Goal: Transaction & Acquisition: Obtain resource

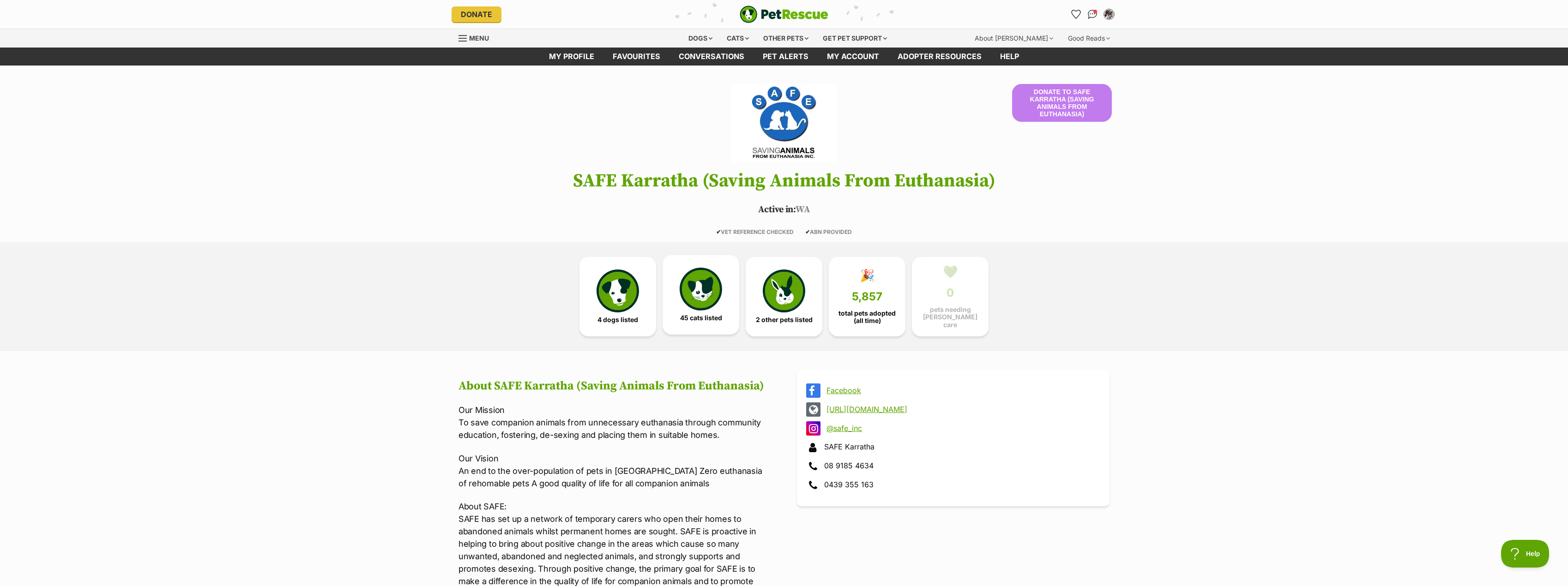
click at [684, 303] on img at bounding box center [701, 289] width 43 height 43
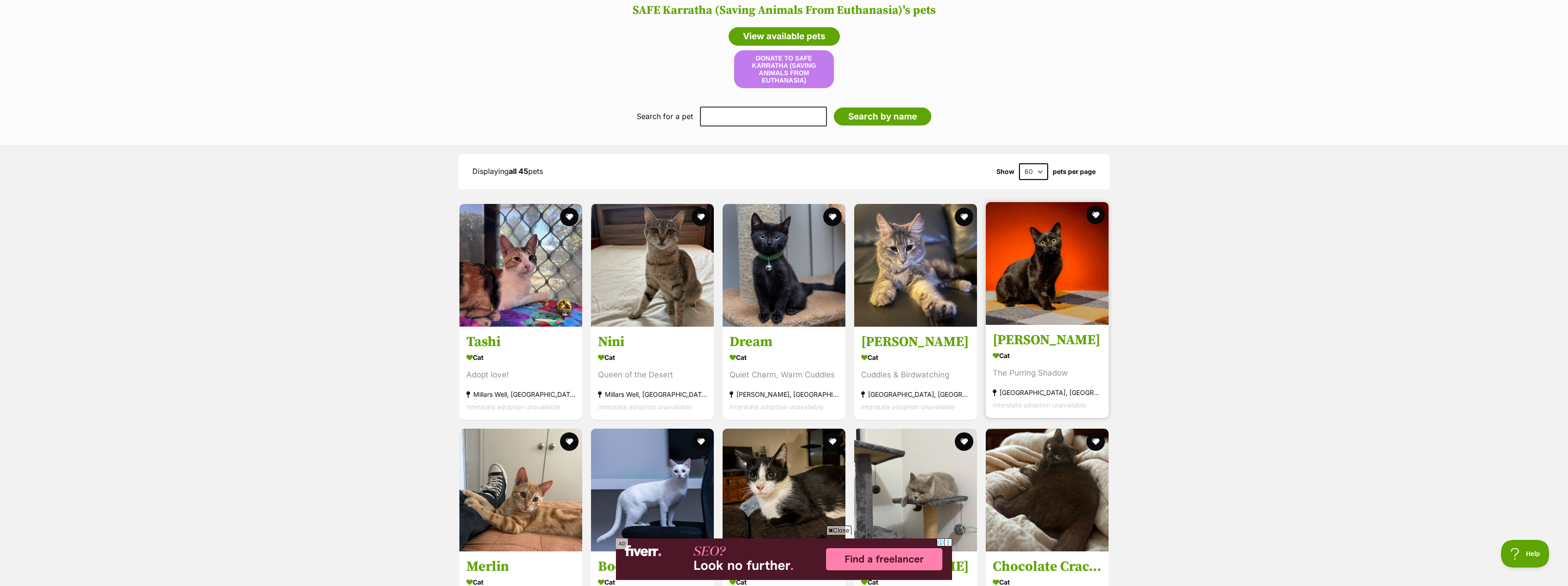
click at [1014, 335] on h3 "[PERSON_NAME]" at bounding box center [1047, 340] width 109 height 18
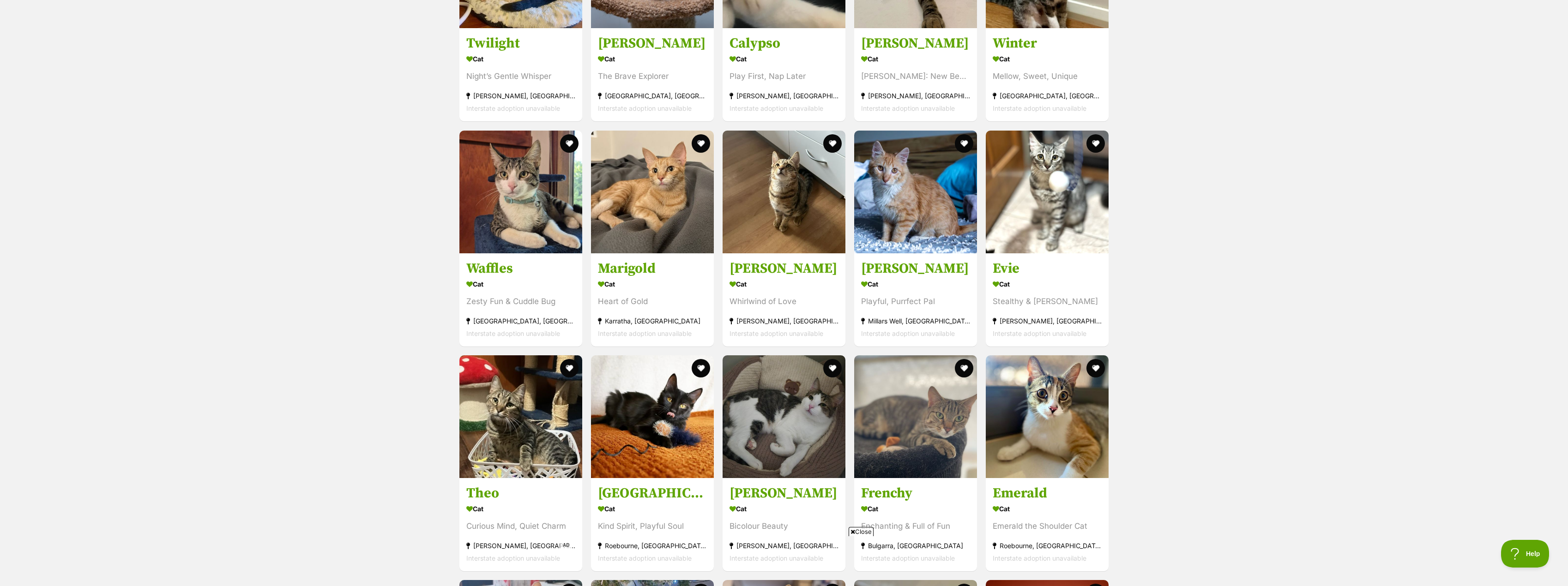
scroll to position [1968, 0]
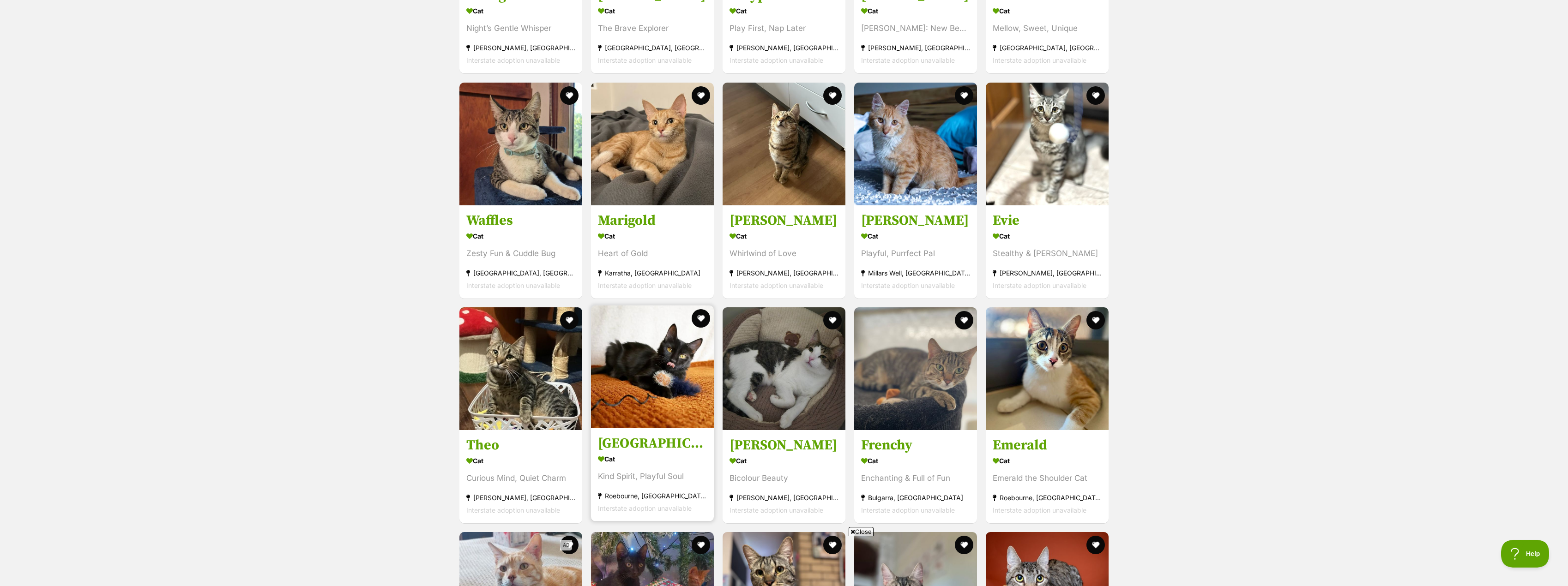
click at [634, 447] on h3 "[GEOGRAPHIC_DATA]" at bounding box center [652, 444] width 109 height 18
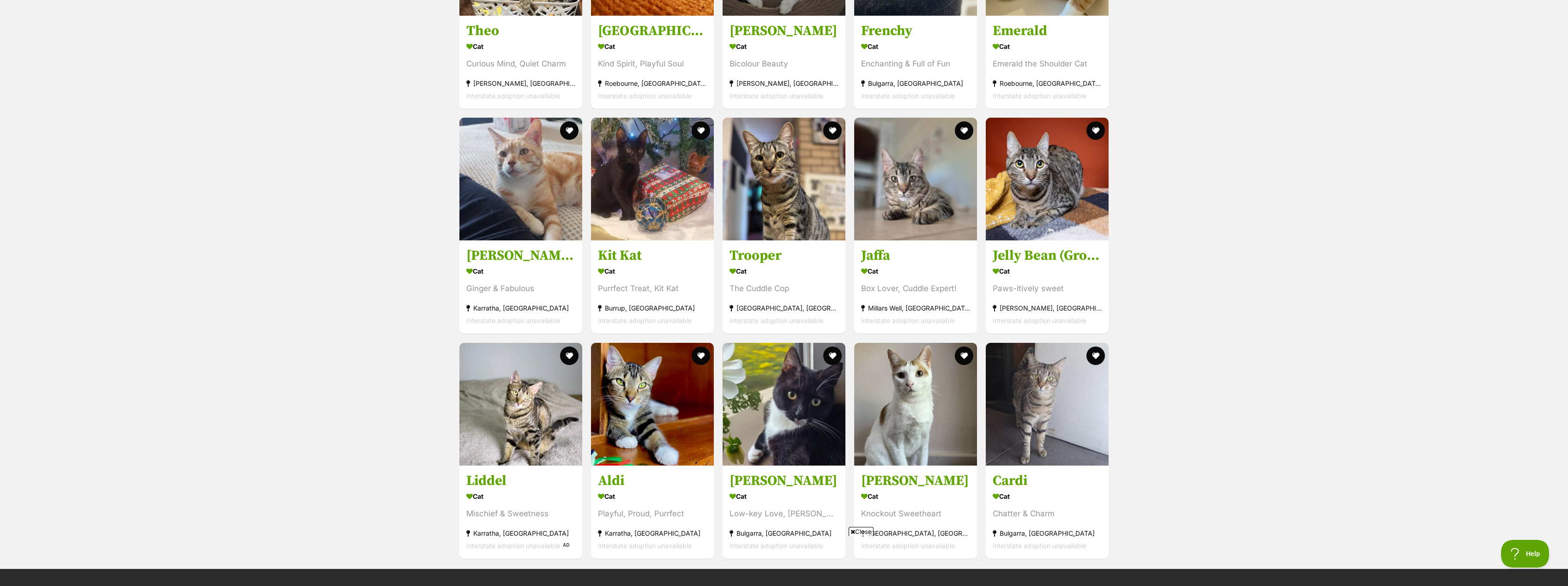
scroll to position [2384, 0]
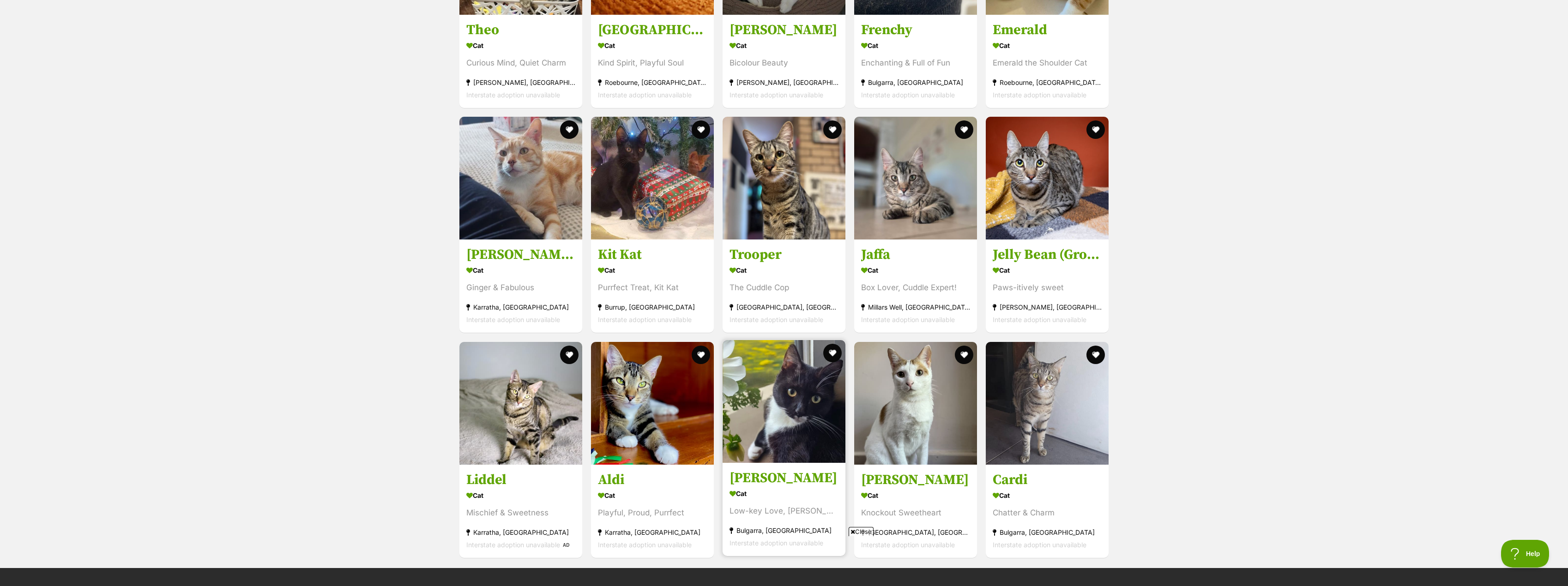
click at [740, 479] on h3 "Lindy" at bounding box center [783, 478] width 109 height 18
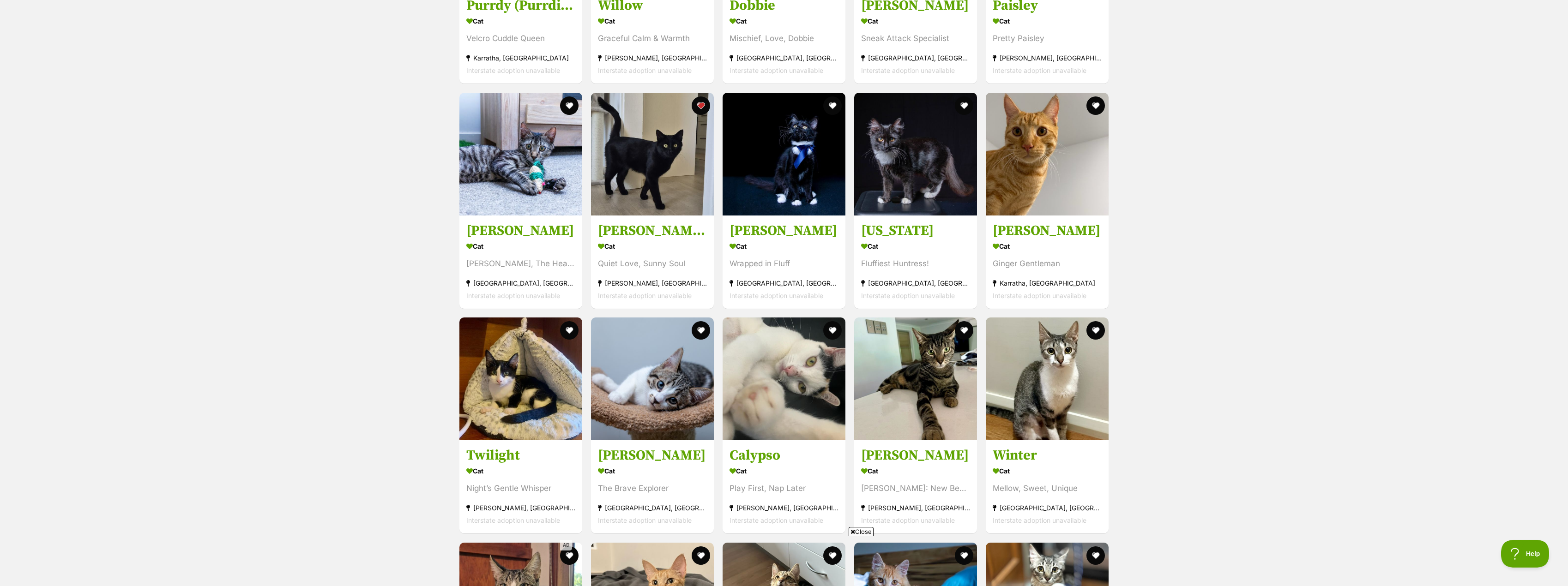
scroll to position [1507, 0]
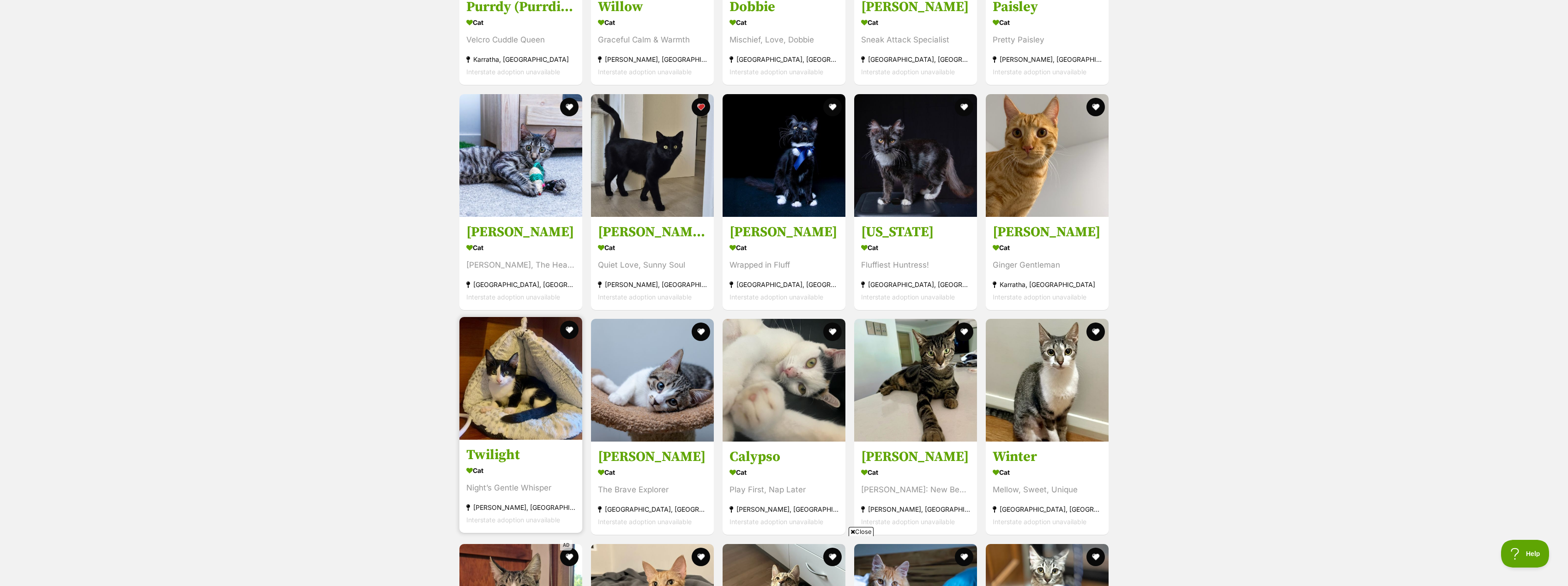
click at [489, 452] on h3 "Twilight" at bounding box center [520, 455] width 109 height 18
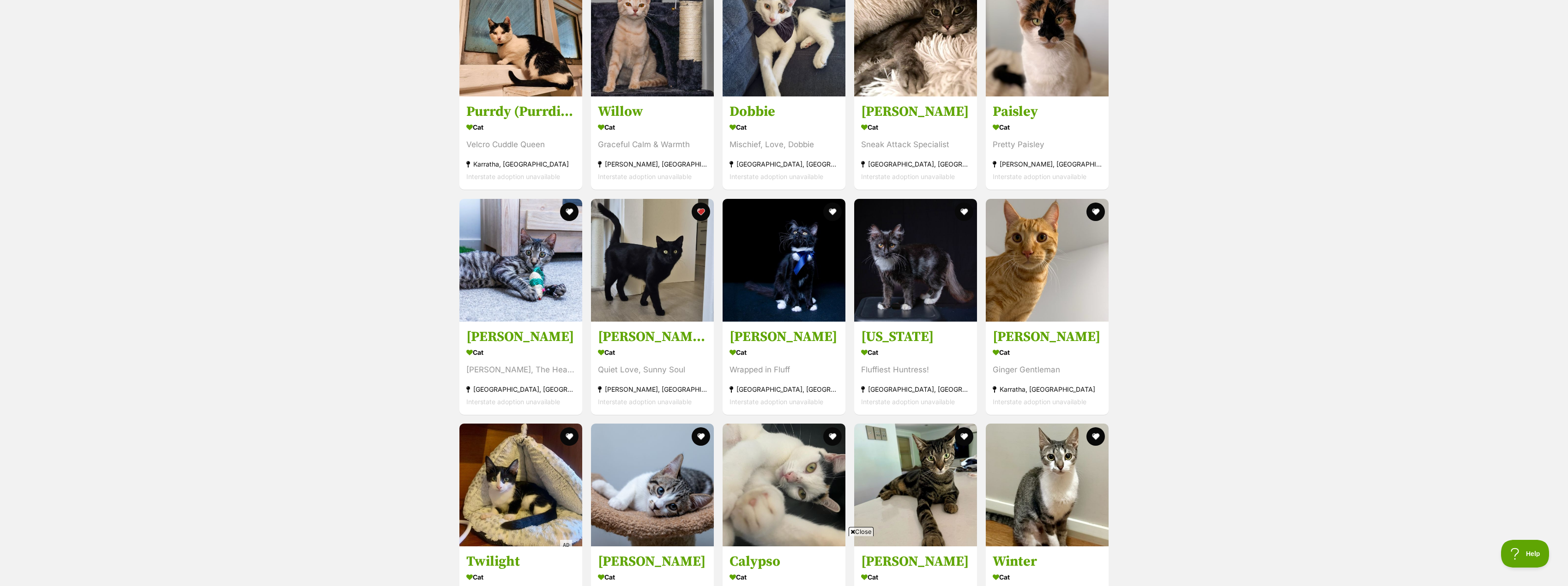
scroll to position [1368, 0]
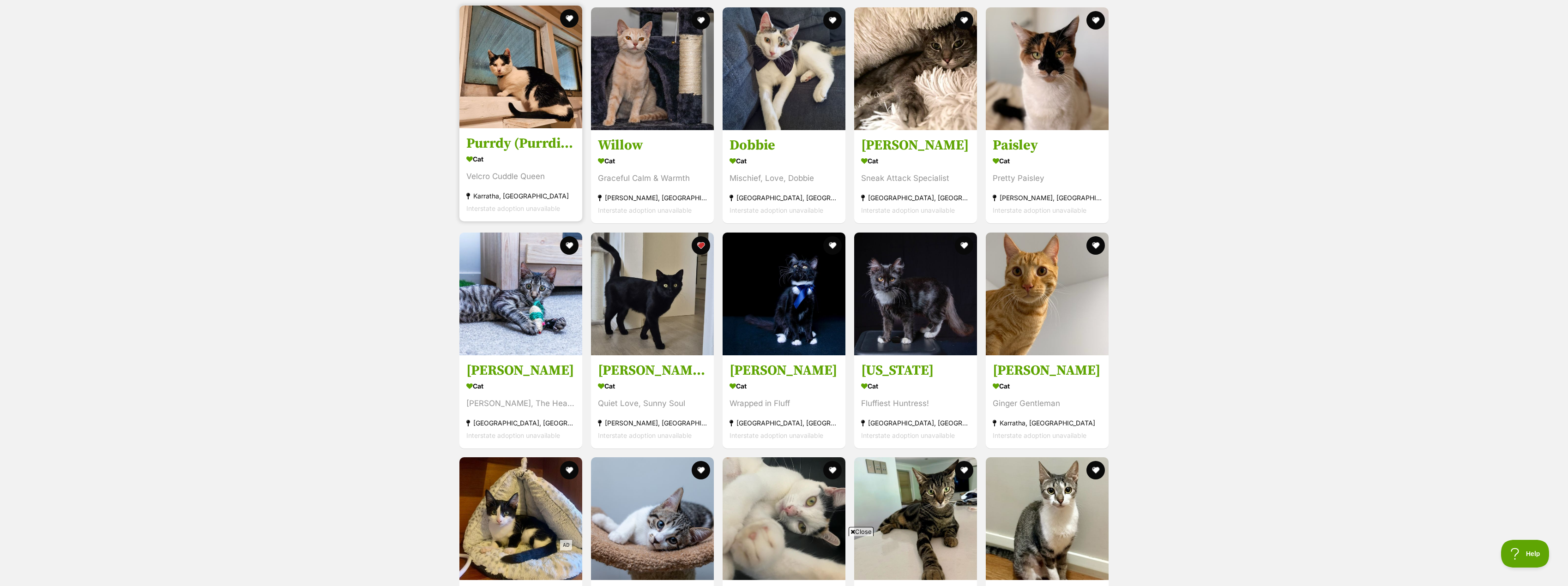
click at [500, 146] on h3 "Purrdy (Purrdita)" at bounding box center [520, 144] width 109 height 18
click at [628, 143] on h3 "Willow" at bounding box center [652, 144] width 109 height 18
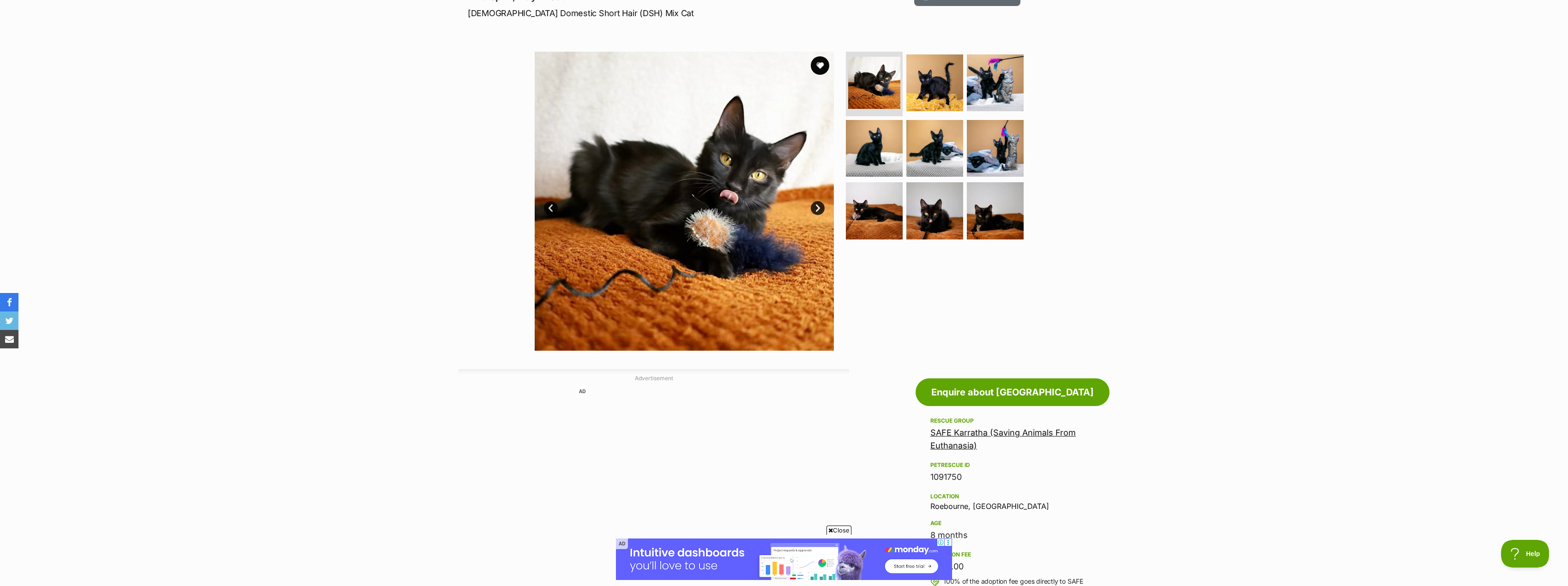
scroll to position [92, 0]
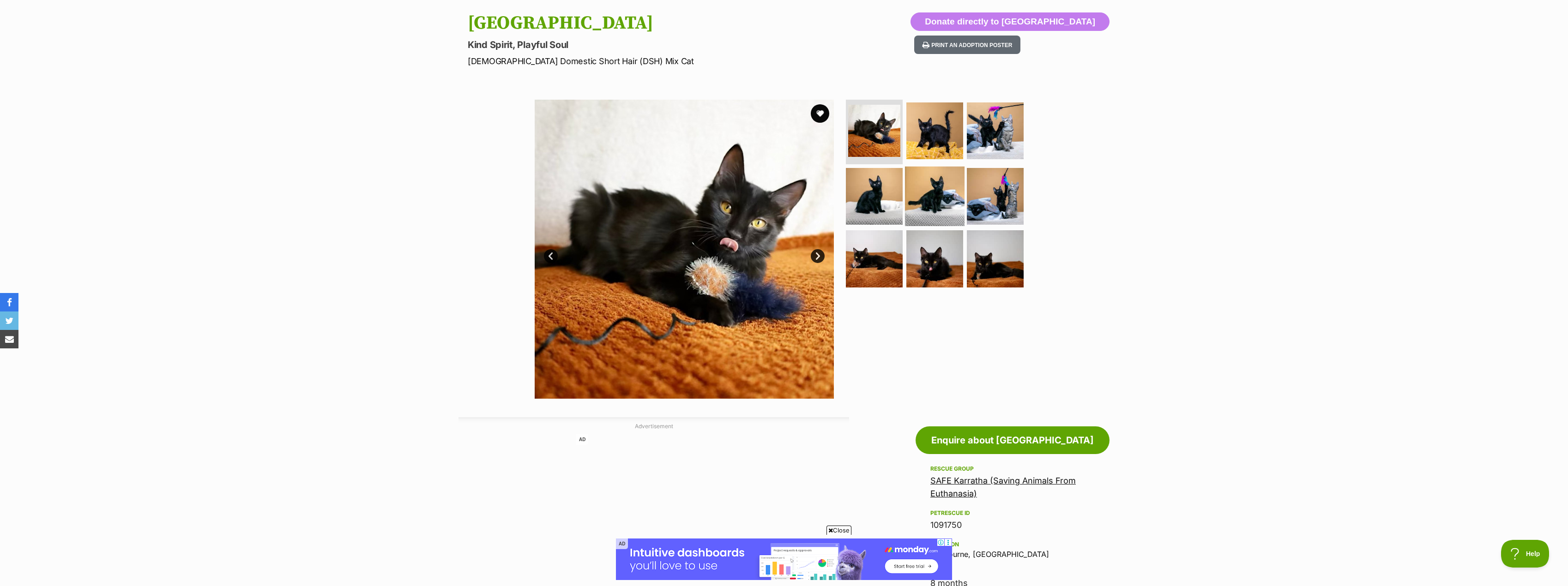
click at [928, 181] on img at bounding box center [935, 196] width 60 height 60
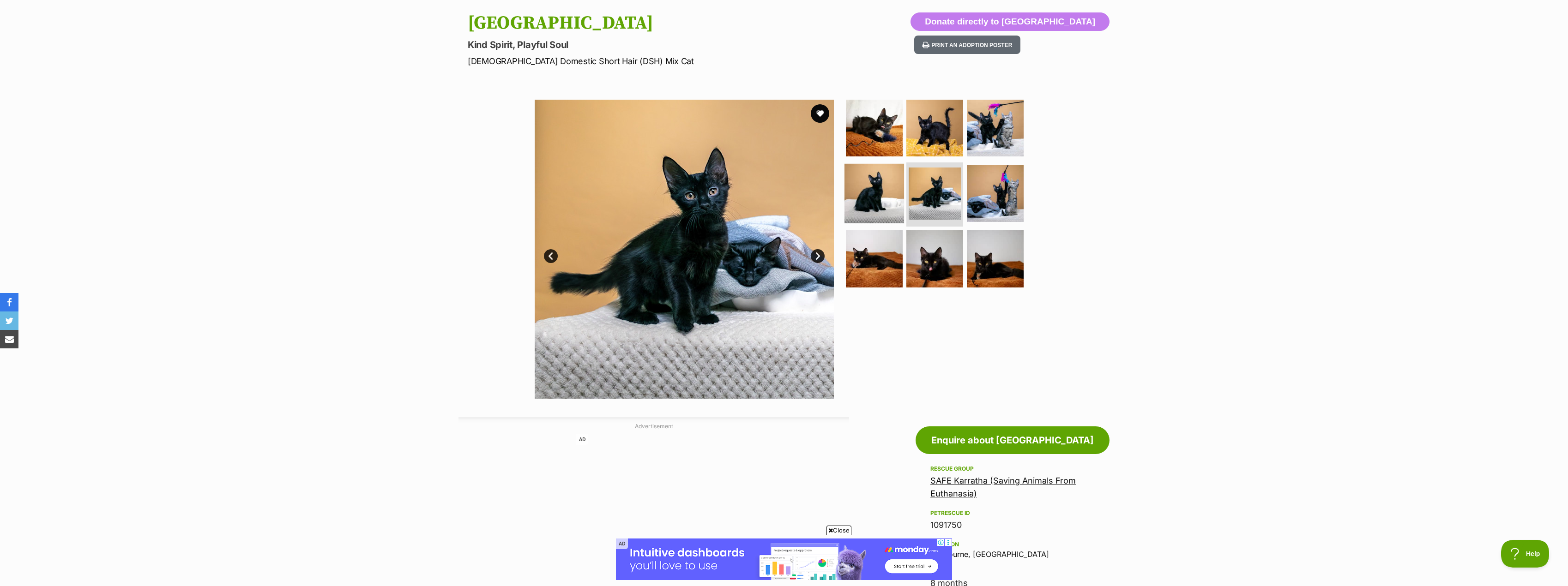
click at [861, 186] on img at bounding box center [874, 194] width 60 height 60
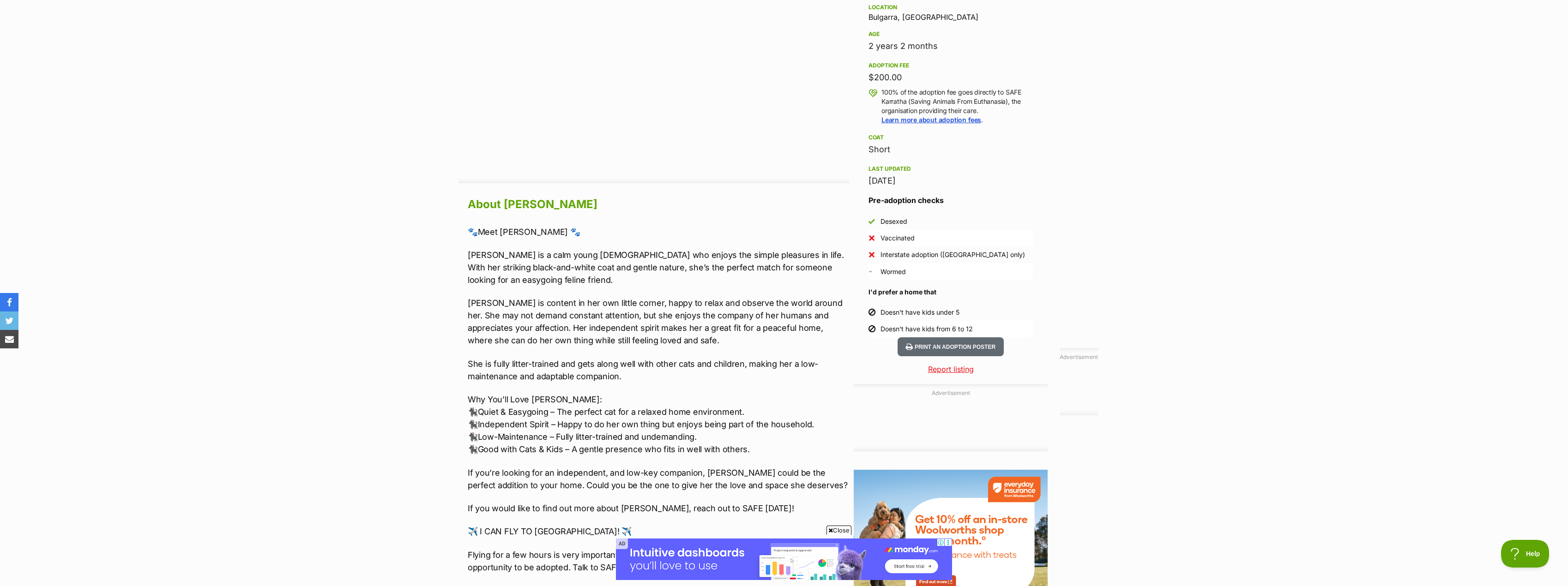
scroll to position [646, 0]
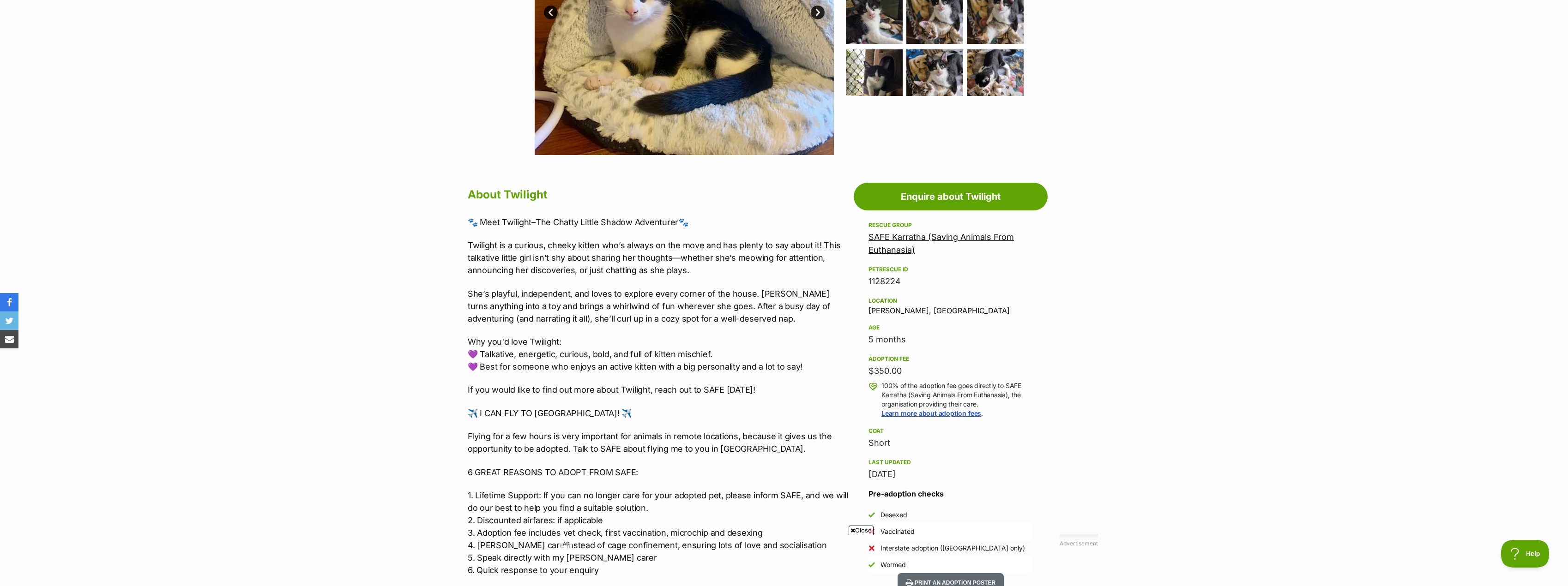
scroll to position [231, 0]
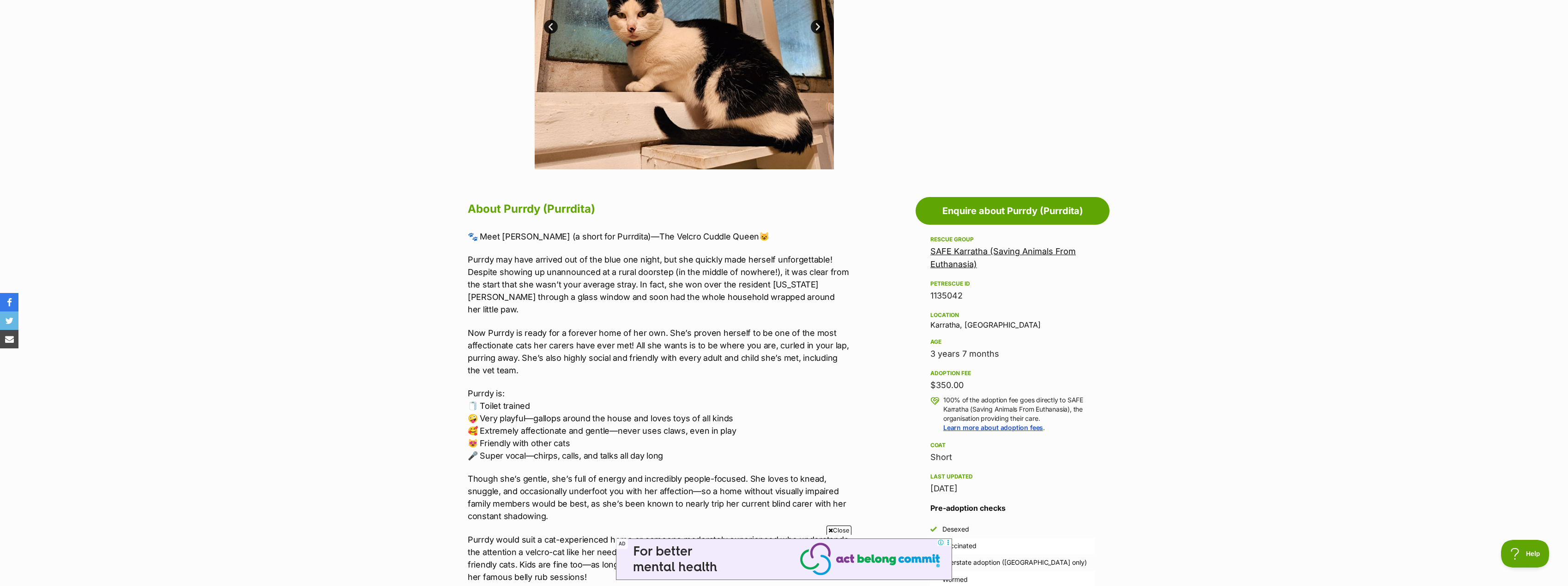
scroll to position [323, 0]
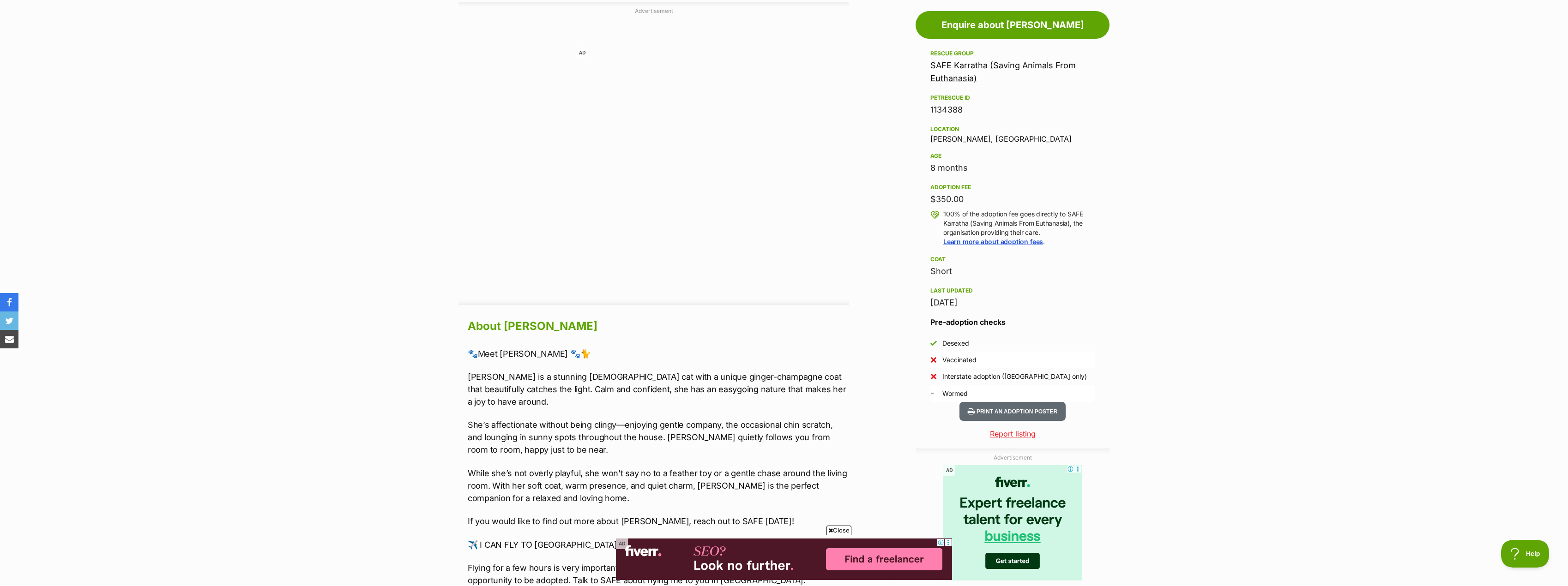
scroll to position [554, 0]
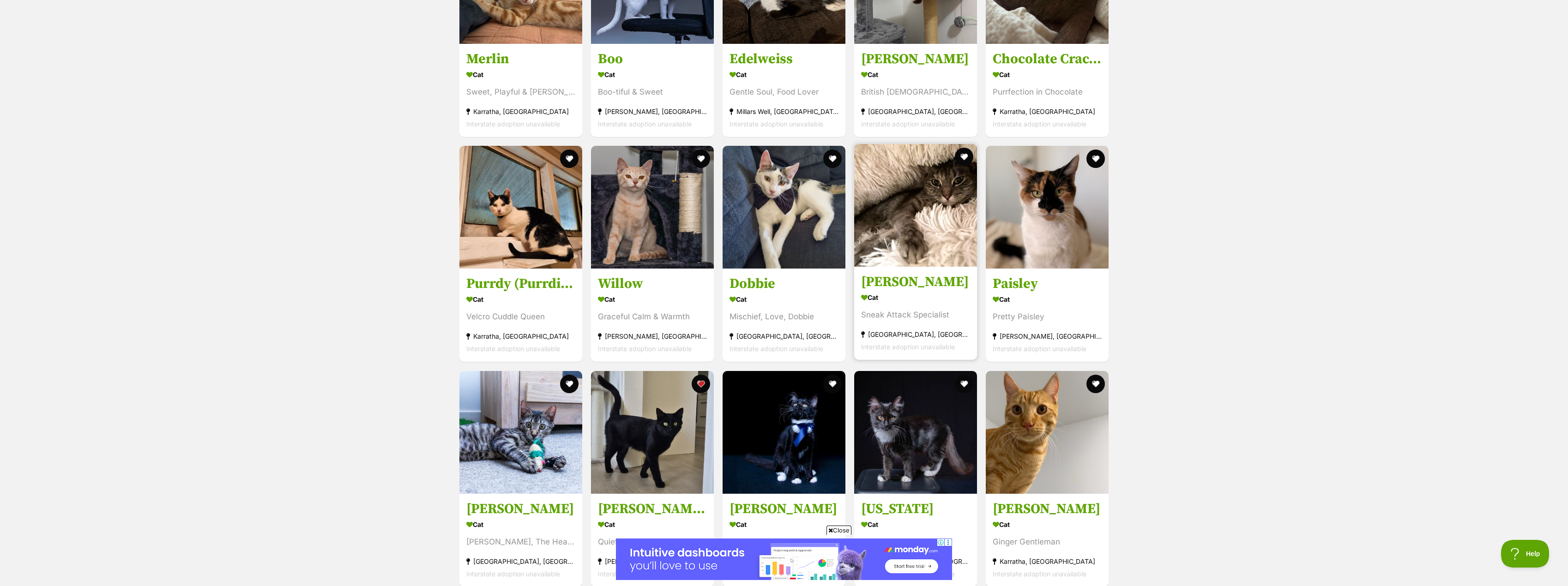
click at [886, 271] on link "Luna Cat Sneak Attack Specialist Pegs Creek, WA Interstate adoption unavailable" at bounding box center [915, 313] width 123 height 94
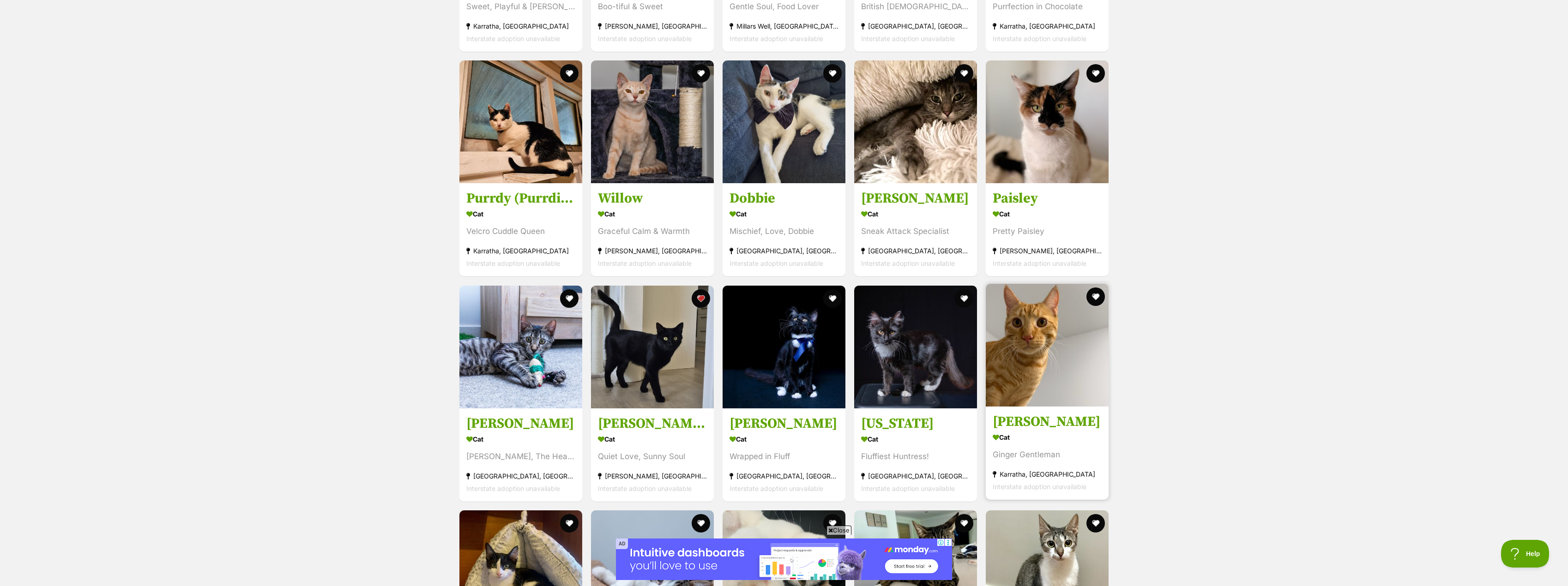
scroll to position [1322, 0]
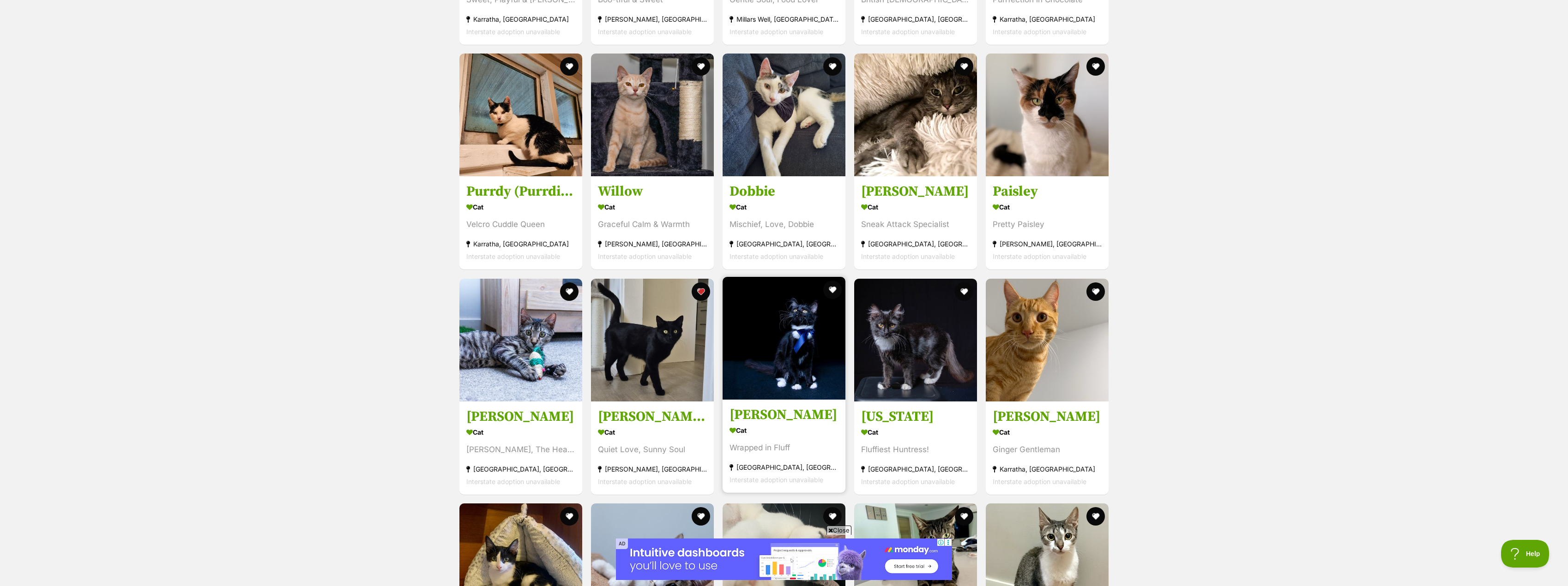
click at [743, 410] on h3 "Ingrid" at bounding box center [783, 415] width 109 height 18
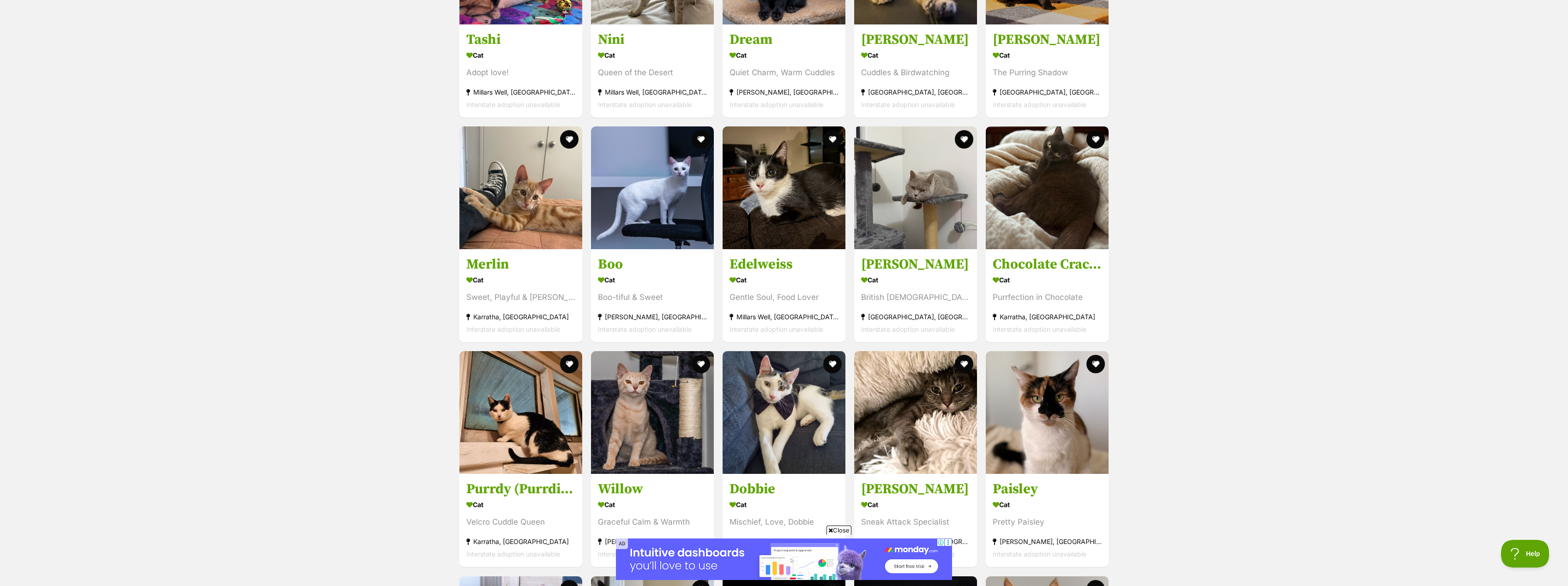
scroll to position [999, 0]
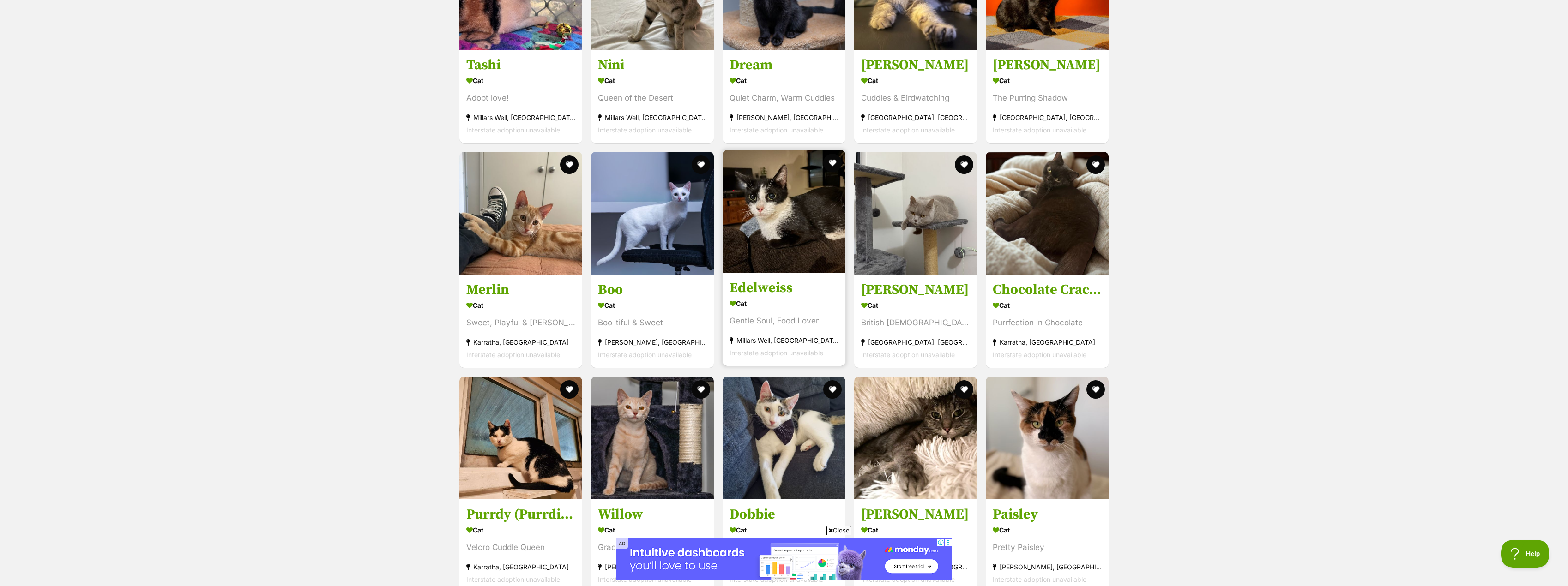
click at [764, 291] on h3 "Edelweiss" at bounding box center [783, 288] width 109 height 18
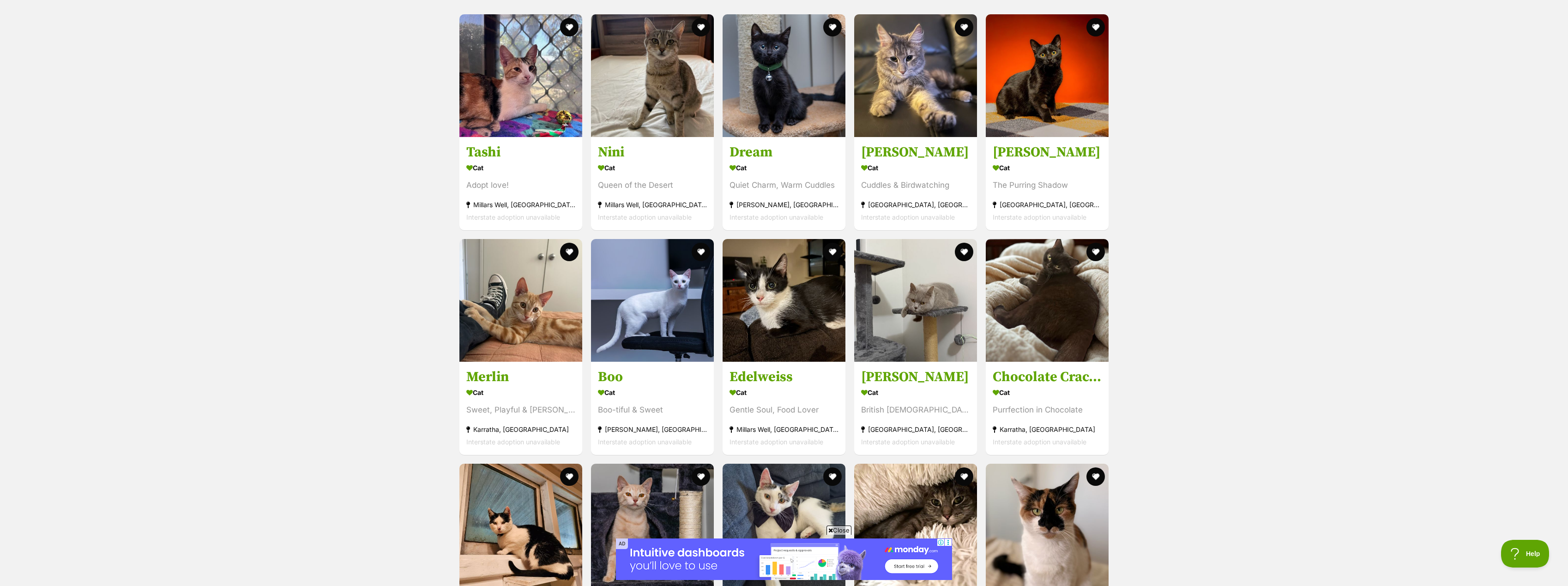
scroll to position [907, 0]
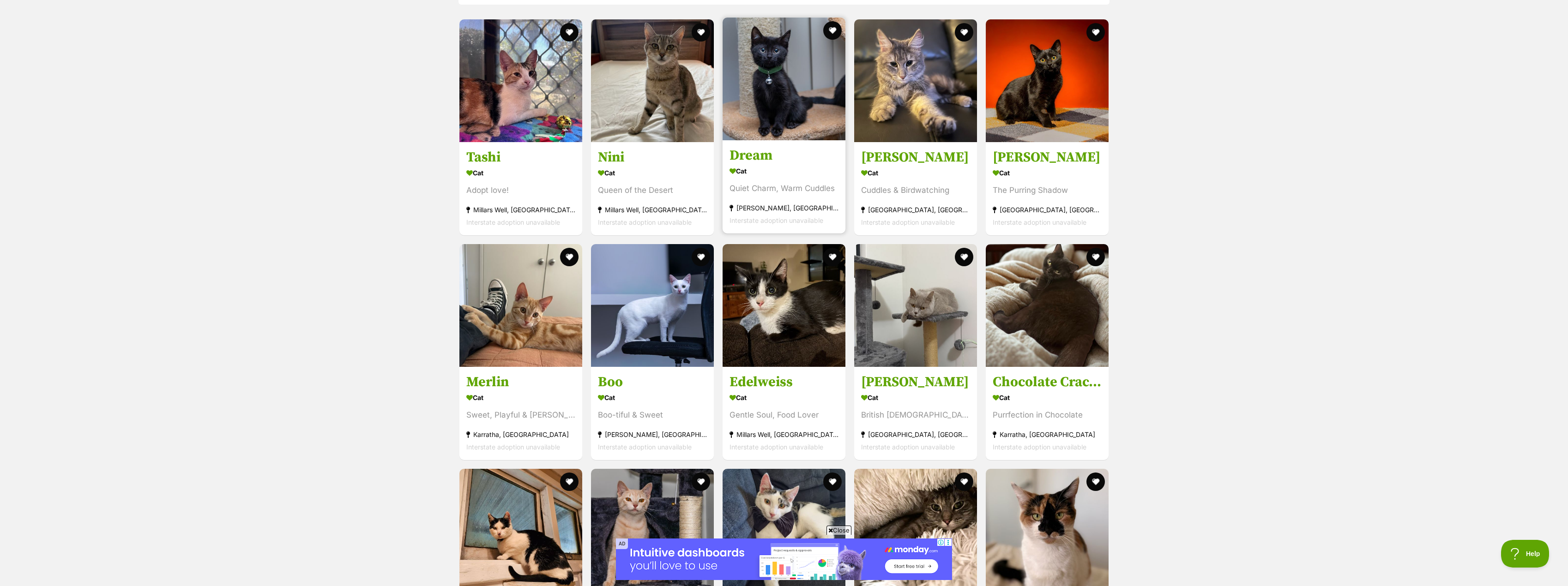
click at [761, 156] on h3 "Dream" at bounding box center [783, 155] width 109 height 18
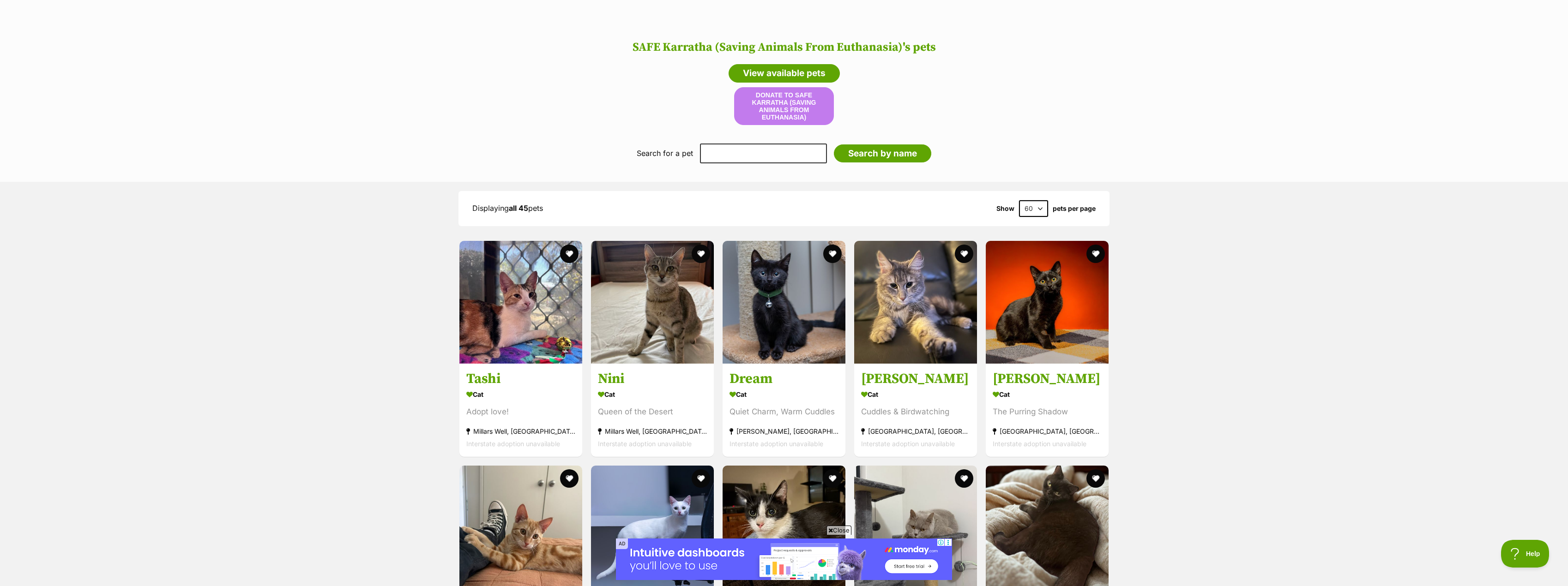
scroll to position [676, 0]
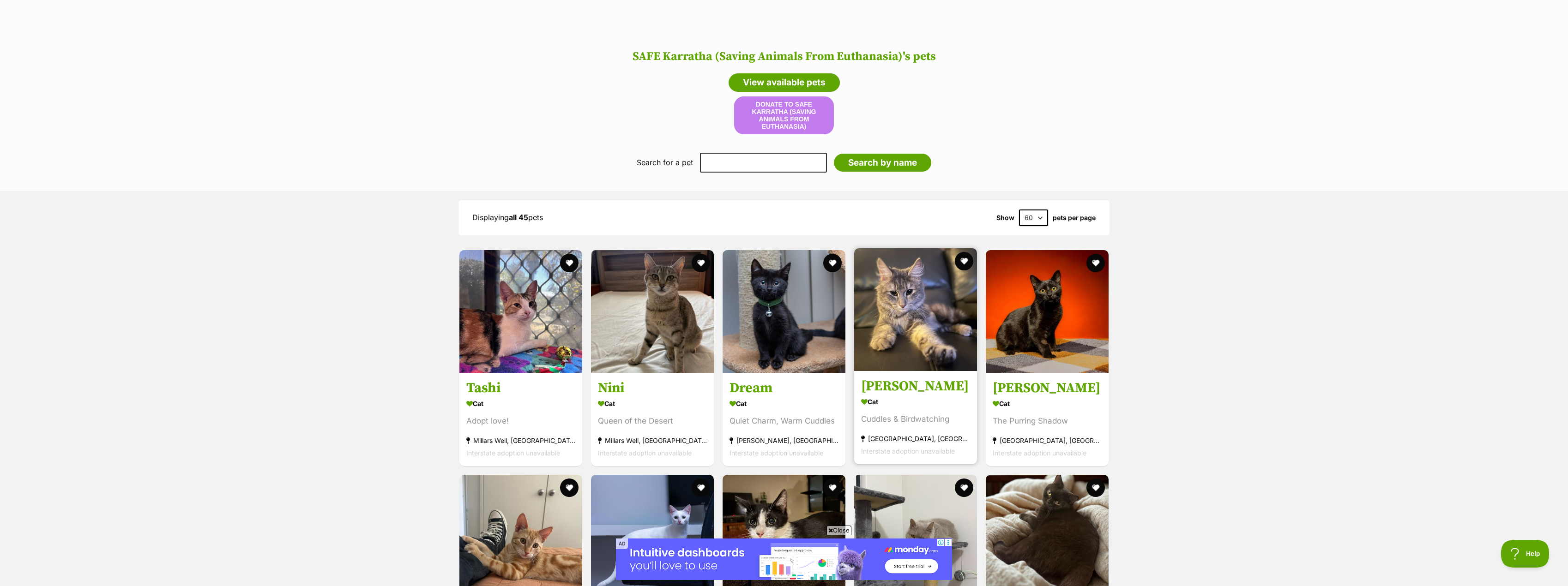
click at [896, 378] on h3 "Ophelia" at bounding box center [915, 386] width 109 height 18
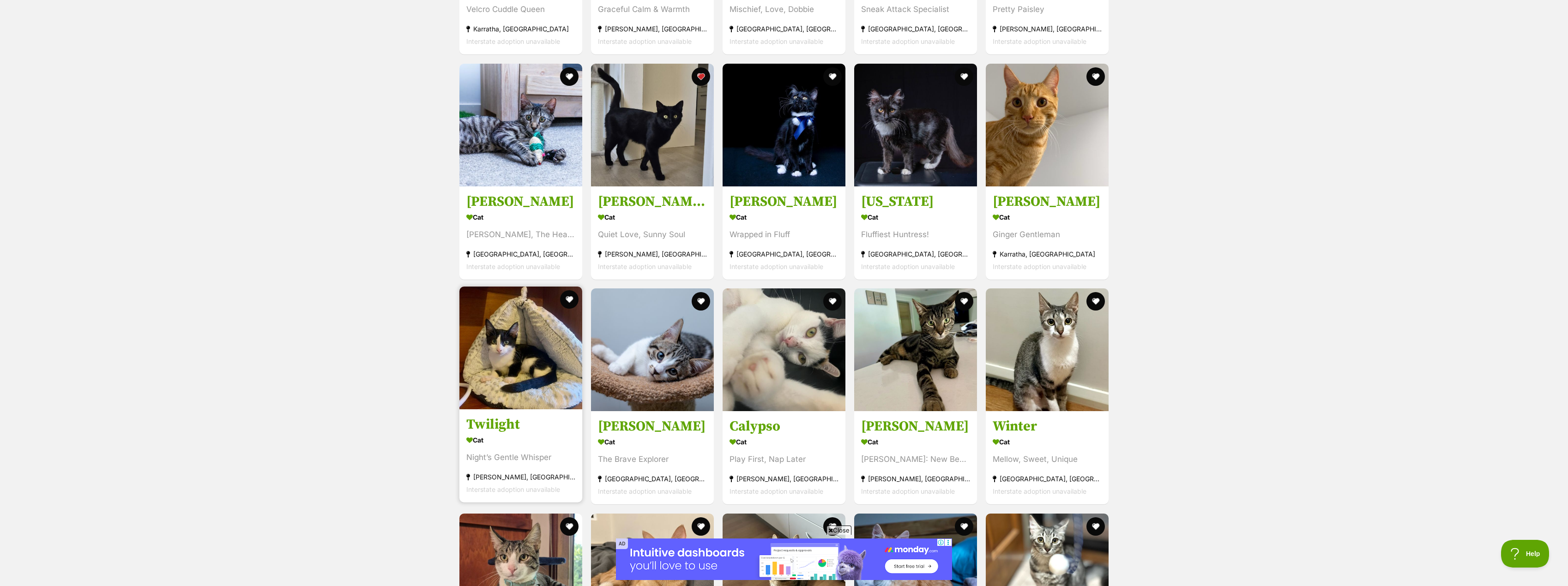
scroll to position [1553, 0]
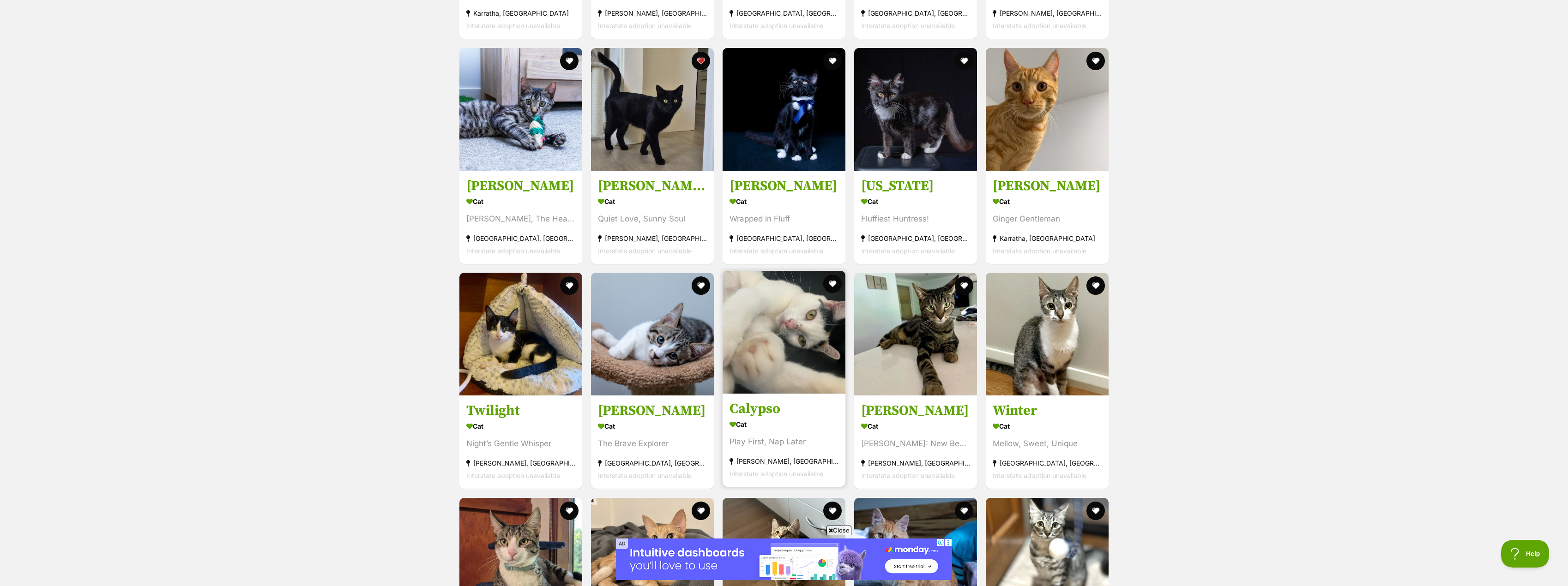
click at [767, 405] on h3 "Calypso" at bounding box center [783, 409] width 109 height 18
click at [880, 400] on h3 "Nina" at bounding box center [915, 409] width 109 height 18
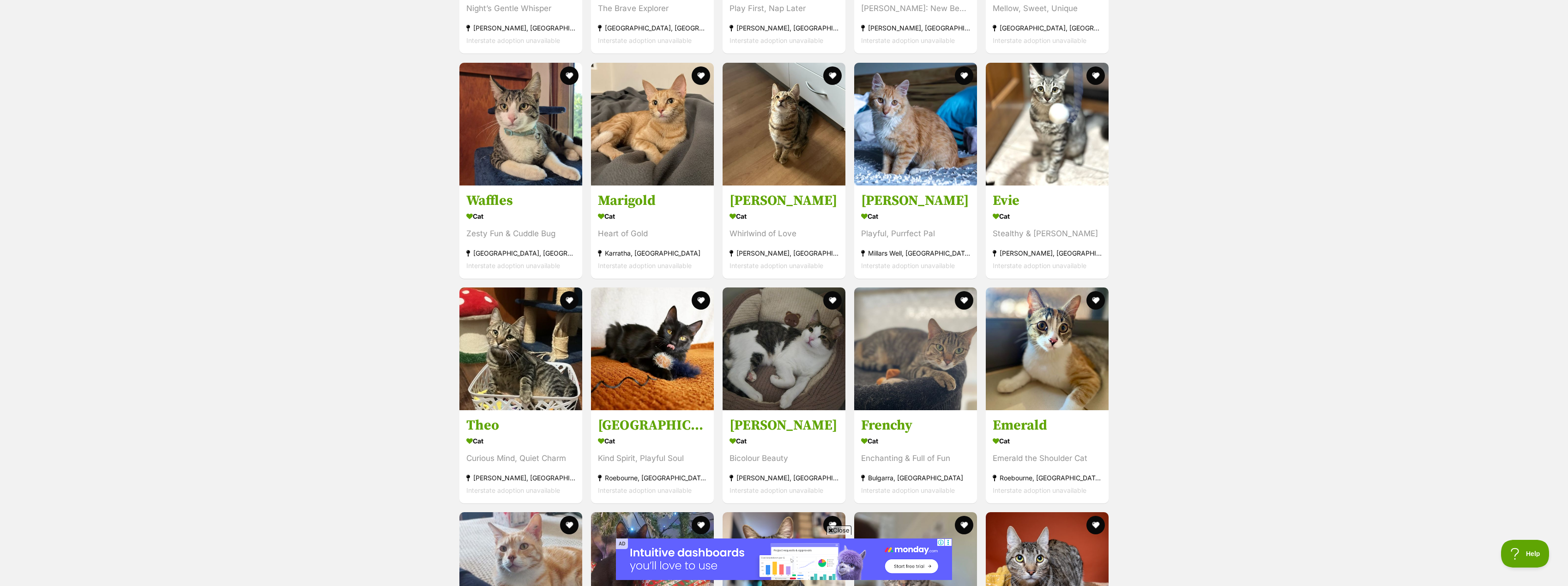
scroll to position [2014, 0]
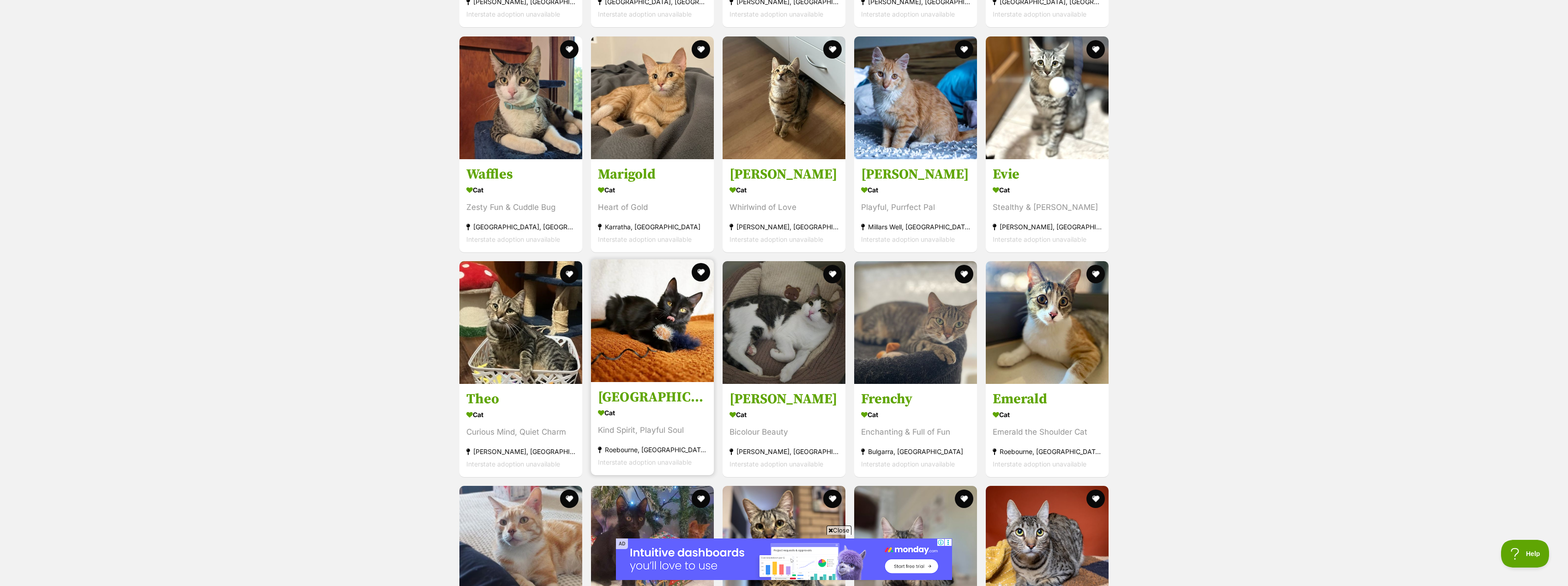
click at [634, 394] on h3 "Vienna" at bounding box center [652, 397] width 109 height 18
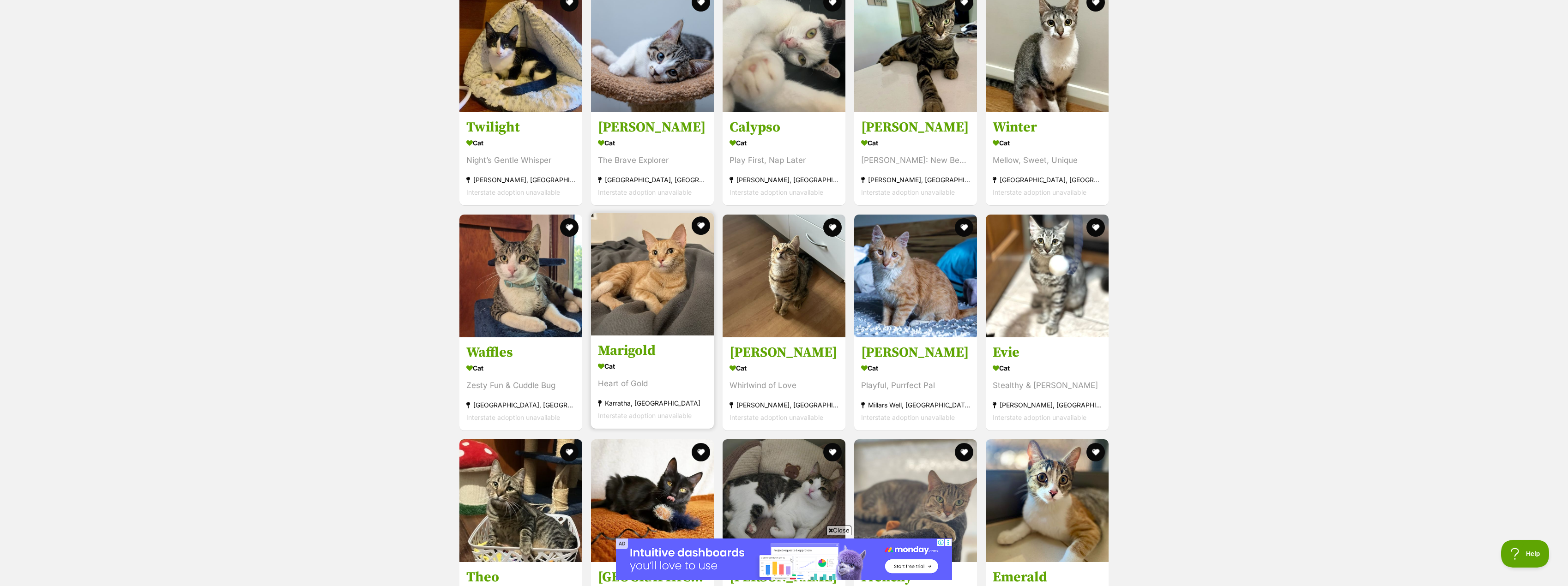
scroll to position [1830, 0]
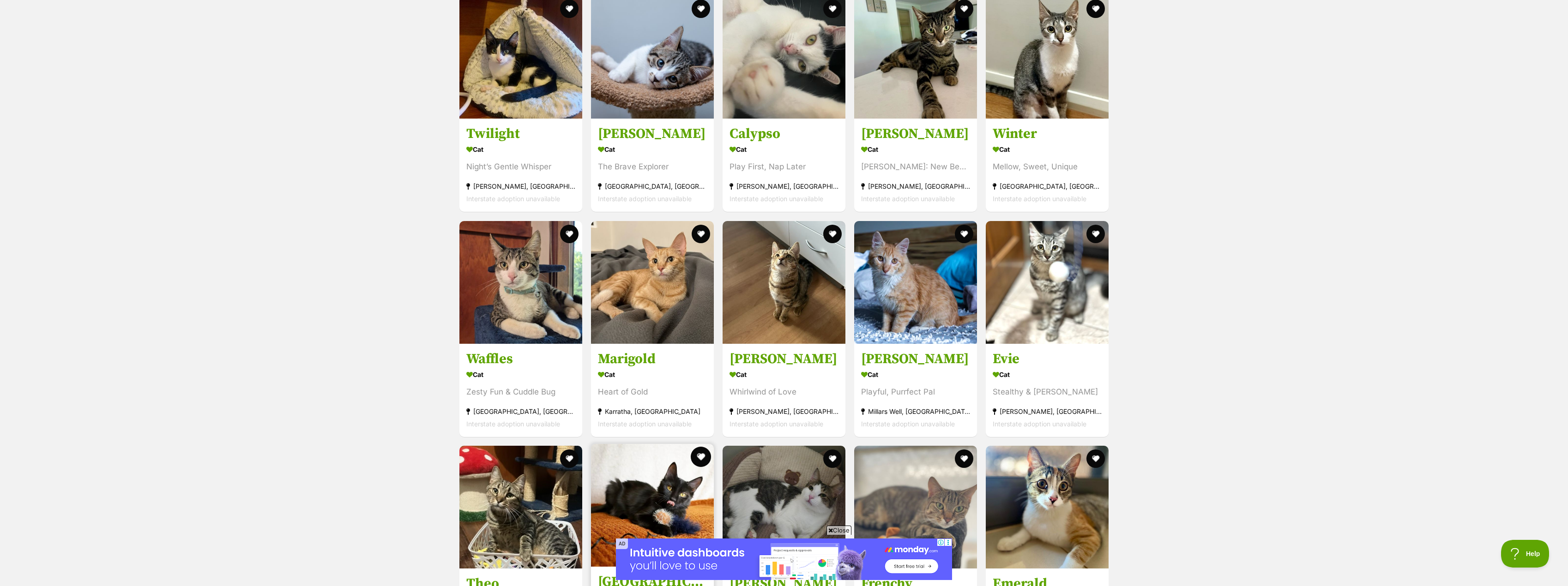
click at [699, 449] on button "favourite" at bounding box center [701, 456] width 20 height 20
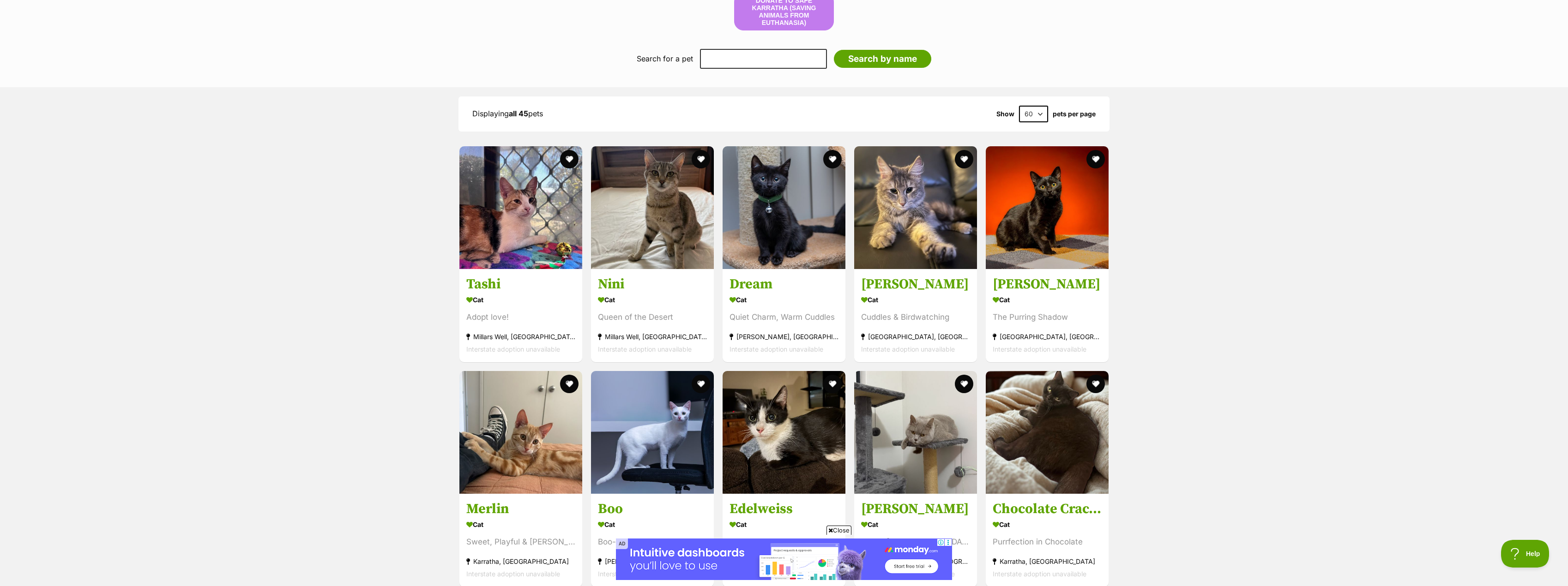
scroll to position [768, 0]
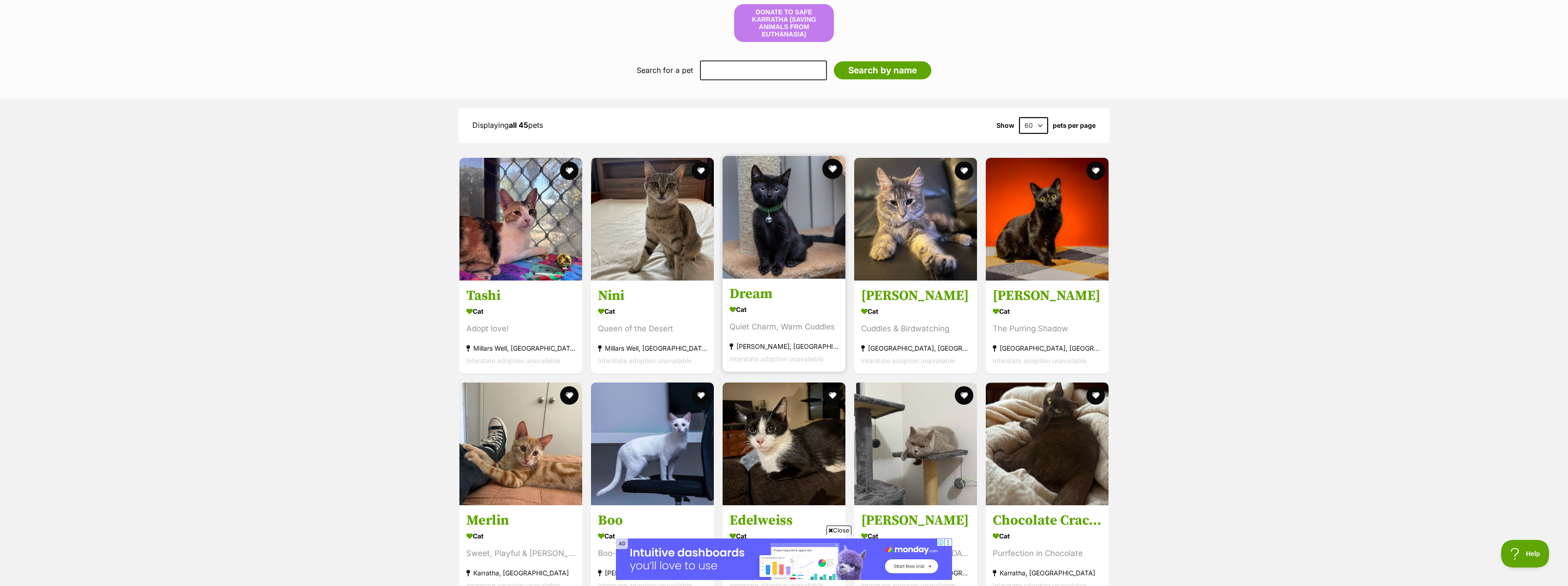
click at [835, 167] on button "favourite" at bounding box center [832, 169] width 20 height 20
click at [960, 165] on button "favourite" at bounding box center [964, 169] width 20 height 20
click at [913, 234] on img at bounding box center [915, 217] width 123 height 123
click at [483, 285] on h3 "Tashi" at bounding box center [520, 294] width 109 height 18
click at [642, 282] on link "Nini Cat Queen of the Desert Millars Well, WA Interstate adoption unavailable" at bounding box center [653, 325] width 123 height 94
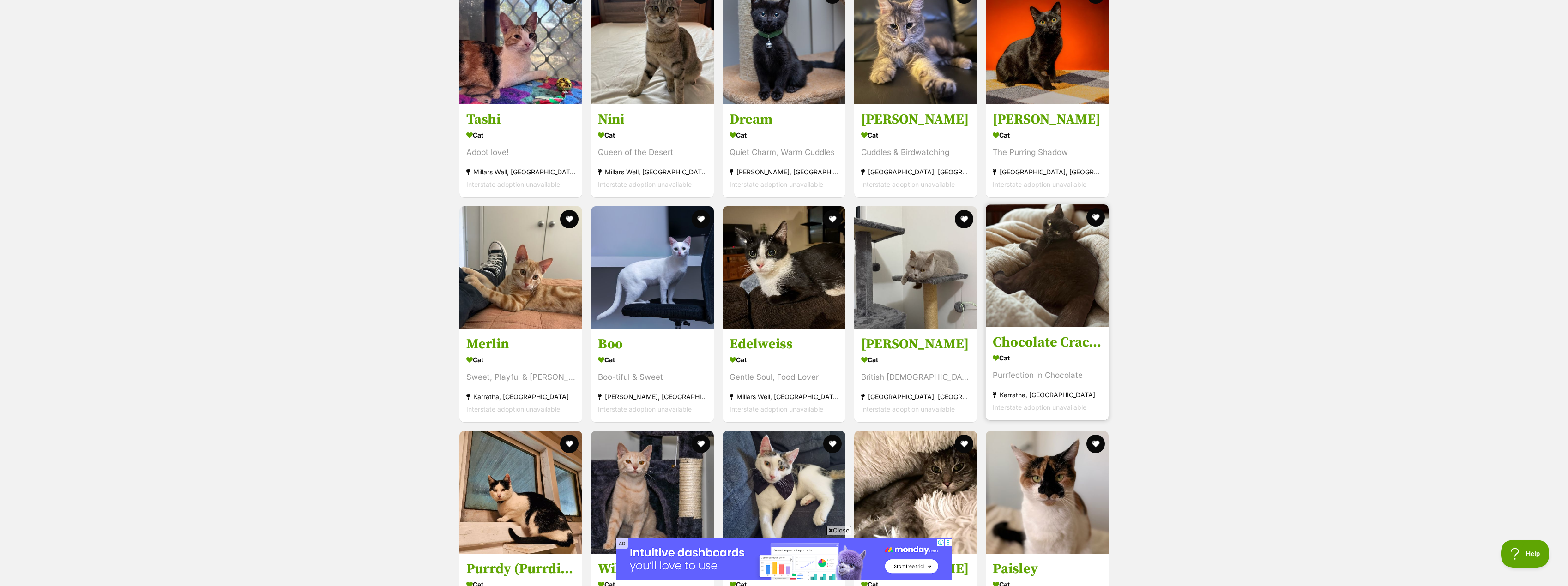
scroll to position [953, 0]
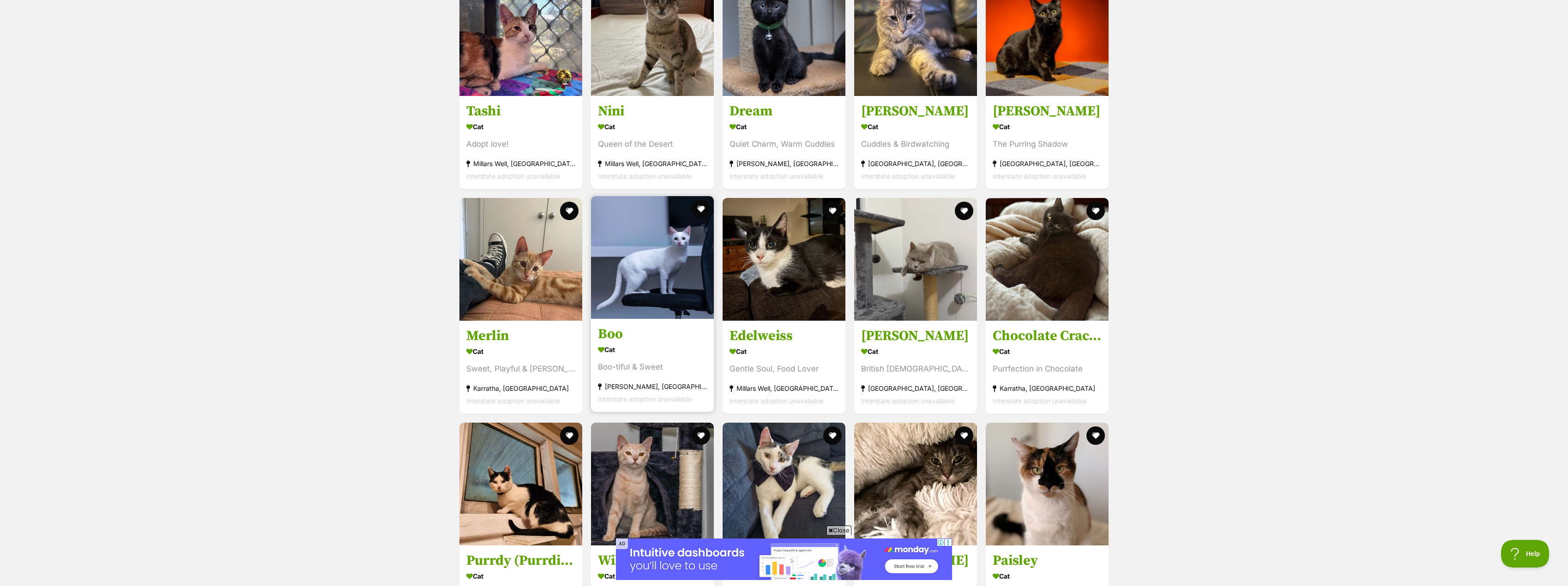
click at [601, 331] on h3 "Boo" at bounding box center [652, 334] width 109 height 18
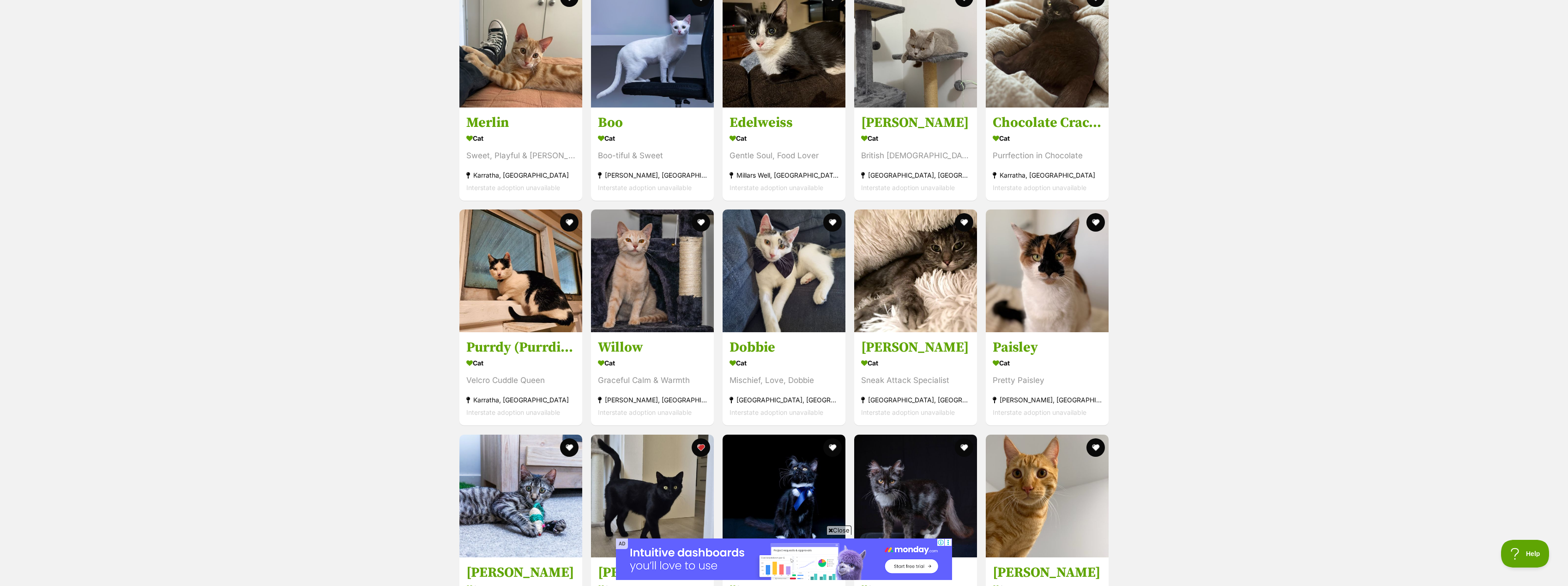
scroll to position [1184, 0]
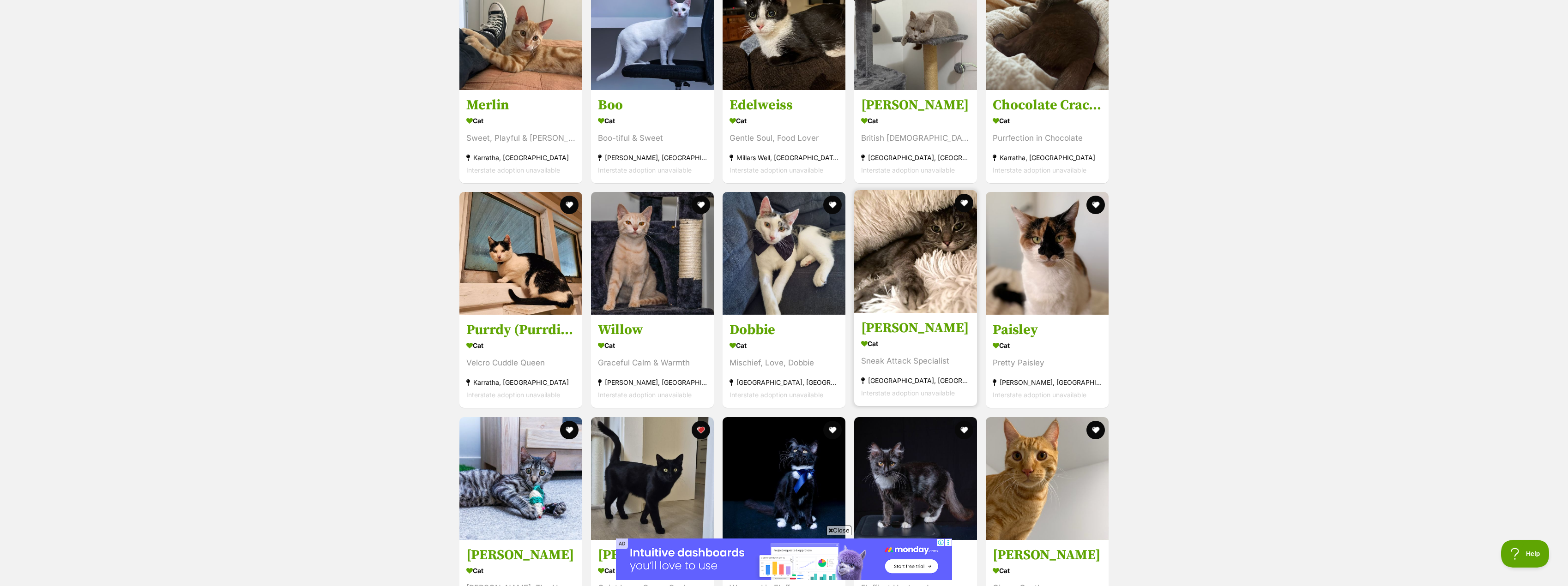
click at [888, 324] on h3 "Luna" at bounding box center [915, 329] width 109 height 18
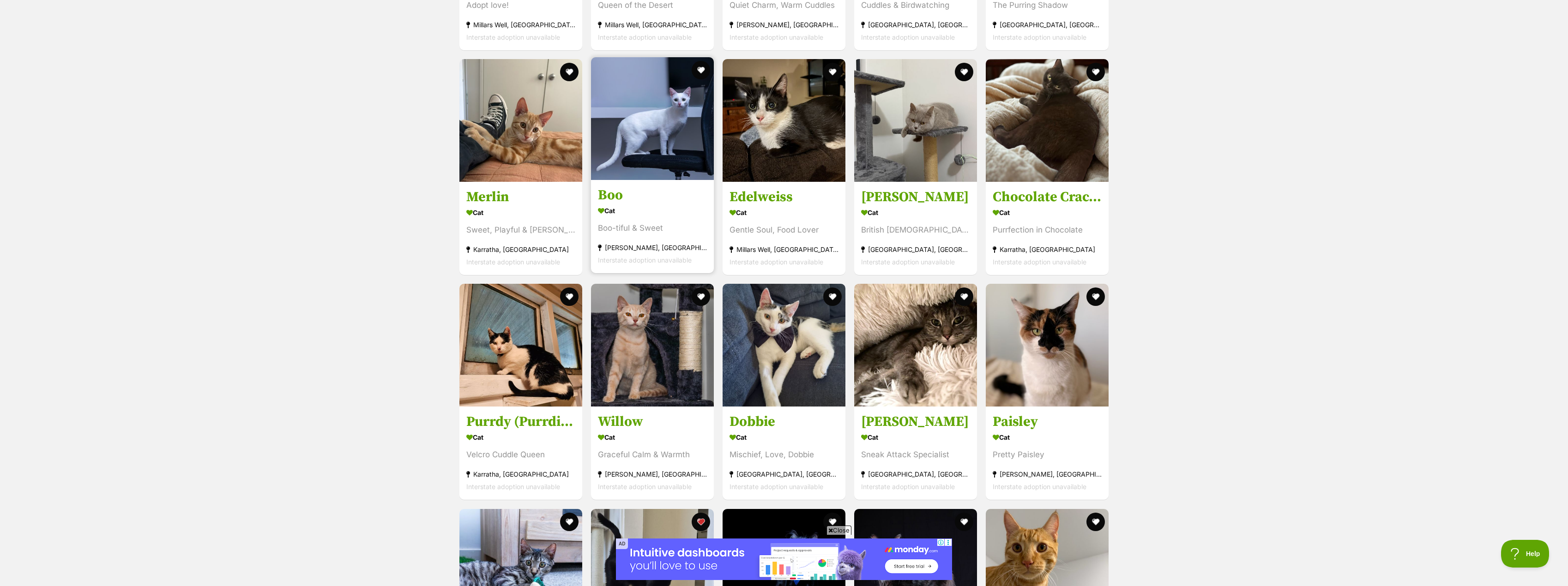
scroll to position [1091, 0]
drag, startPoint x: 699, startPoint y: 66, endPoint x: 705, endPoint y: 64, distance: 6.3
click at [701, 66] on button "favourite" at bounding box center [701, 70] width 20 height 20
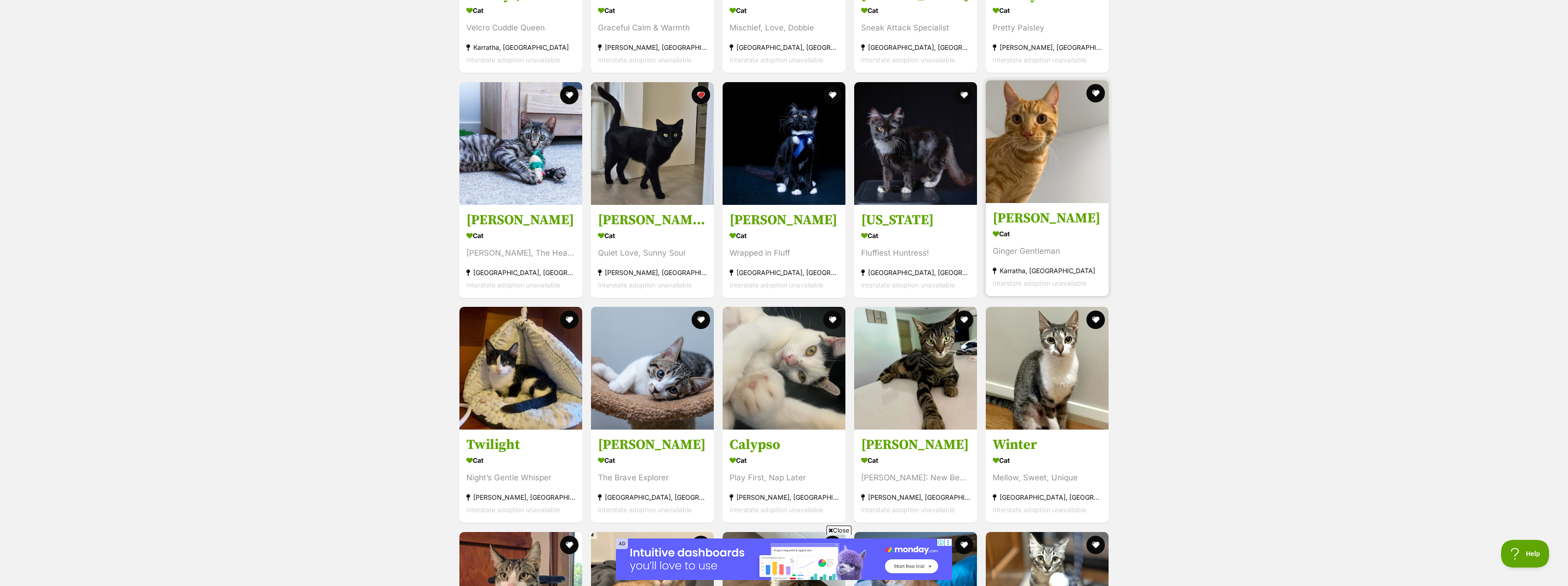
scroll to position [1553, 0]
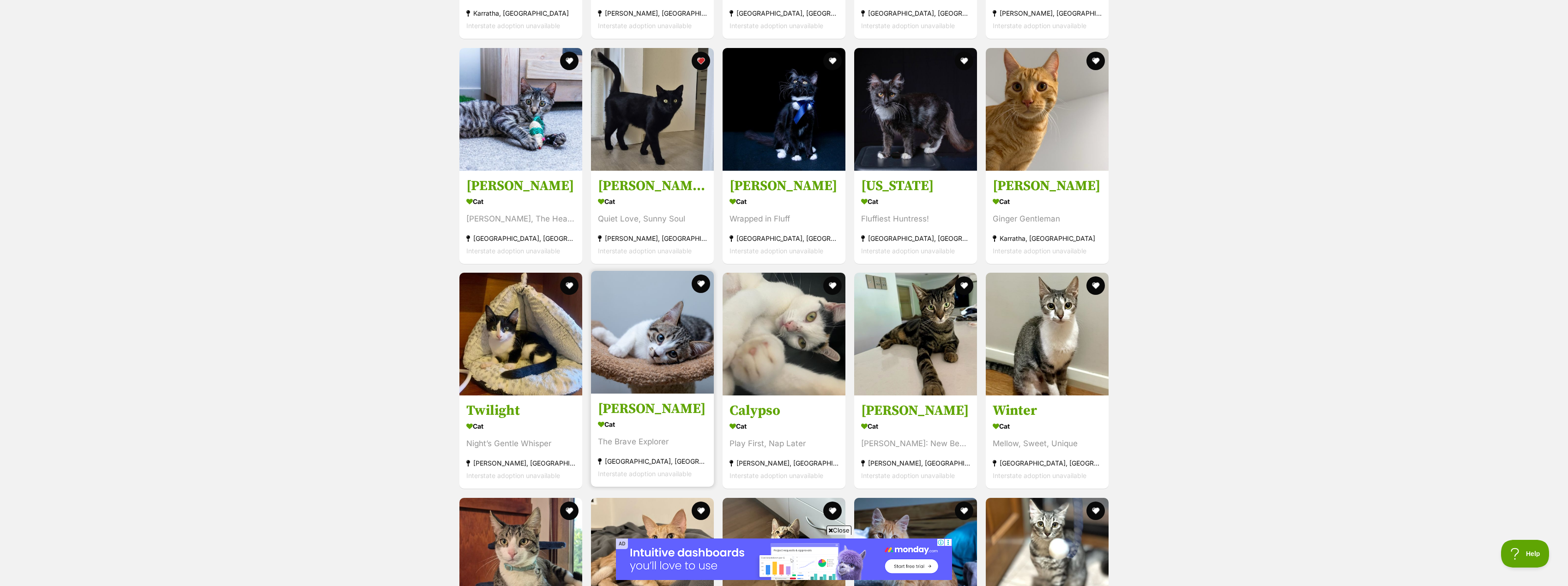
click at [630, 394] on link "Sabrina Cat The Brave Explorer Baynton, WA Interstate adoption unavailable" at bounding box center [653, 441] width 123 height 94
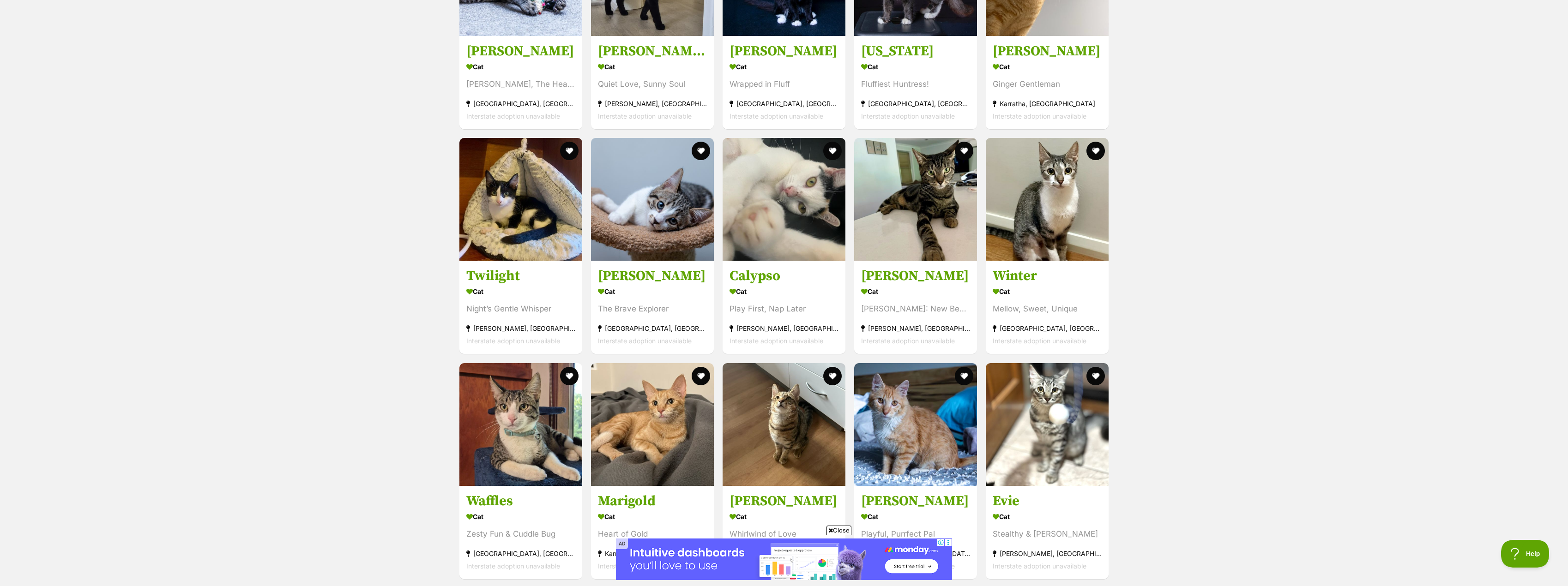
scroll to position [1691, 0]
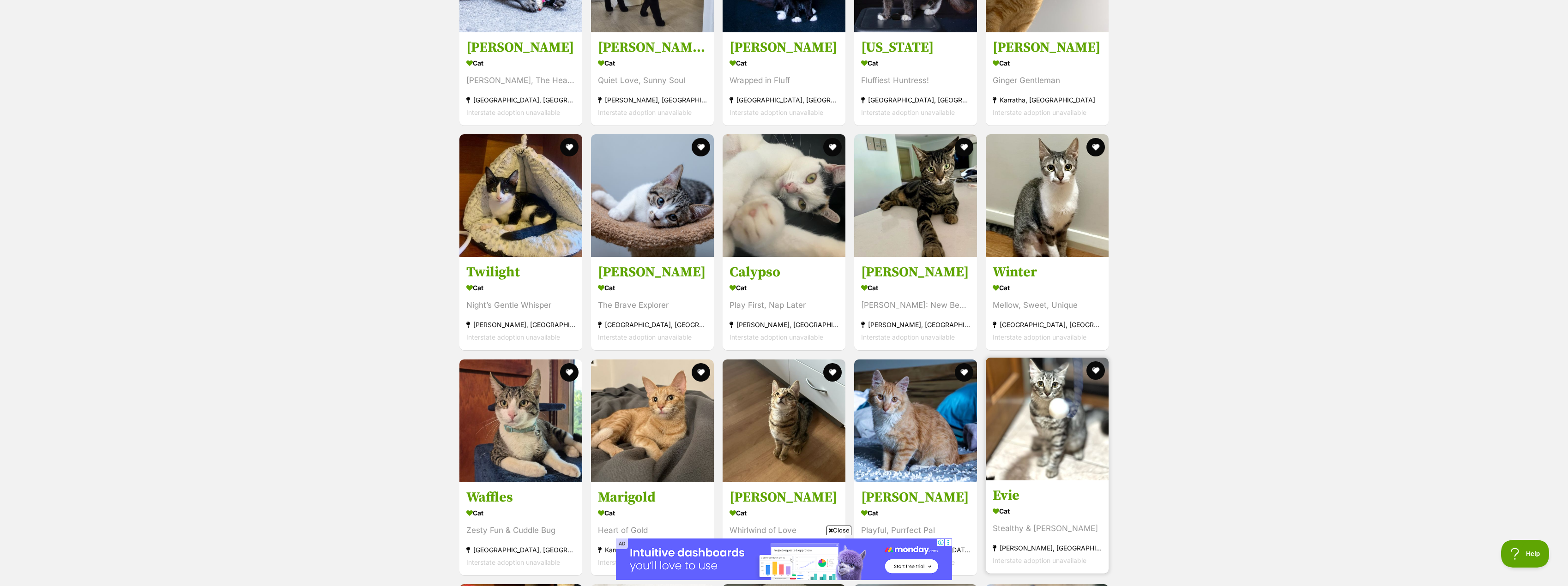
click at [1051, 494] on h3 "Evie" at bounding box center [1047, 495] width 109 height 18
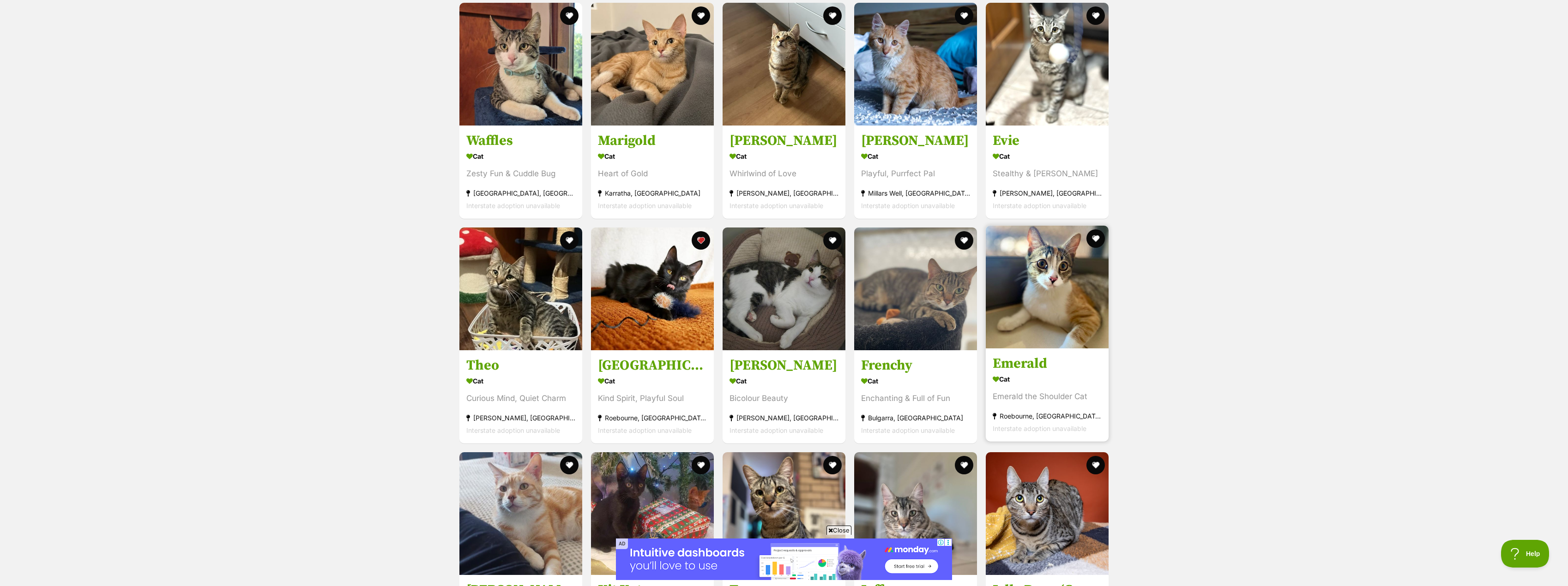
scroll to position [2060, 0]
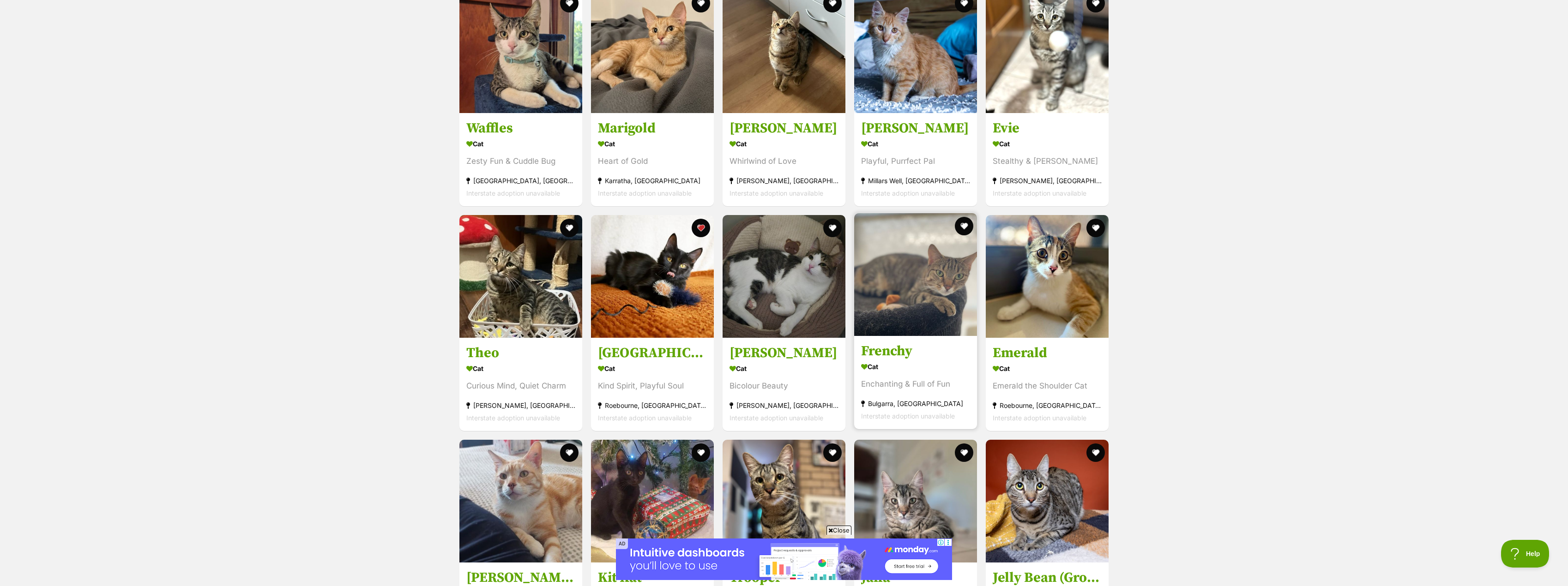
click at [889, 344] on h3 "Frenchy" at bounding box center [915, 351] width 109 height 18
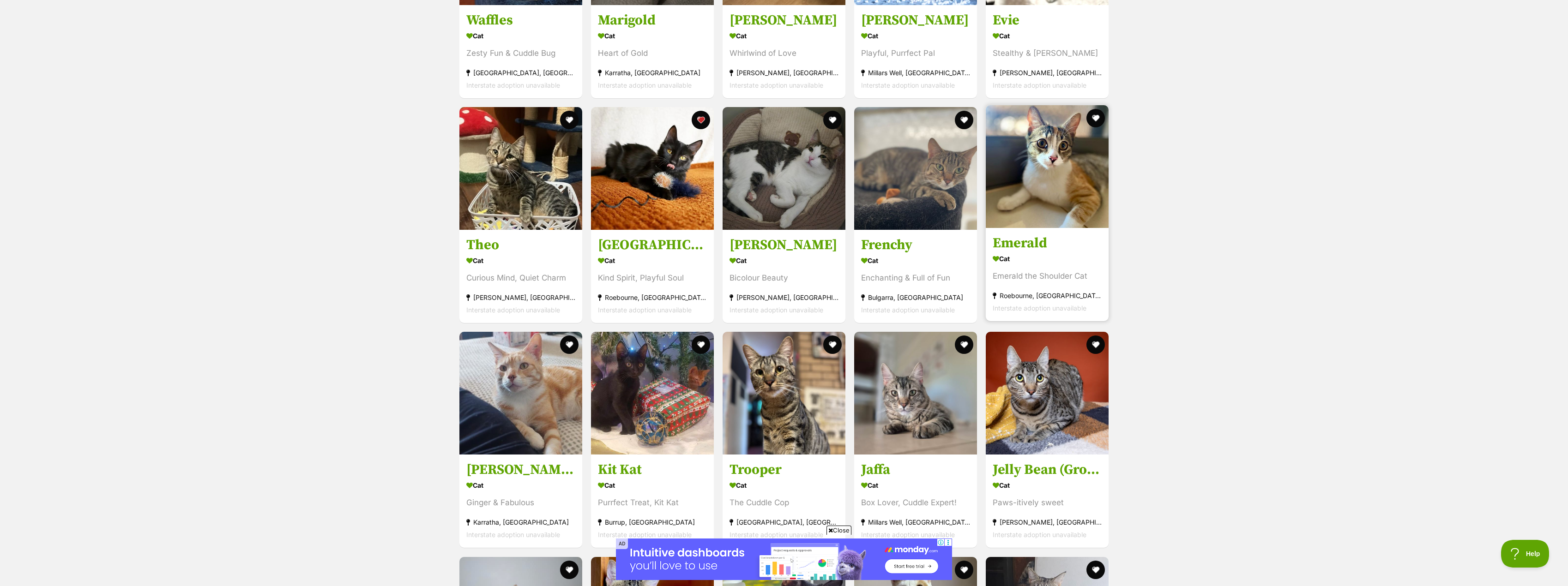
scroll to position [2199, 0]
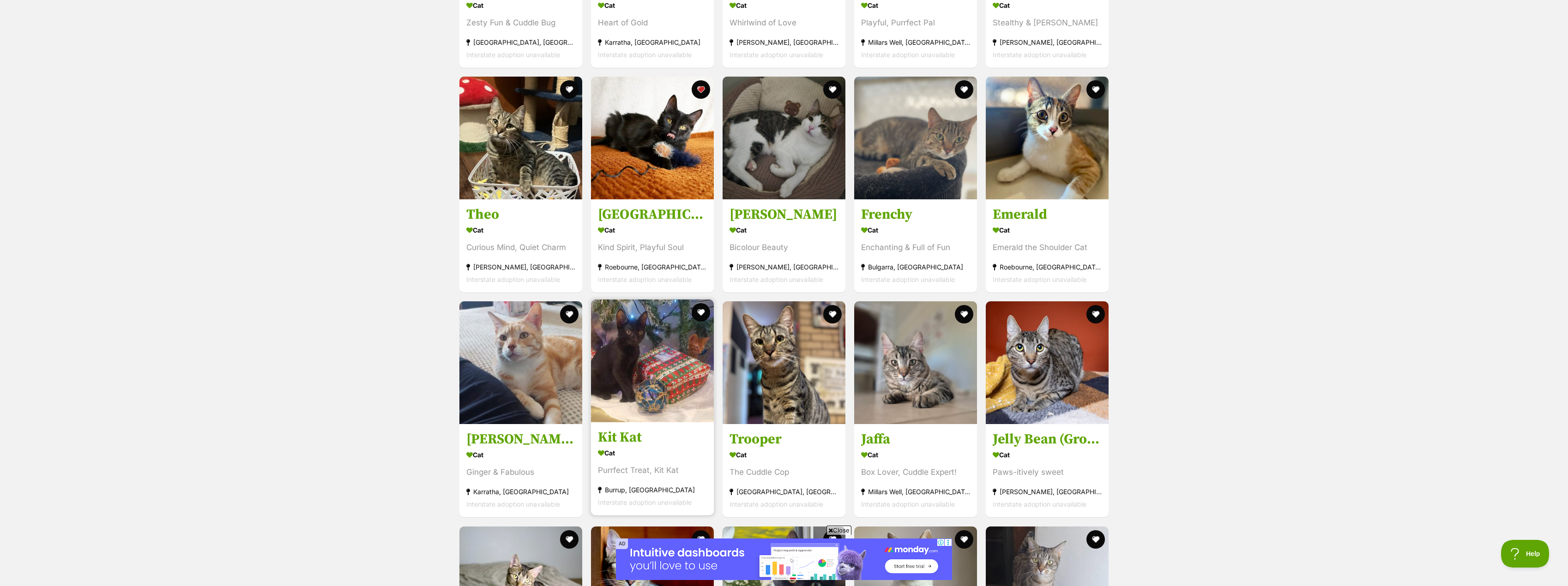
click at [615, 429] on h3 "Kit Kat" at bounding box center [652, 438] width 109 height 18
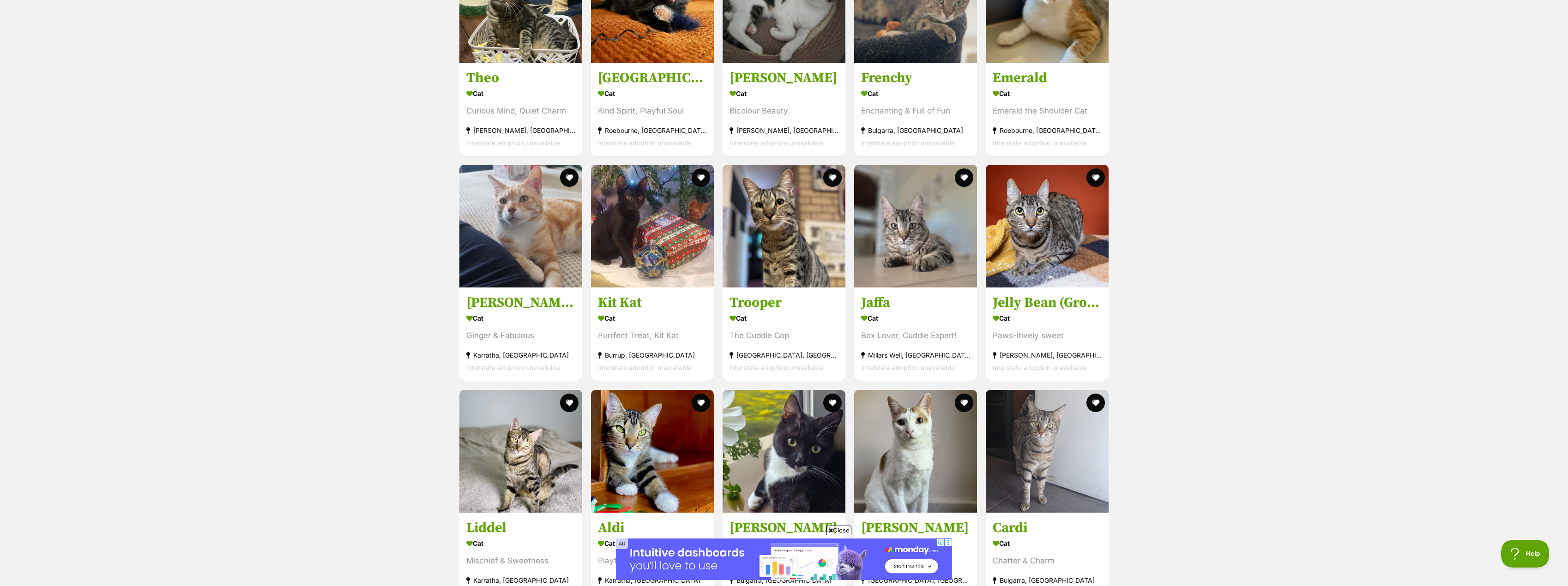
scroll to position [2337, 0]
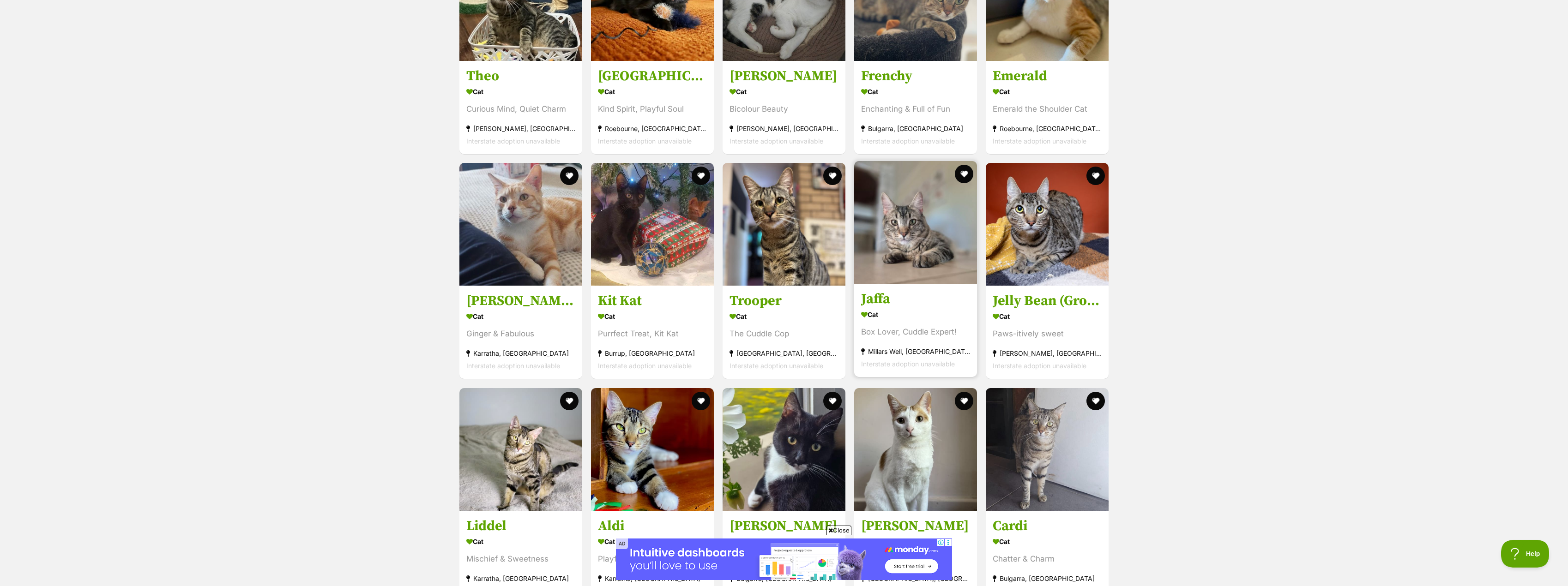
click at [873, 293] on h3 "Jaffa" at bounding box center [915, 299] width 109 height 18
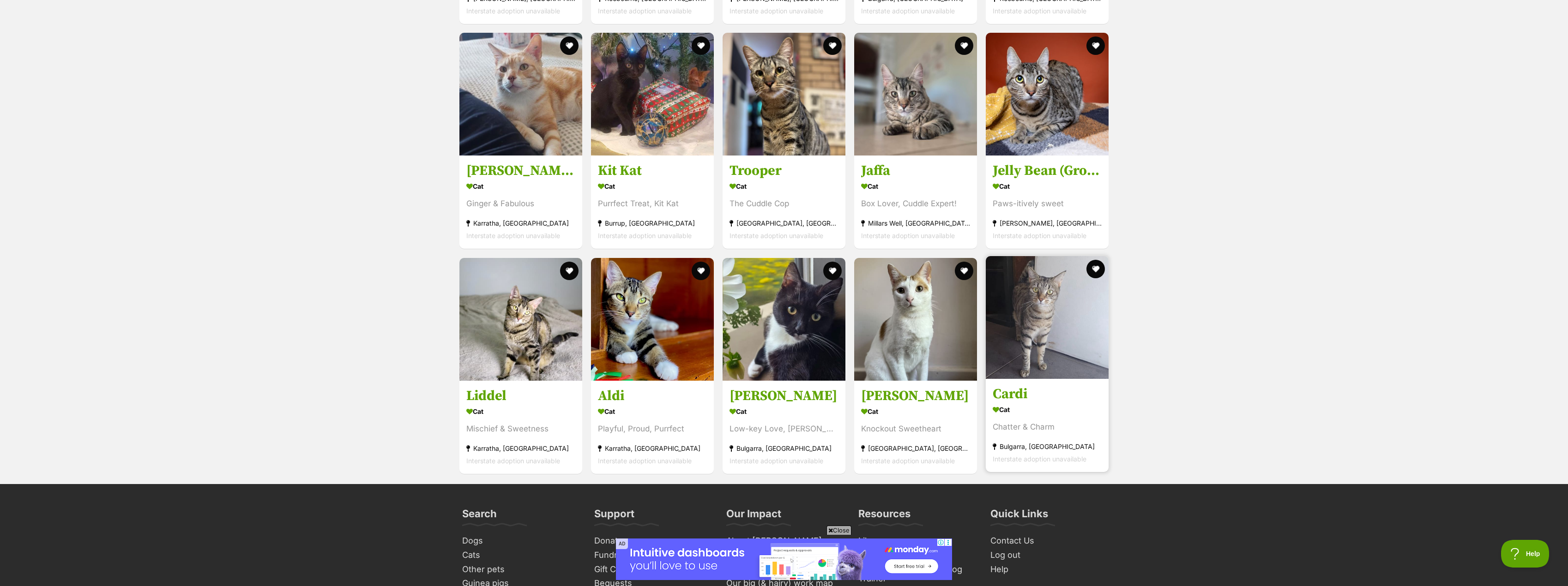
scroll to position [2476, 0]
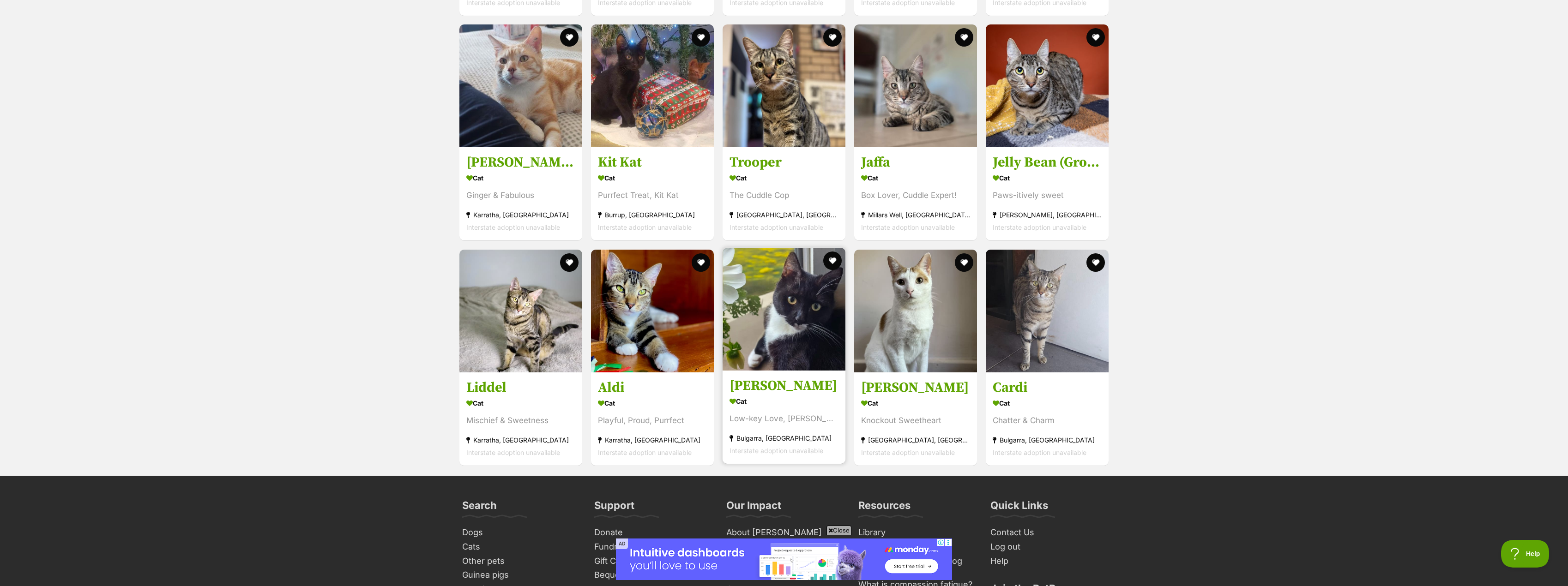
click at [746, 385] on h3 "Lindy" at bounding box center [783, 386] width 109 height 18
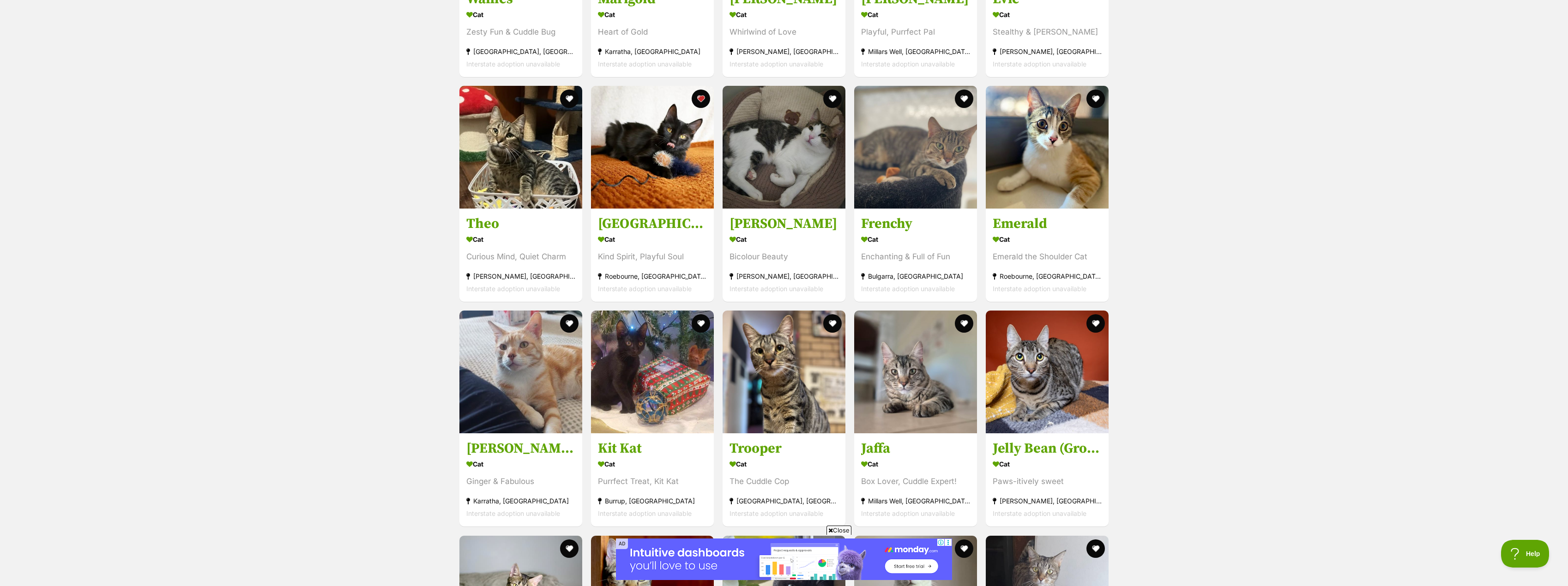
scroll to position [2153, 0]
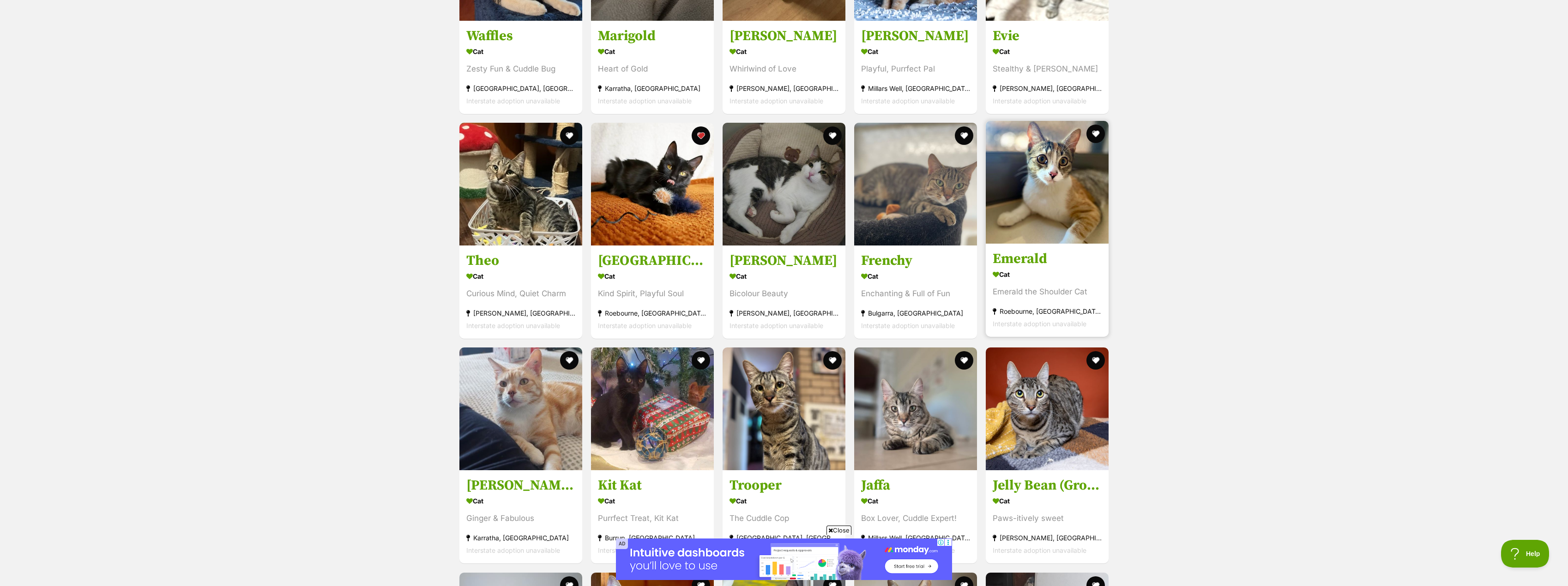
click at [1029, 253] on h3 "Emerald" at bounding box center [1047, 259] width 109 height 18
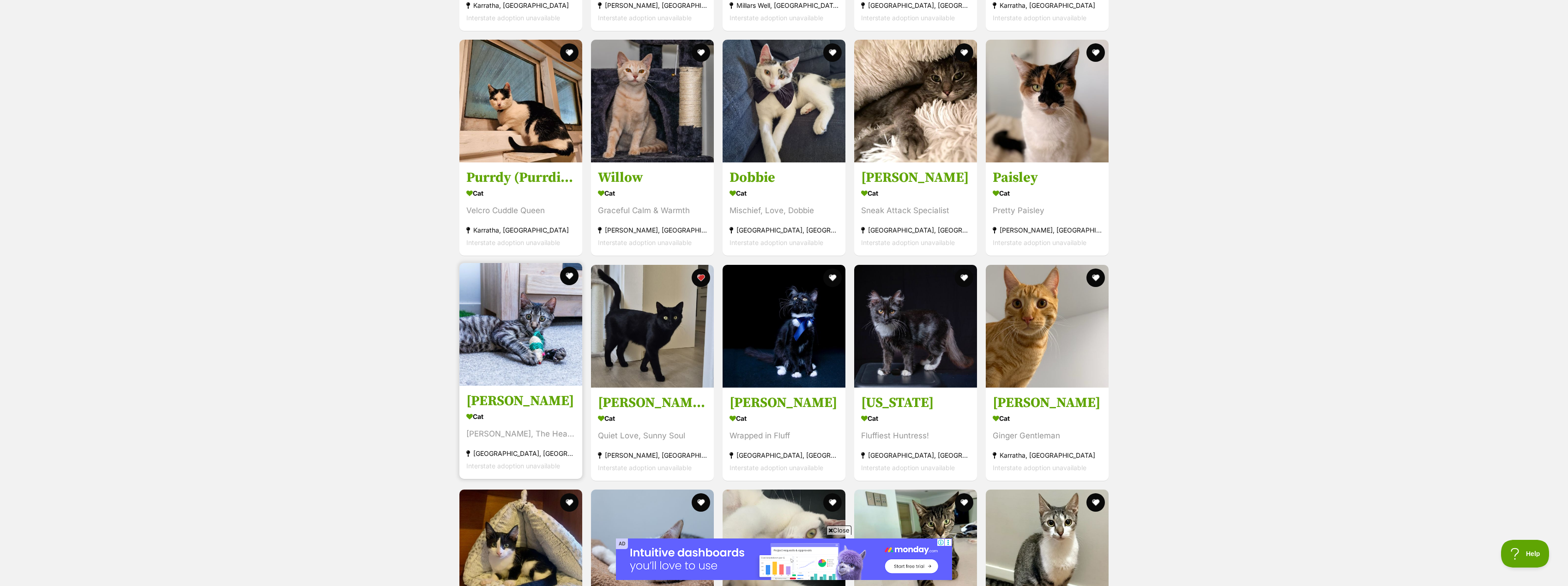
scroll to position [1276, 0]
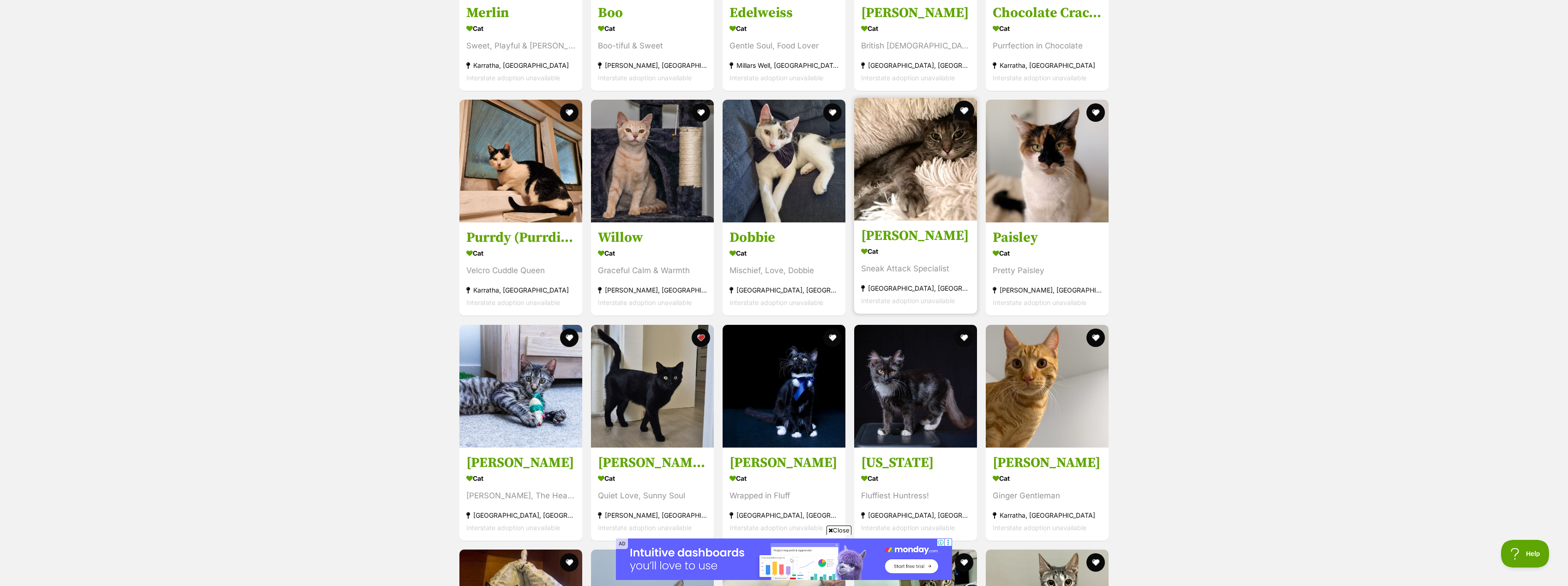
click at [966, 110] on button "favourite" at bounding box center [964, 110] width 20 height 20
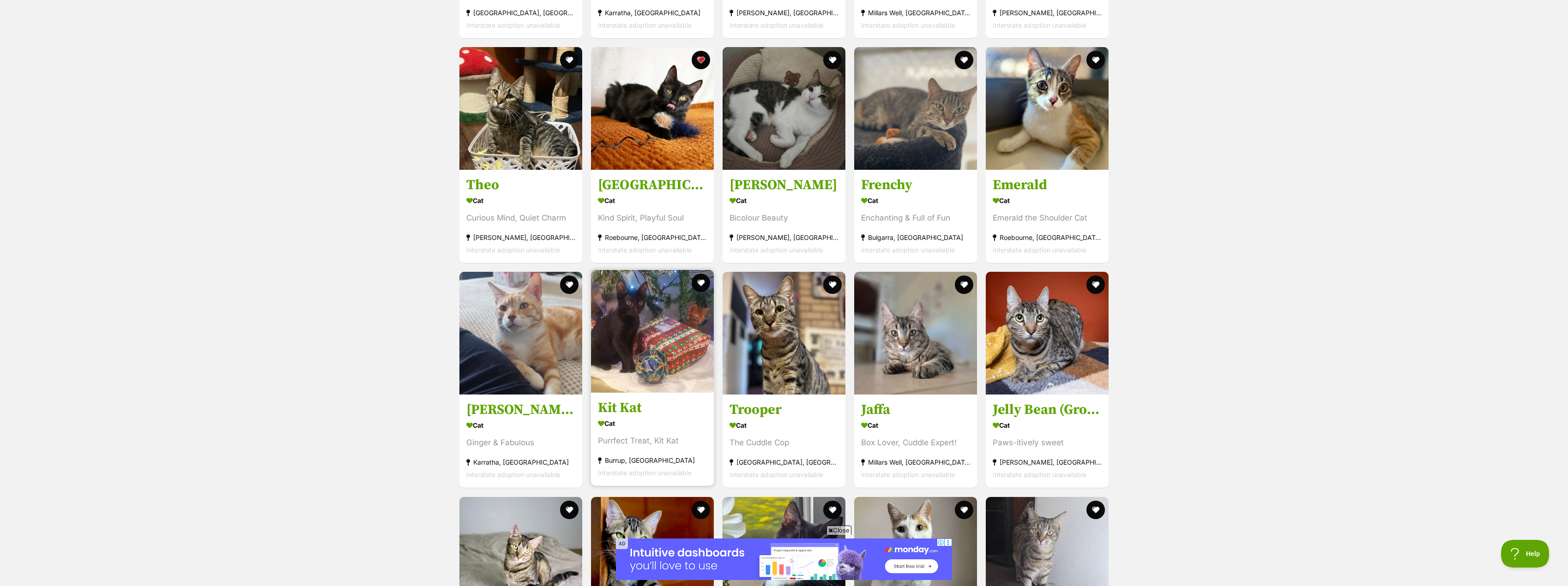
scroll to position [2384, 0]
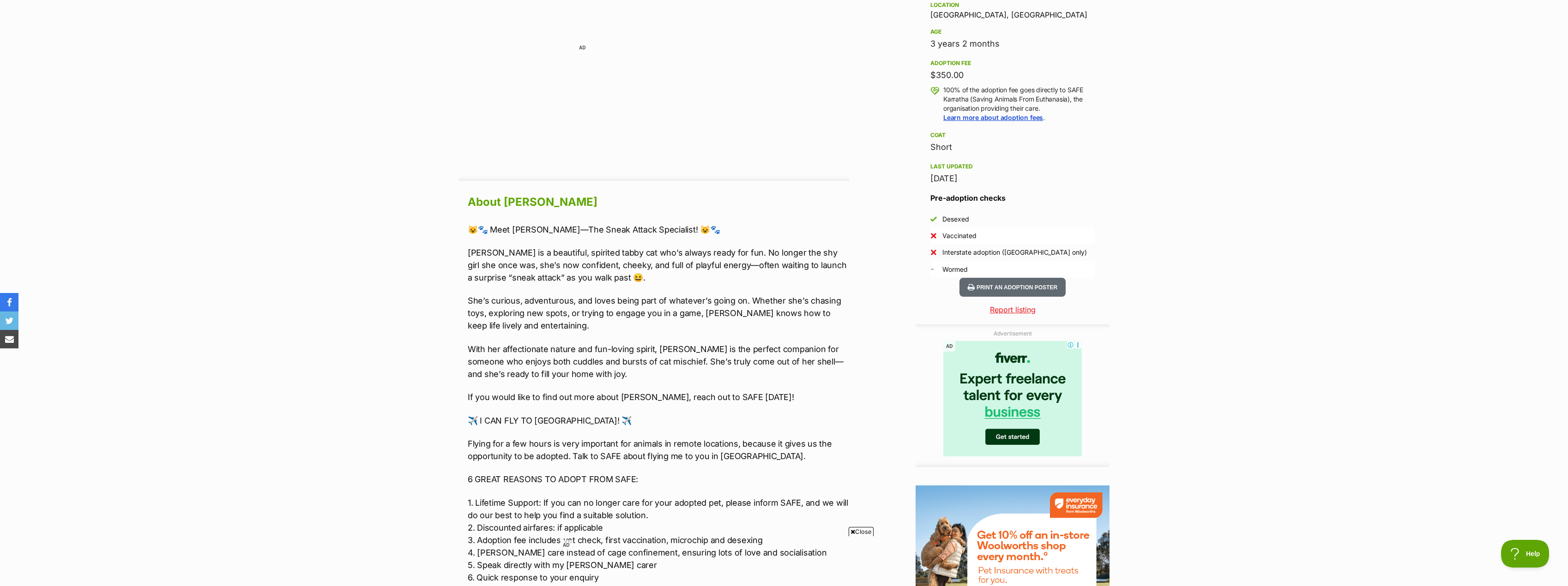
scroll to position [646, 0]
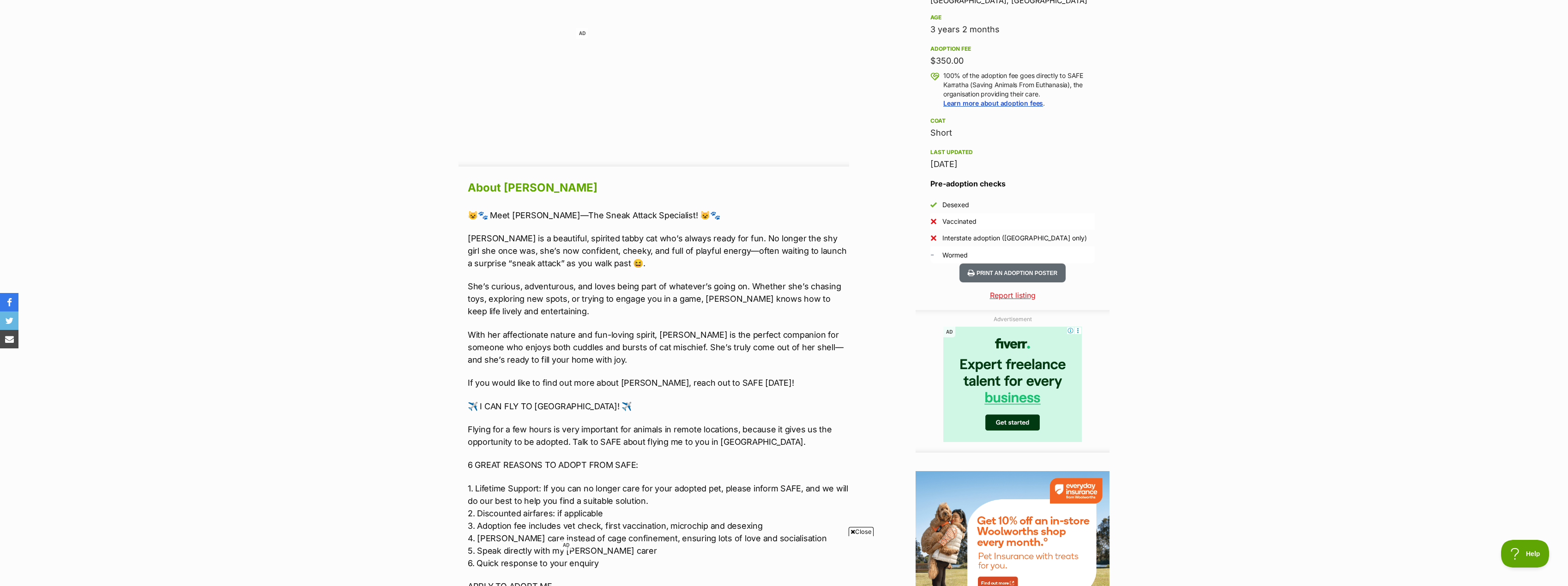
click at [1256, 456] on section "Home > Rescue pet search > Adopt a cat > Cats available for adoption [PERSON_NA…" at bounding box center [784, 130] width 1568 height 1394
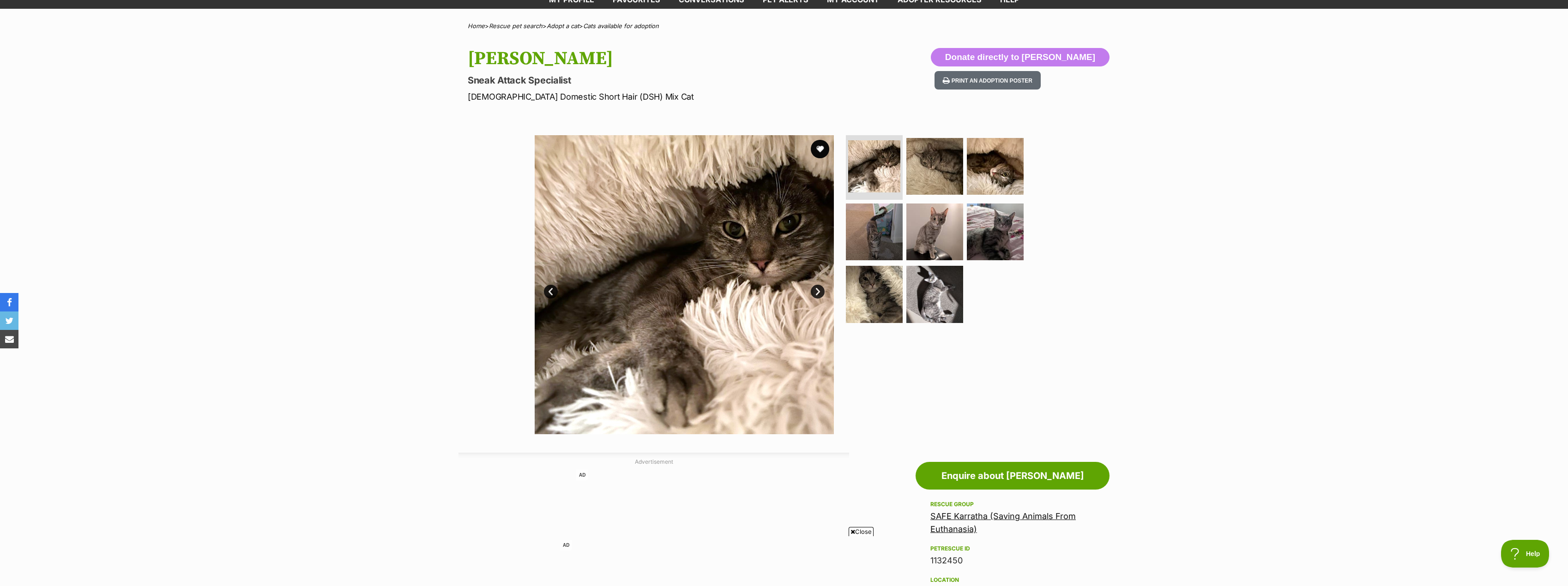
scroll to position [46, 0]
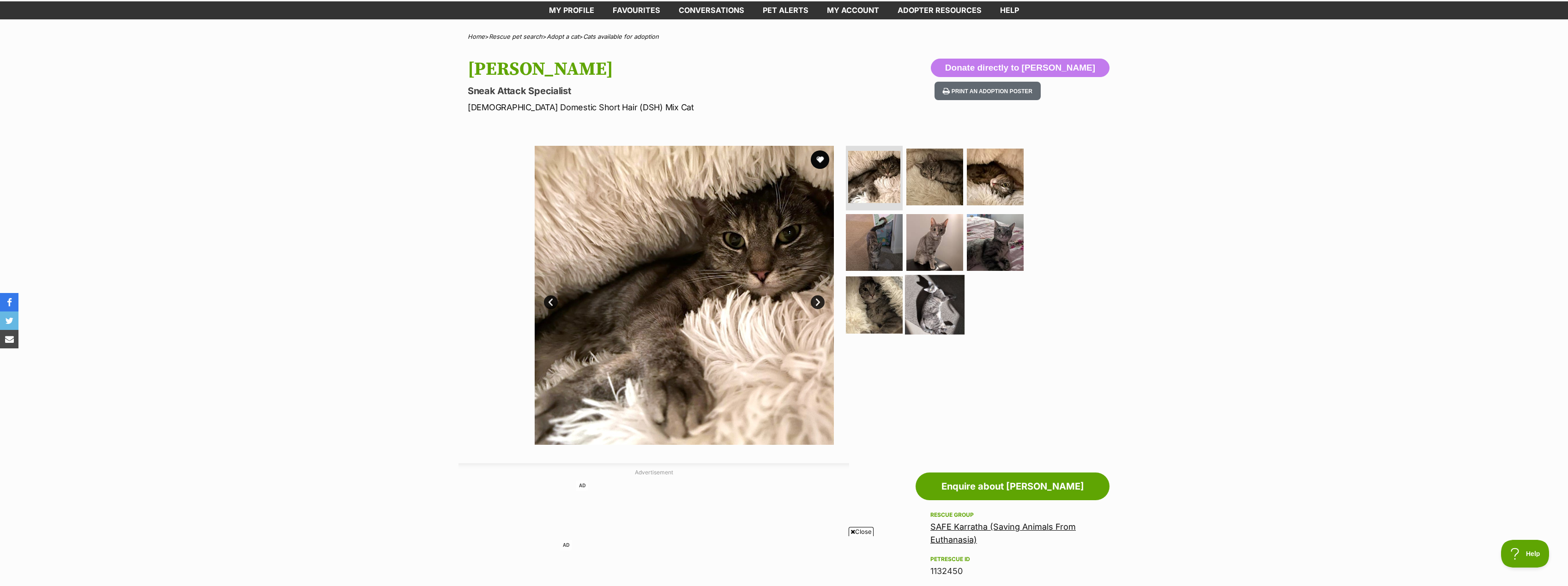
click at [950, 319] on img at bounding box center [935, 305] width 60 height 60
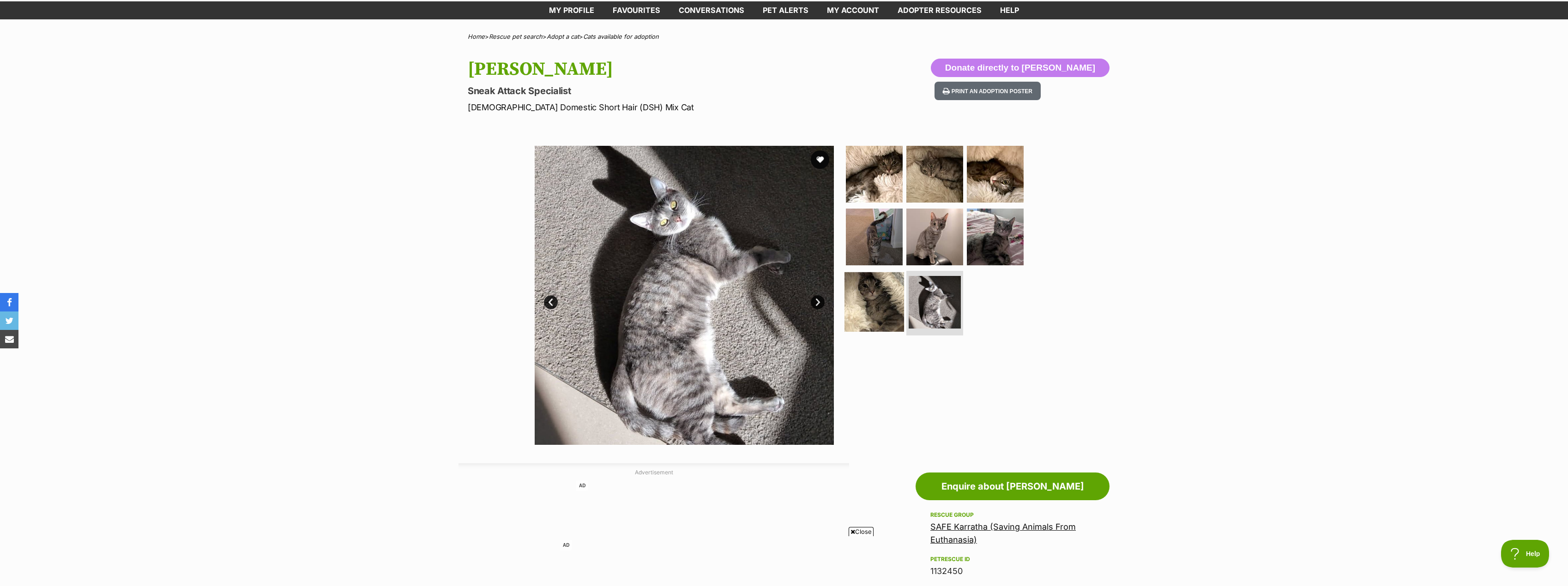
click at [884, 303] on img at bounding box center [874, 302] width 60 height 60
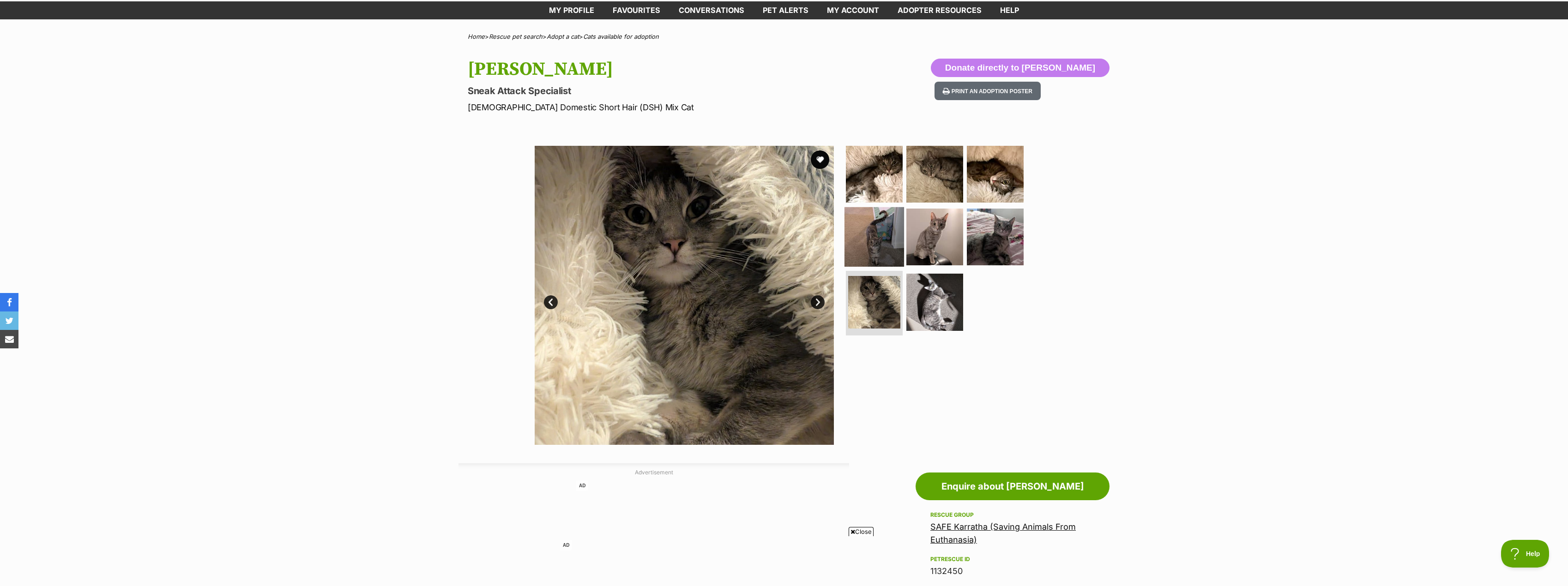
click at [875, 242] on img at bounding box center [874, 237] width 60 height 60
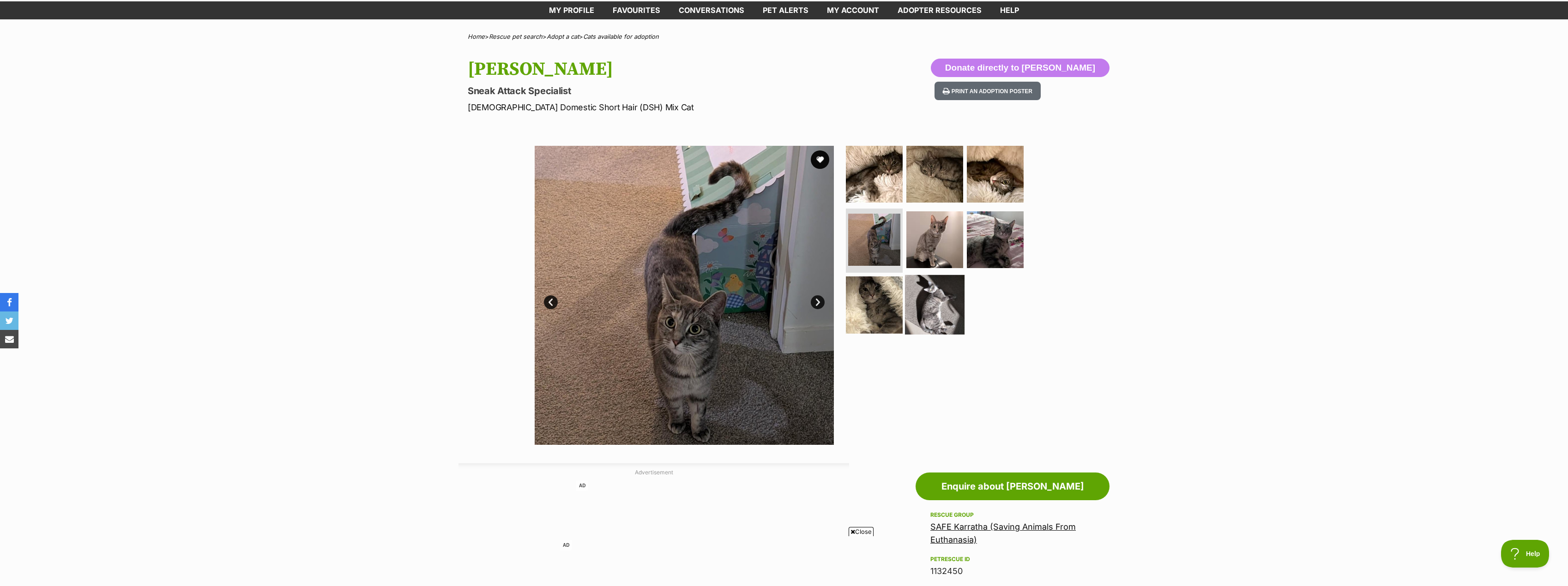
click at [908, 309] on img at bounding box center [935, 305] width 60 height 60
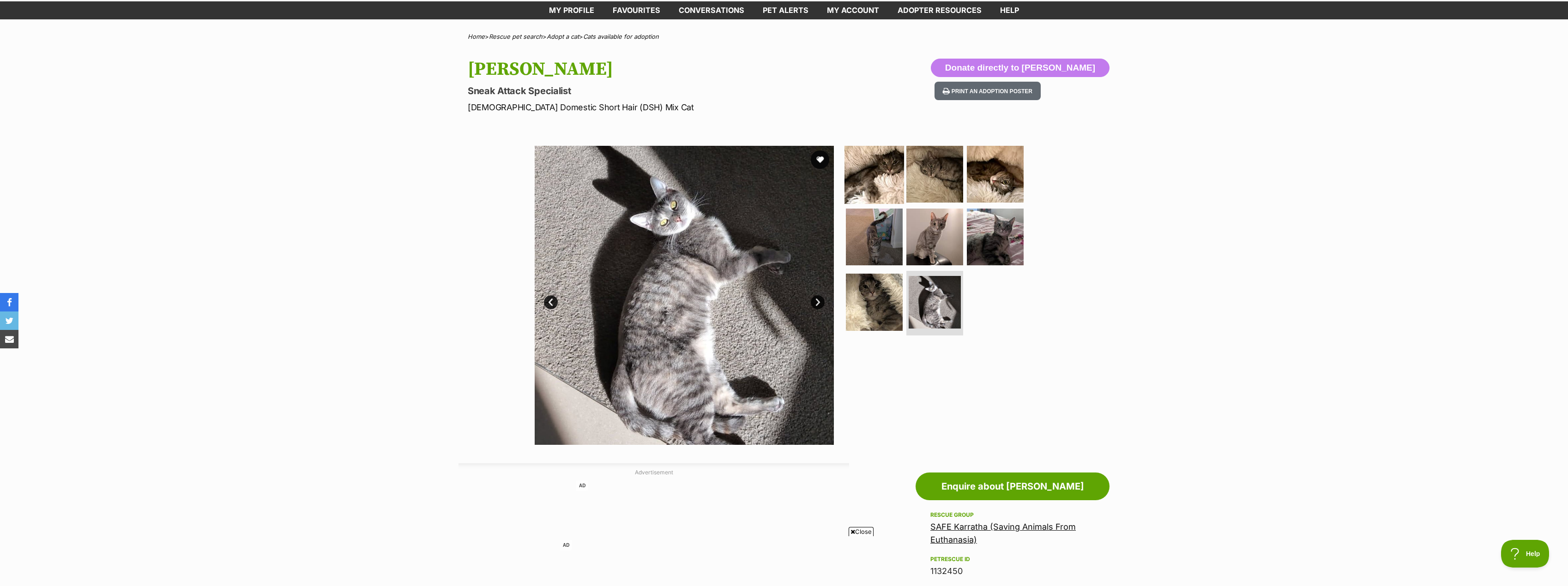
click at [876, 190] on img at bounding box center [874, 174] width 60 height 60
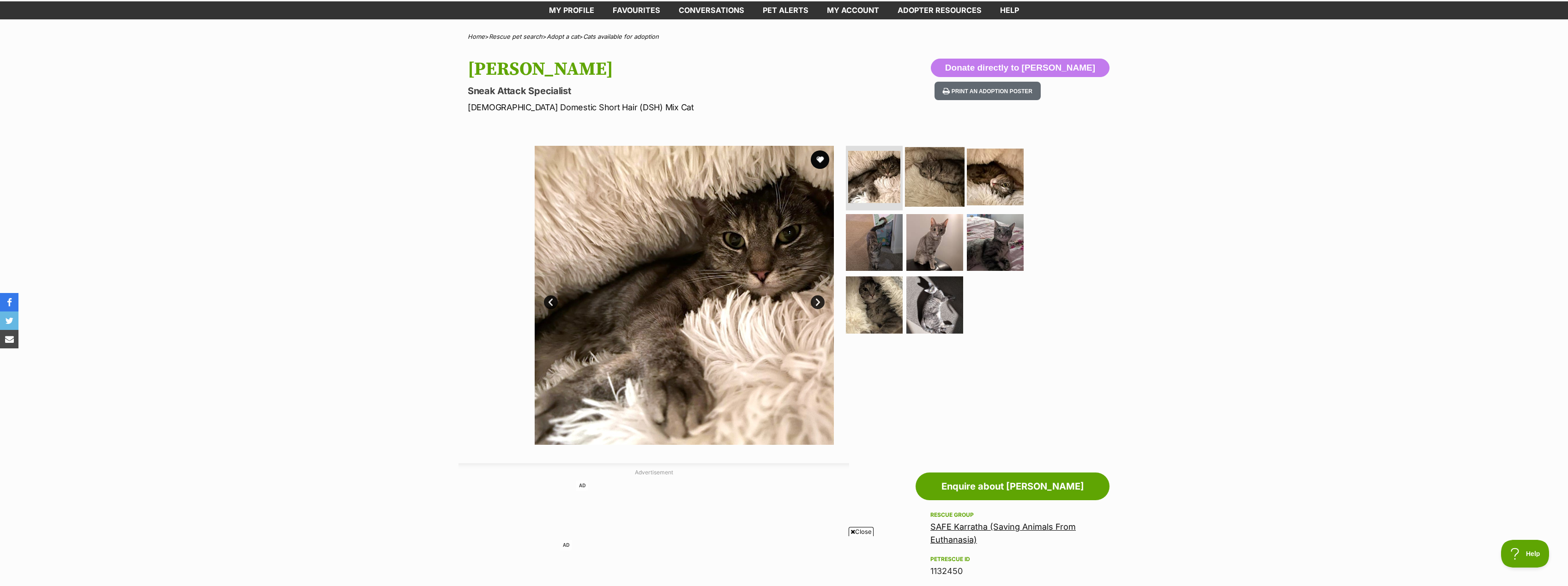
click at [915, 179] on img at bounding box center [935, 177] width 60 height 60
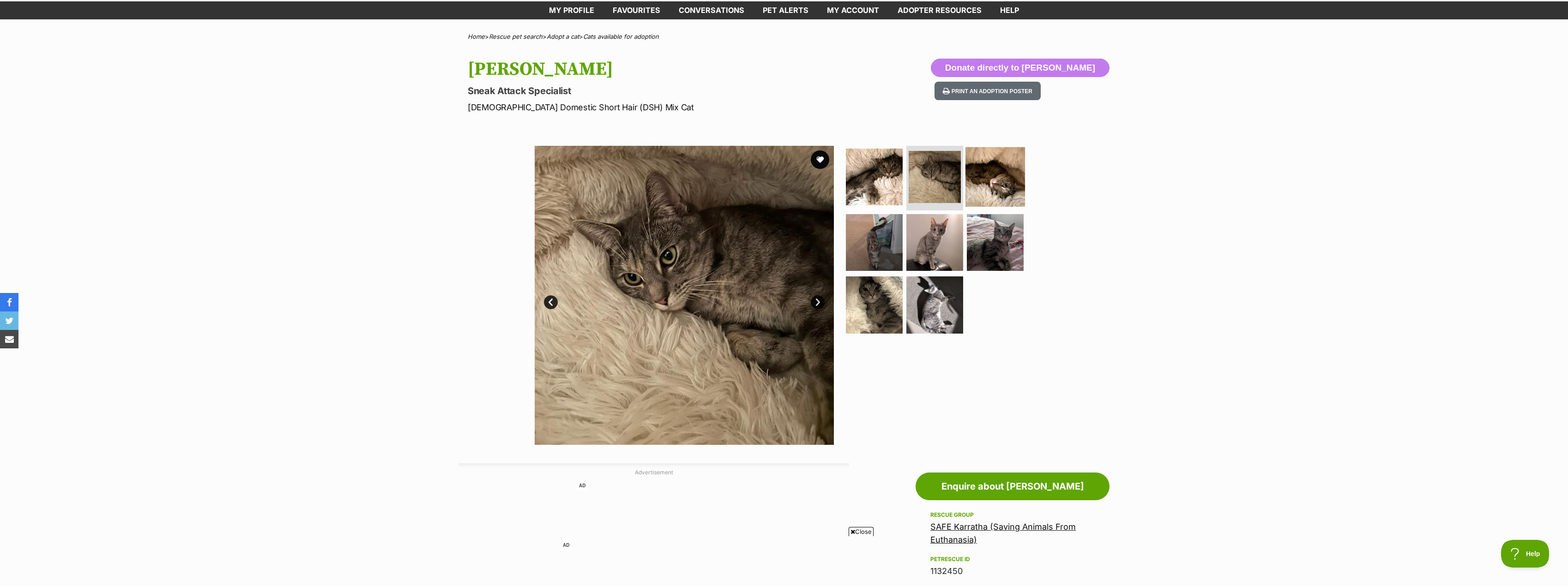
click at [984, 181] on img at bounding box center [995, 177] width 60 height 60
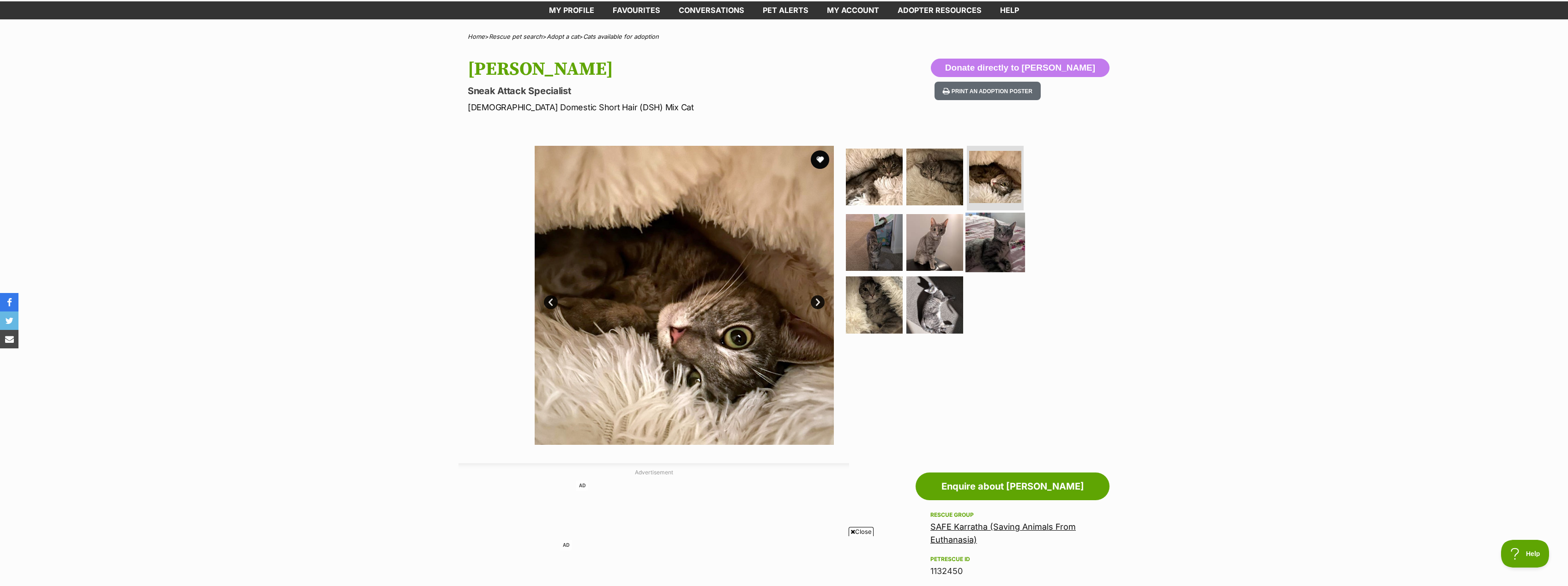
click at [973, 227] on img at bounding box center [995, 242] width 60 height 60
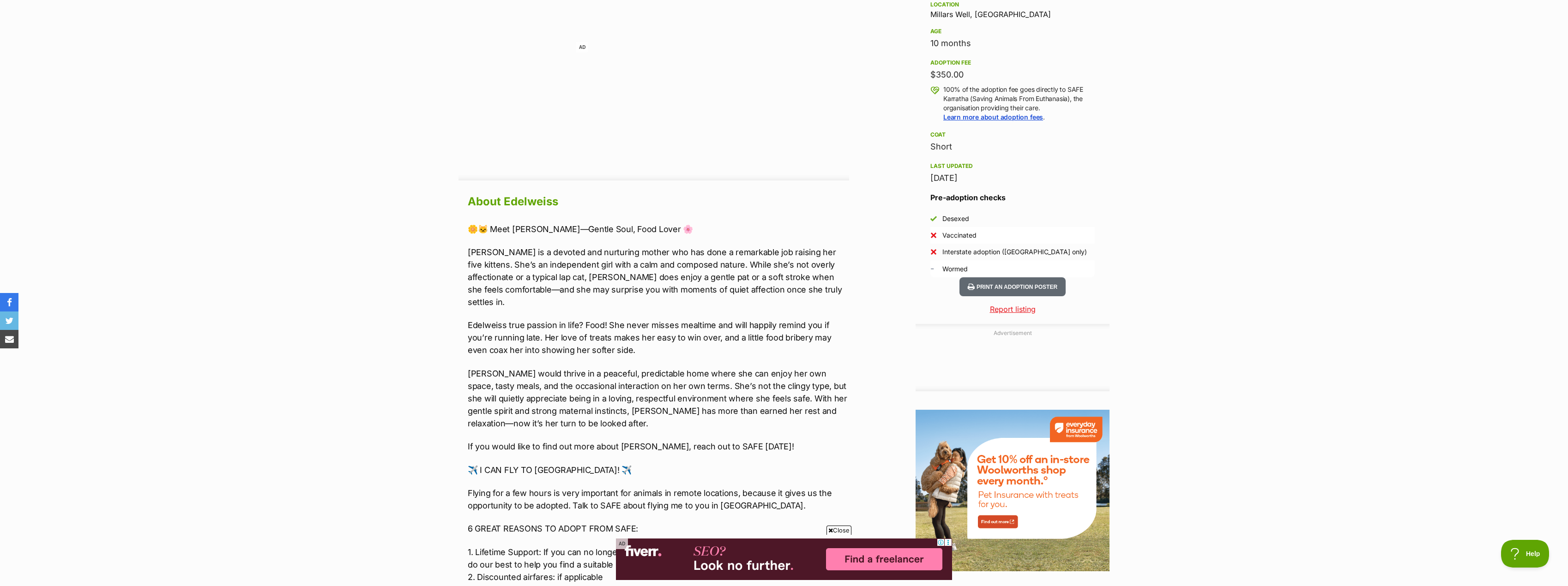
scroll to position [646, 0]
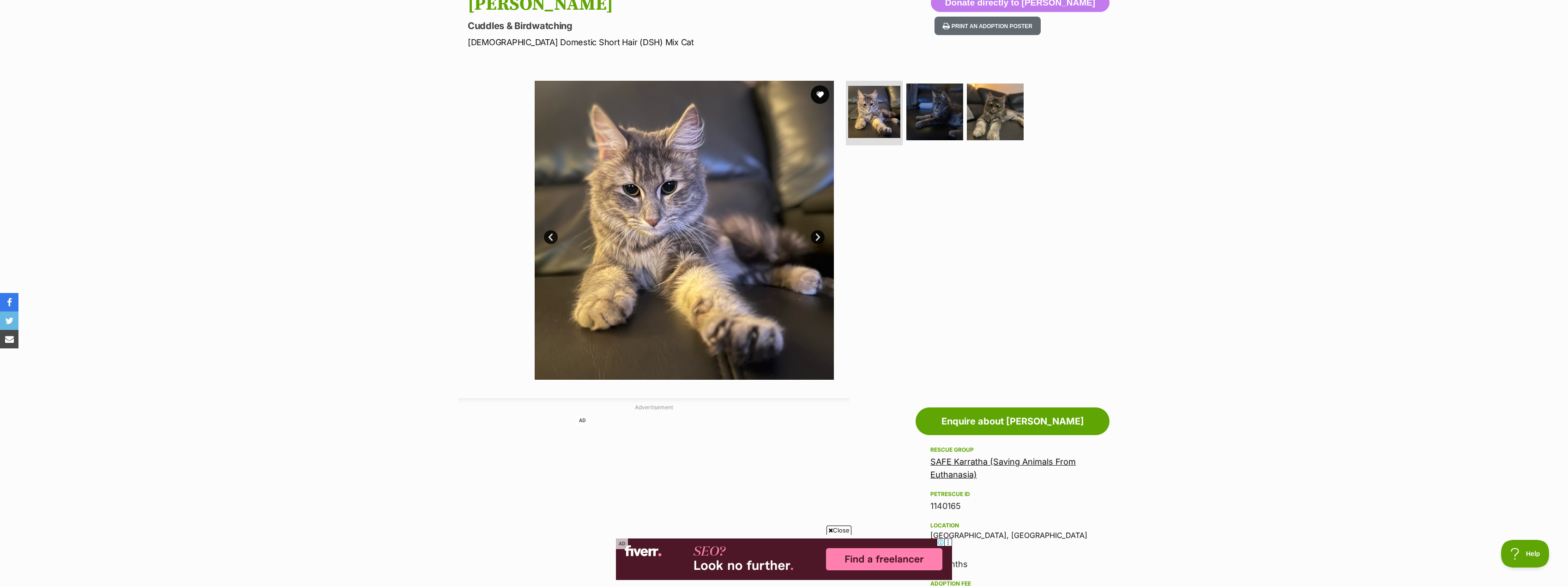
scroll to position [92, 0]
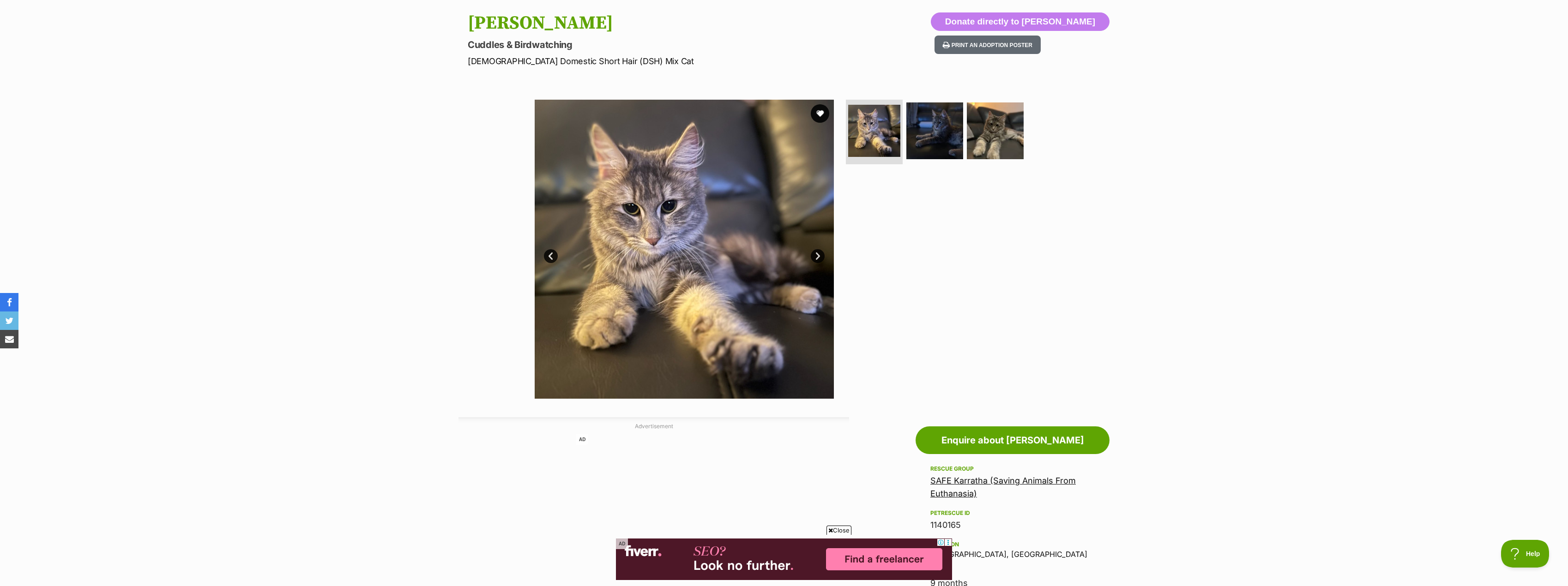
click at [813, 255] on link "Next" at bounding box center [817, 256] width 14 height 14
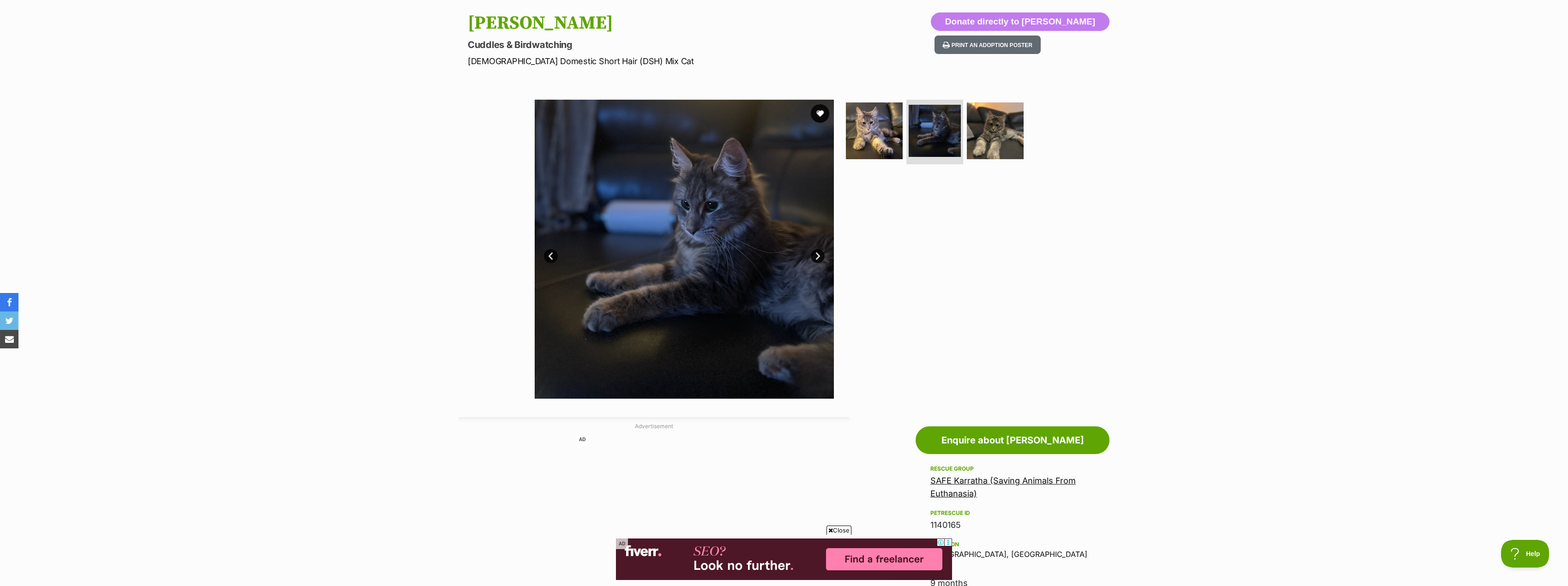
click at [813, 255] on link "Next" at bounding box center [817, 256] width 14 height 14
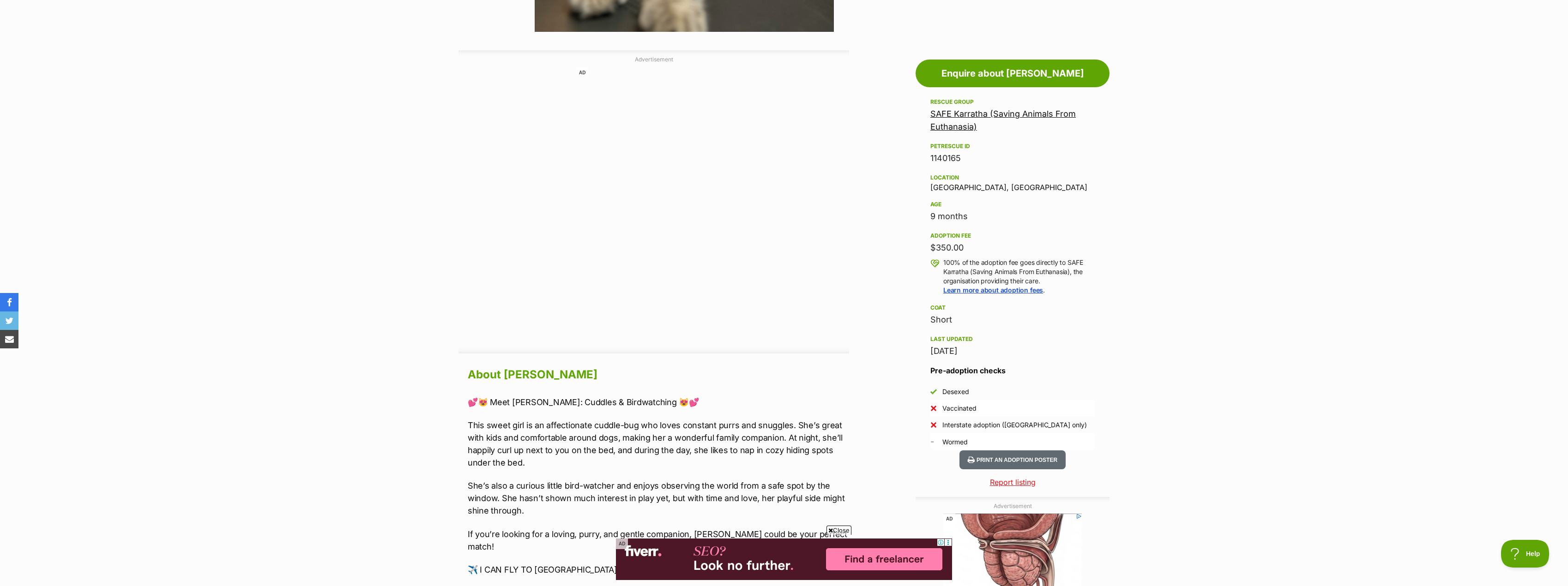
scroll to position [462, 0]
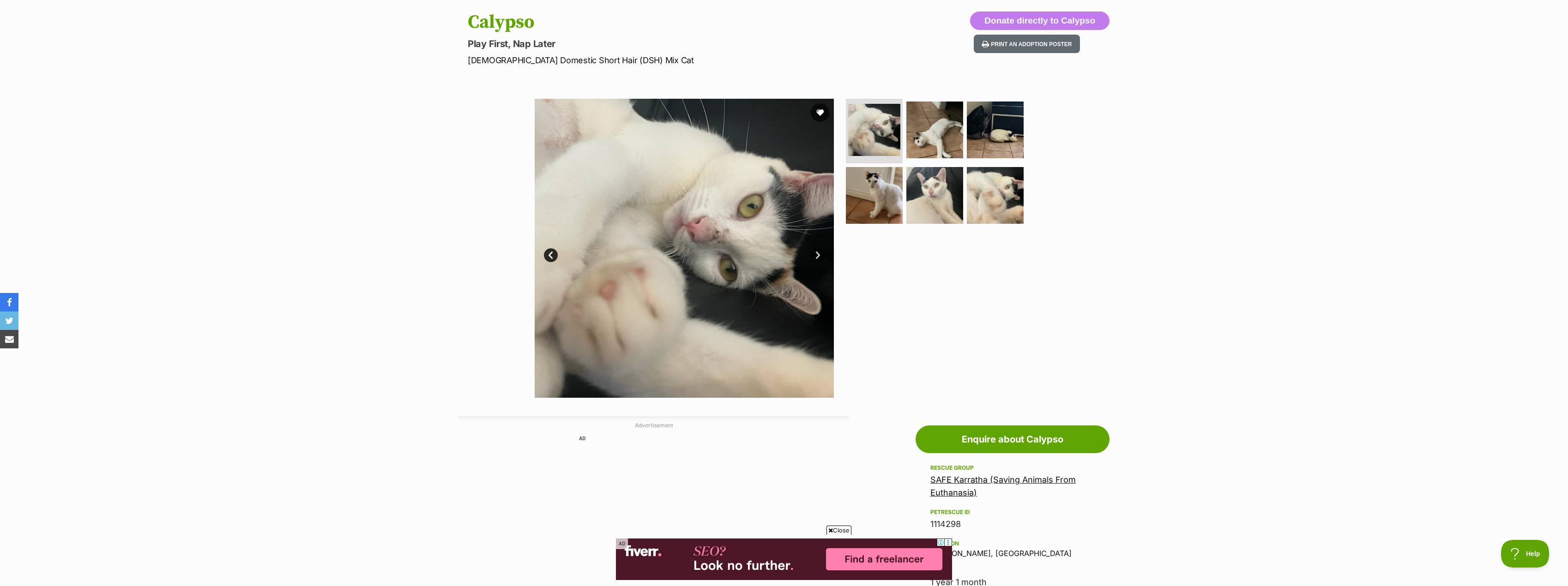
scroll to position [92, 0]
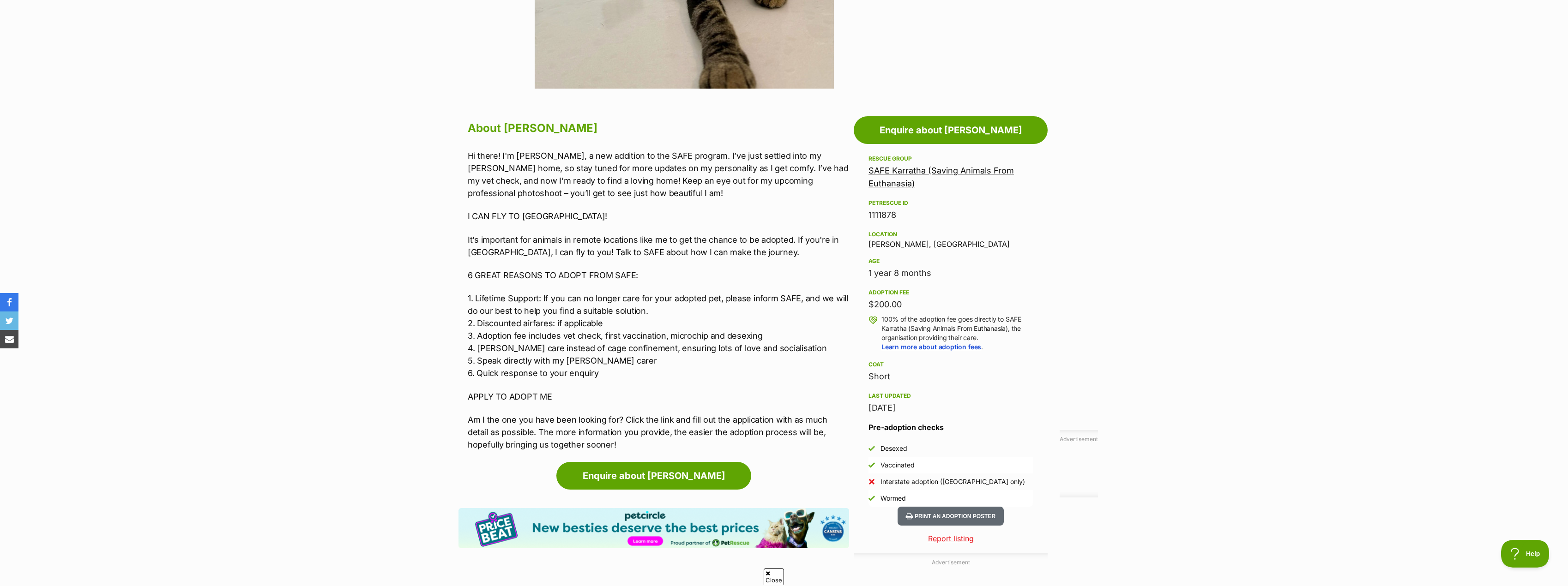
scroll to position [416, 0]
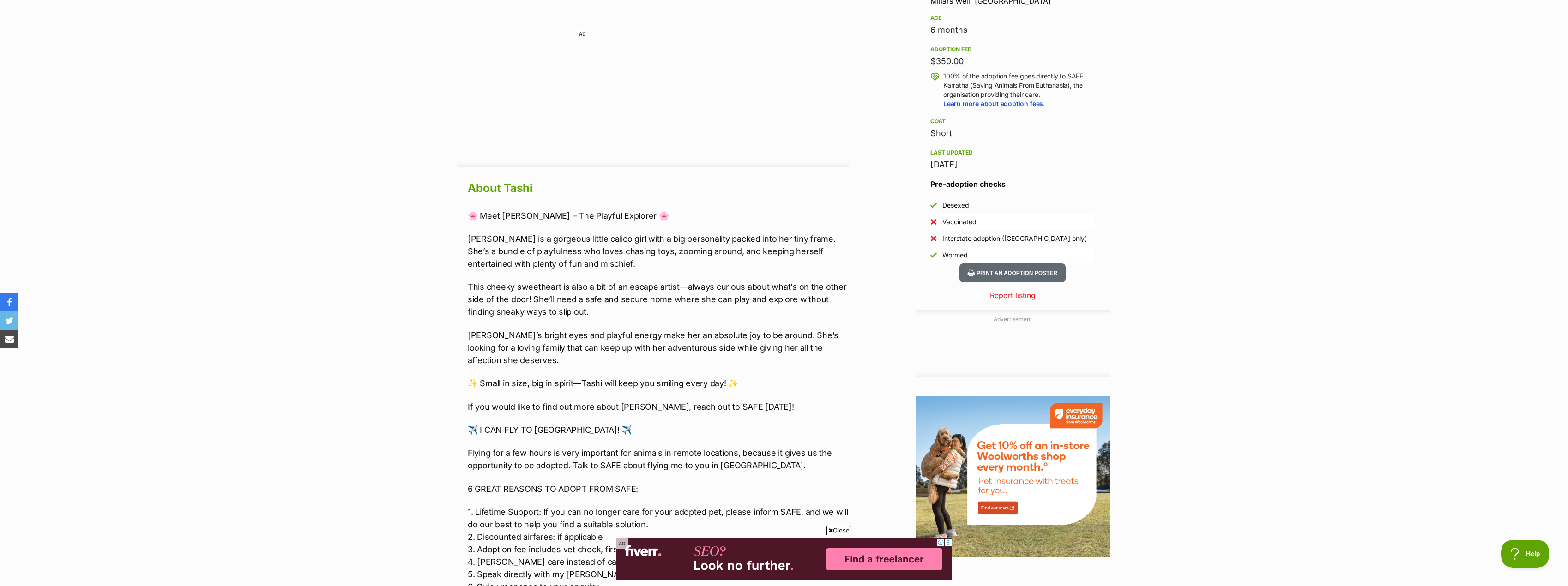
scroll to position [646, 0]
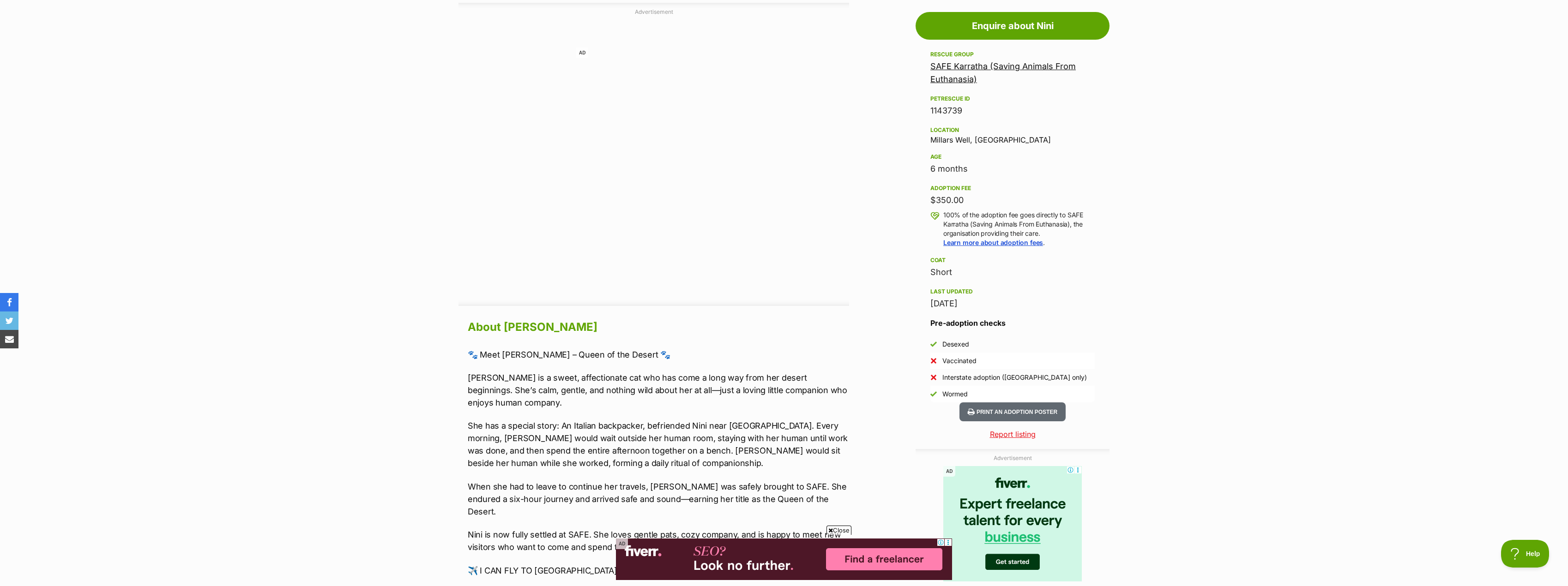
scroll to position [508, 0]
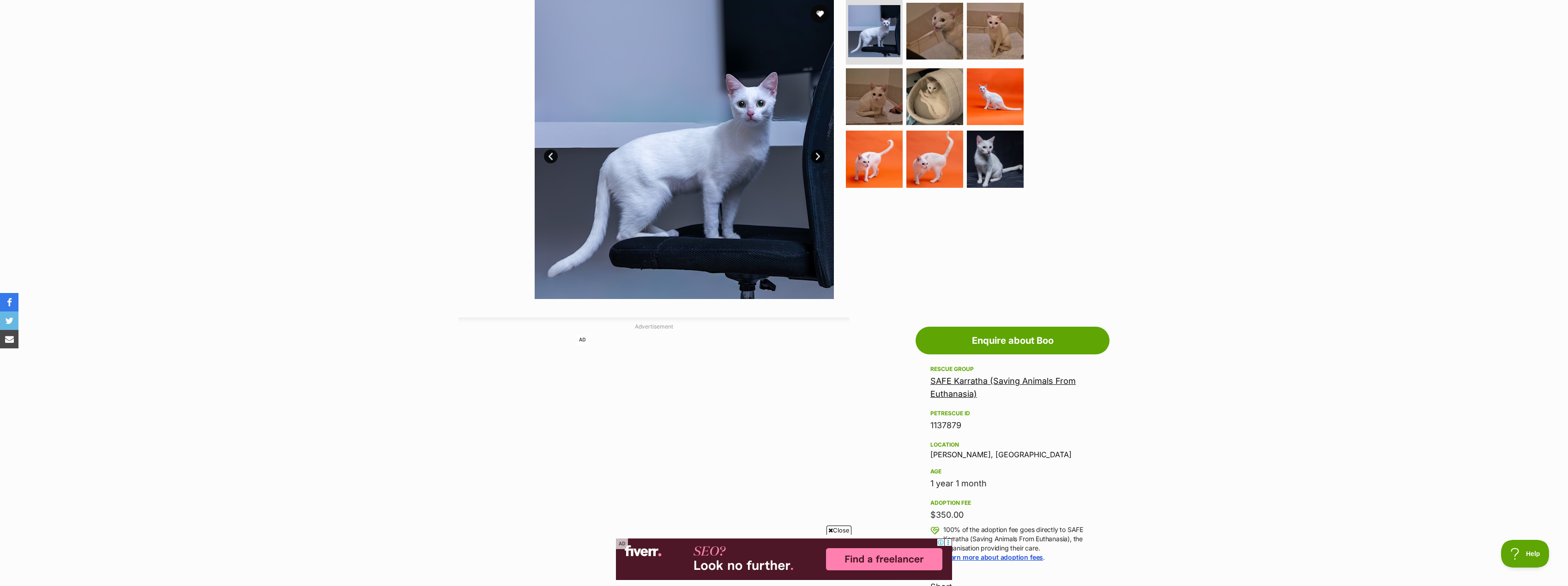
scroll to position [92, 0]
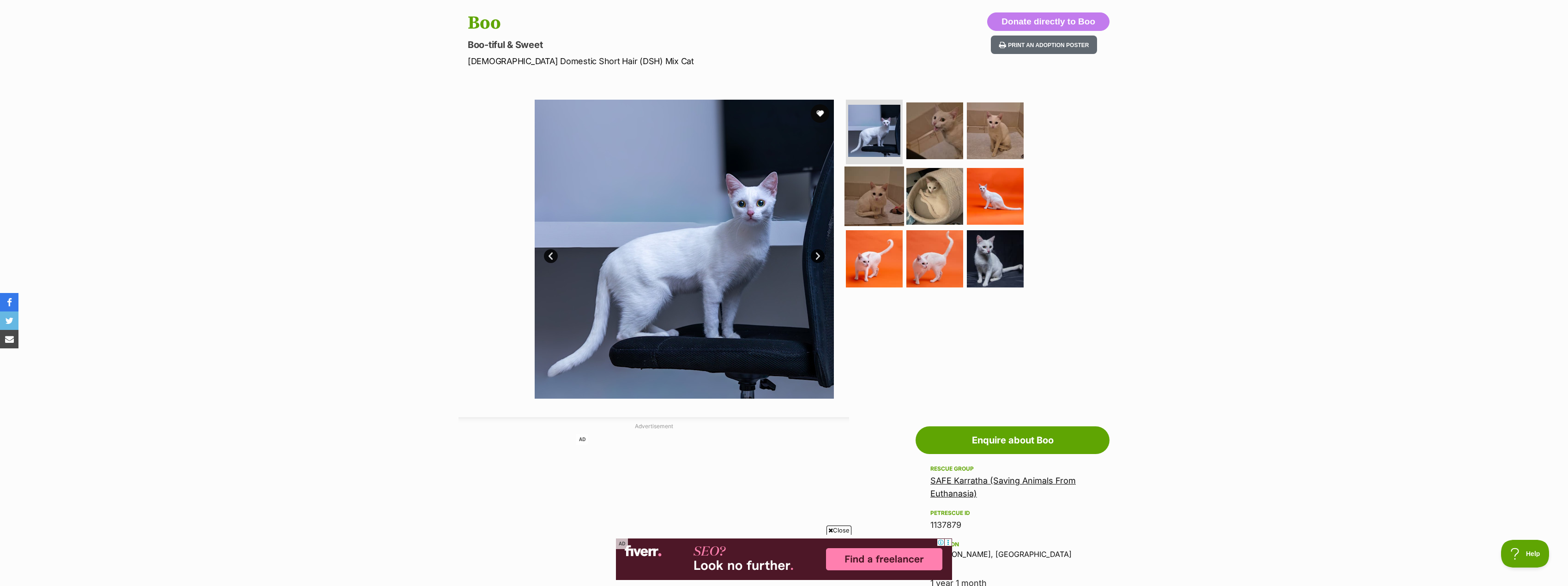
click at [884, 194] on img at bounding box center [874, 196] width 60 height 60
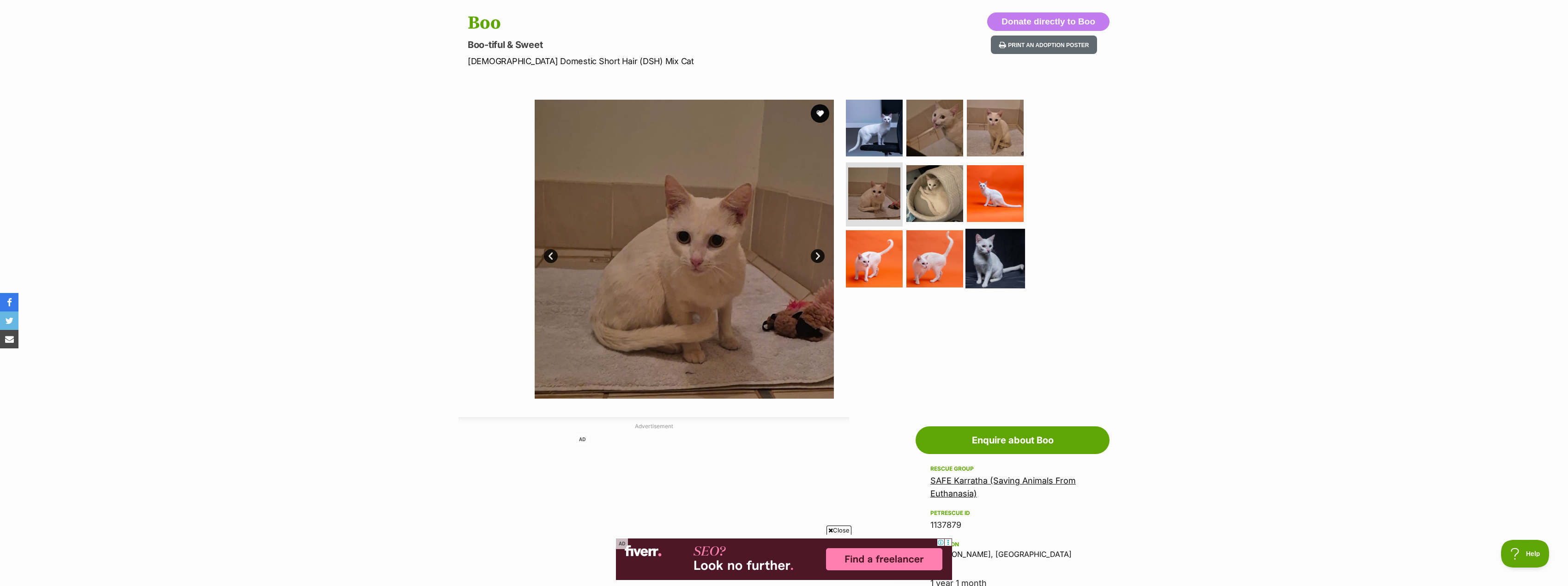
click at [999, 253] on img at bounding box center [995, 259] width 60 height 60
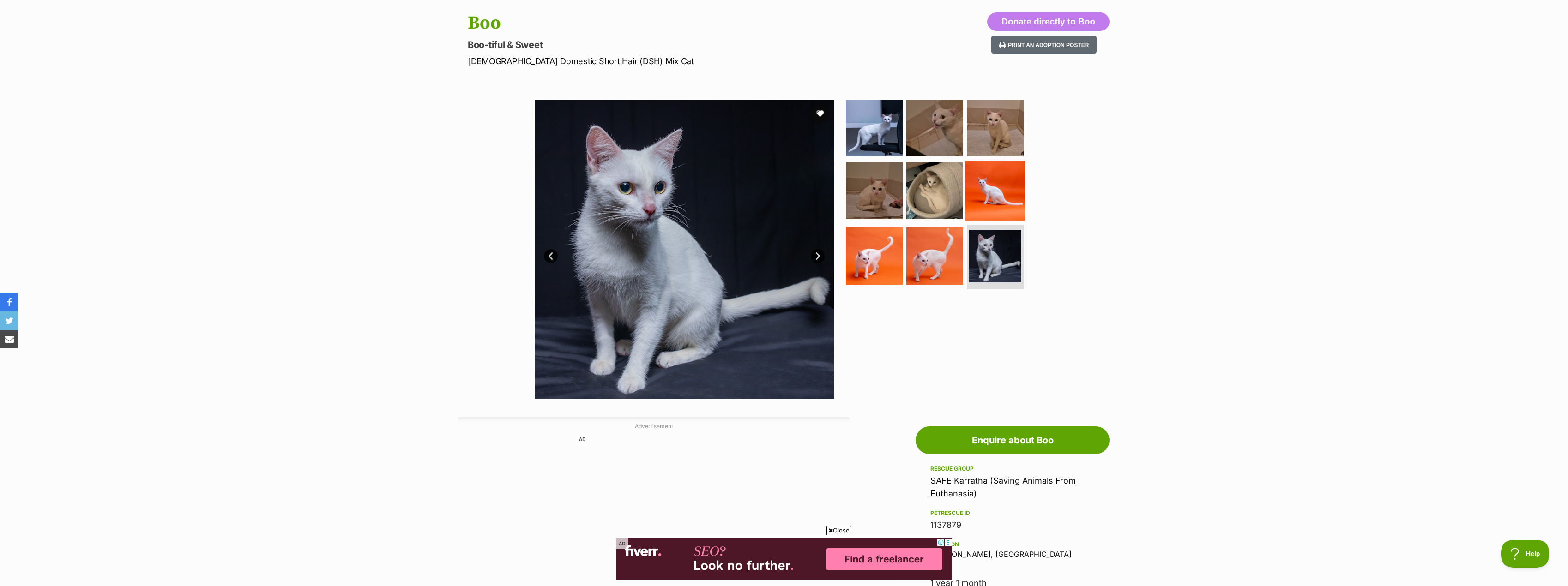
click at [1001, 214] on img at bounding box center [995, 190] width 60 height 60
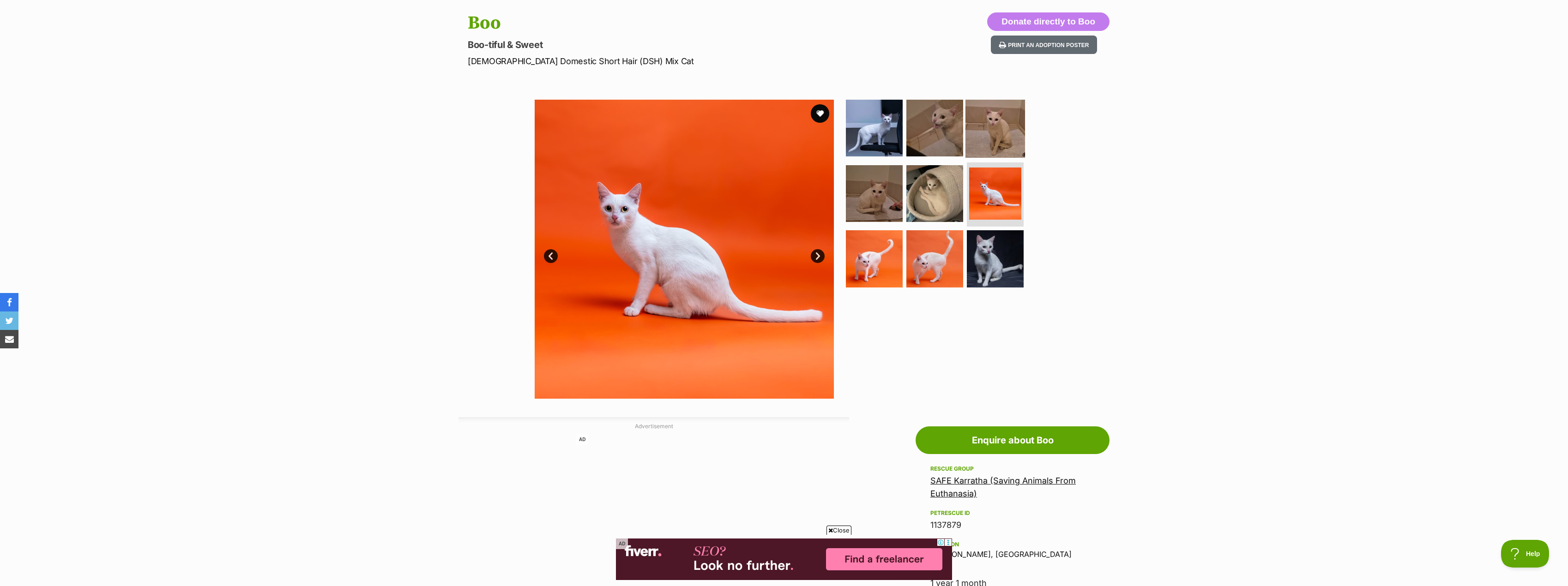
click at [1001, 134] on img at bounding box center [995, 128] width 60 height 60
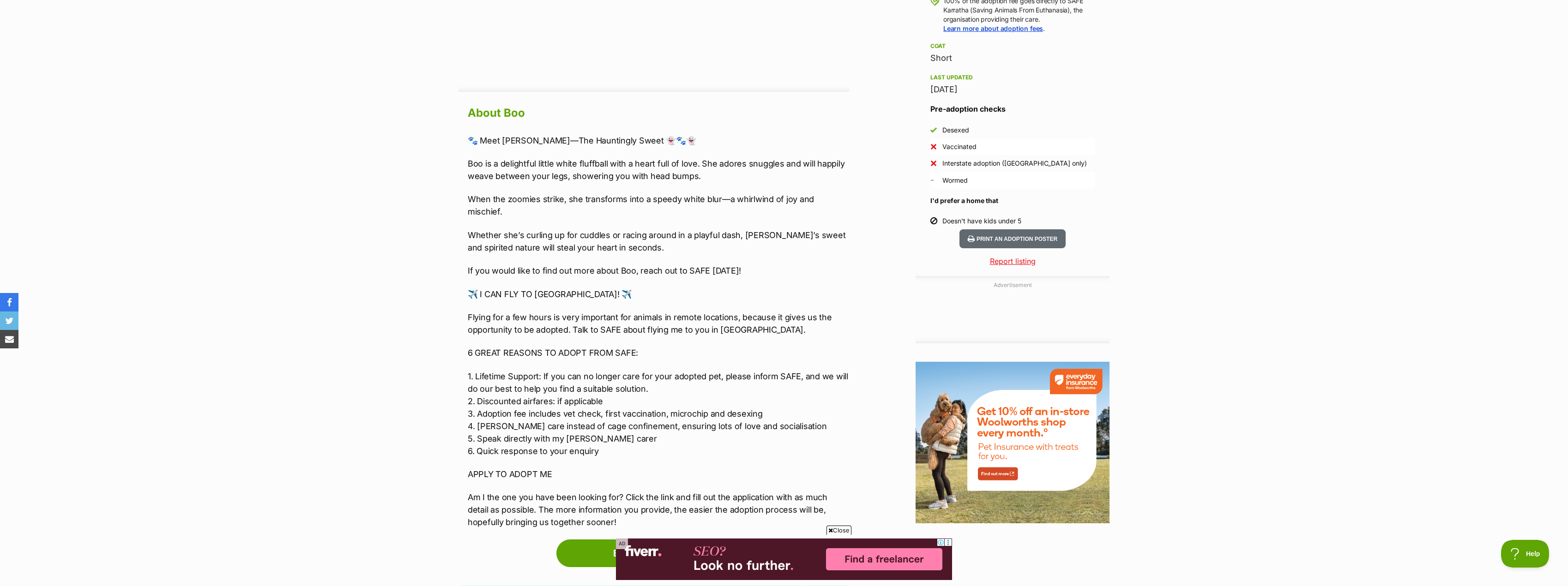
scroll to position [739, 0]
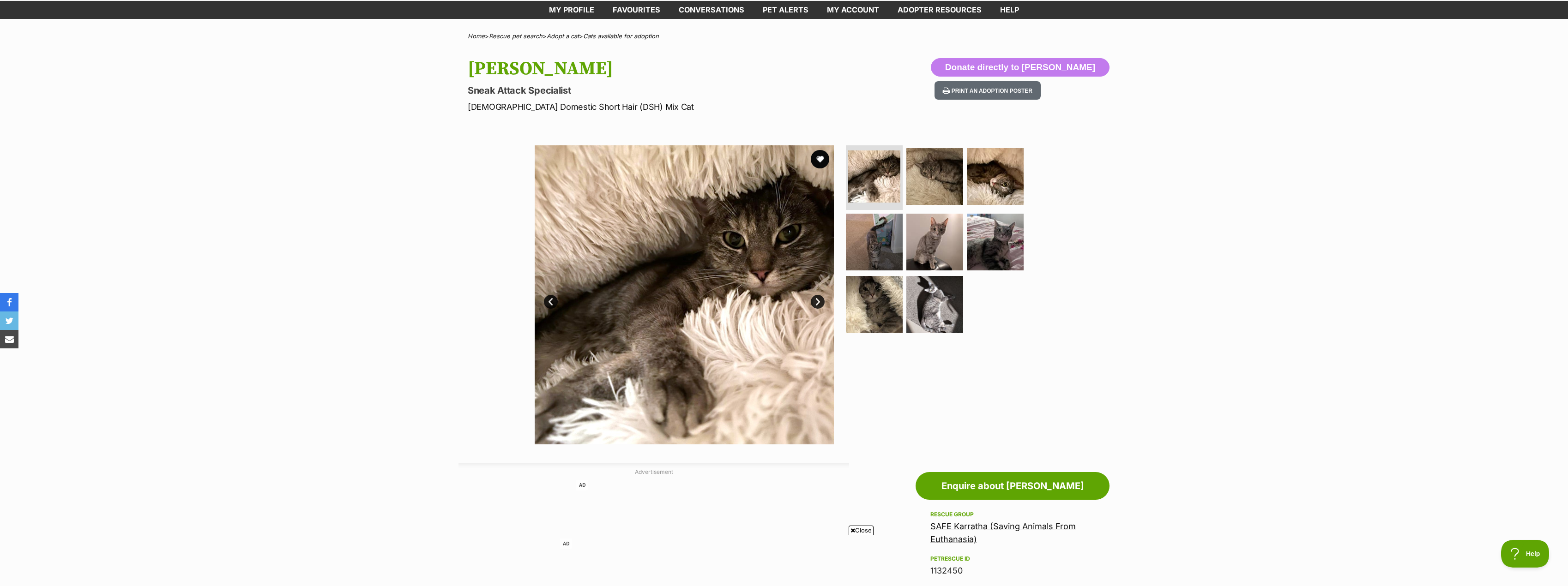
scroll to position [46, 0]
click at [821, 164] on button "favourite" at bounding box center [819, 159] width 20 height 20
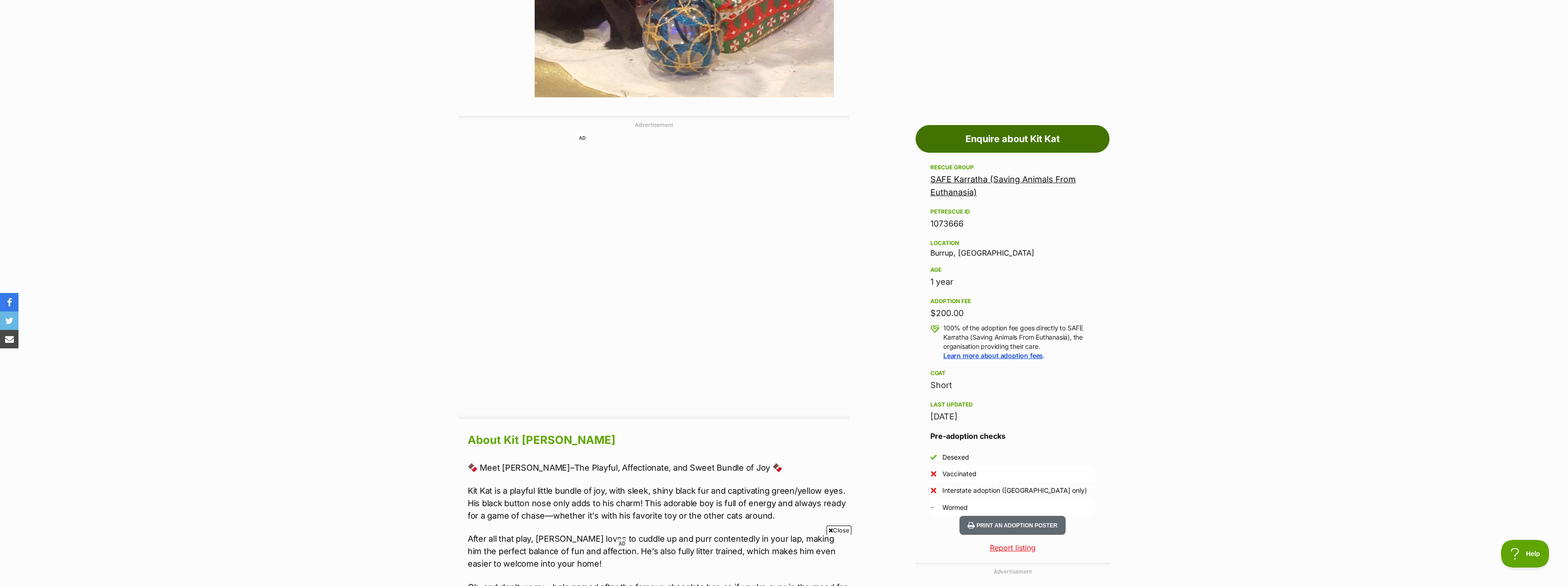
scroll to position [416, 0]
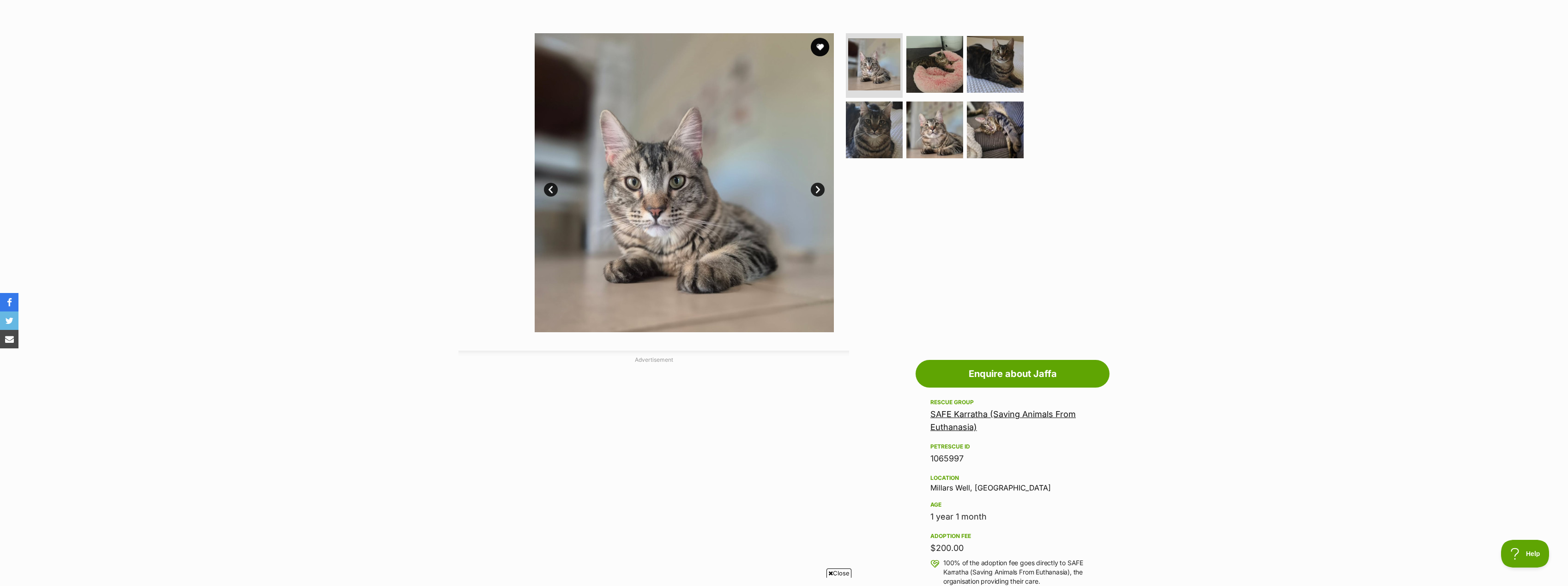
scroll to position [46, 0]
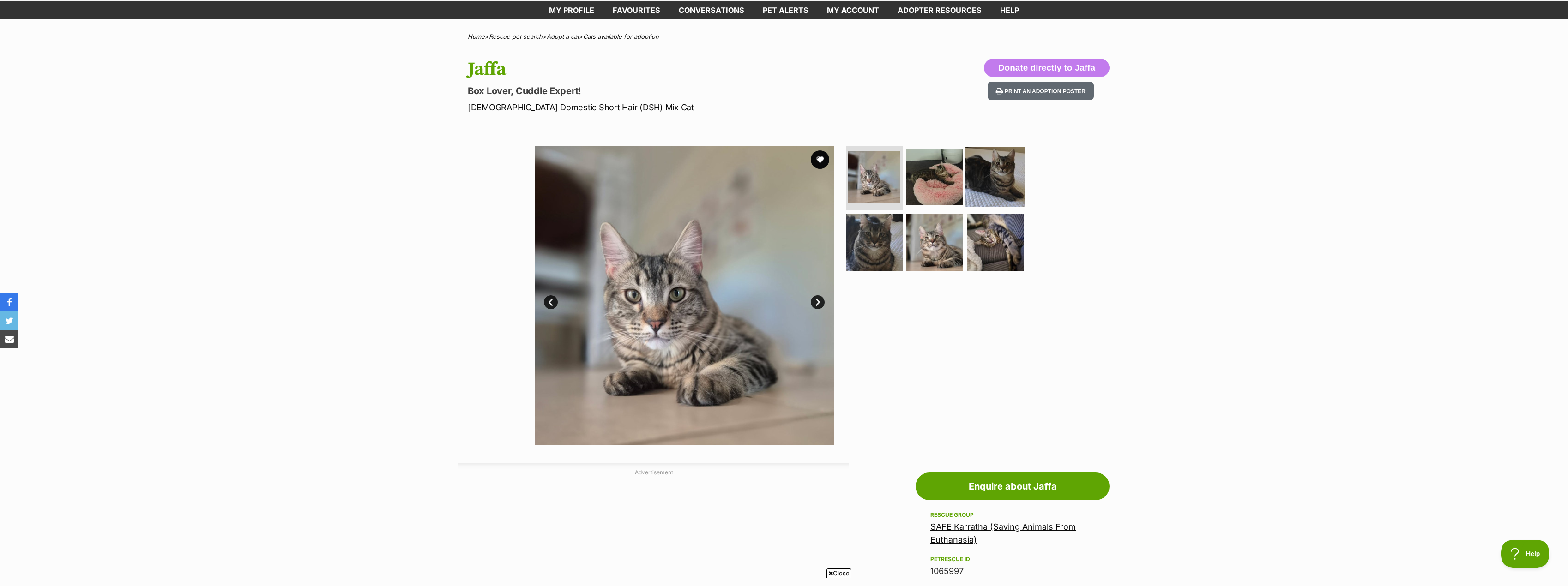
click at [1009, 178] on img at bounding box center [995, 177] width 60 height 60
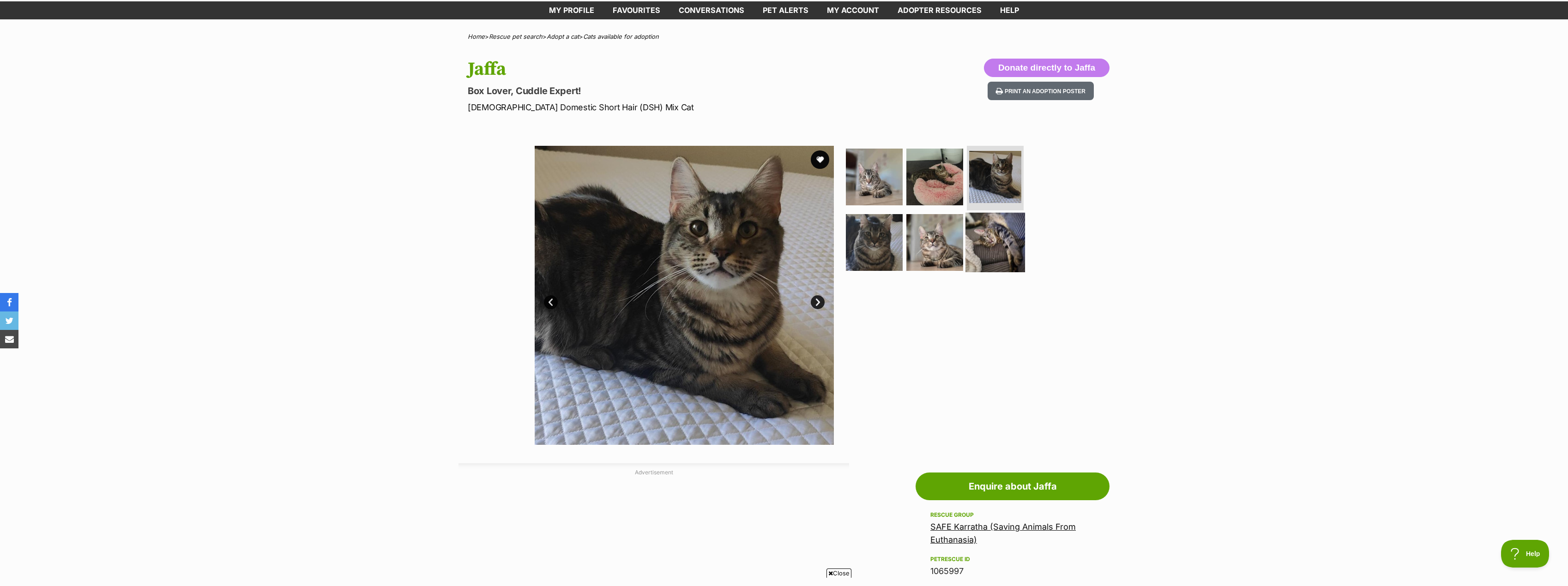
click at [995, 225] on img at bounding box center [995, 242] width 60 height 60
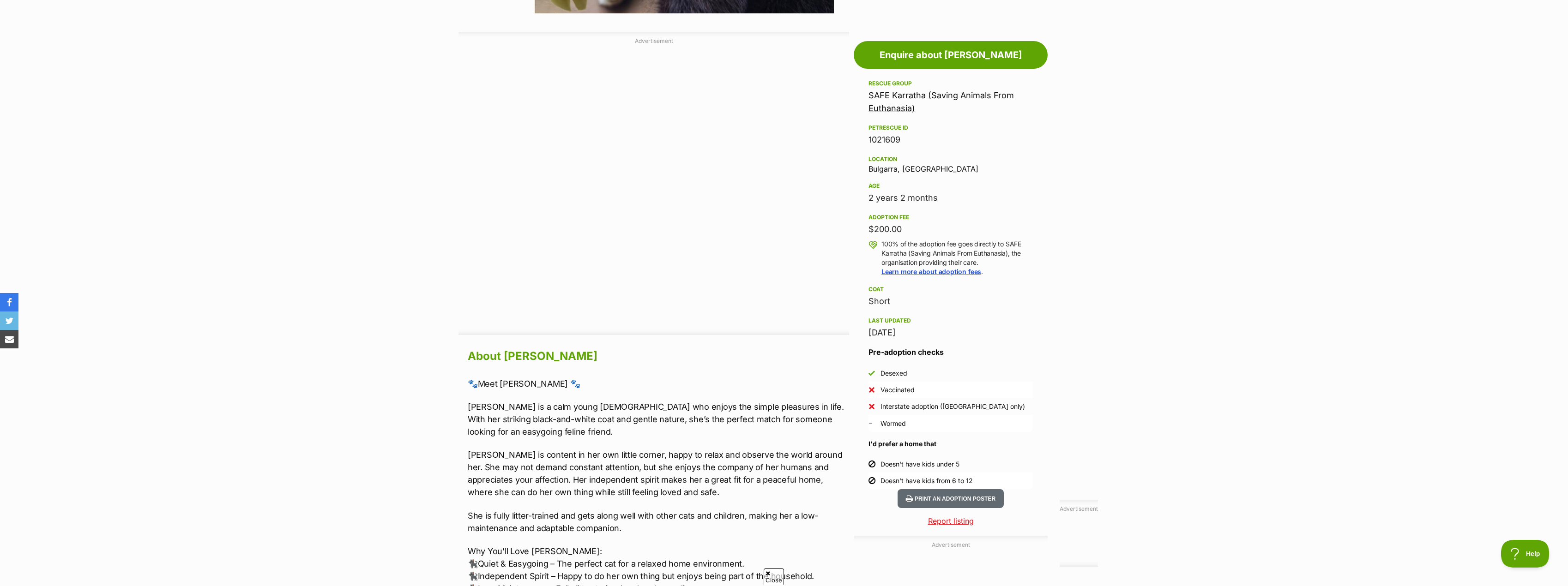
scroll to position [508, 0]
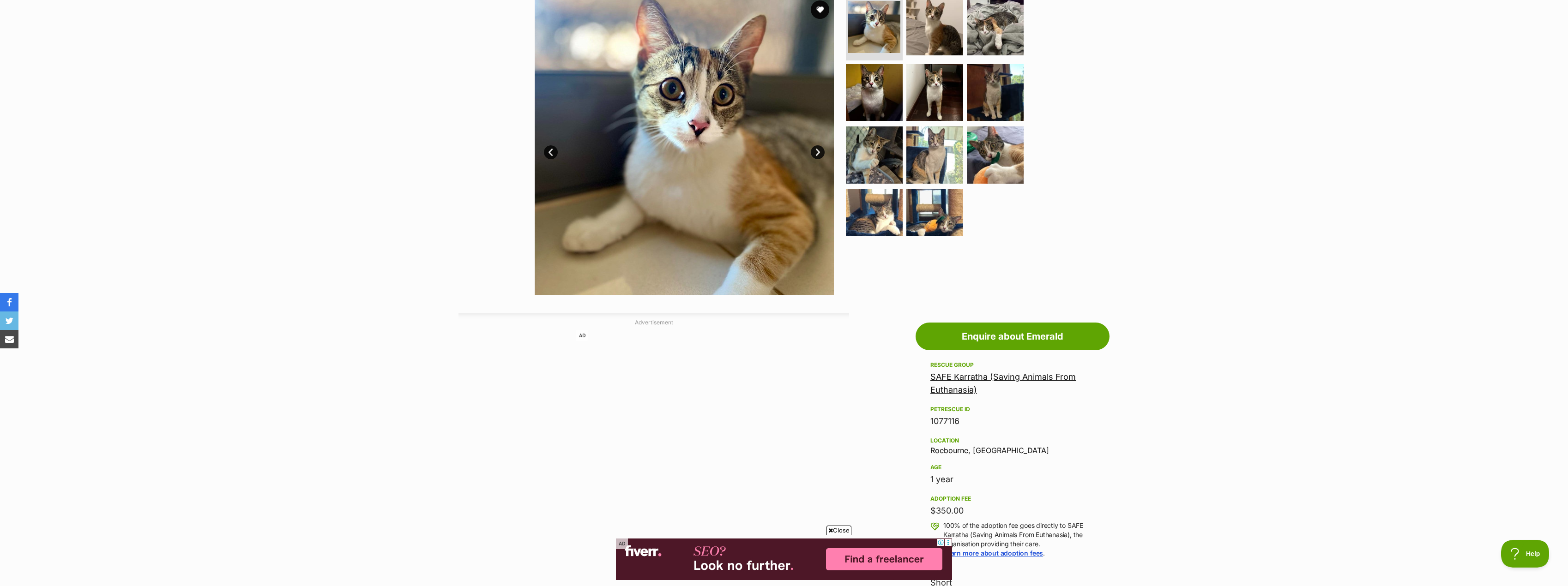
scroll to position [92, 0]
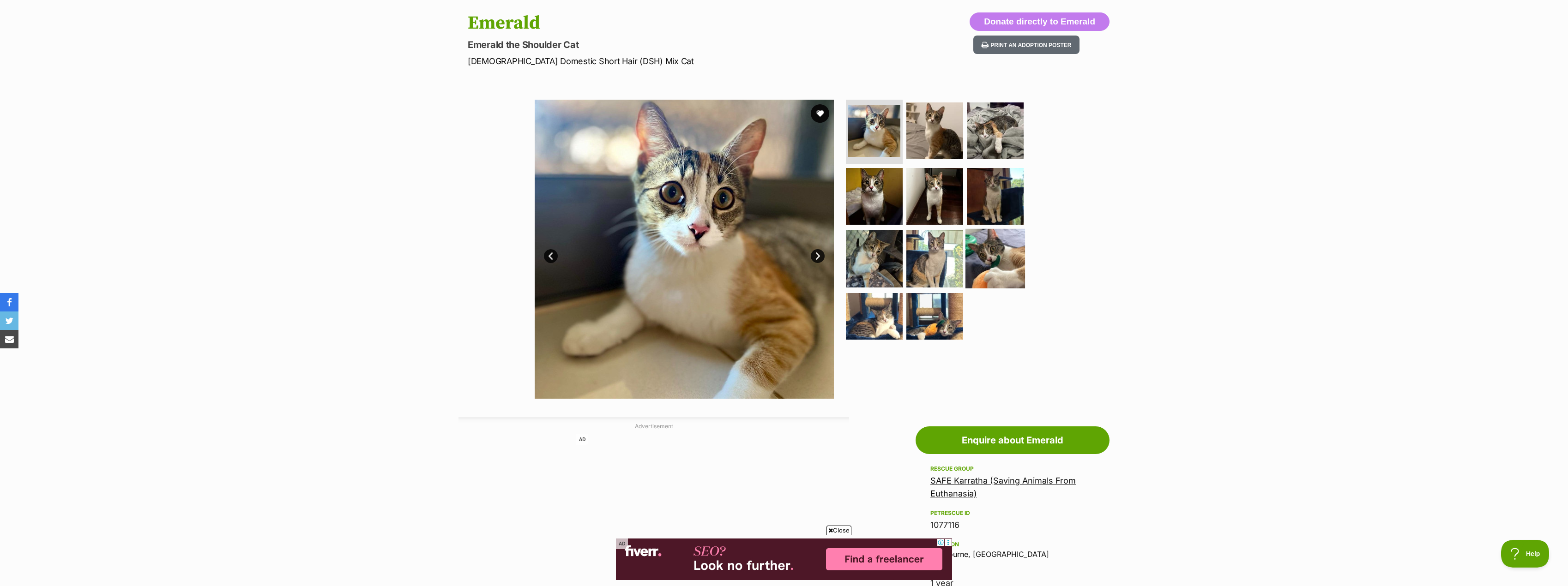
click at [985, 254] on img at bounding box center [995, 259] width 60 height 60
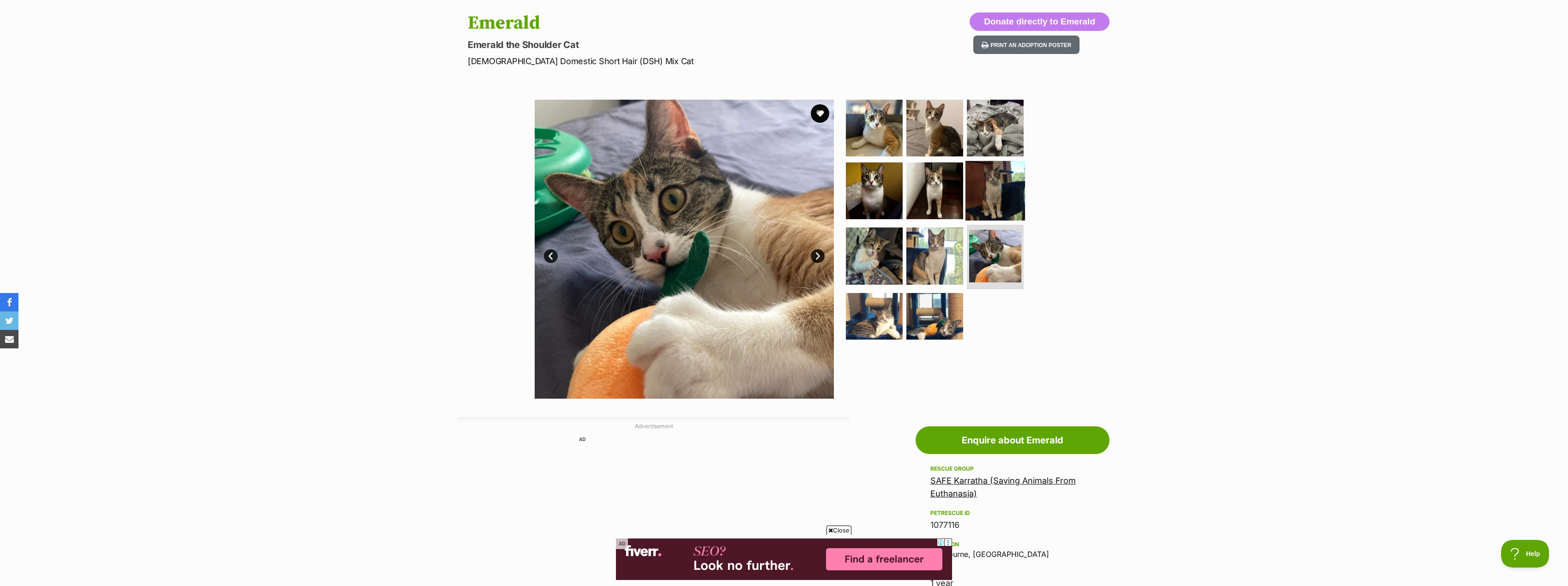
click at [990, 173] on img at bounding box center [995, 190] width 60 height 60
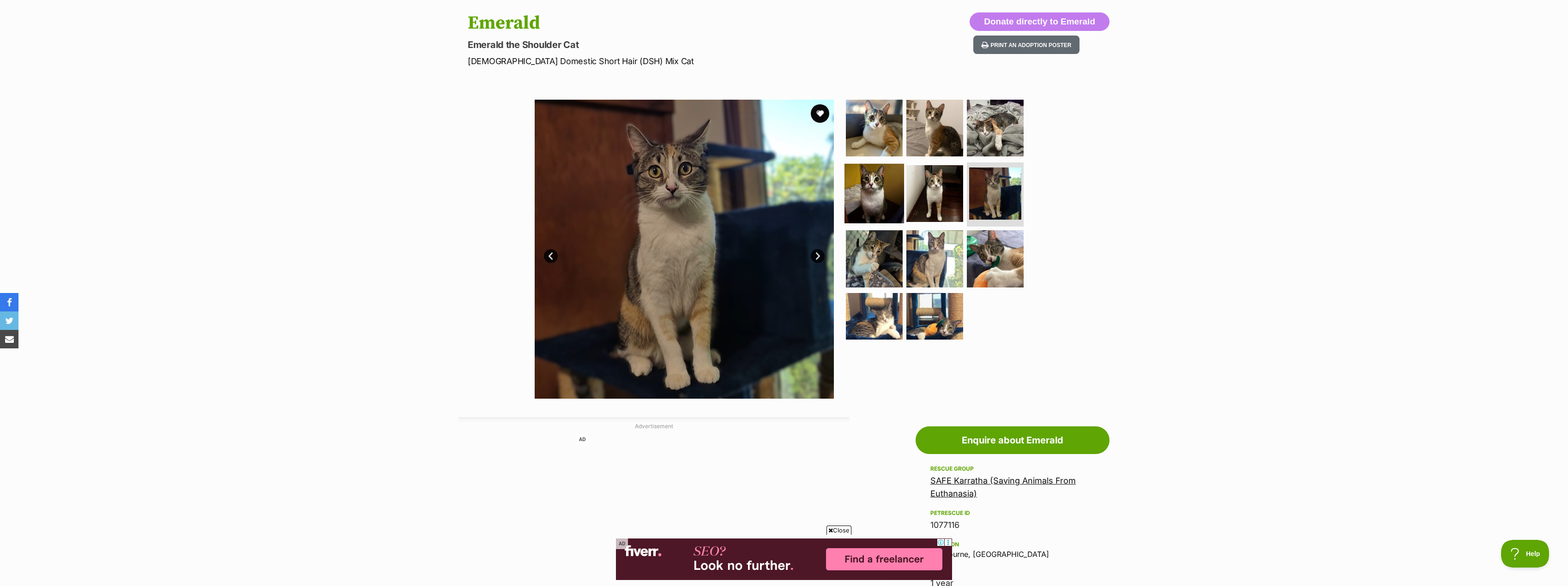
click at [858, 181] on img at bounding box center [874, 194] width 60 height 60
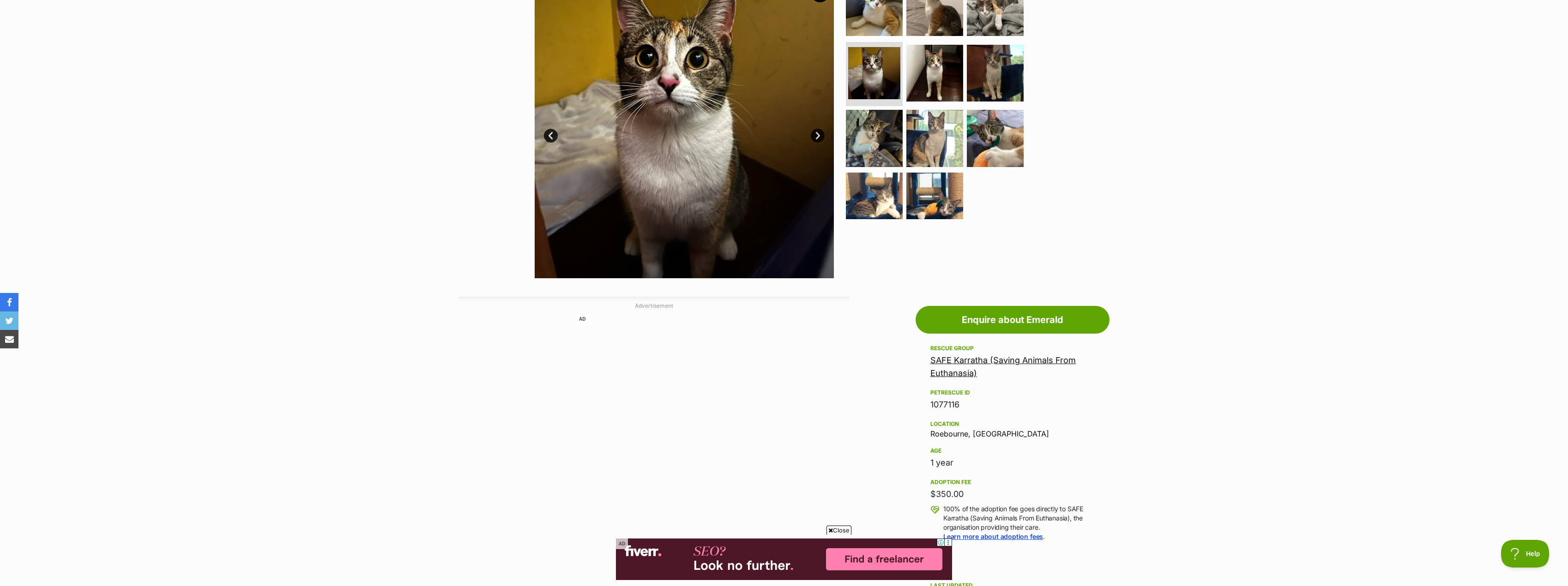
scroll to position [231, 0]
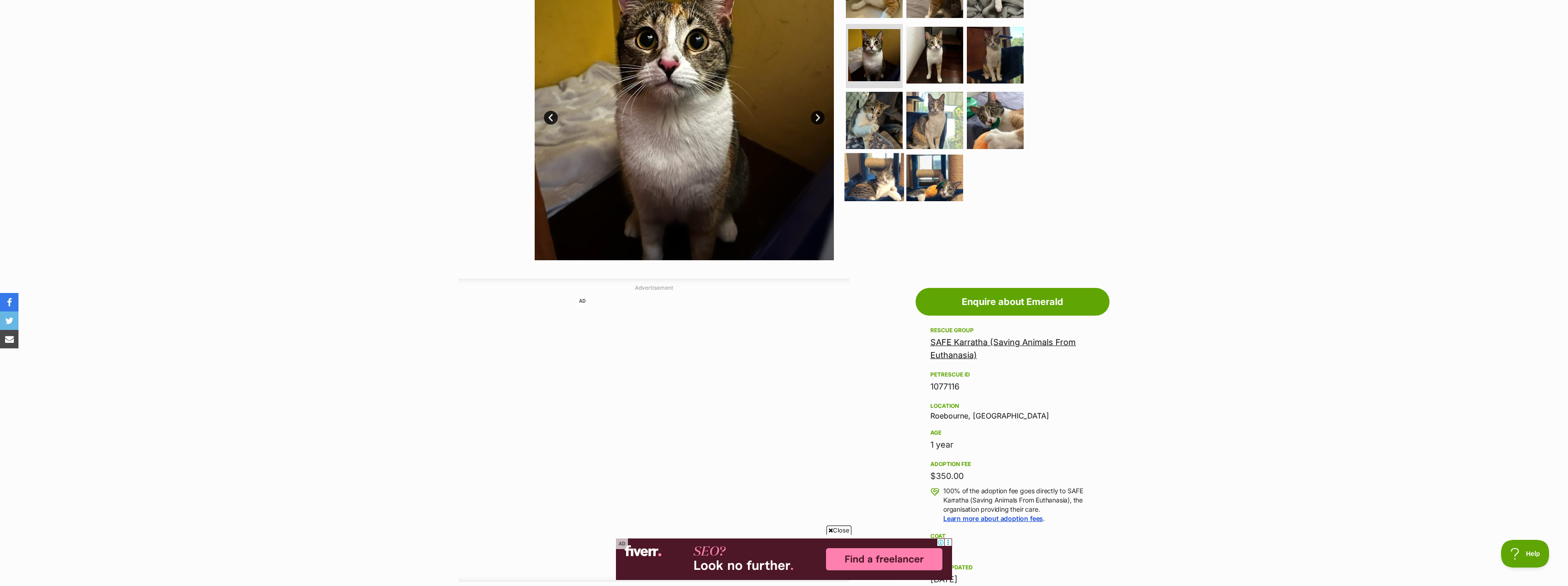
click at [852, 172] on img at bounding box center [874, 183] width 60 height 60
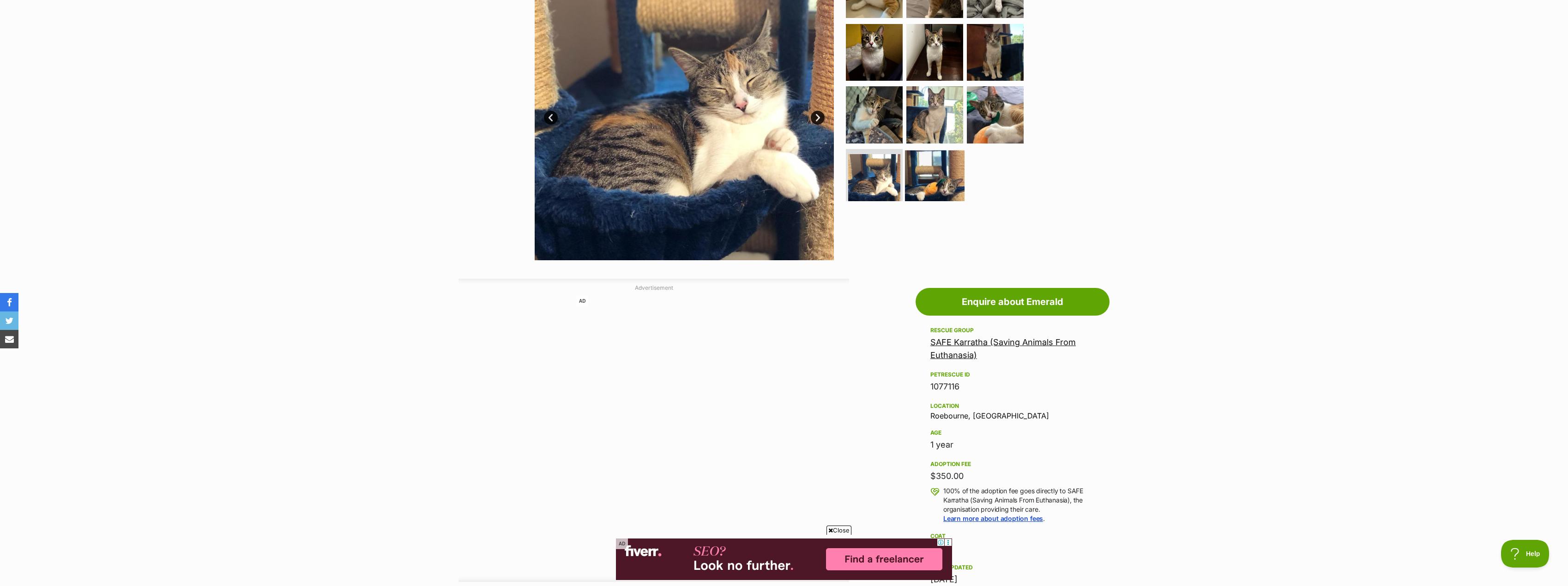
click at [942, 178] on img at bounding box center [935, 180] width 60 height 60
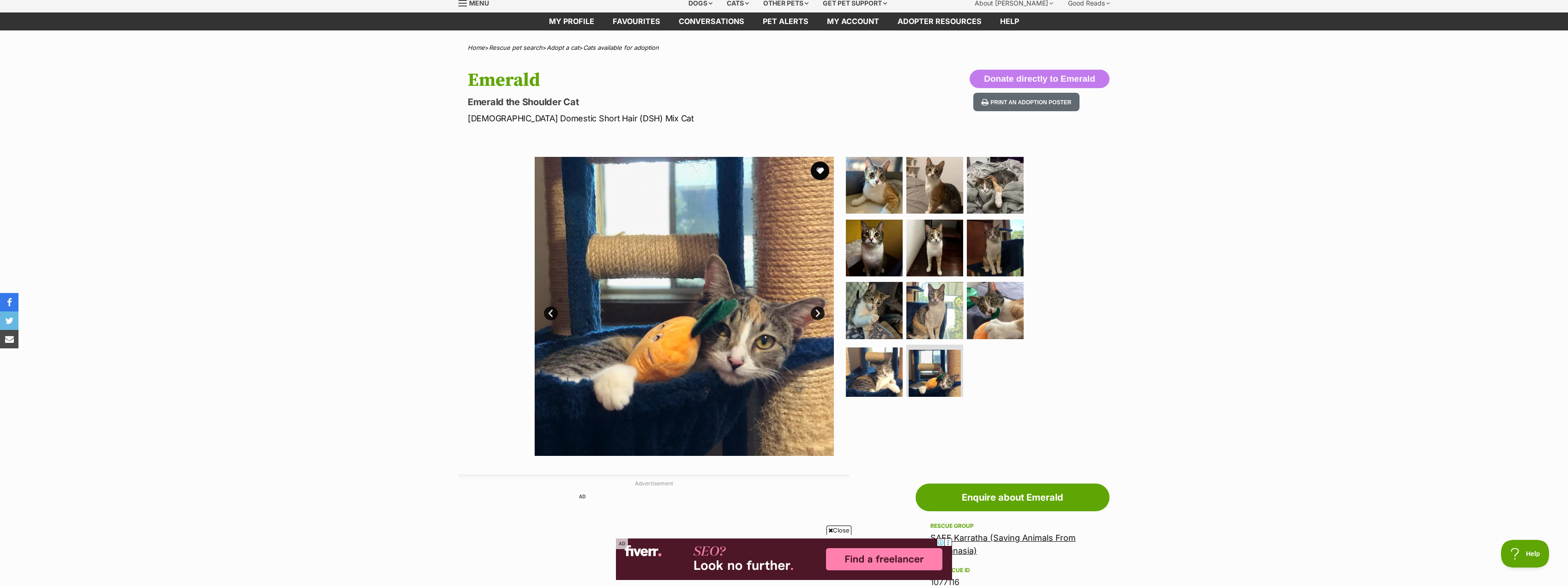
scroll to position [0, 0]
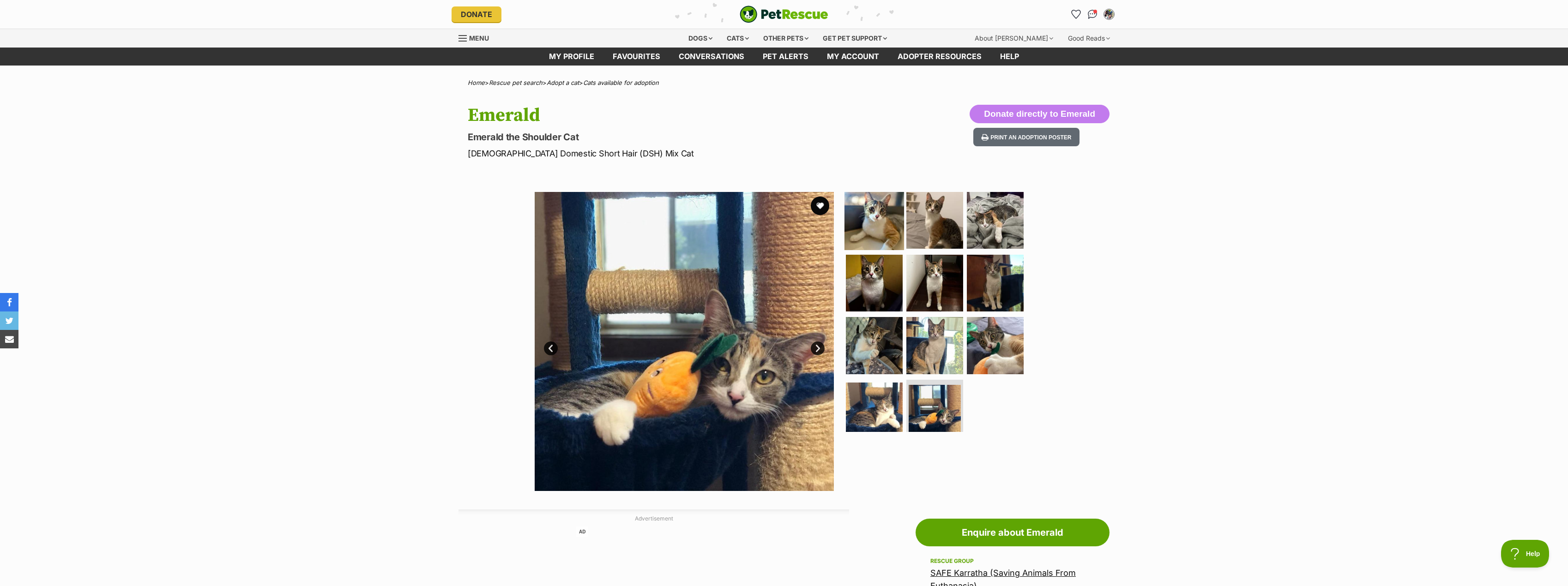
click at [880, 210] on img at bounding box center [874, 220] width 60 height 60
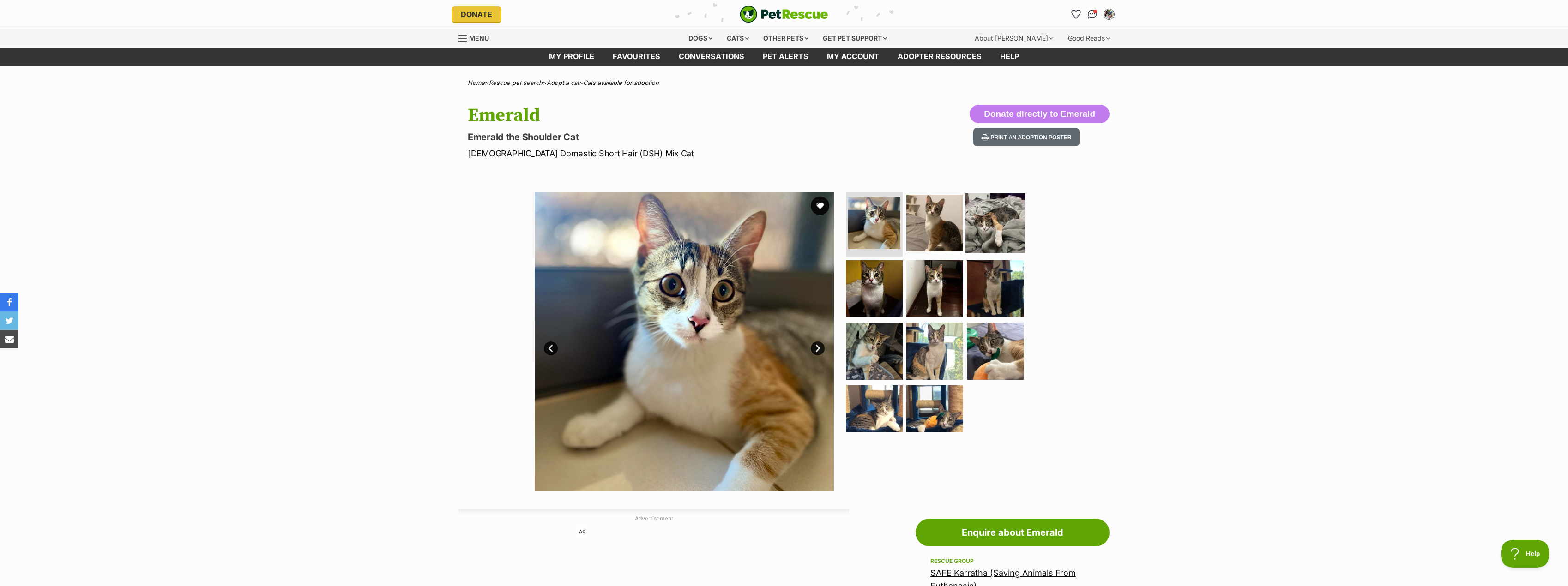
click at [984, 226] on img at bounding box center [995, 223] width 60 height 60
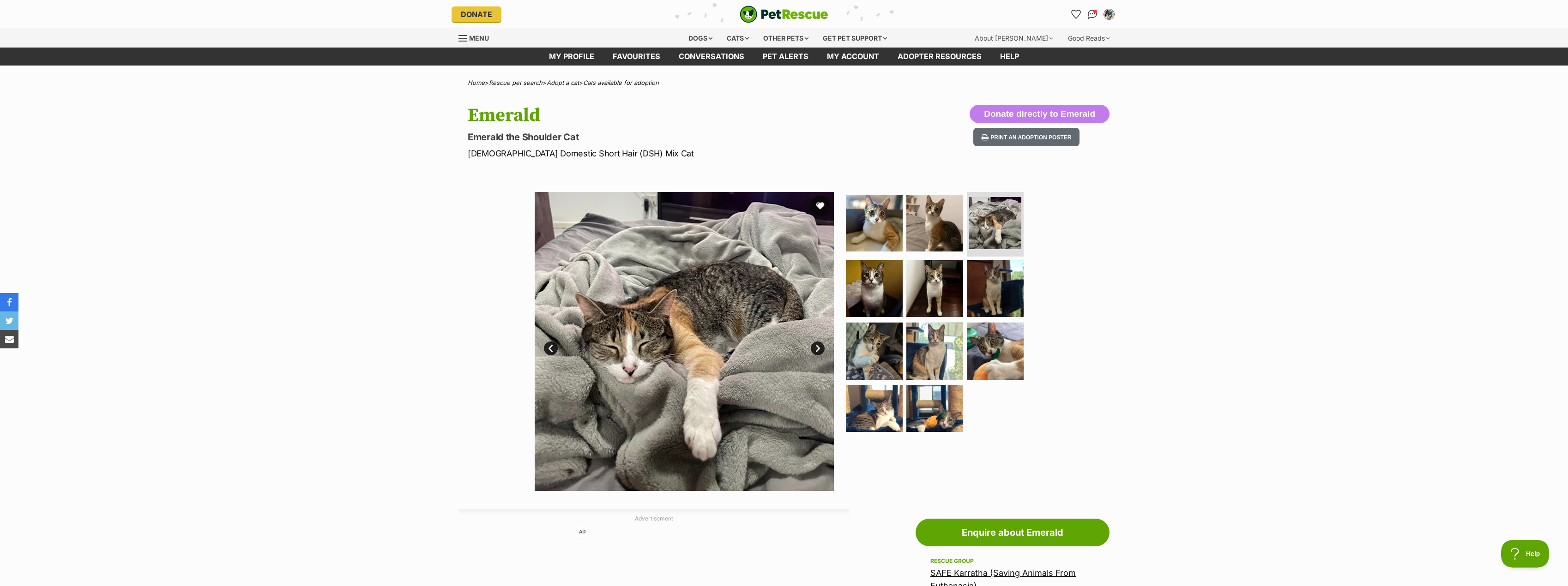
click at [821, 204] on button "favourite" at bounding box center [819, 206] width 20 height 20
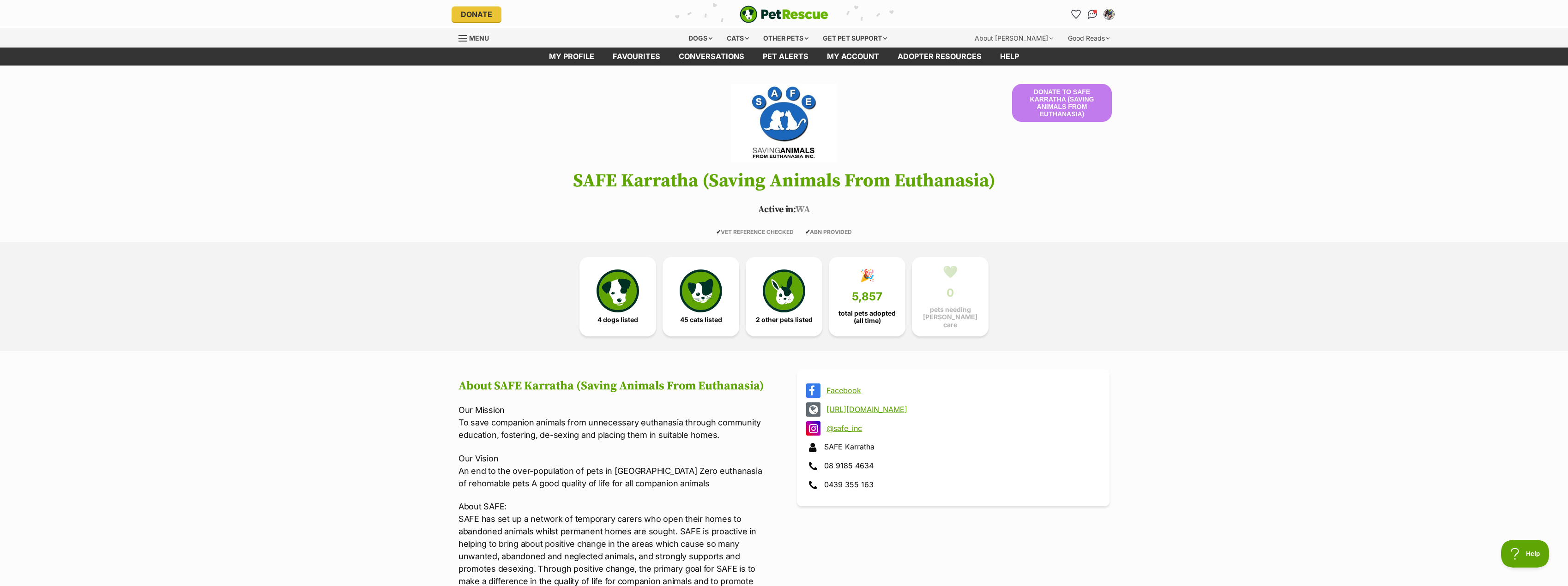
click at [783, 12] on img "PetRescue" at bounding box center [784, 14] width 89 height 18
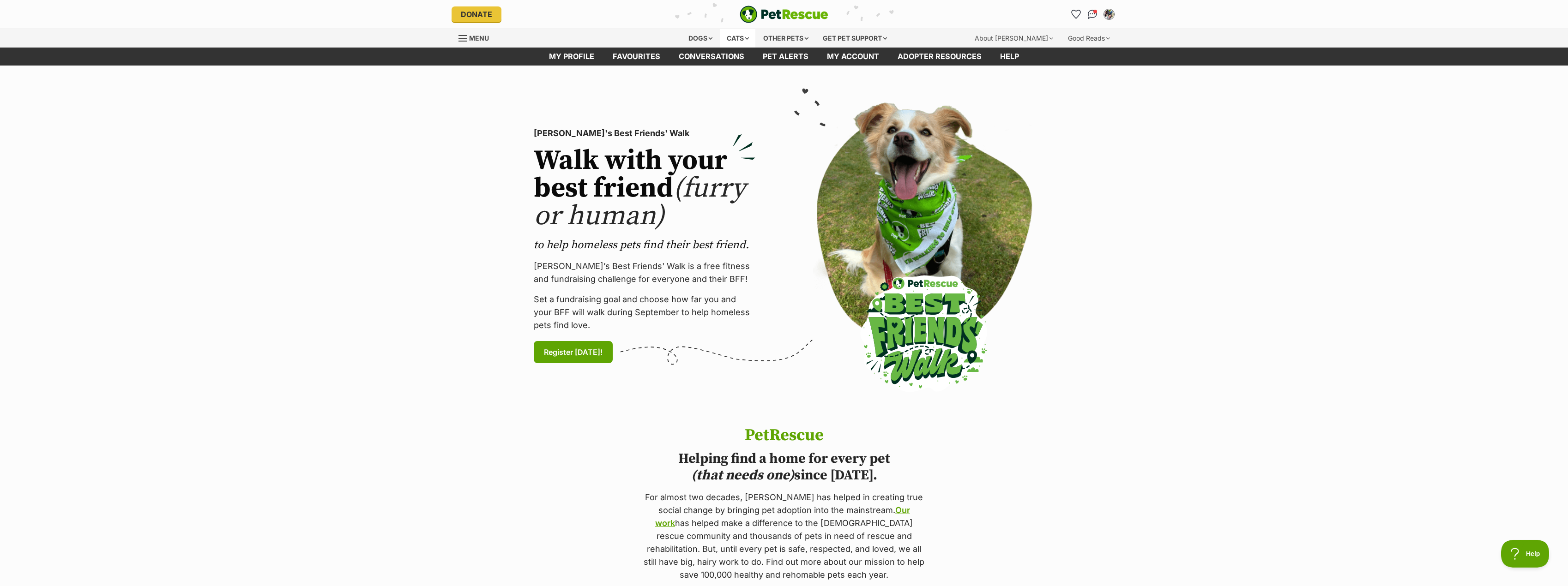
click at [734, 37] on div "Cats" at bounding box center [738, 38] width 35 height 18
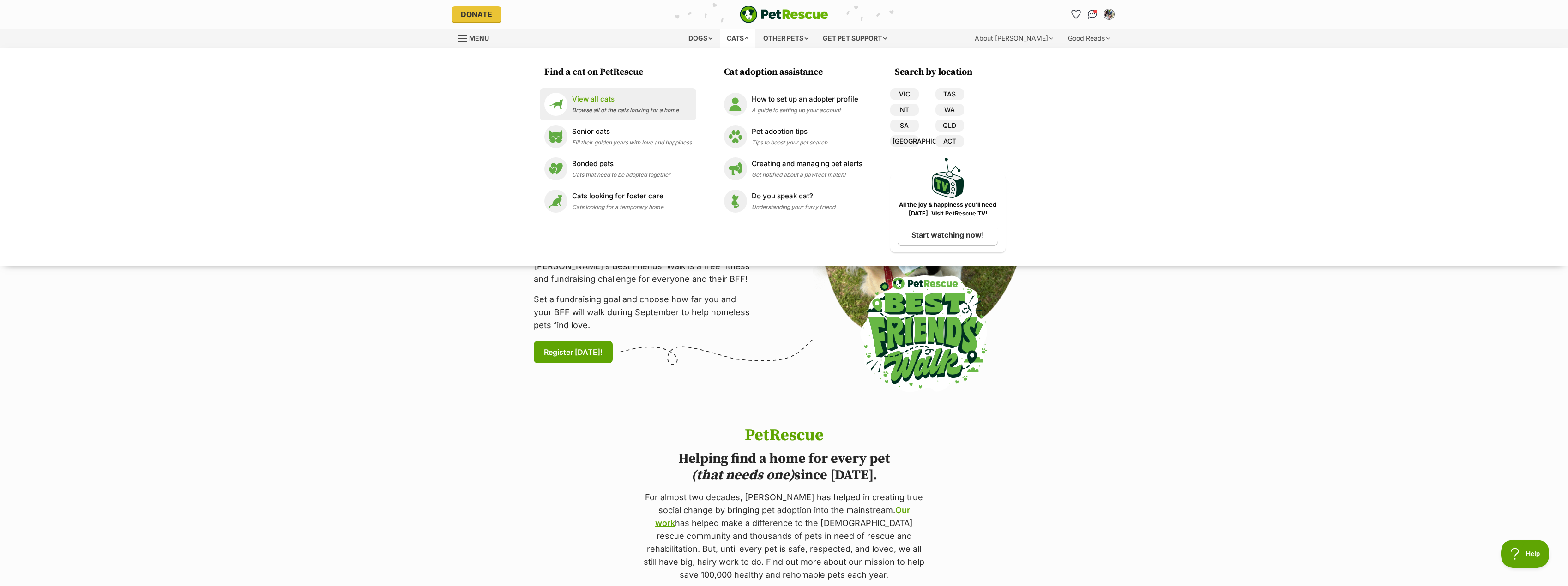
click at [618, 92] on link "View all cats Browse all of the cats looking for a home" at bounding box center [618, 104] width 147 height 23
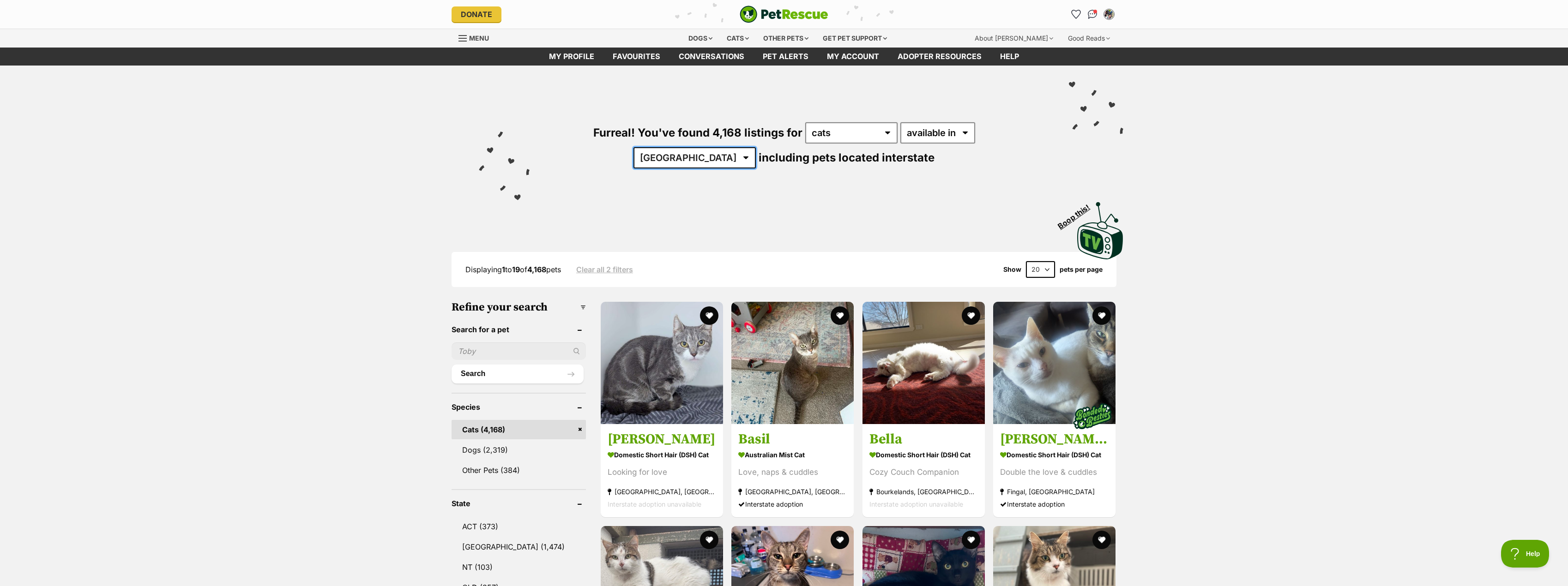
click at [756, 147] on select "[GEOGRAPHIC_DATA] [GEOGRAPHIC_DATA] [GEOGRAPHIC_DATA] [GEOGRAPHIC_DATA] [GEOGRA…" at bounding box center [695, 158] width 122 height 21
select select "WA"
click at [756, 147] on select "[GEOGRAPHIC_DATA] [GEOGRAPHIC_DATA] [GEOGRAPHIC_DATA] [GEOGRAPHIC_DATA] [GEOGRA…" at bounding box center [695, 158] width 122 height 21
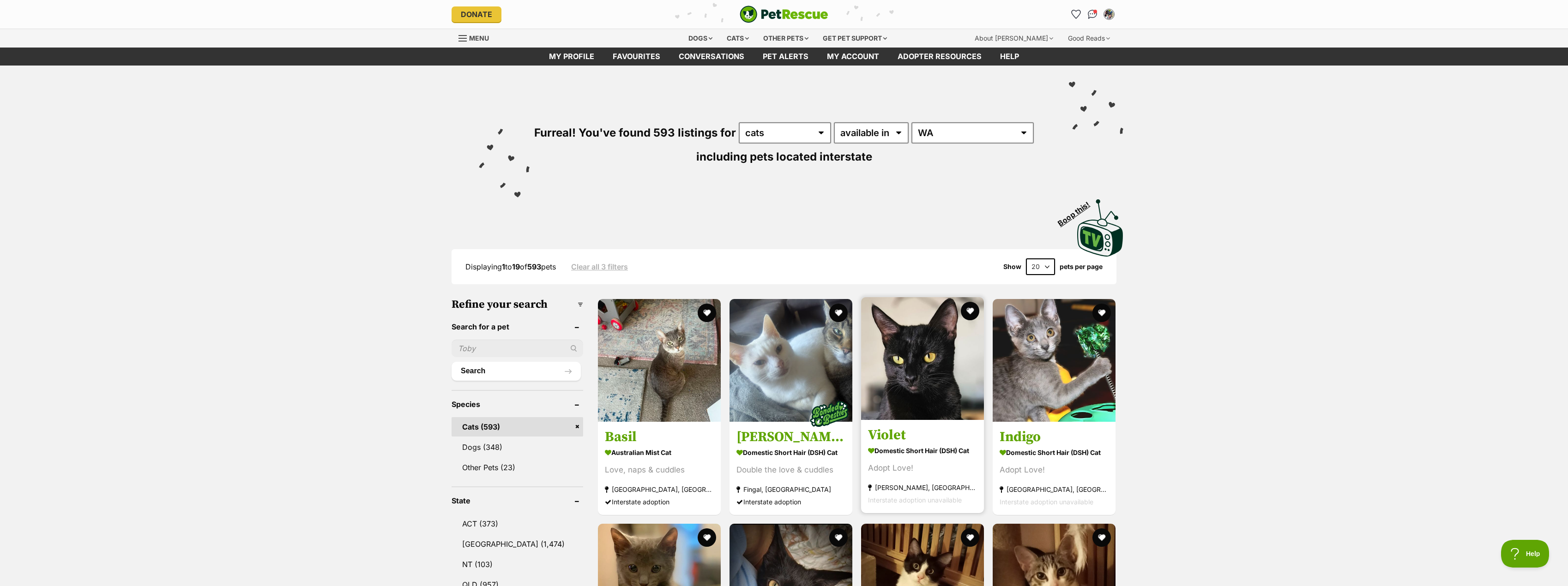
click at [891, 429] on h3 "Violet" at bounding box center [922, 435] width 109 height 18
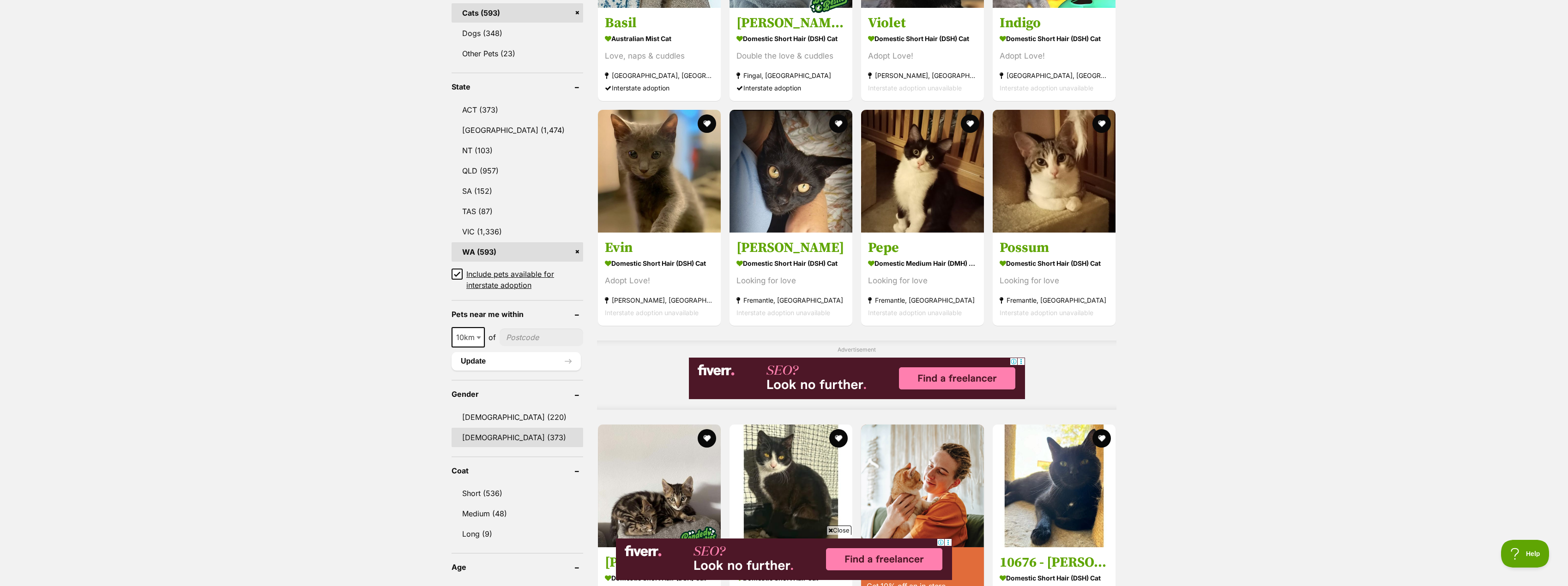
scroll to position [416, 0]
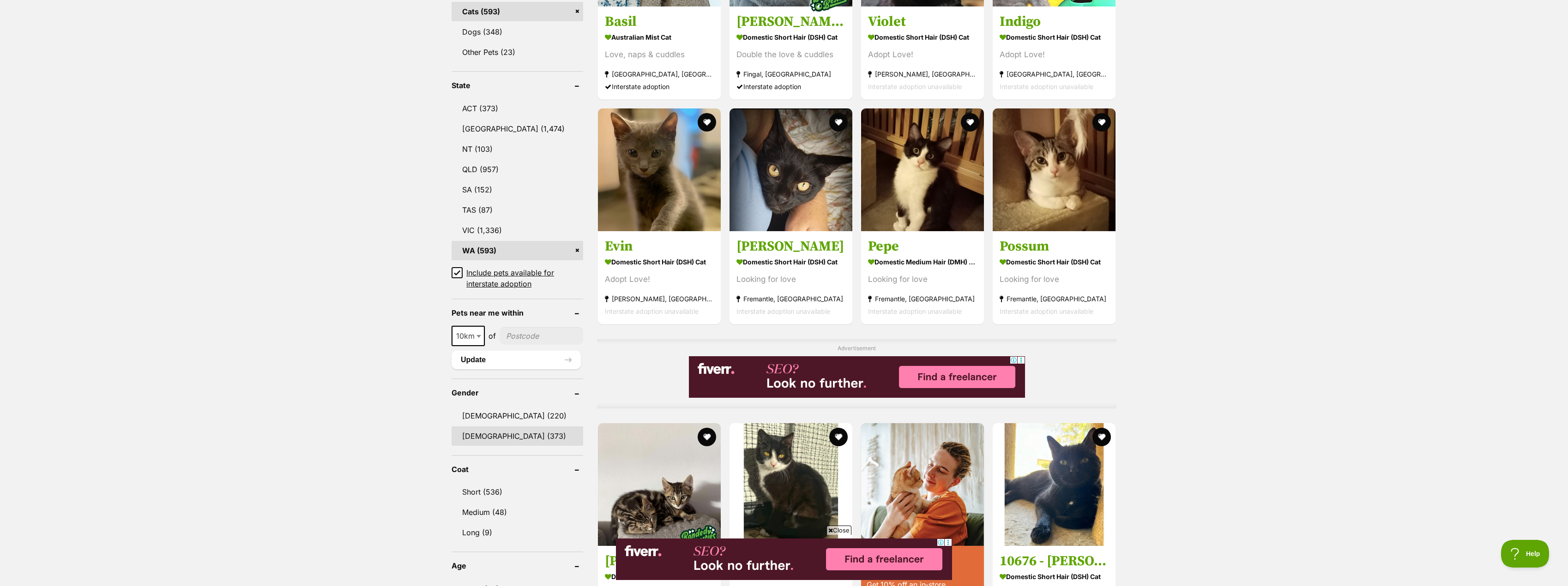
click at [489, 439] on link "[DEMOGRAPHIC_DATA] (373)" at bounding box center [517, 436] width 131 height 19
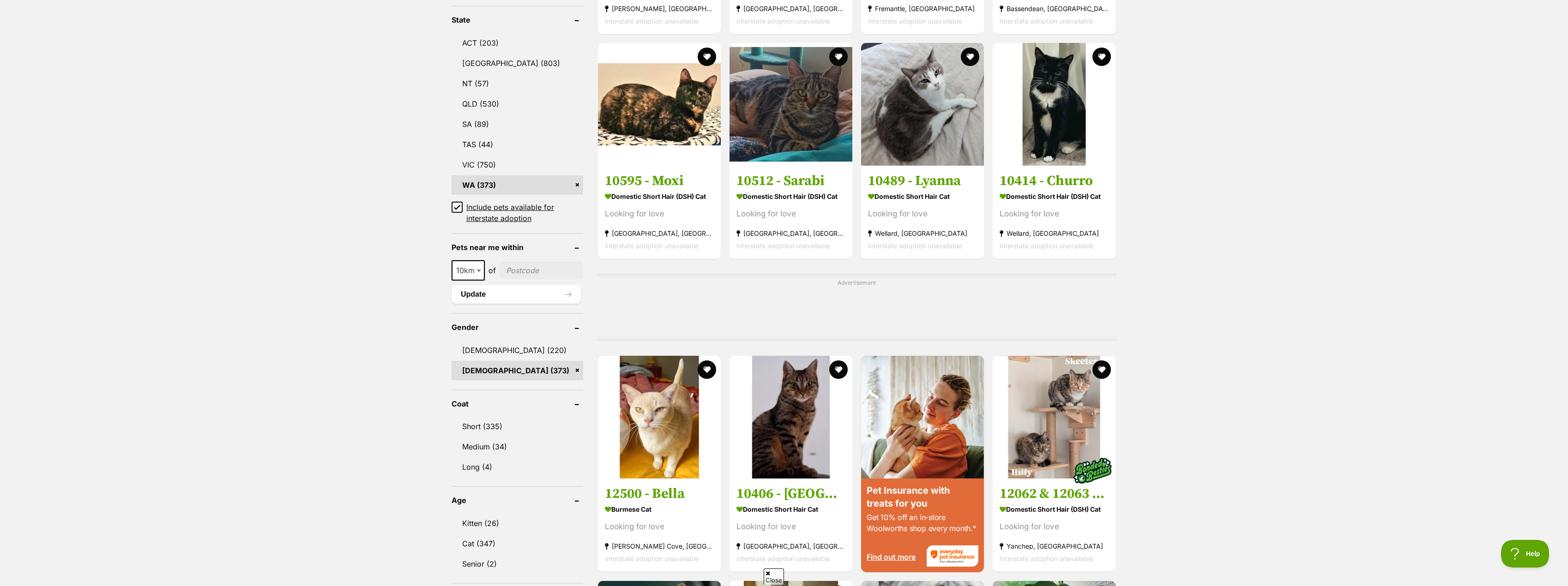
scroll to position [508, 0]
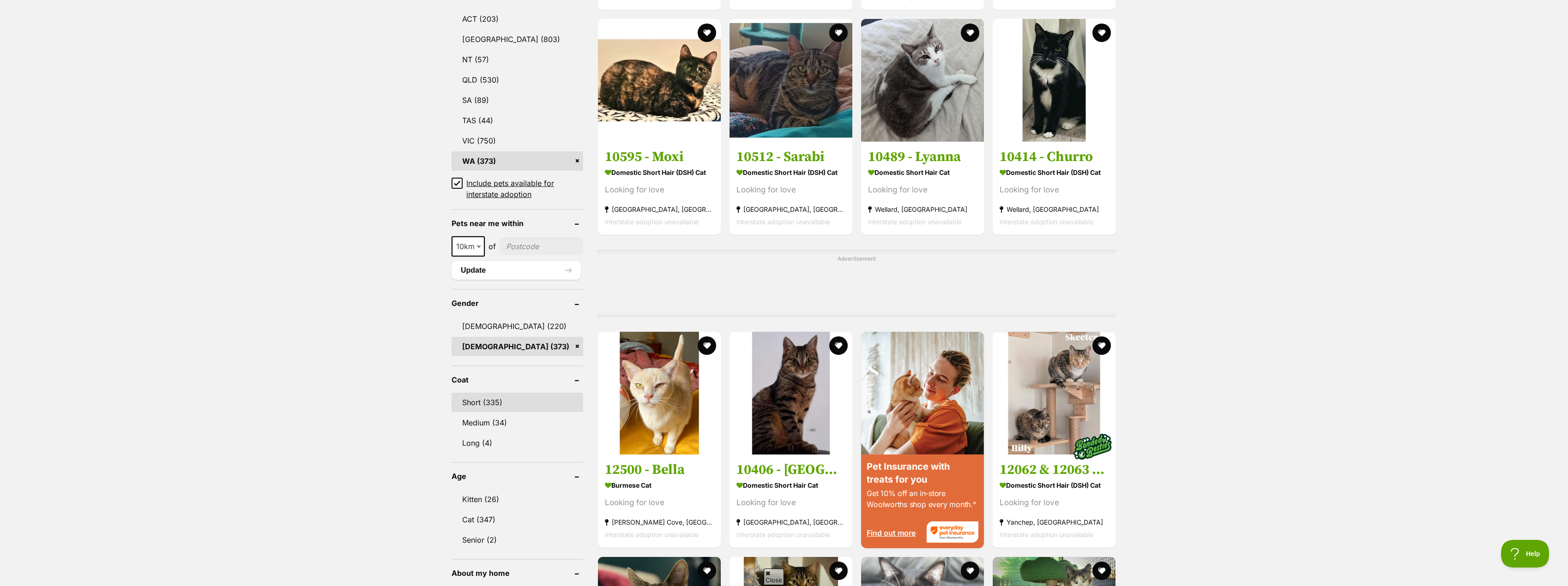
click at [488, 402] on link "Short (335)" at bounding box center [517, 403] width 131 height 19
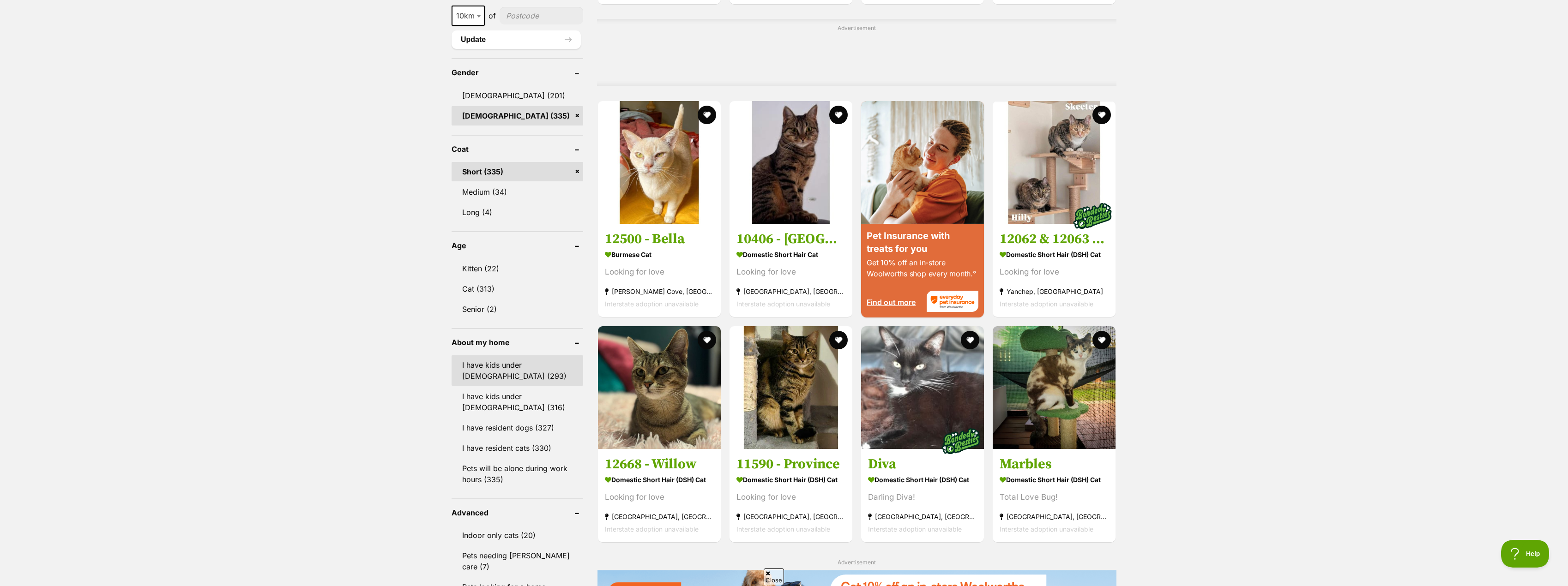
click at [485, 363] on link "I have kids under [DEMOGRAPHIC_DATA] (293)" at bounding box center [517, 371] width 131 height 30
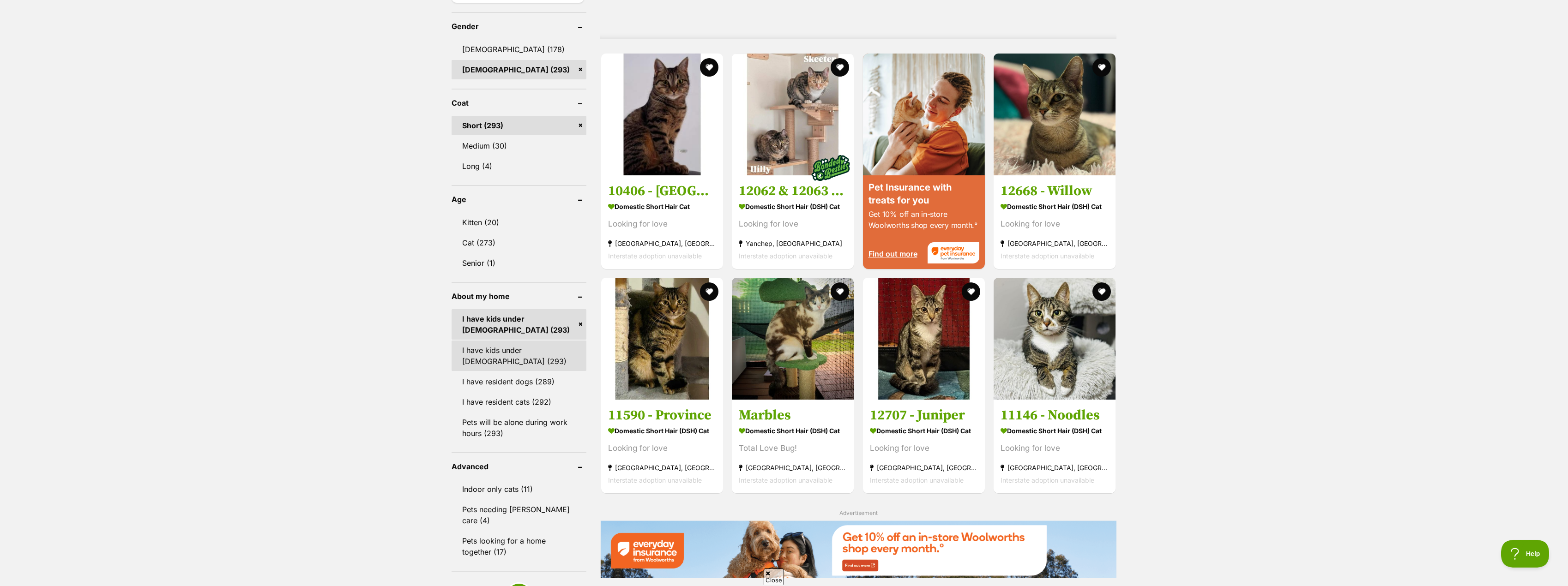
click at [497, 355] on link "I have kids under [DEMOGRAPHIC_DATA] (293)" at bounding box center [519, 356] width 135 height 30
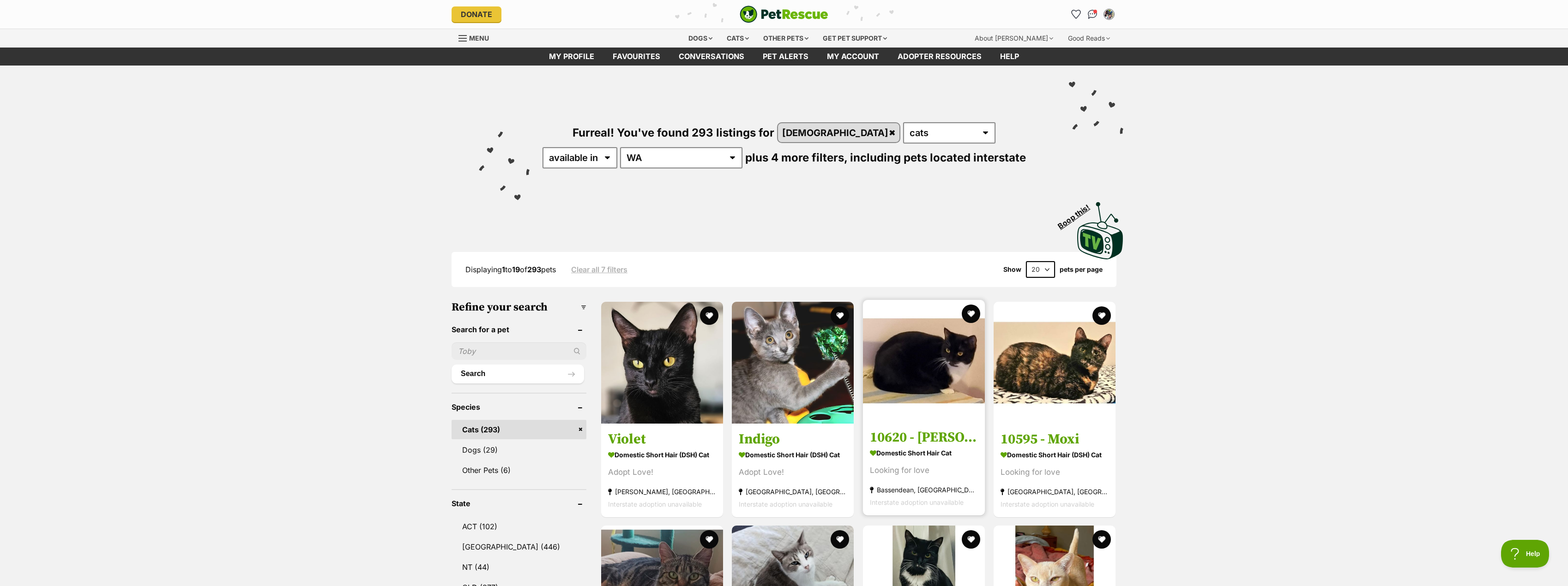
click at [922, 421] on link at bounding box center [924, 419] width 122 height 9
click at [770, 443] on h3 "Indigo" at bounding box center [793, 437] width 108 height 18
click at [1059, 420] on link at bounding box center [1054, 419] width 122 height 9
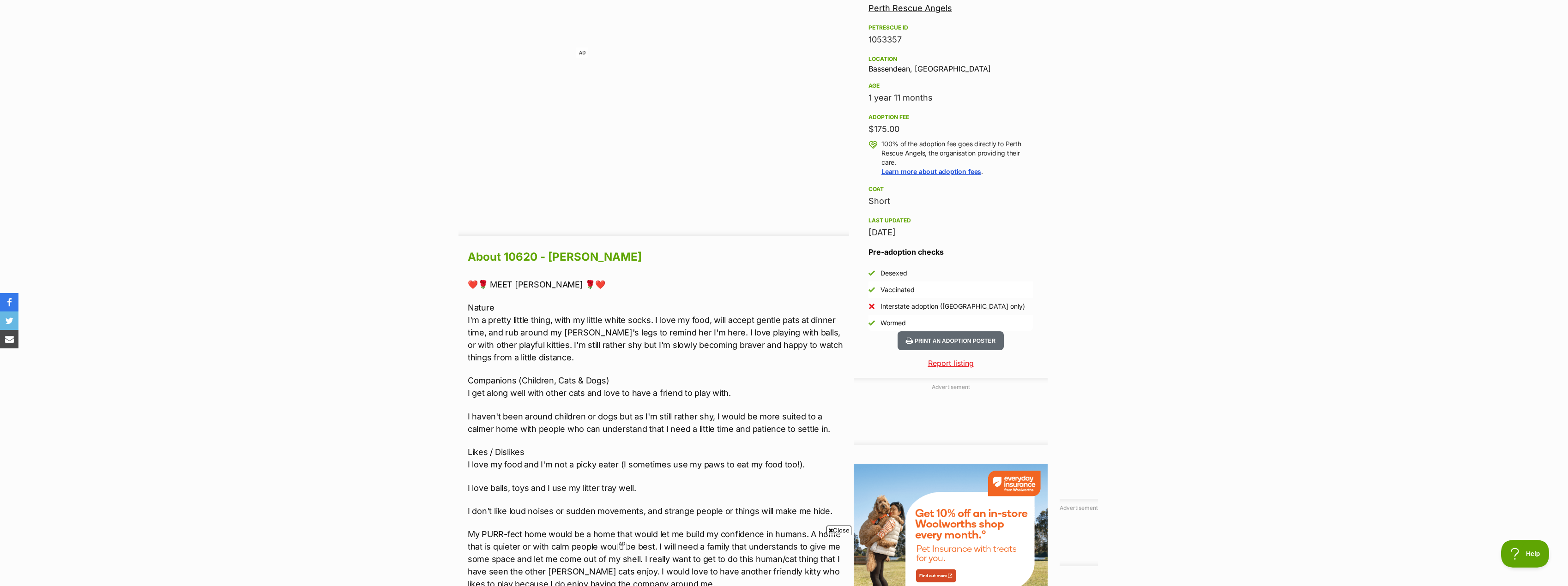
scroll to position [692, 0]
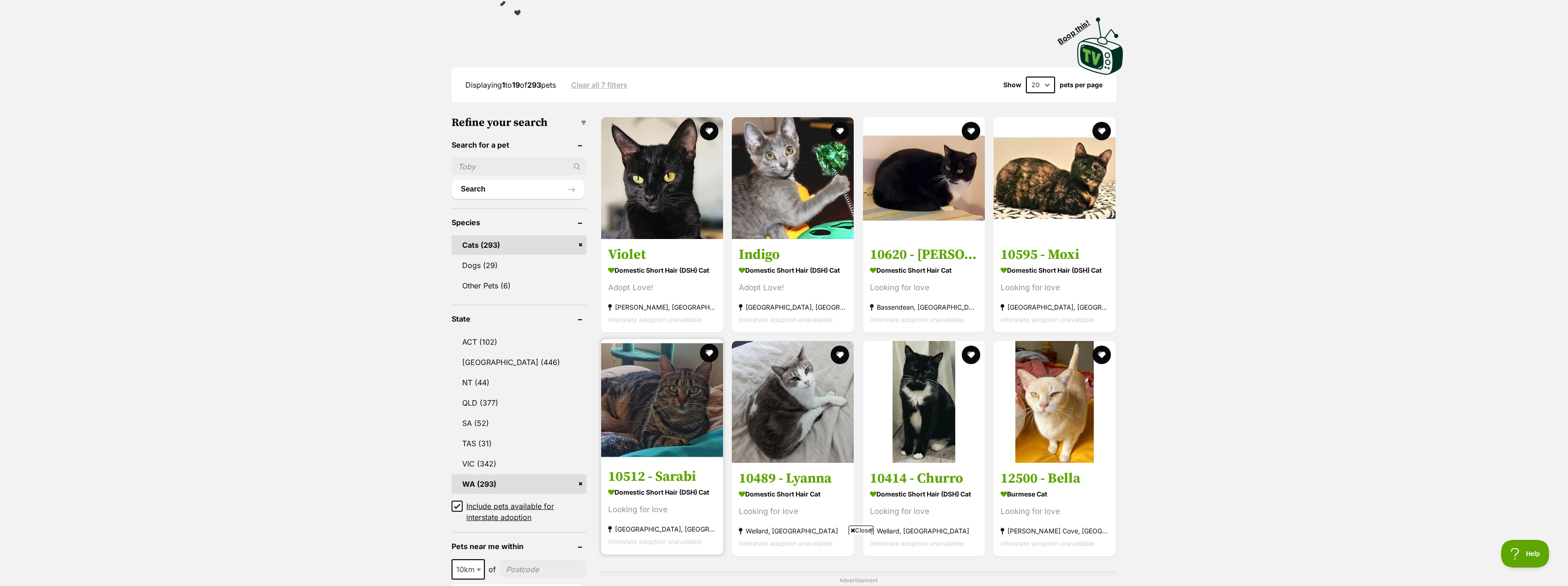
click at [672, 480] on h3 "10512 - Sarabi" at bounding box center [662, 476] width 108 height 18
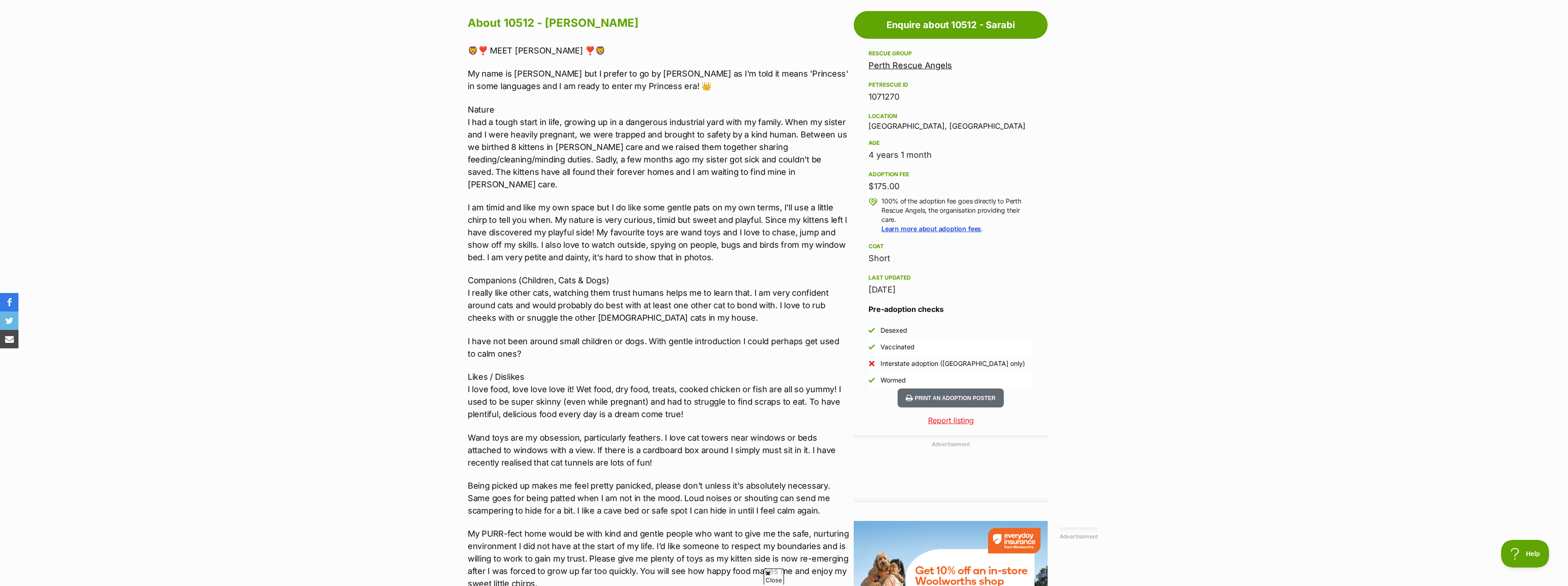
scroll to position [811, 0]
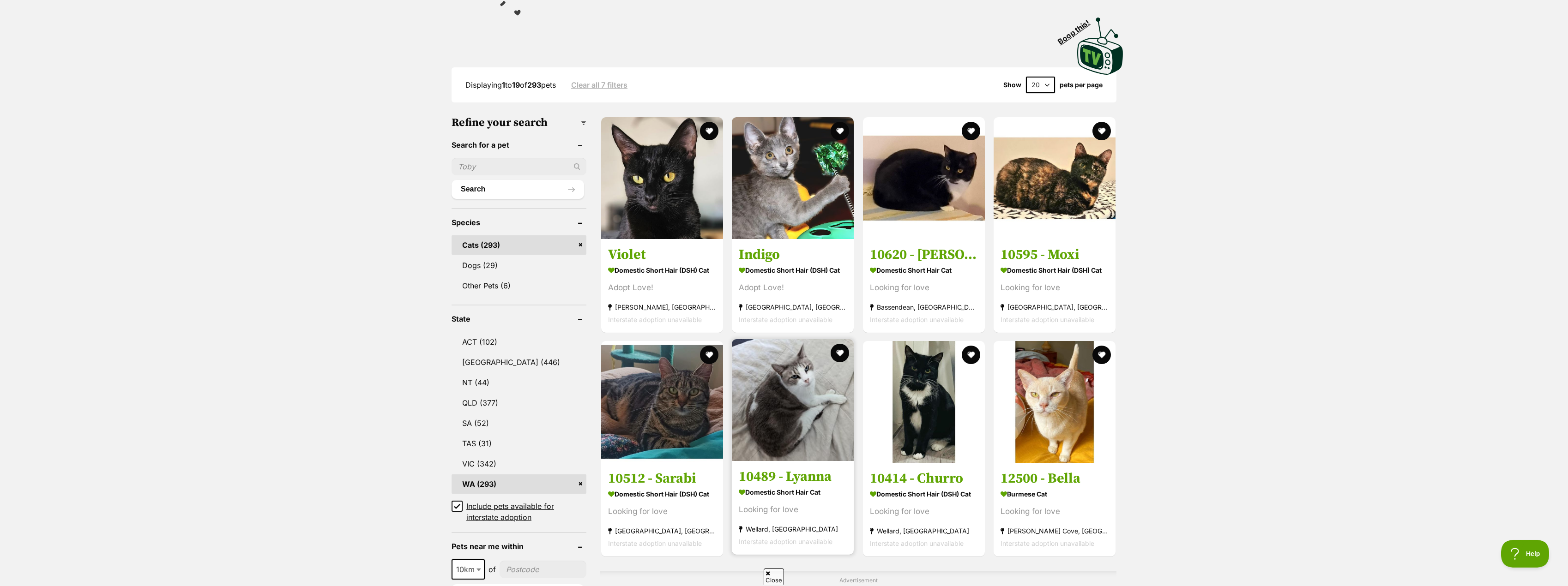
click at [789, 476] on h3 "10489 - Lyanna" at bounding box center [793, 476] width 108 height 18
click at [929, 486] on strong "Domestic Short Hair (DSH) Cat" at bounding box center [923, 492] width 108 height 13
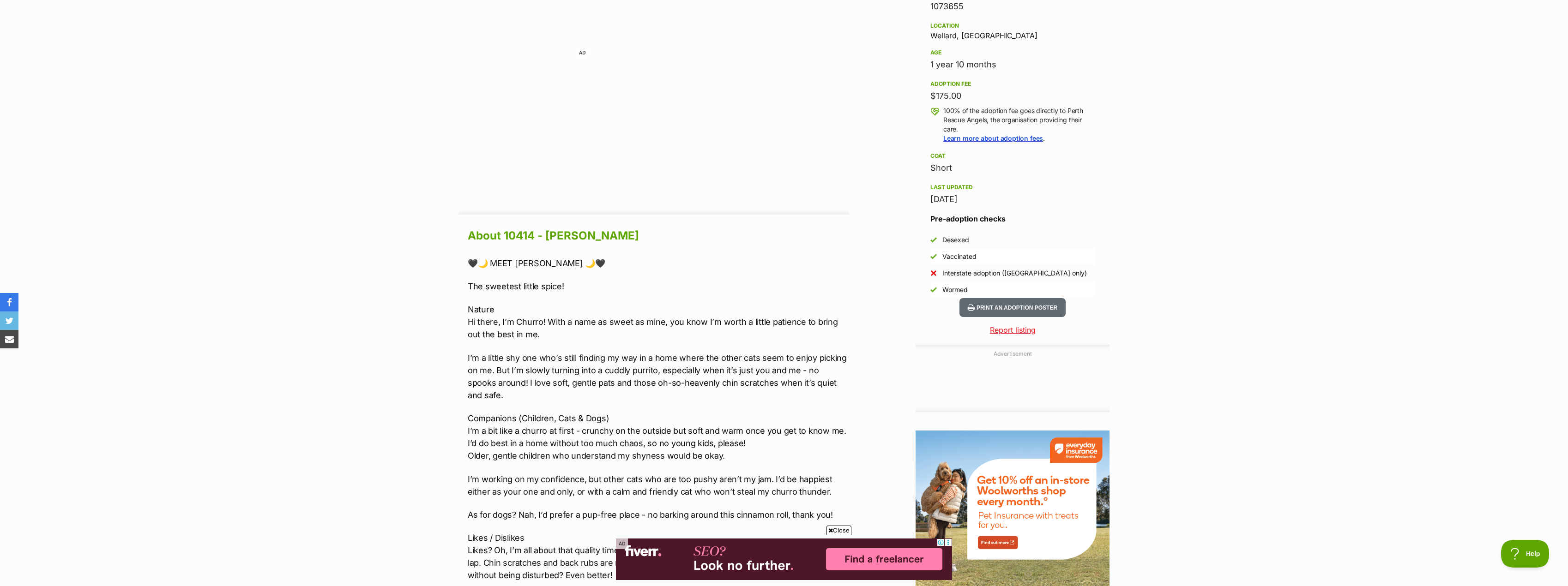
scroll to position [646, 0]
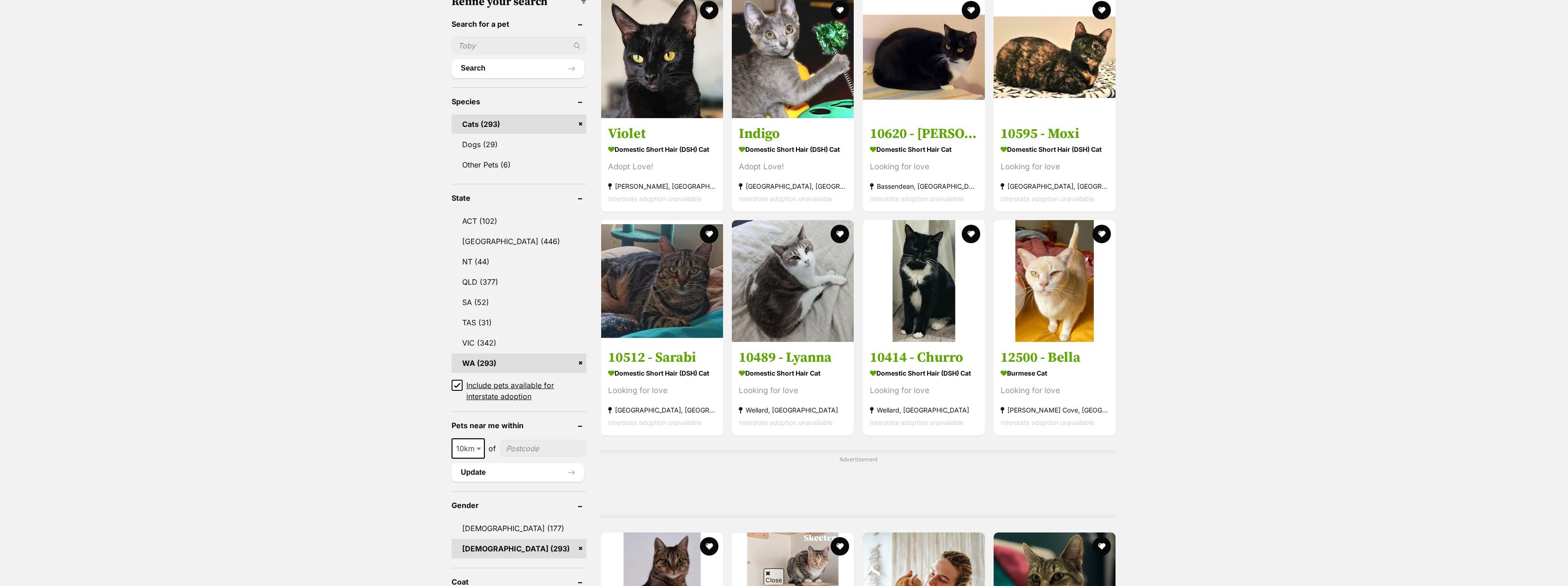
scroll to position [323, 0]
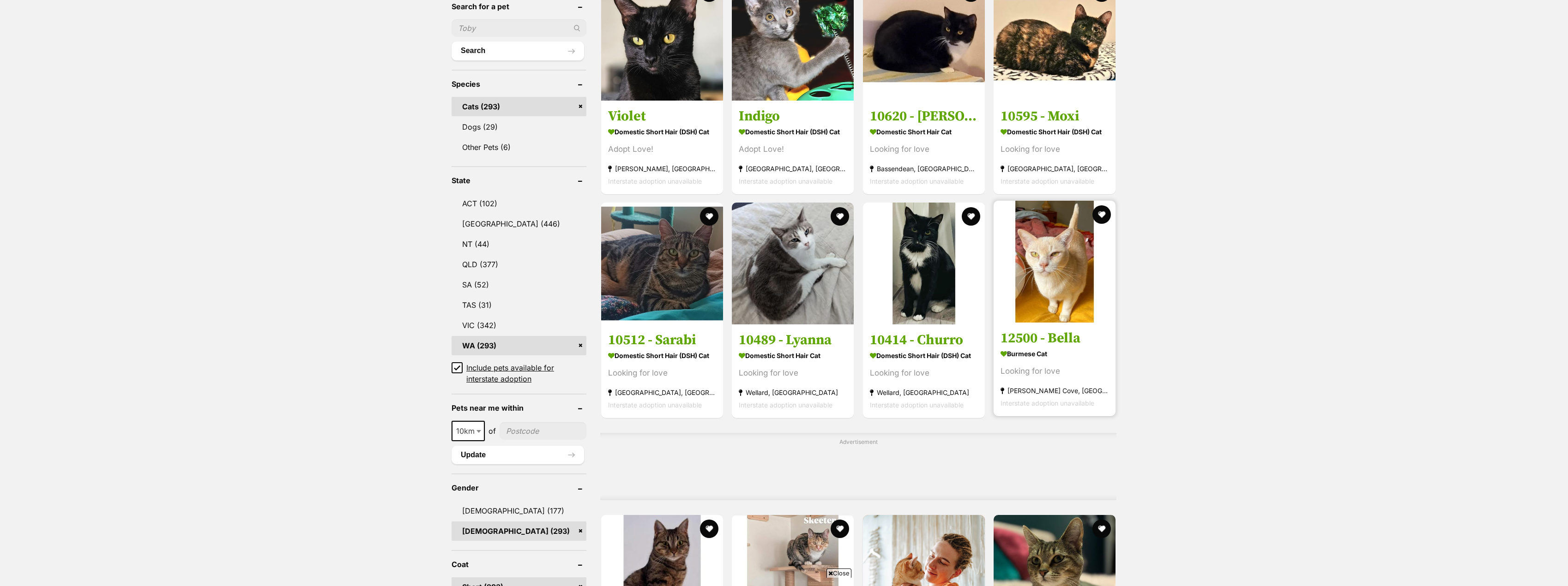
click at [1037, 335] on h3 "12500 - Bella" at bounding box center [1054, 338] width 108 height 18
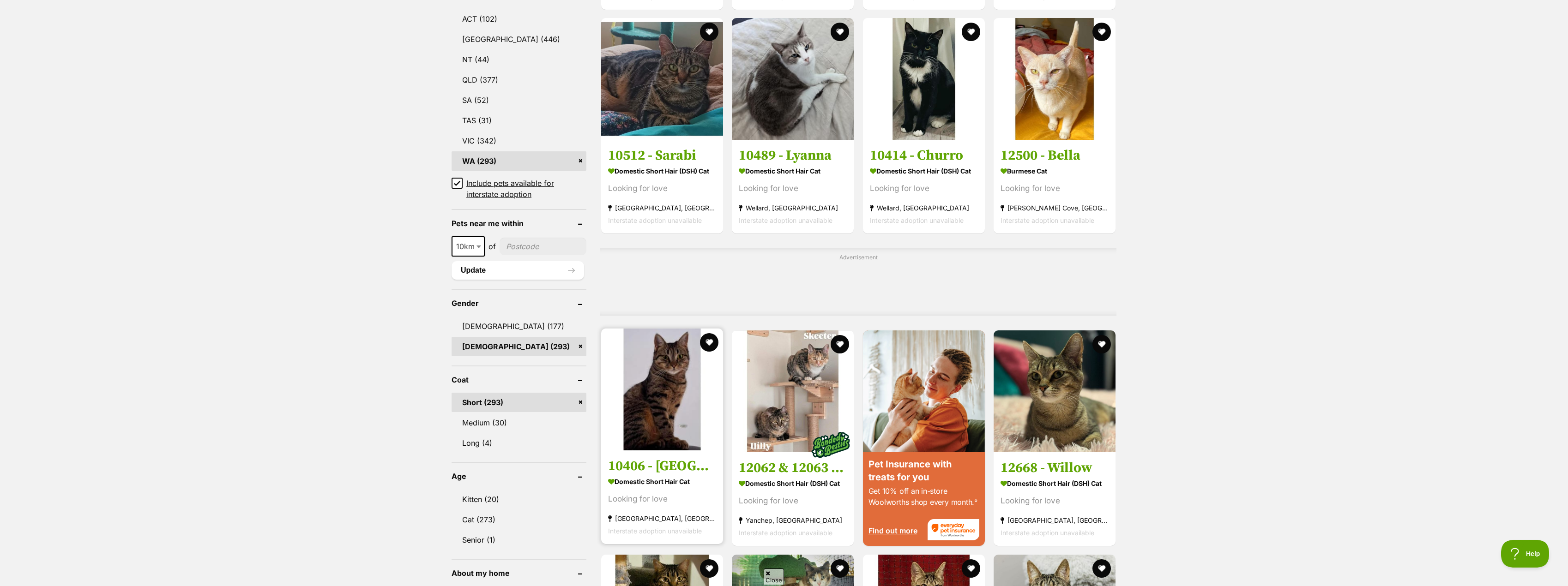
click at [682, 477] on strong "Domestic Short Hair Cat" at bounding box center [662, 482] width 108 height 13
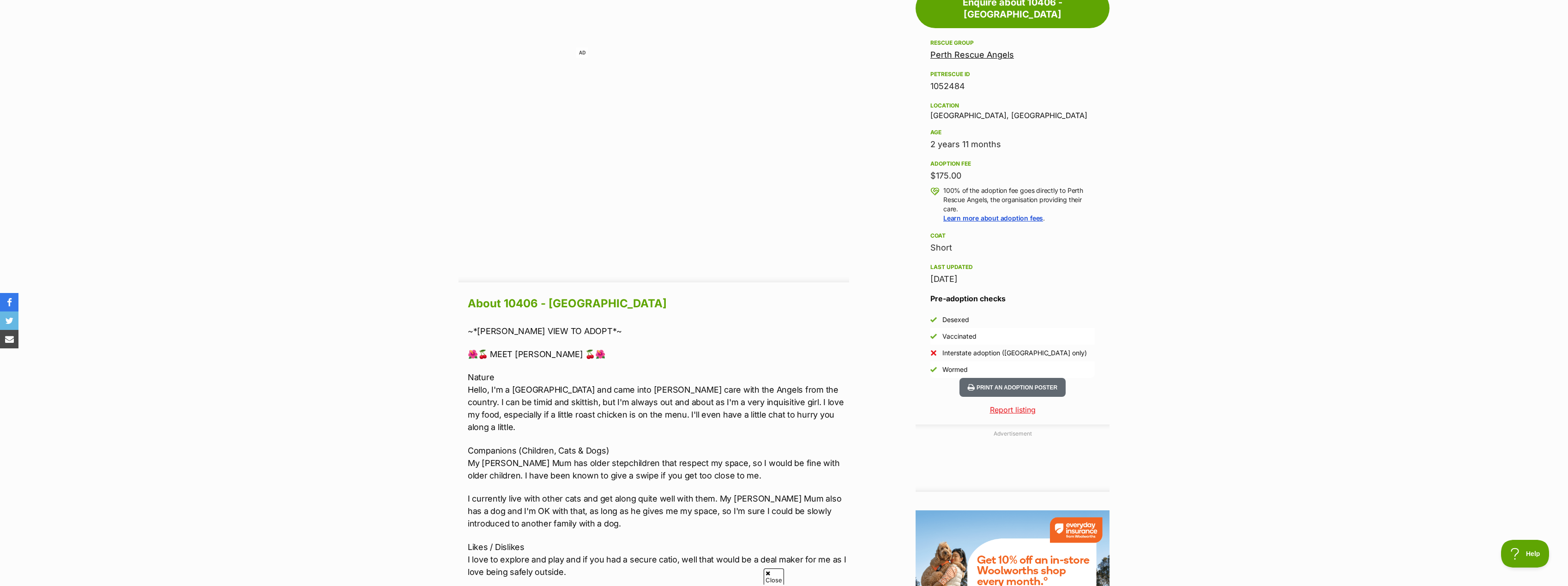
scroll to position [600, 0]
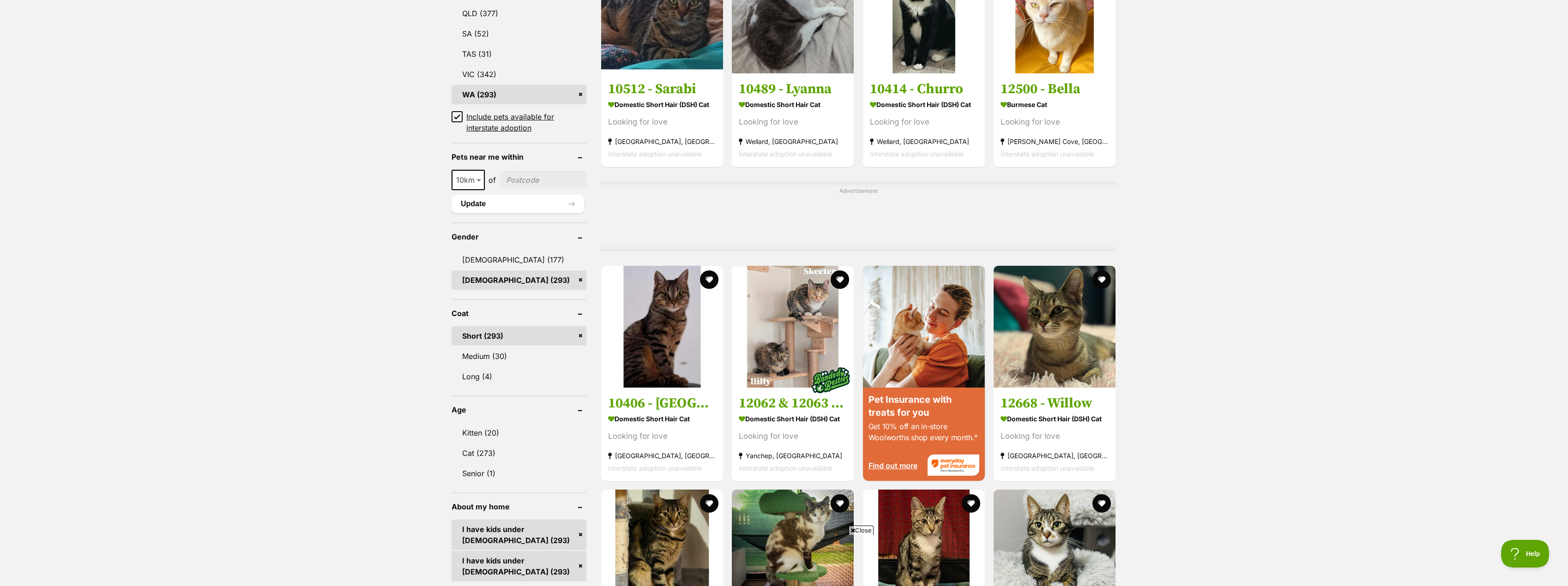
scroll to position [600, 0]
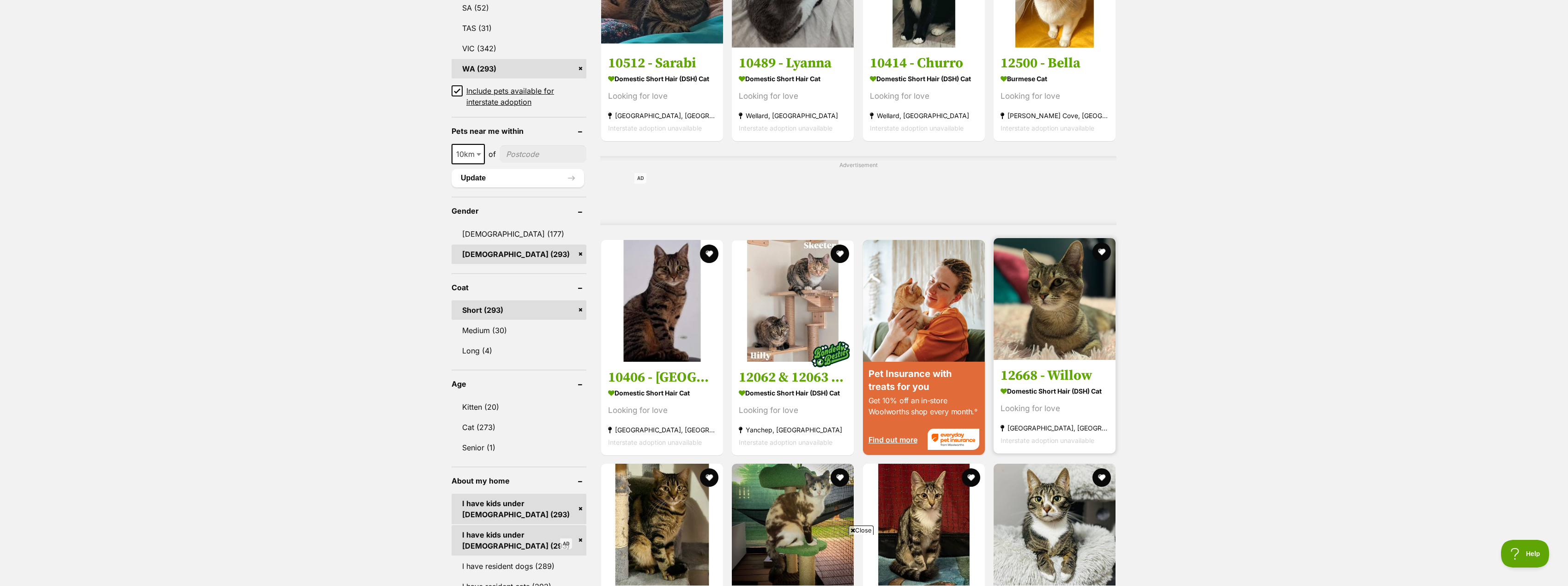
click at [1051, 382] on h3 "12668 - Willow" at bounding box center [1054, 375] width 108 height 18
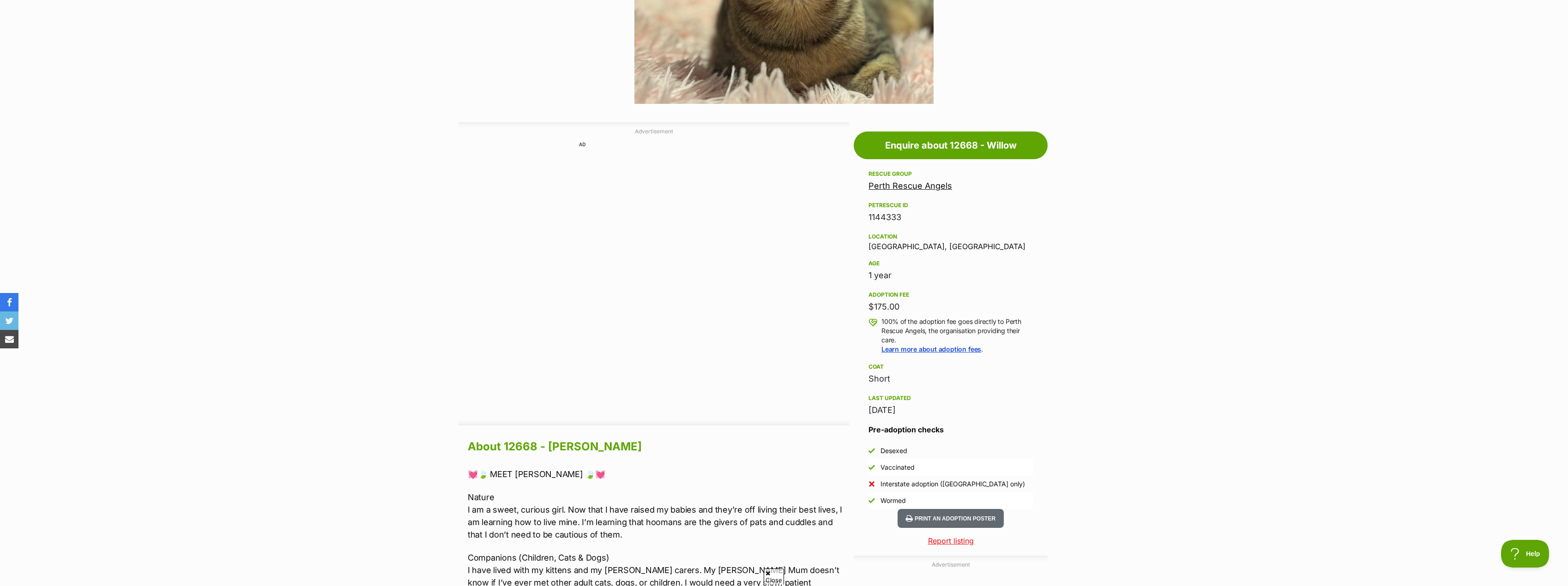
scroll to position [416, 0]
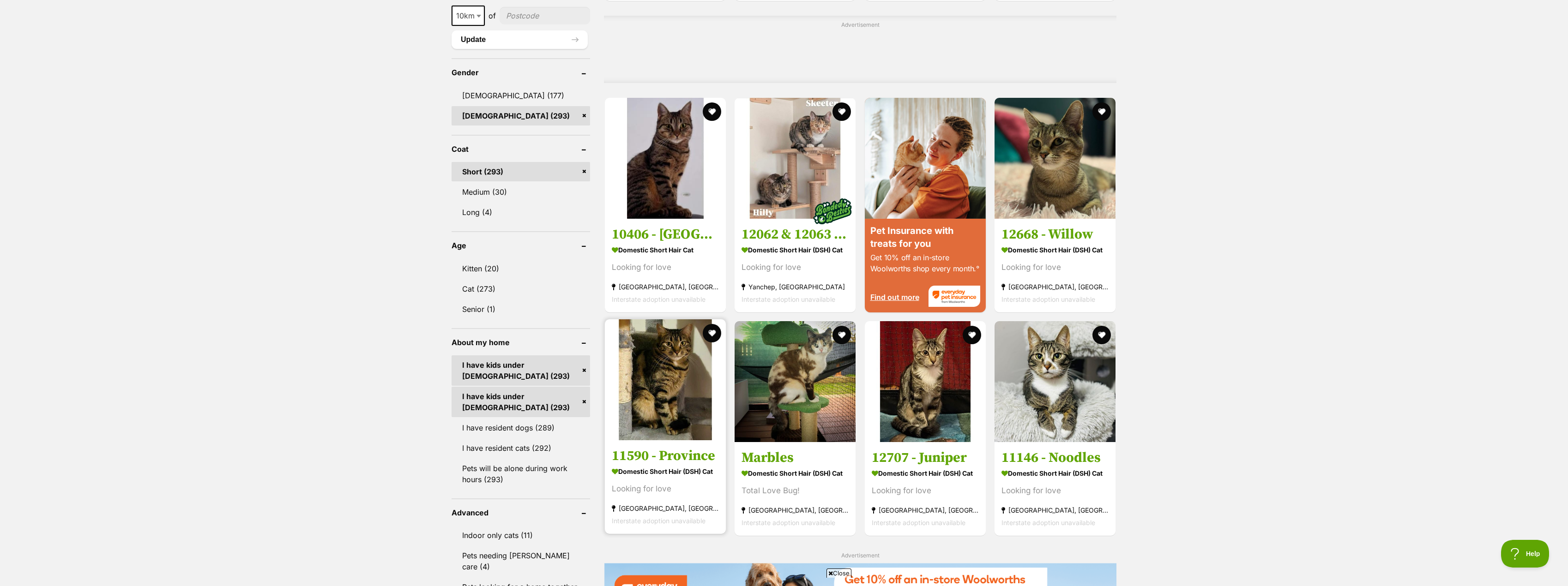
click at [663, 459] on h3 "11590 - Province" at bounding box center [665, 455] width 107 height 18
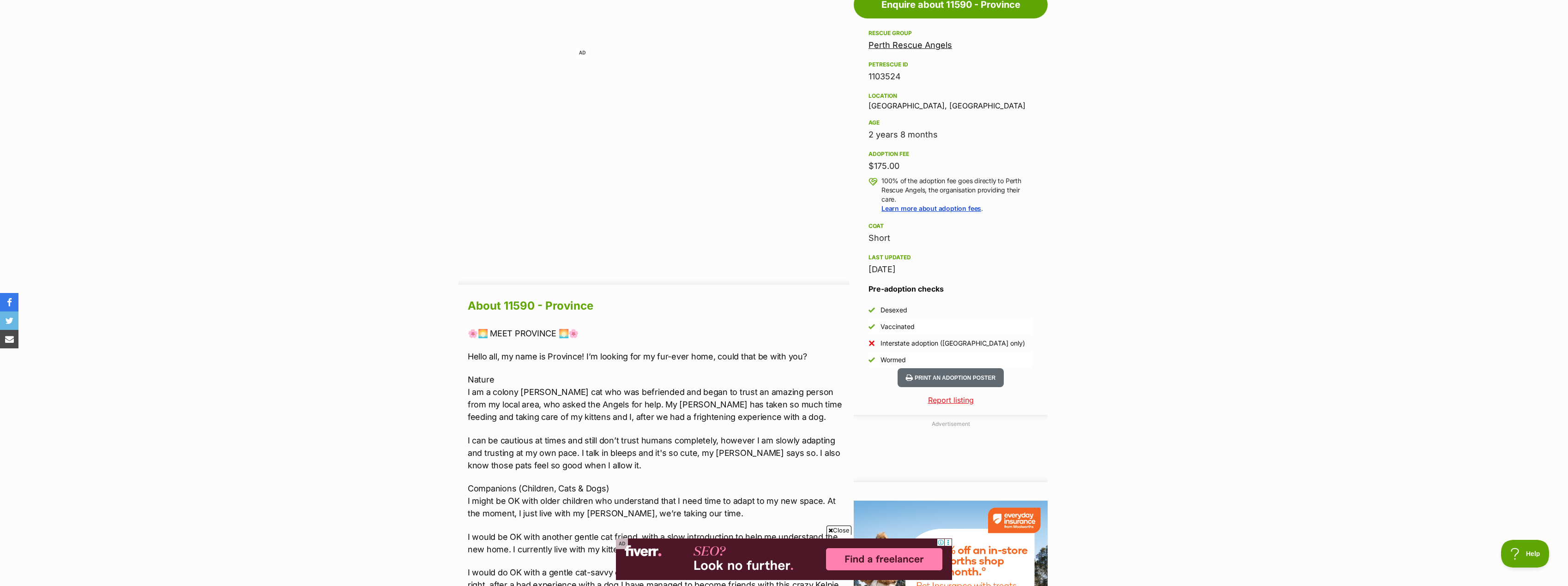
scroll to position [554, 0]
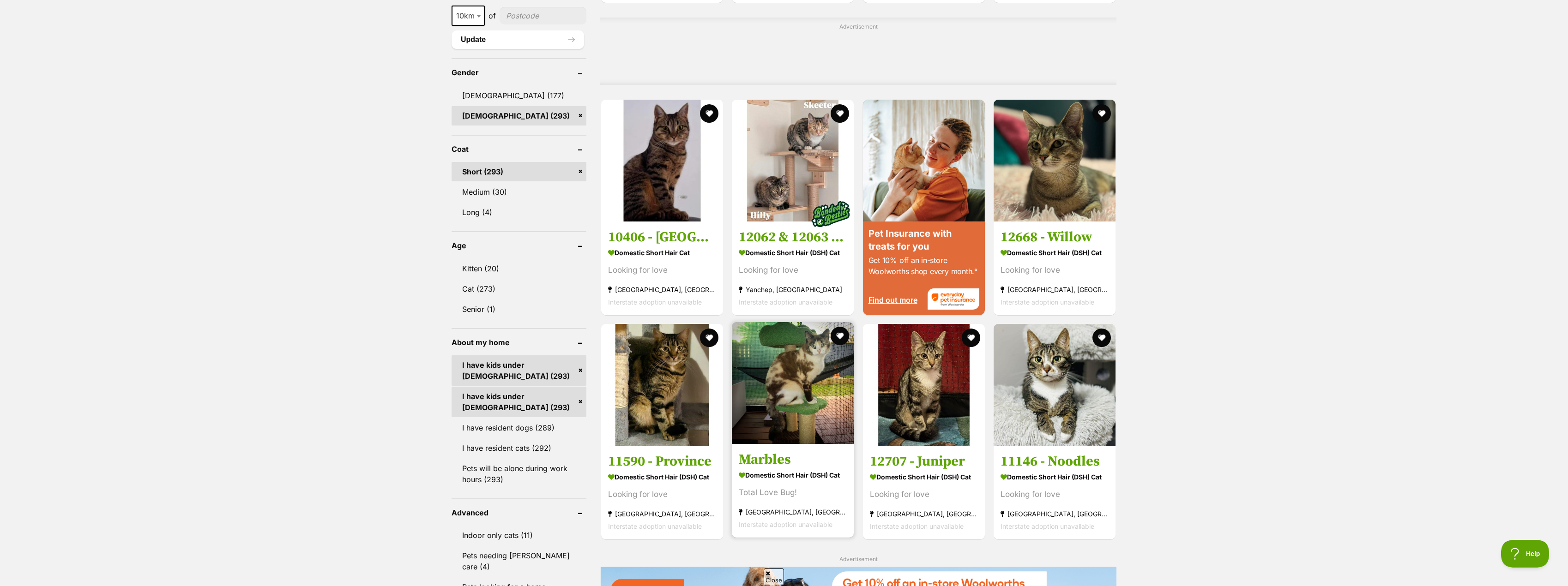
click at [759, 462] on h3 "Marbles" at bounding box center [793, 459] width 108 height 18
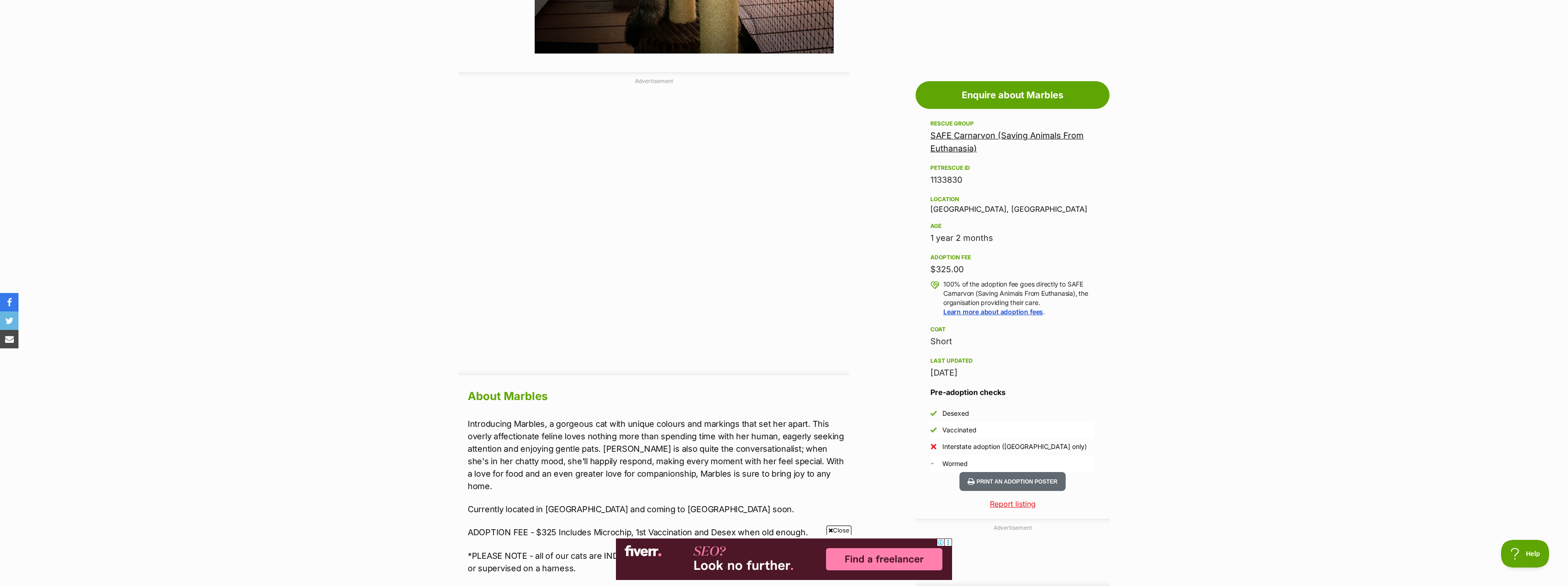
scroll to position [462, 0]
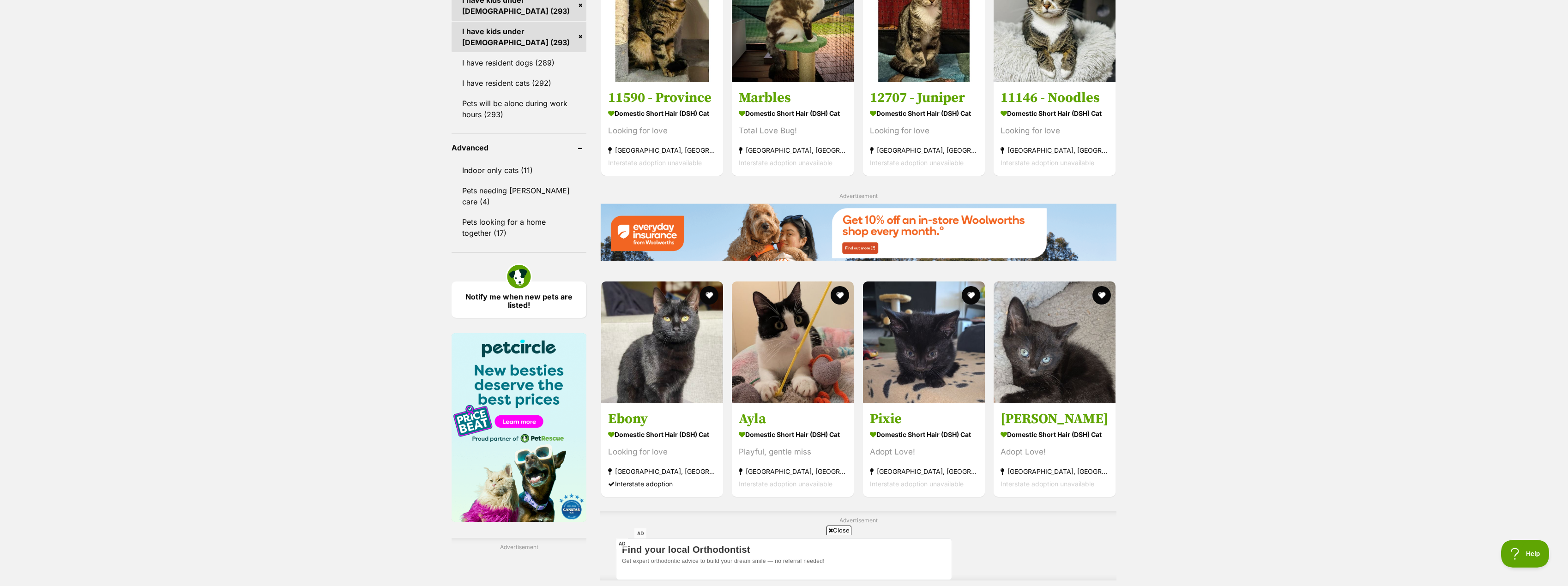
scroll to position [1107, 0]
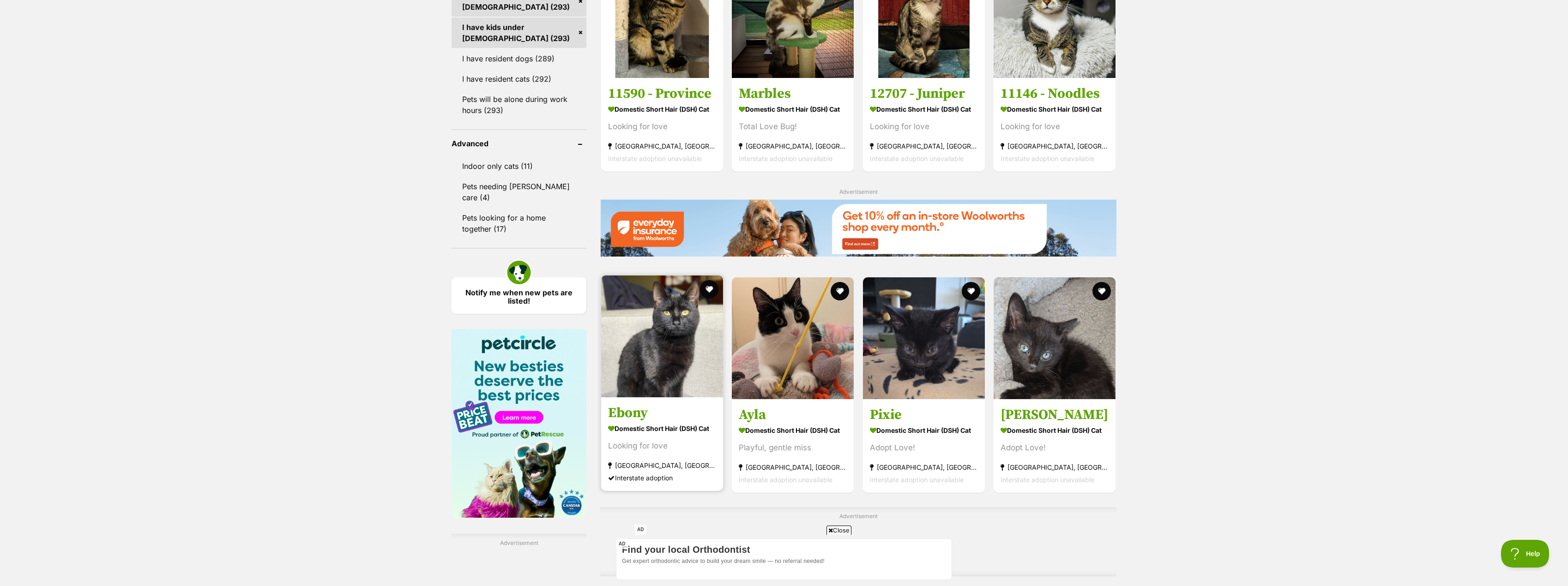
click at [620, 422] on h3 "Ebony" at bounding box center [662, 413] width 108 height 18
click at [753, 414] on h3 "Ayla" at bounding box center [793, 413] width 108 height 18
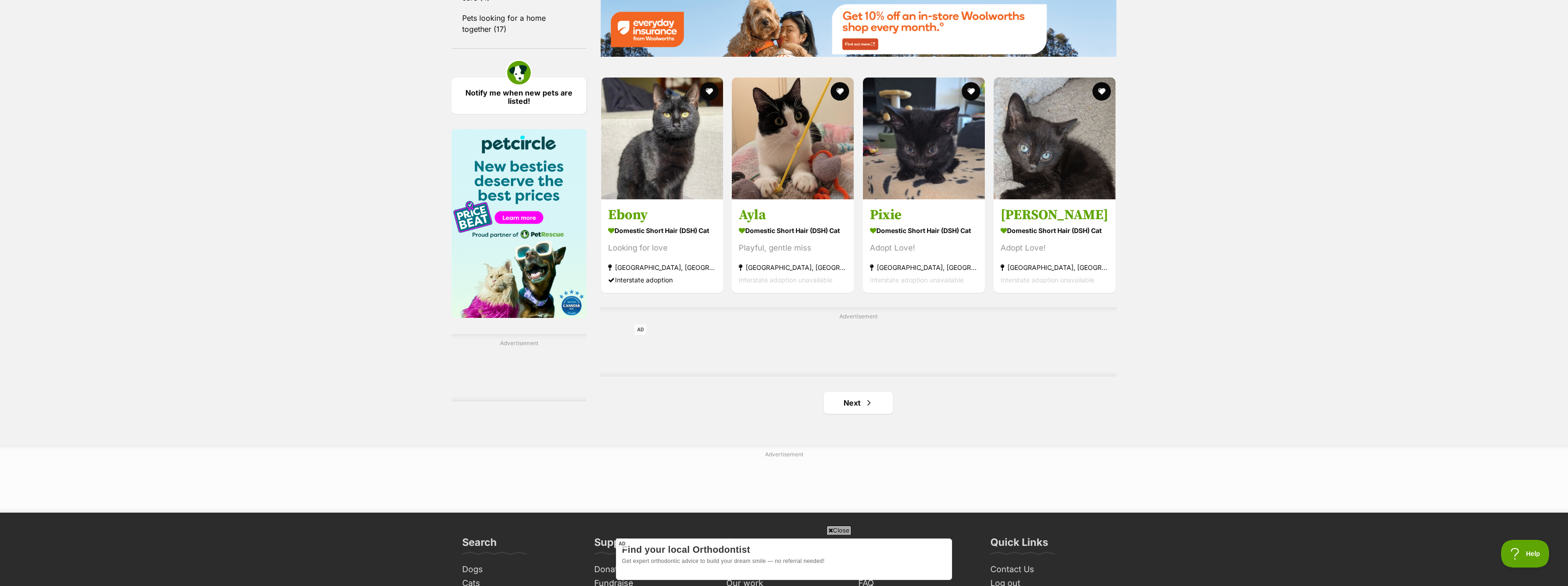
scroll to position [1385, 0]
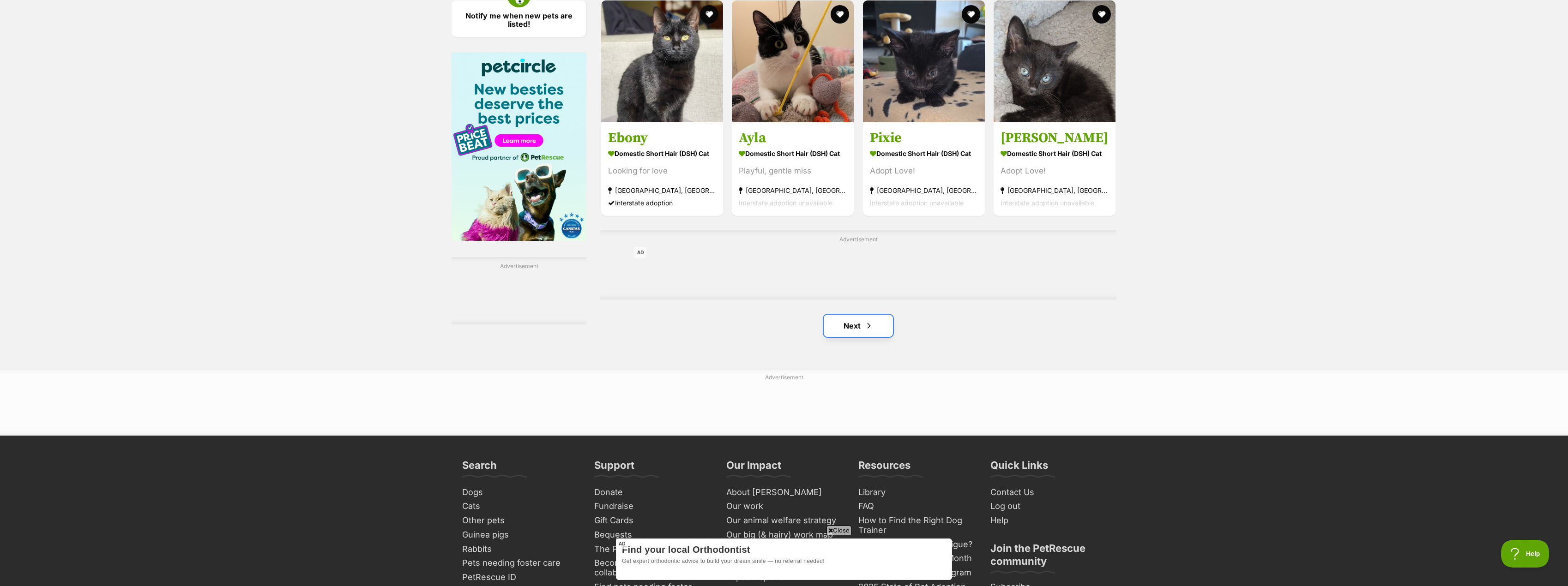
click at [871, 330] on span "Next page" at bounding box center [869, 326] width 9 height 11
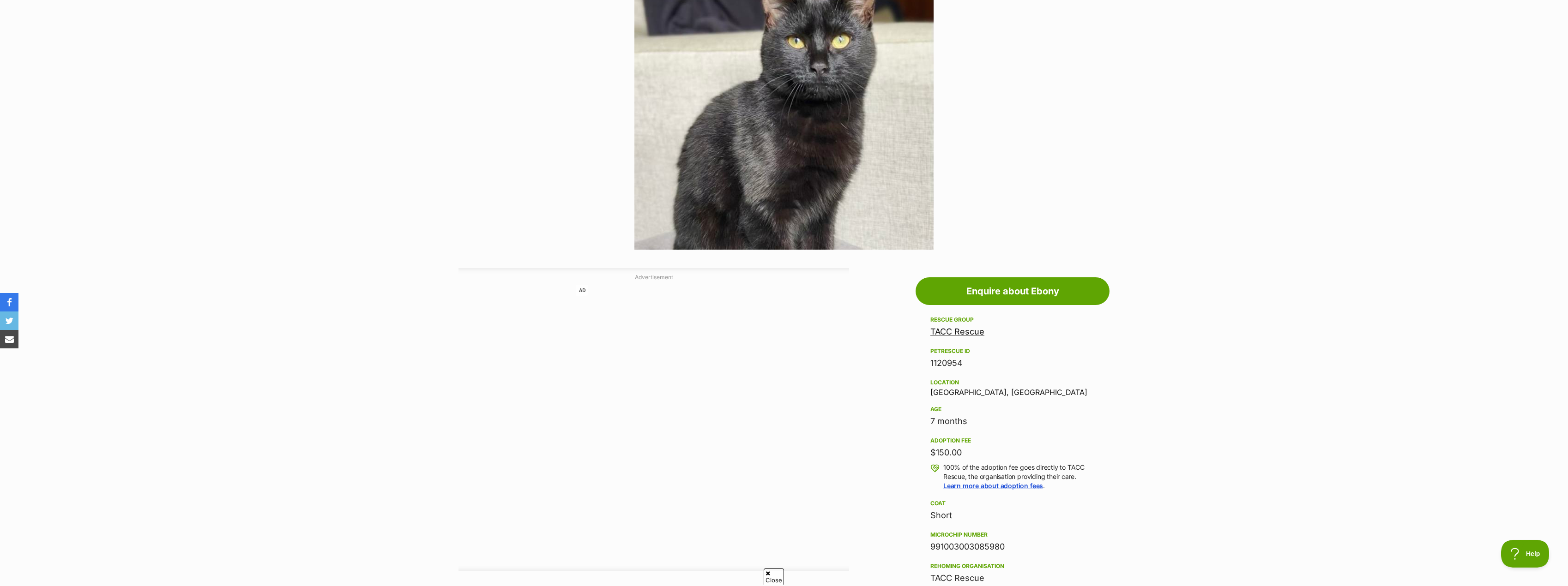
scroll to position [139, 0]
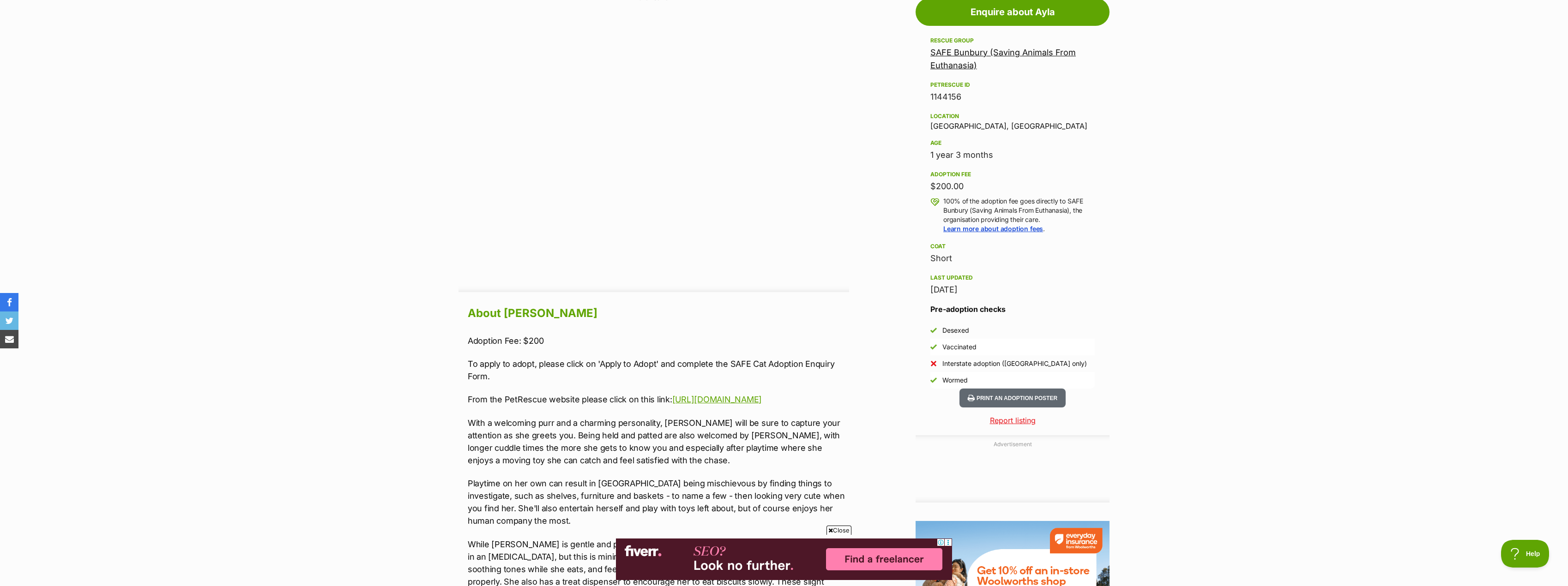
scroll to position [554, 0]
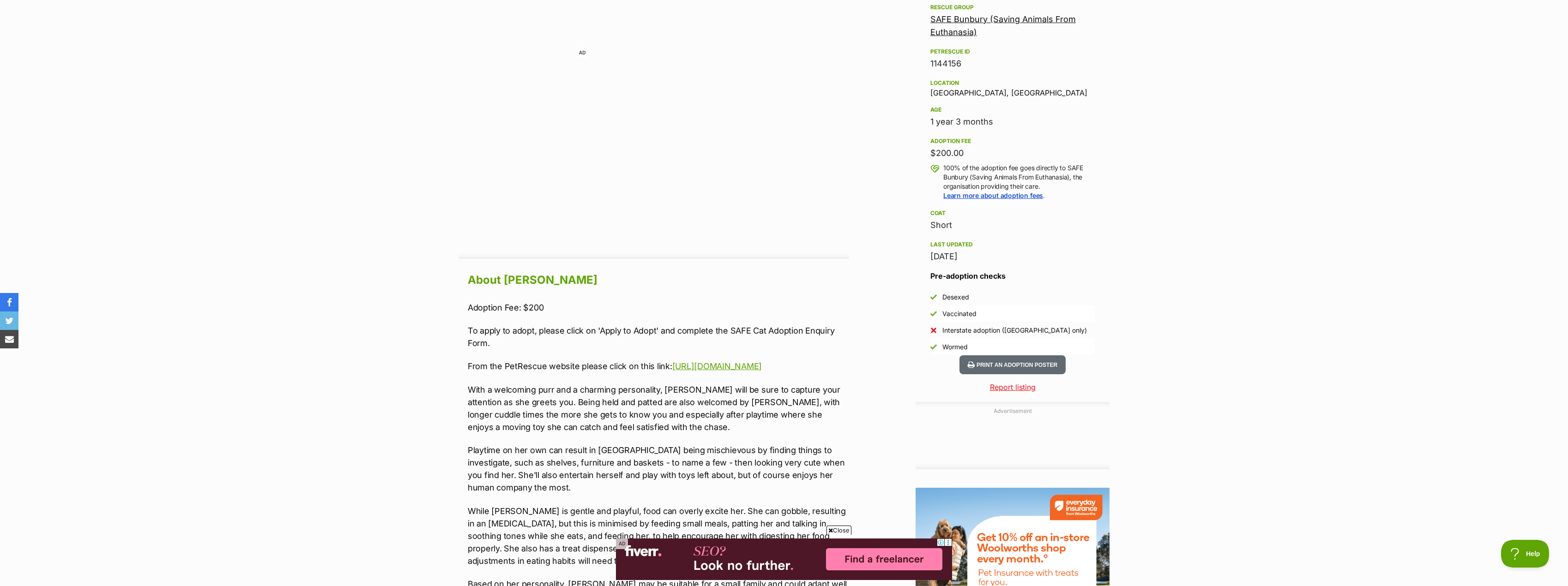
click at [1234, 263] on section "Home > Rescue pet search > Adopt a cat > Cats available for adoption Ayla Playf…" at bounding box center [784, 381] width 1568 height 1712
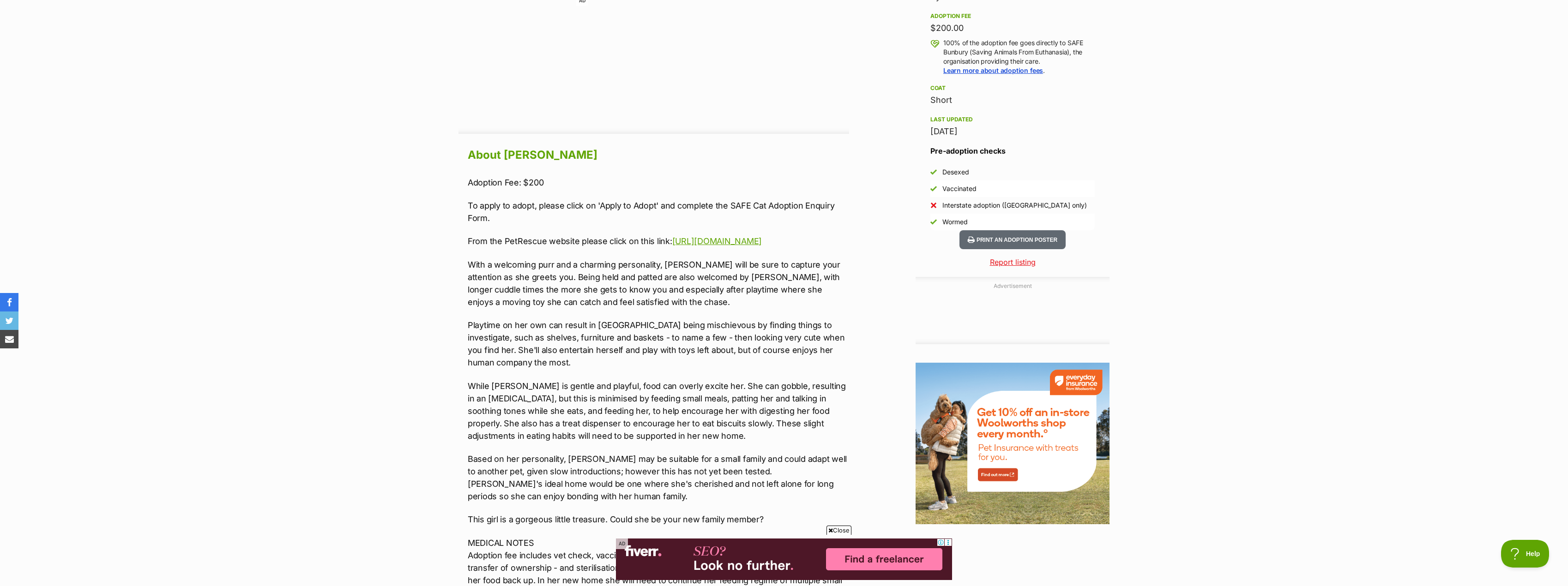
scroll to position [692, 0]
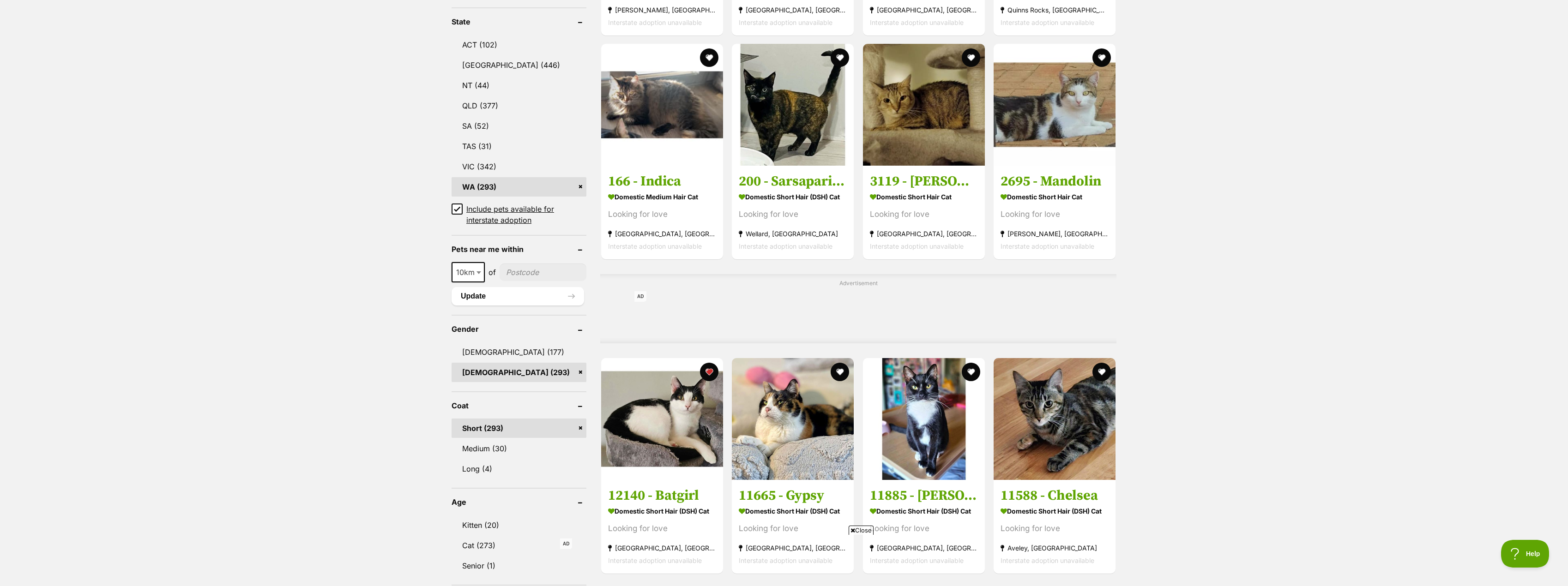
scroll to position [508, 0]
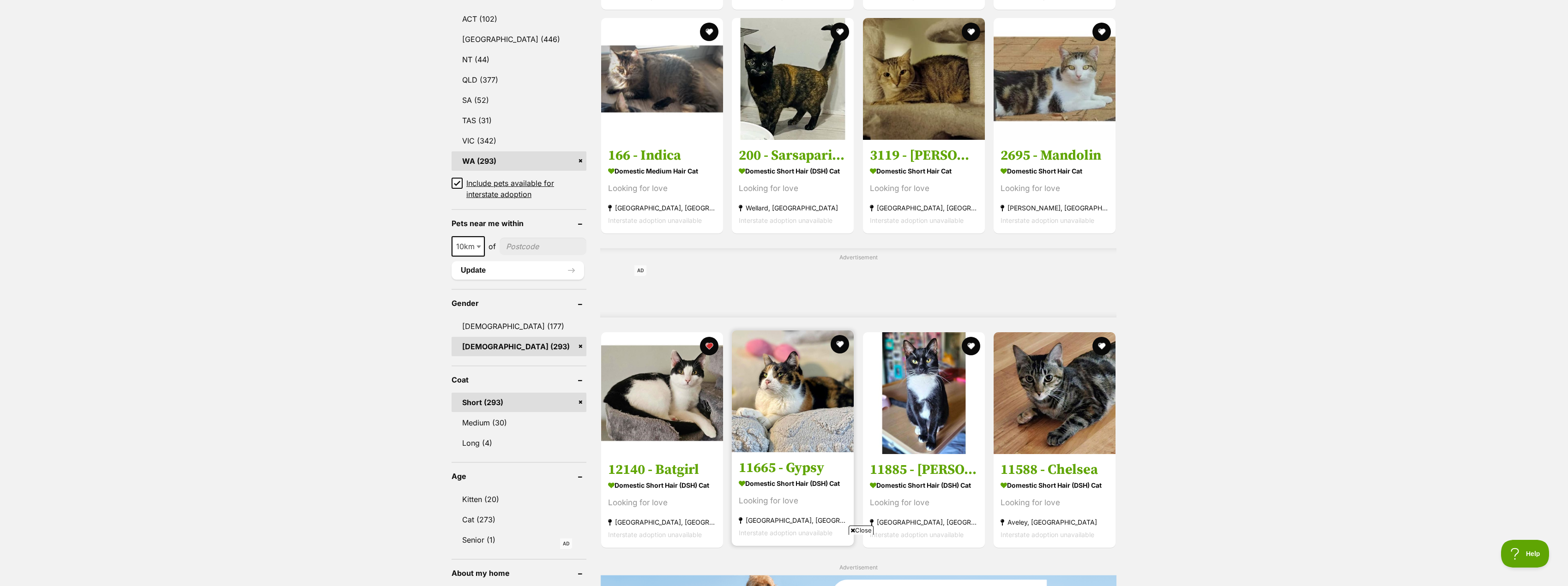
click at [761, 470] on h3 "11665 - Gypsy" at bounding box center [793, 467] width 108 height 18
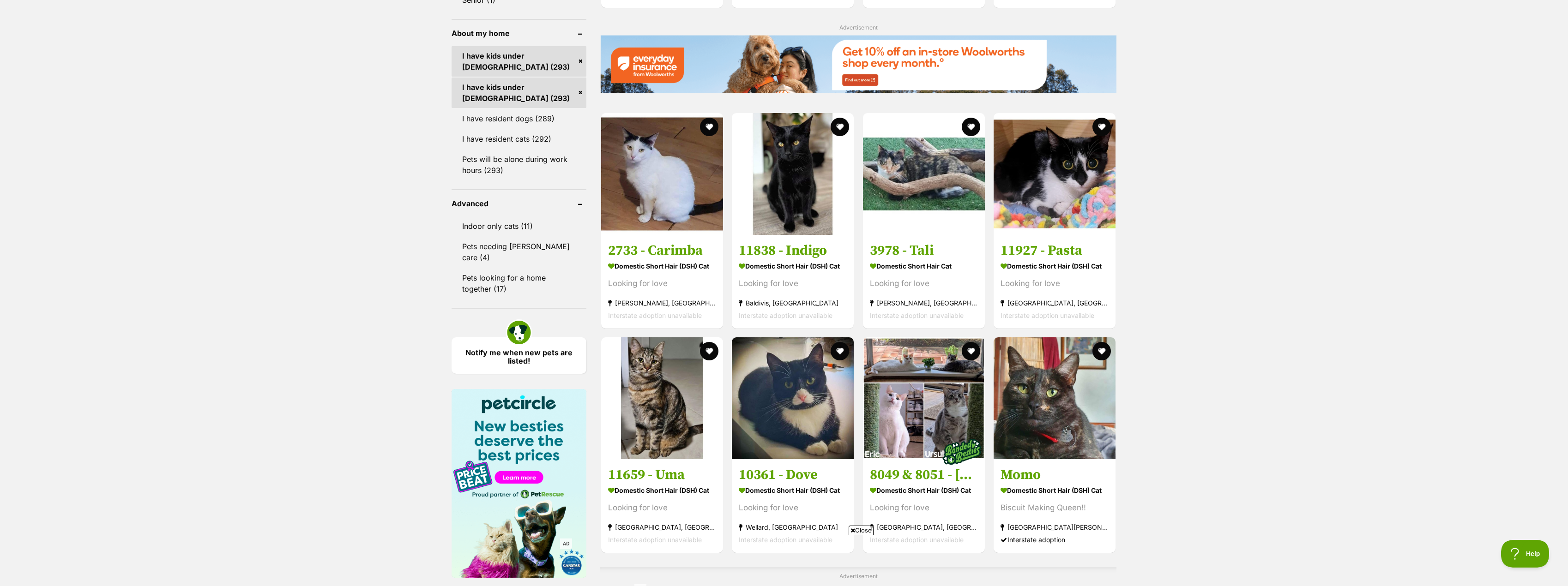
scroll to position [1107, 0]
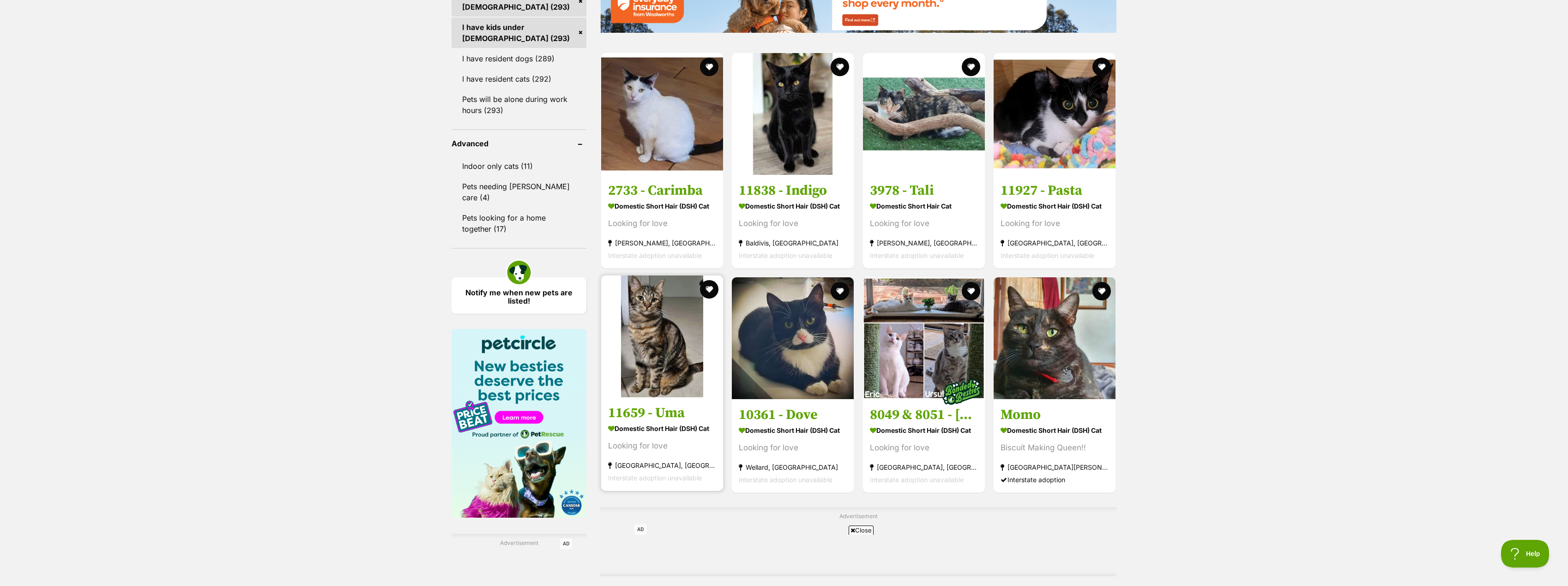
click at [641, 419] on h3 "11659 - Uma" at bounding box center [662, 413] width 108 height 18
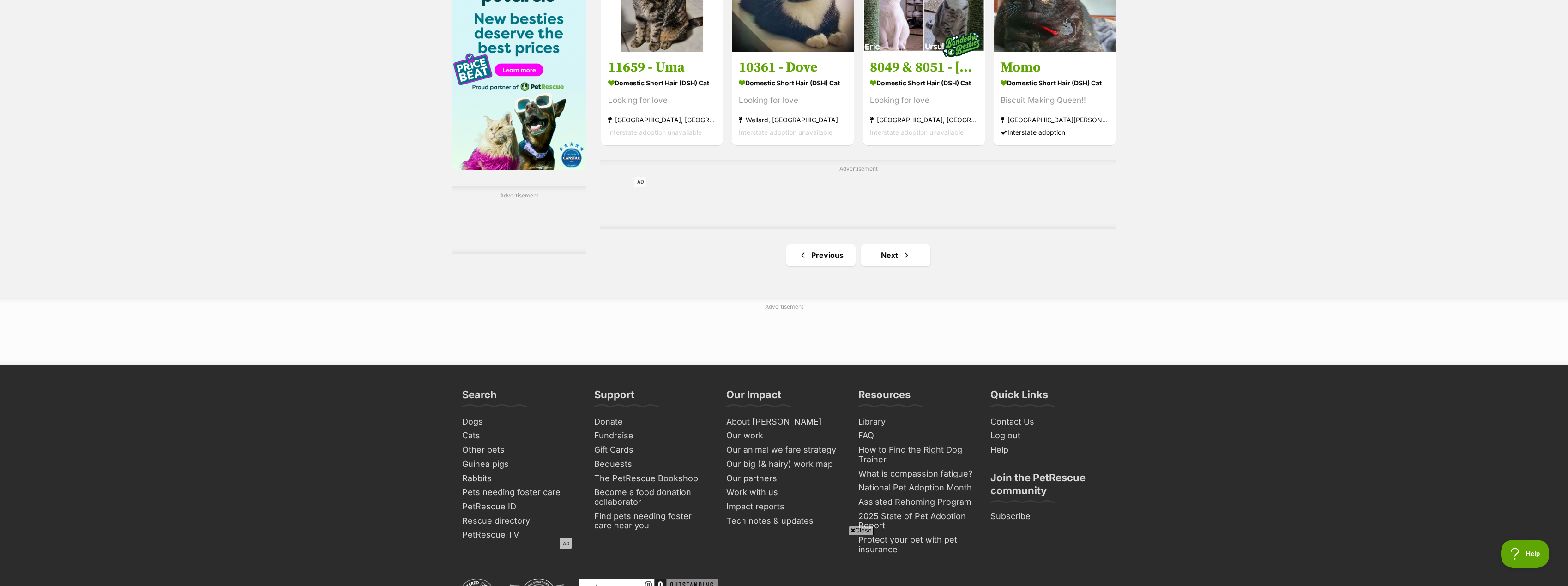
scroll to position [1477, 0]
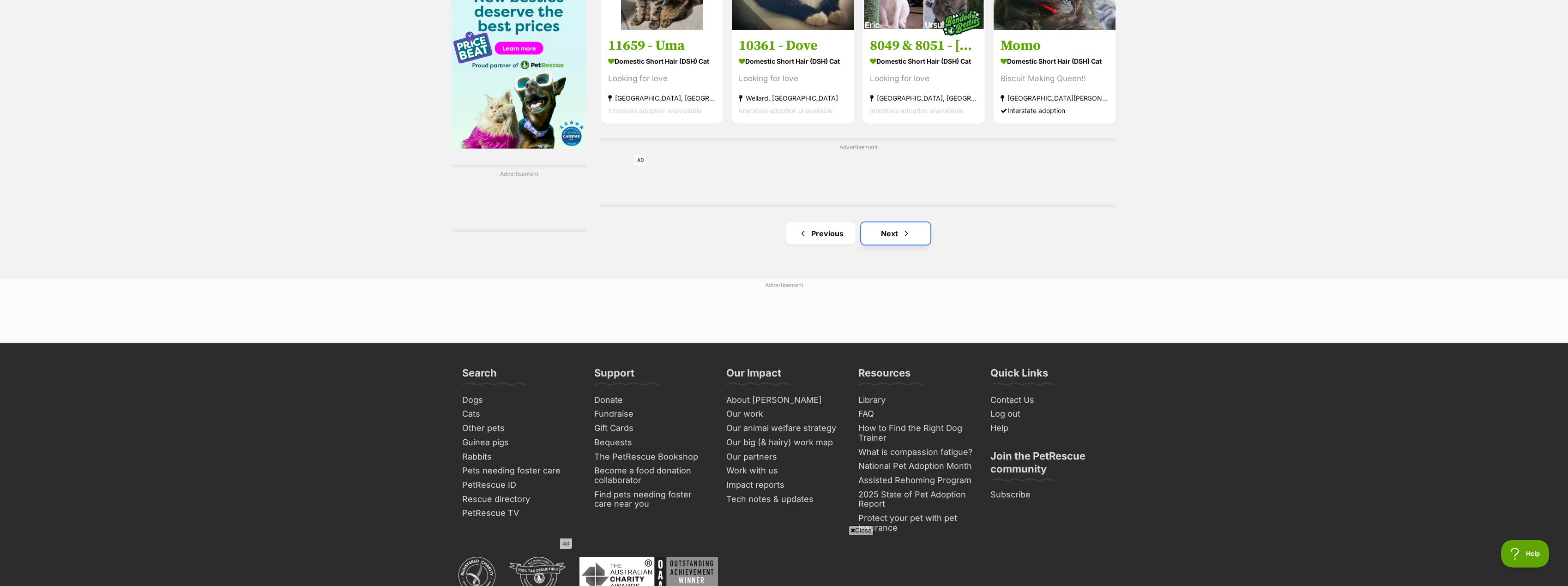
click at [872, 242] on link "Next" at bounding box center [896, 234] width 69 height 22
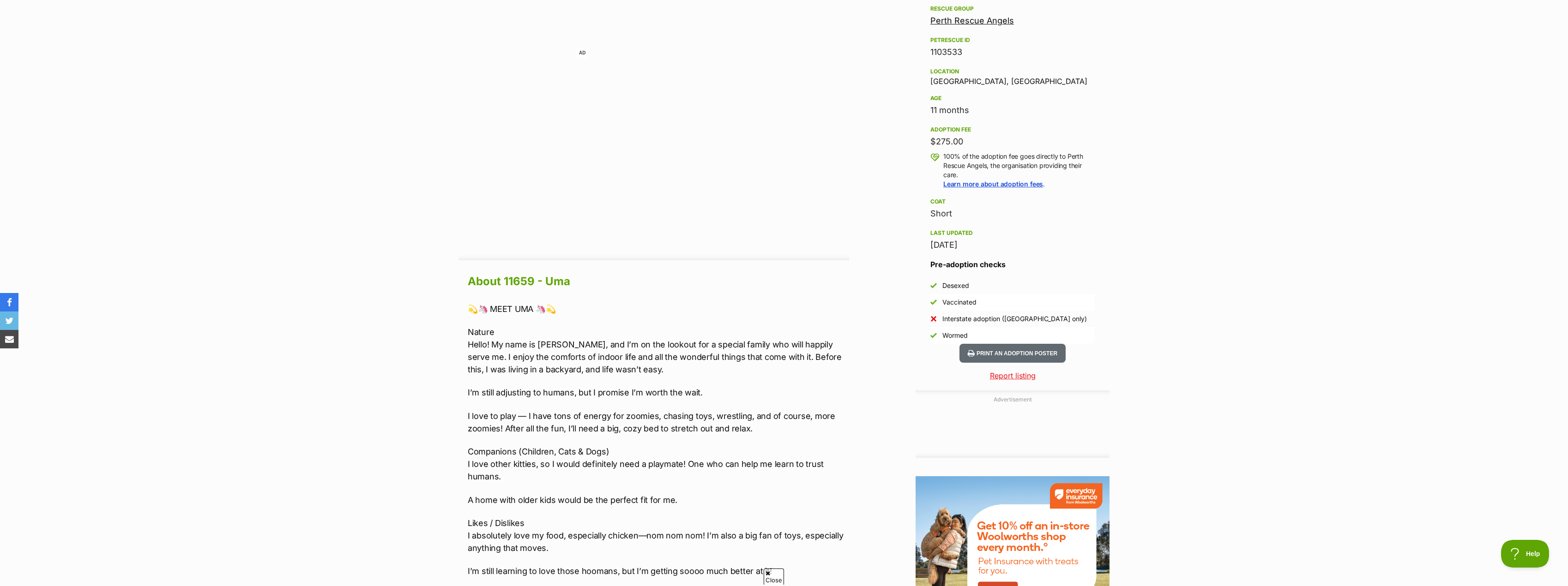
scroll to position [554, 0]
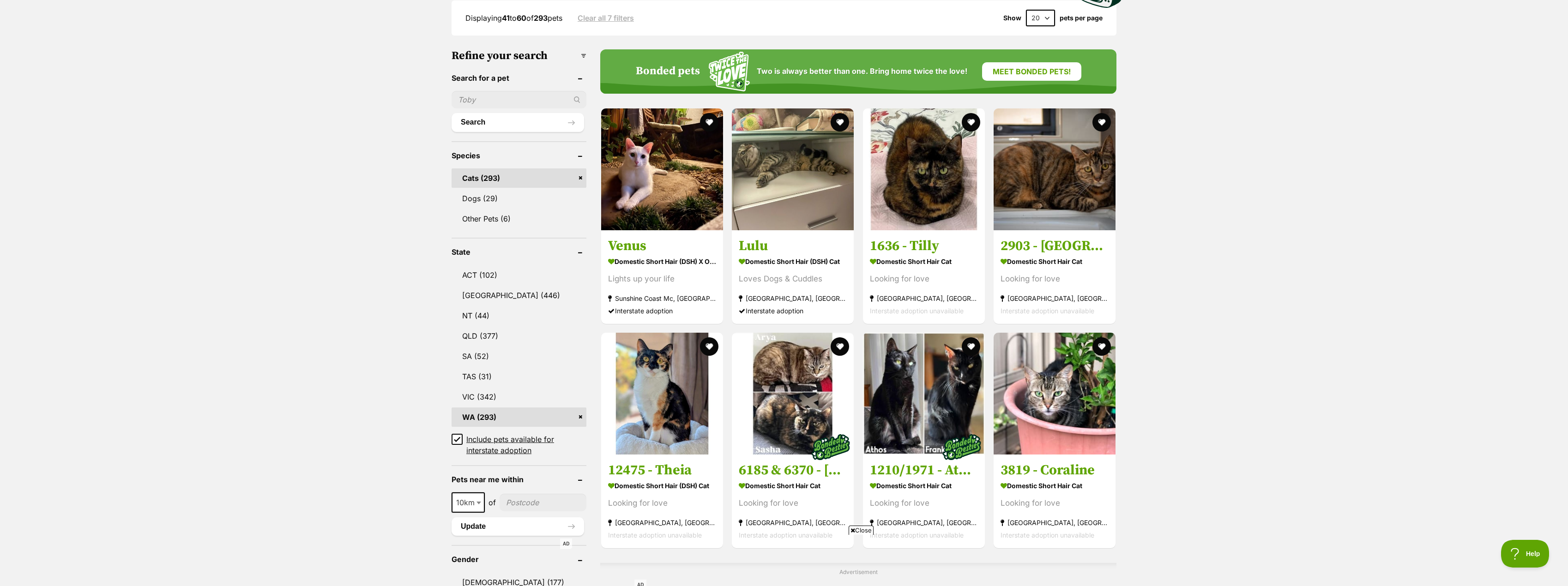
scroll to position [277, 0]
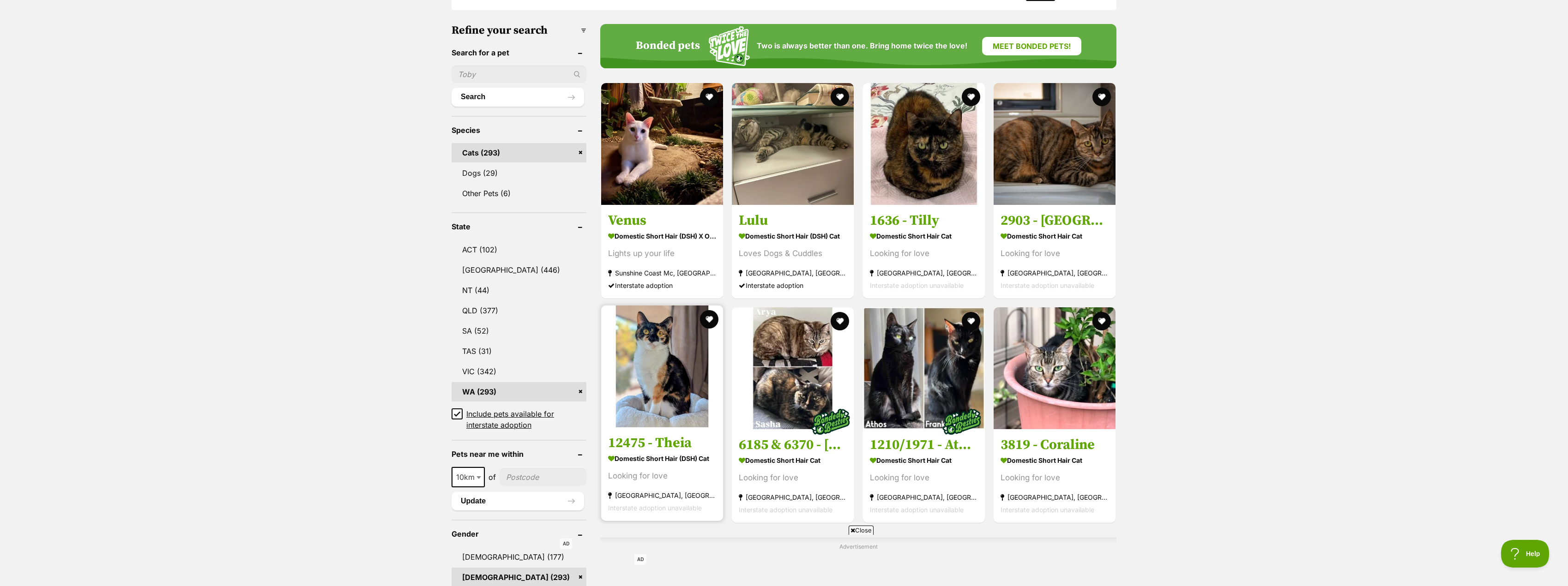
click at [638, 434] on link "12475 - Theia Domestic Short Hair (DSH) Cat Looking for love [GEOGRAPHIC_DATA],…" at bounding box center [662, 474] width 122 height 94
click at [1061, 441] on h3 "3819 - Coraline" at bounding box center [1054, 443] width 108 height 18
click at [934, 442] on h3 "1210/1971 - Athos & Frankincense" at bounding box center [923, 443] width 108 height 18
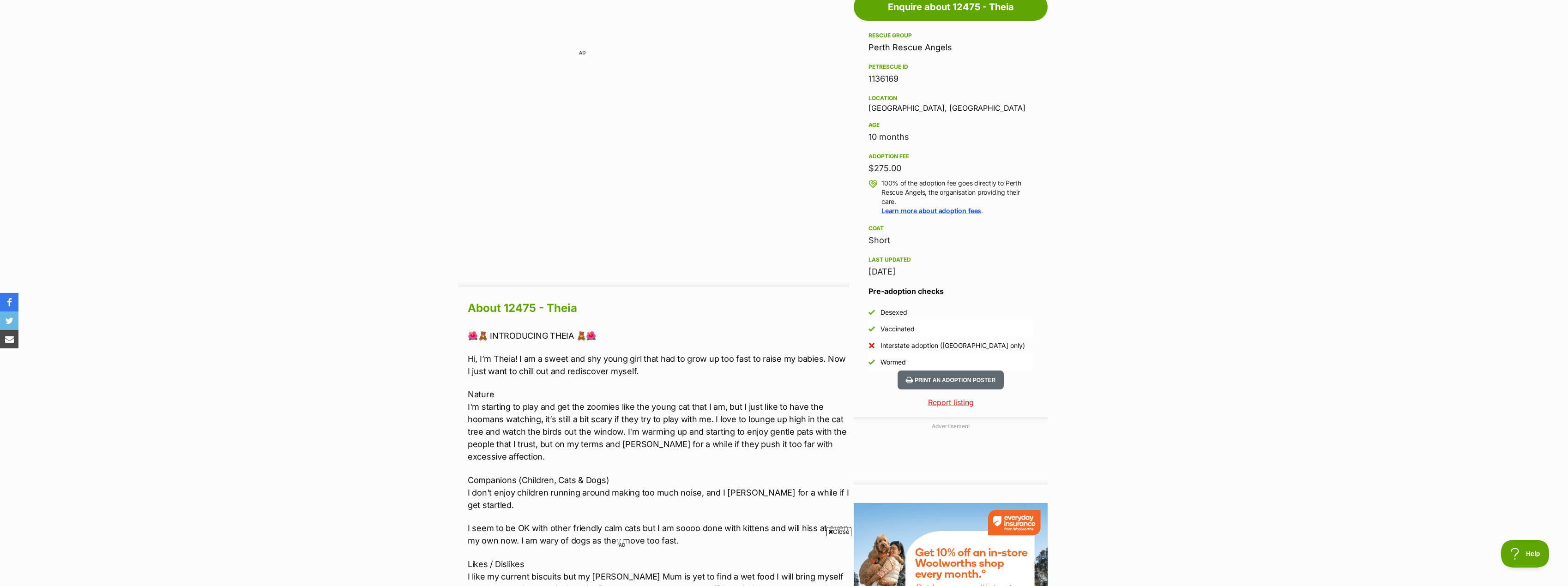
scroll to position [554, 0]
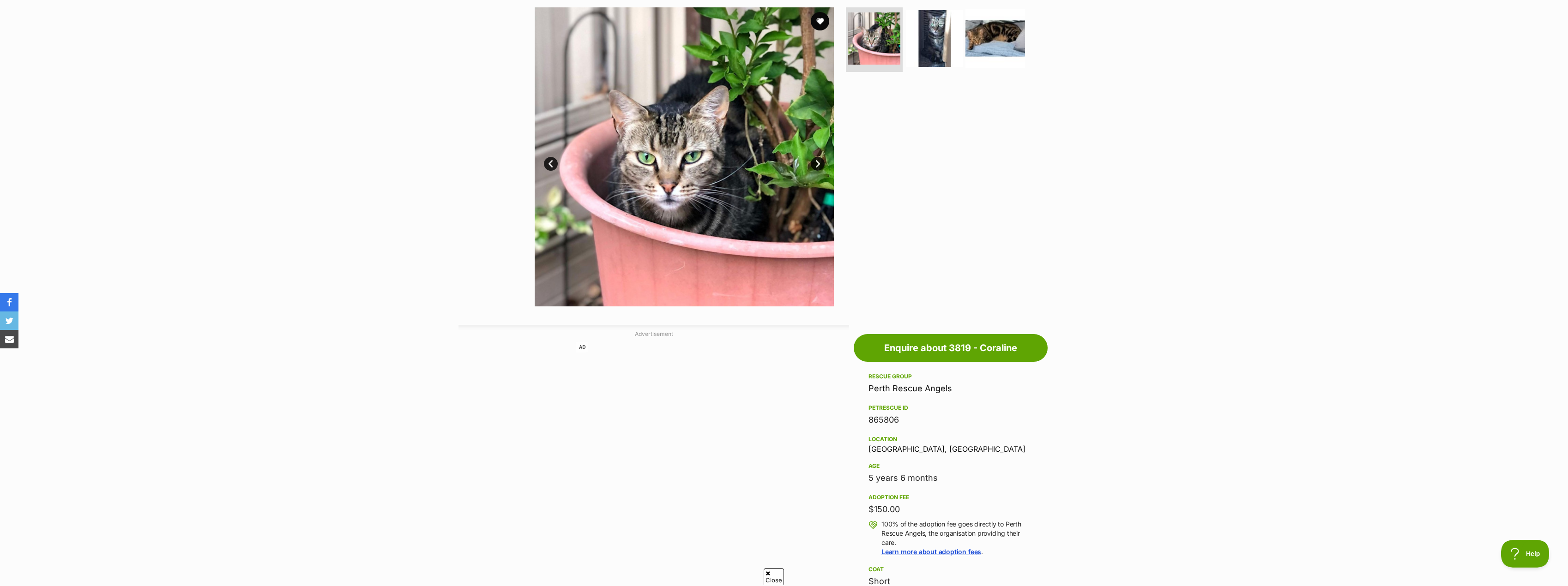
click at [991, 41] on img at bounding box center [995, 38] width 60 height 60
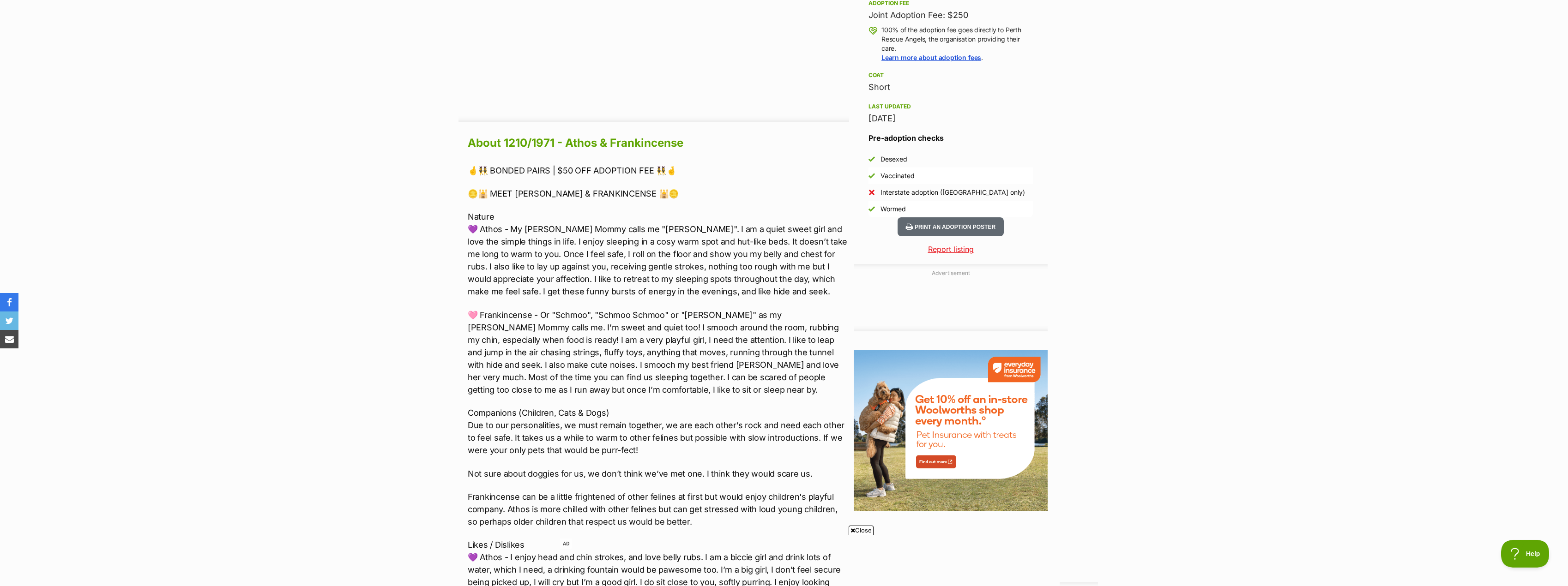
scroll to position [692, 0]
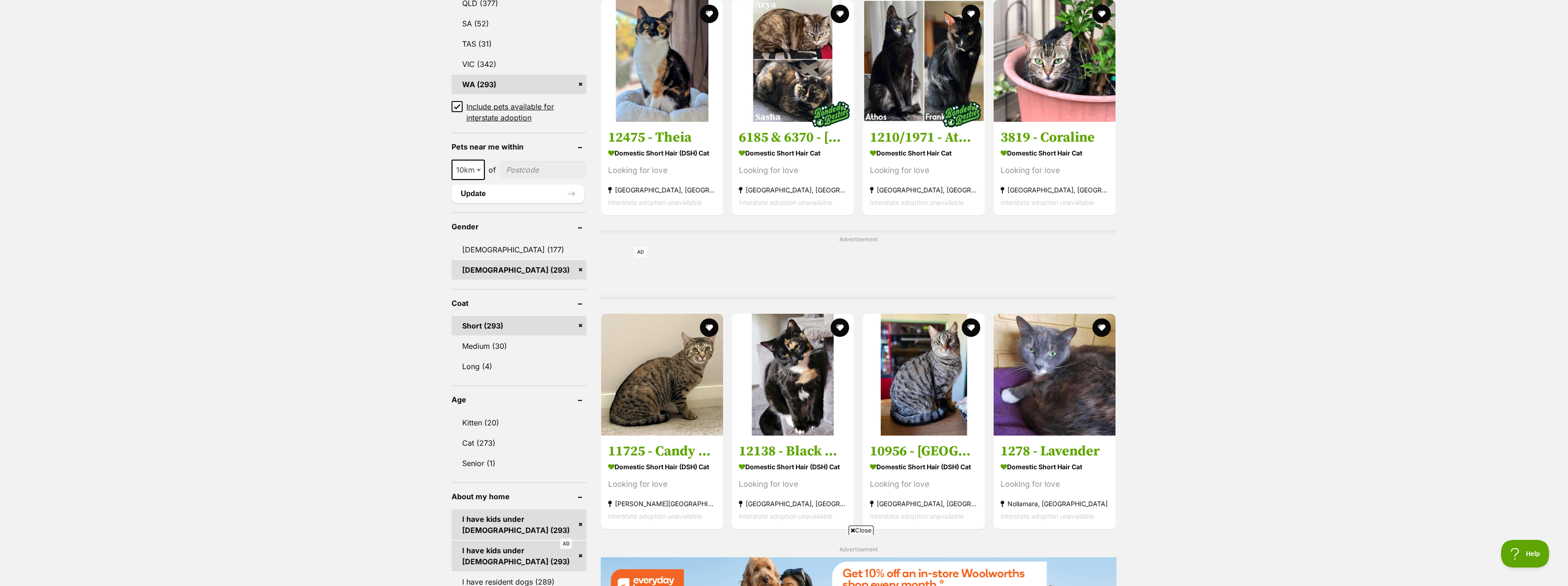
scroll to position [600, 0]
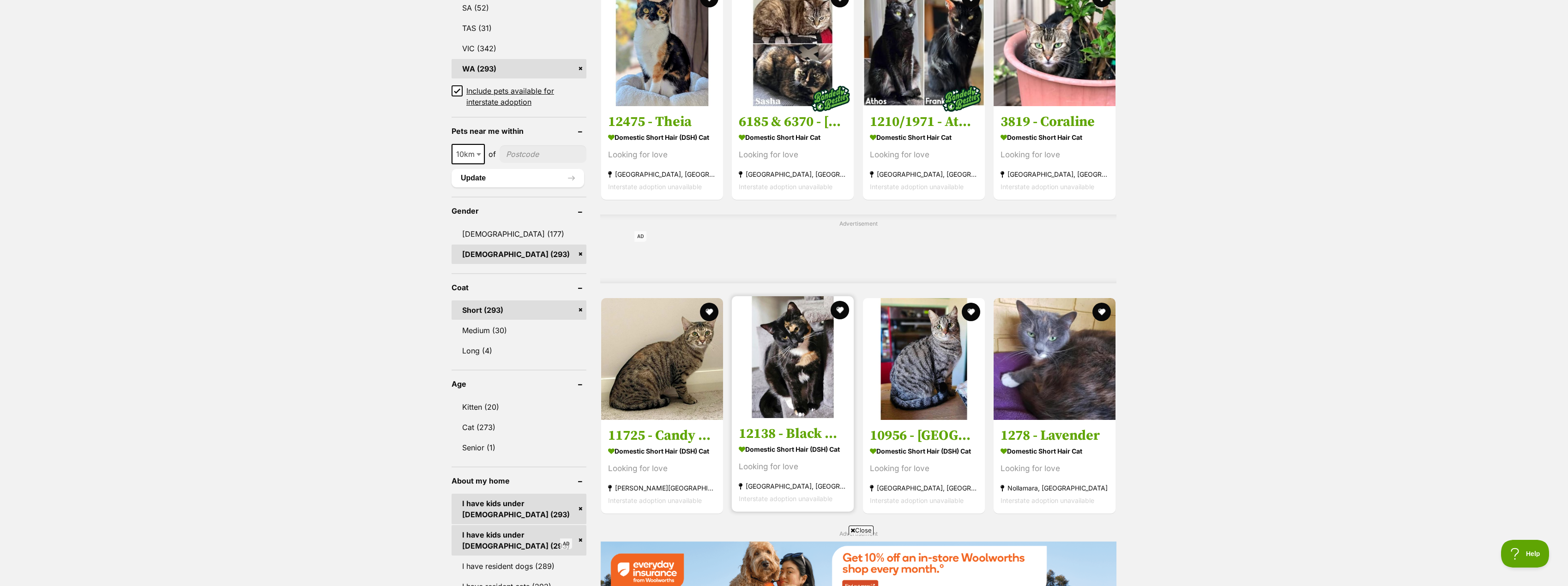
click at [780, 445] on strong "Domestic Short Hair (DSH) Cat" at bounding box center [793, 449] width 108 height 13
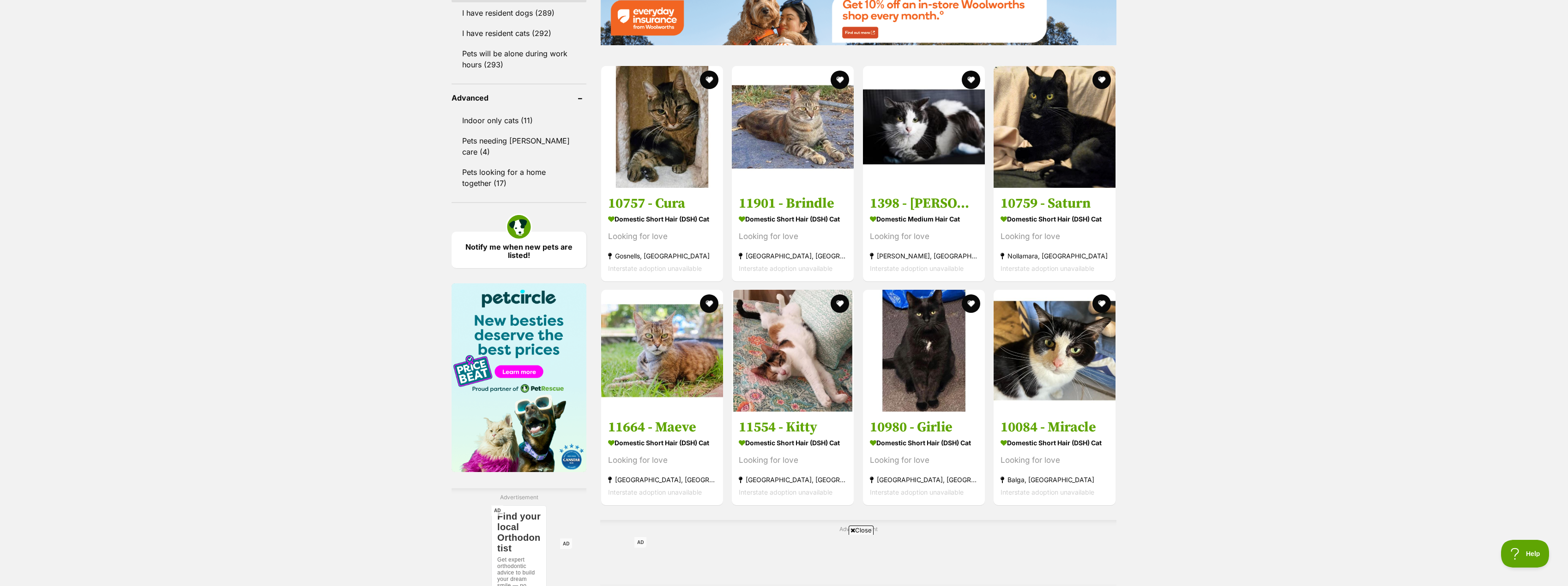
scroll to position [1154, 0]
click at [892, 419] on link "10980 - Girlie Domestic Short Hair (DSH) Cat Looking for love [GEOGRAPHIC_DATA]…" at bounding box center [924, 456] width 122 height 94
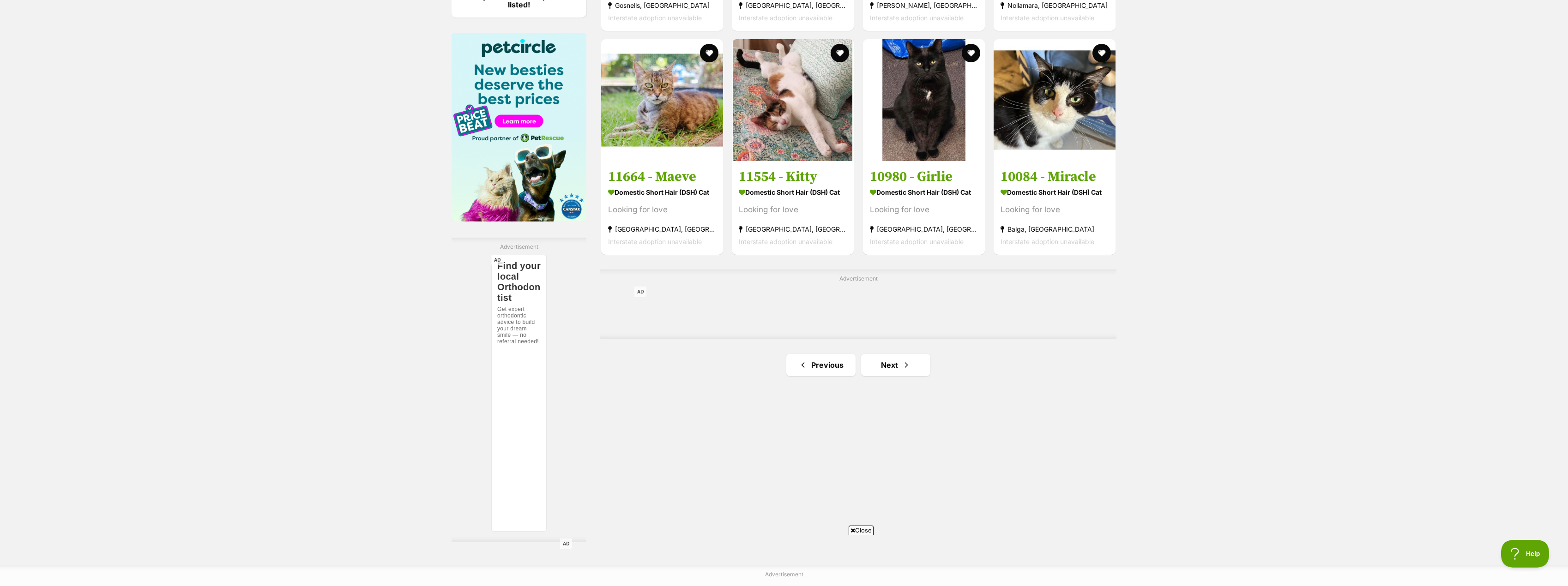
scroll to position [1431, 0]
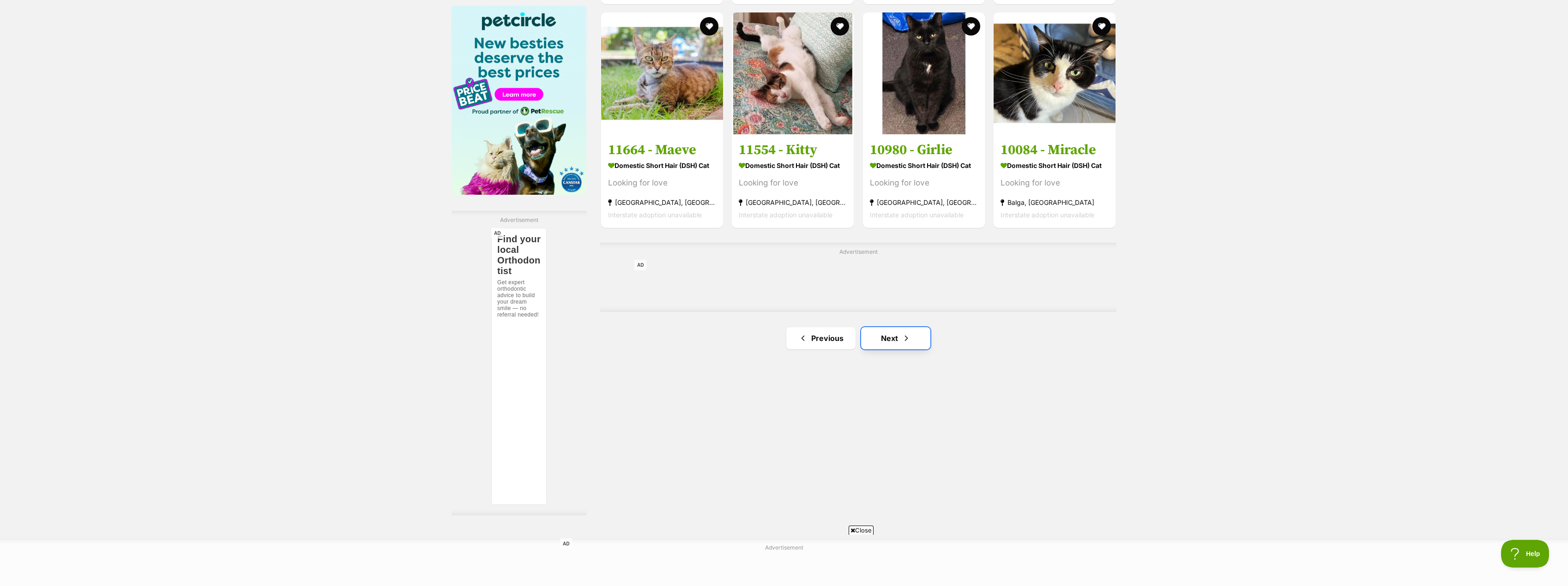
click at [892, 339] on link "Next" at bounding box center [896, 338] width 69 height 22
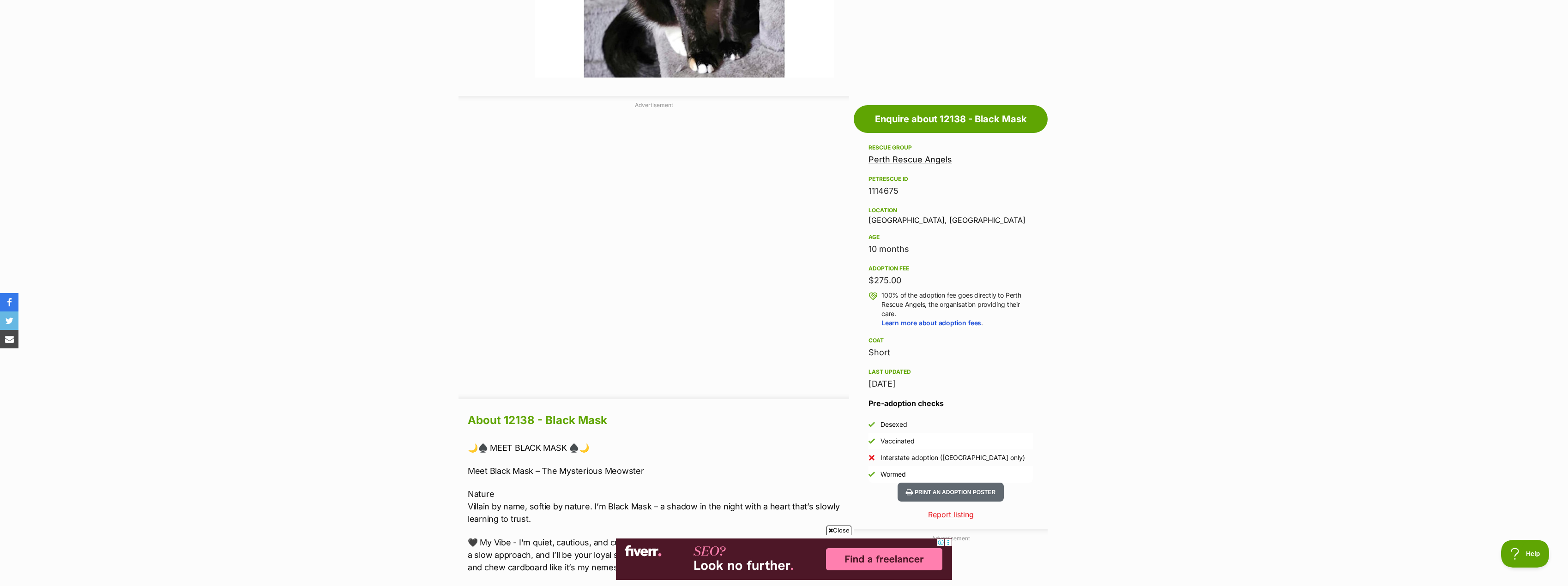
scroll to position [416, 0]
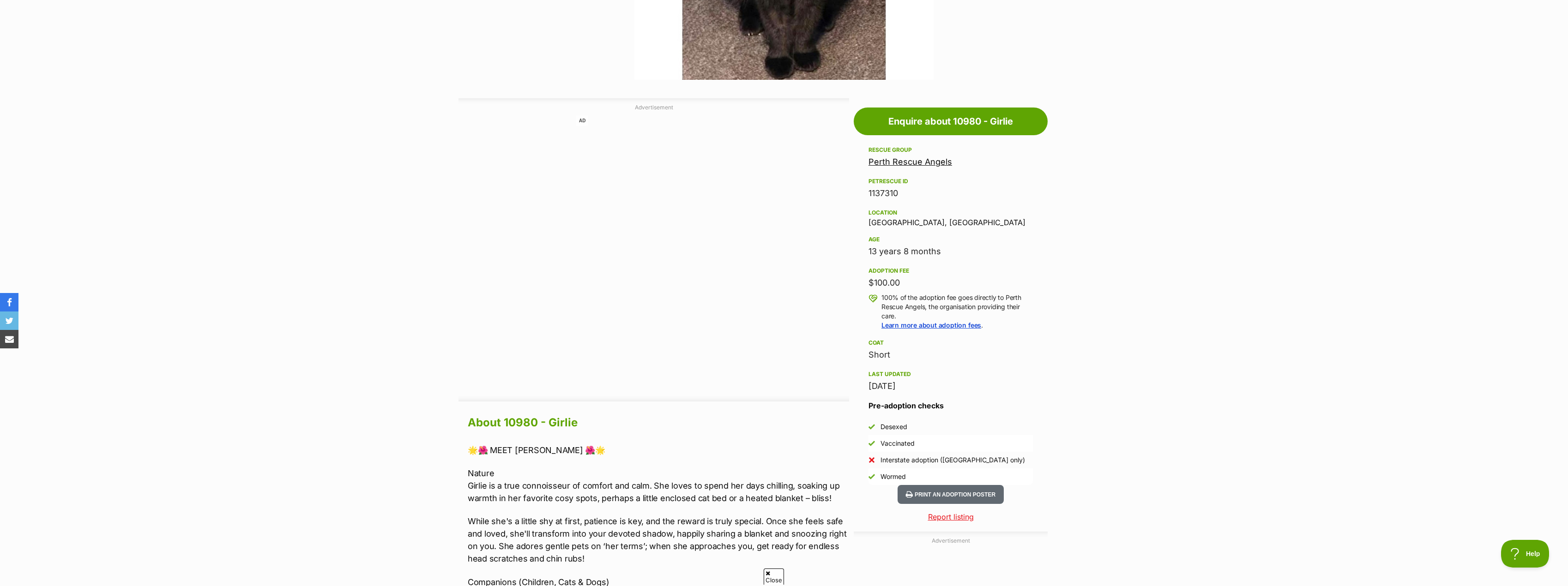
scroll to position [416, 0]
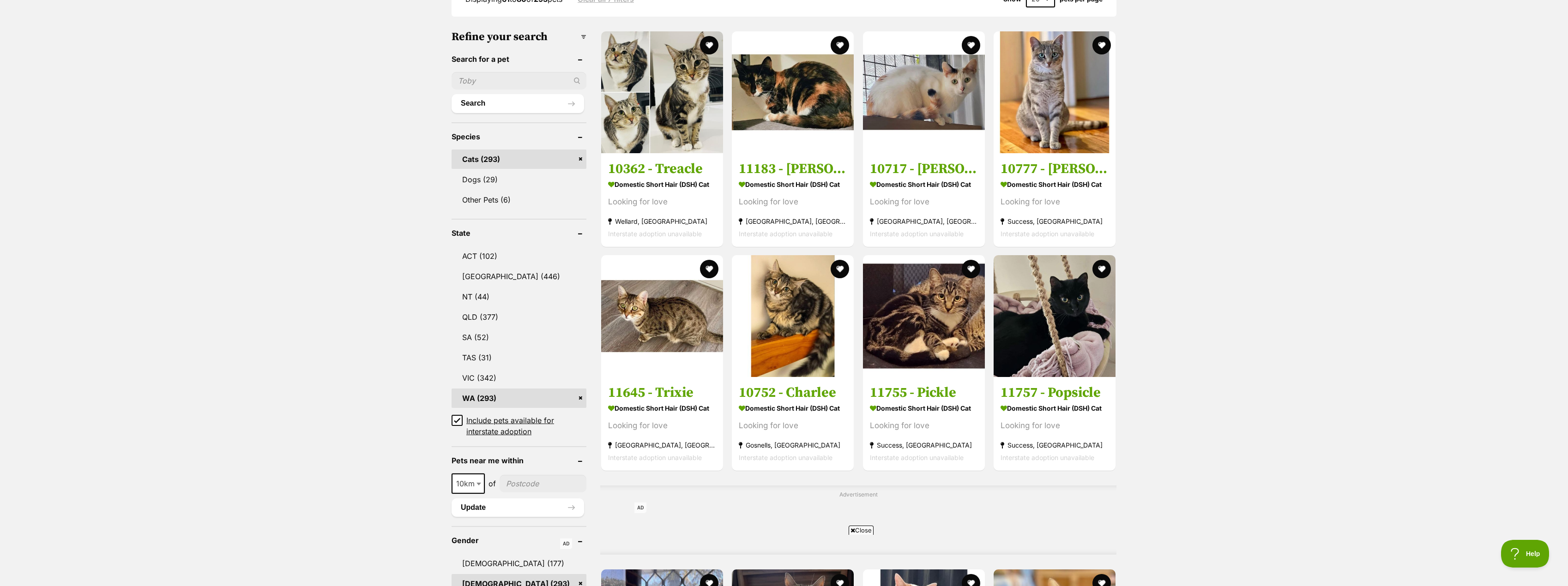
scroll to position [277, 0]
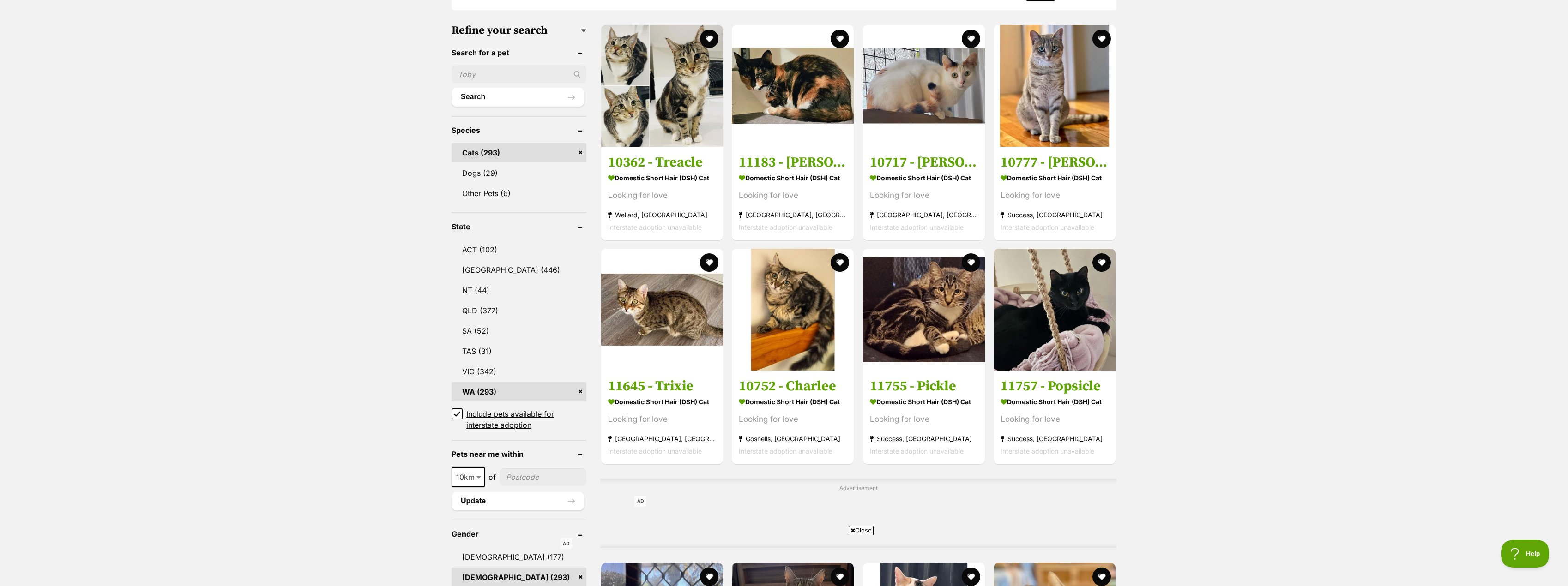
click at [457, 411] on icon at bounding box center [457, 414] width 7 height 7
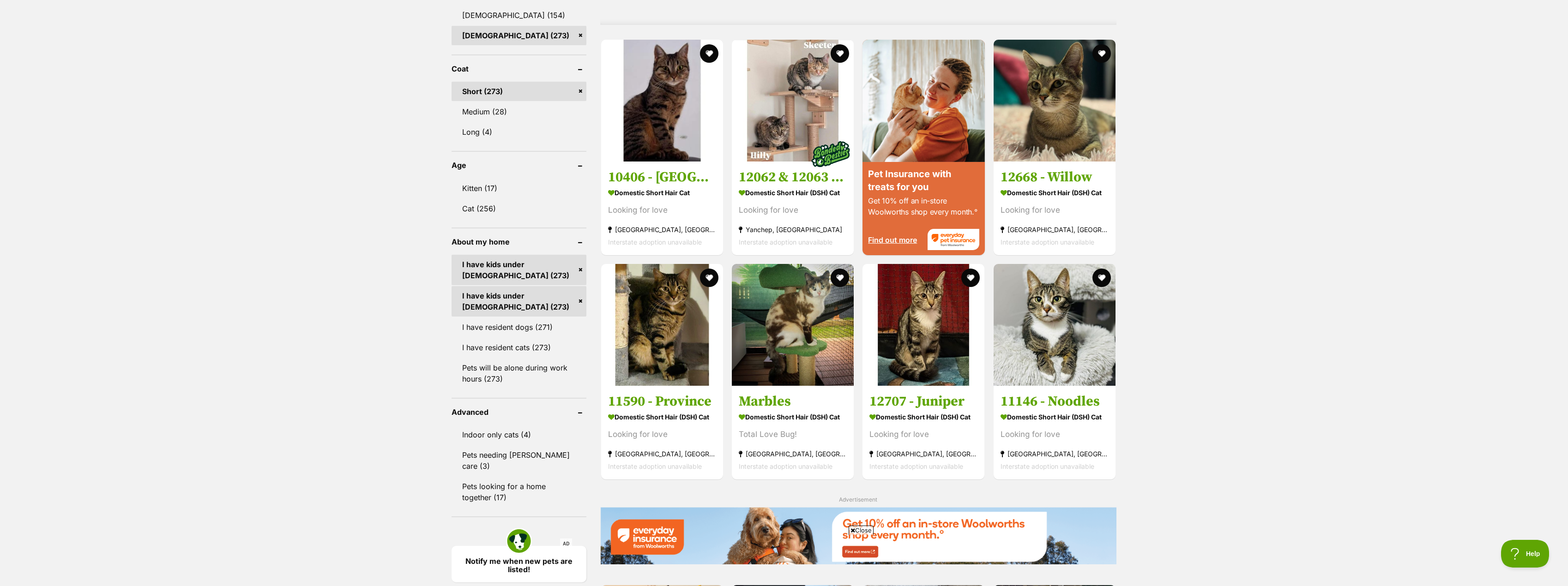
scroll to position [831, 0]
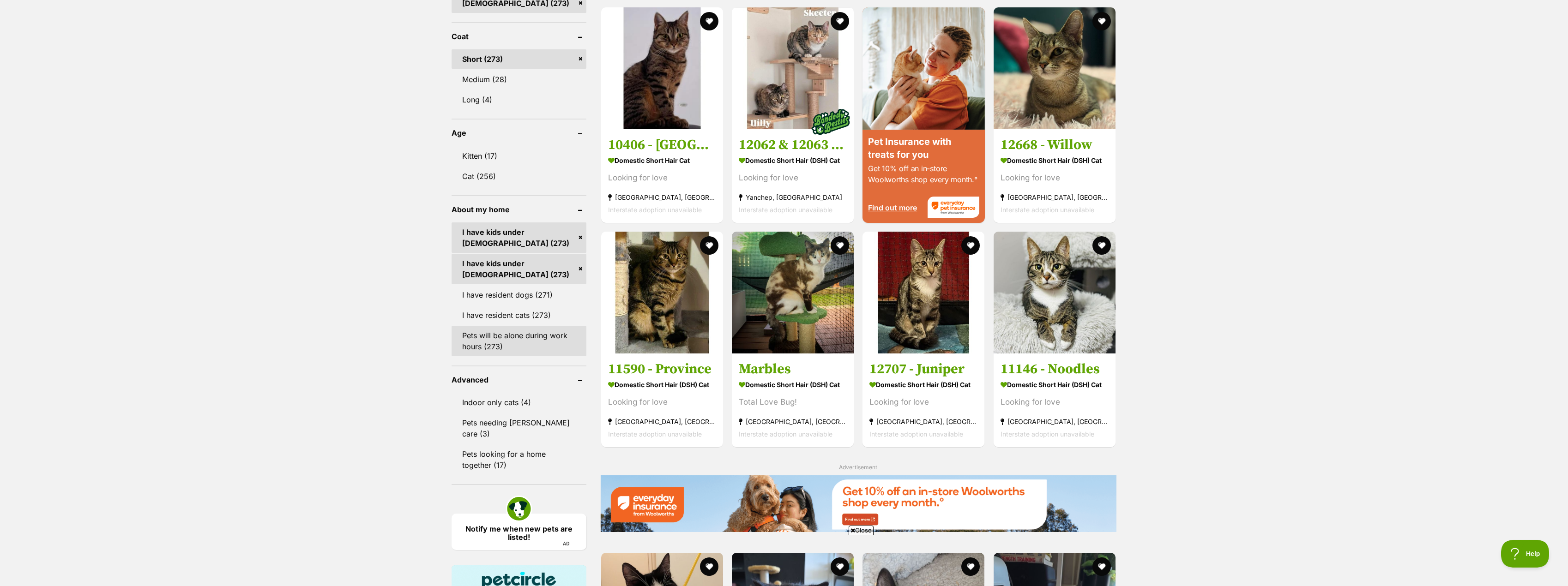
click at [502, 345] on link "Pets will be alone during work hours (273)" at bounding box center [519, 341] width 135 height 30
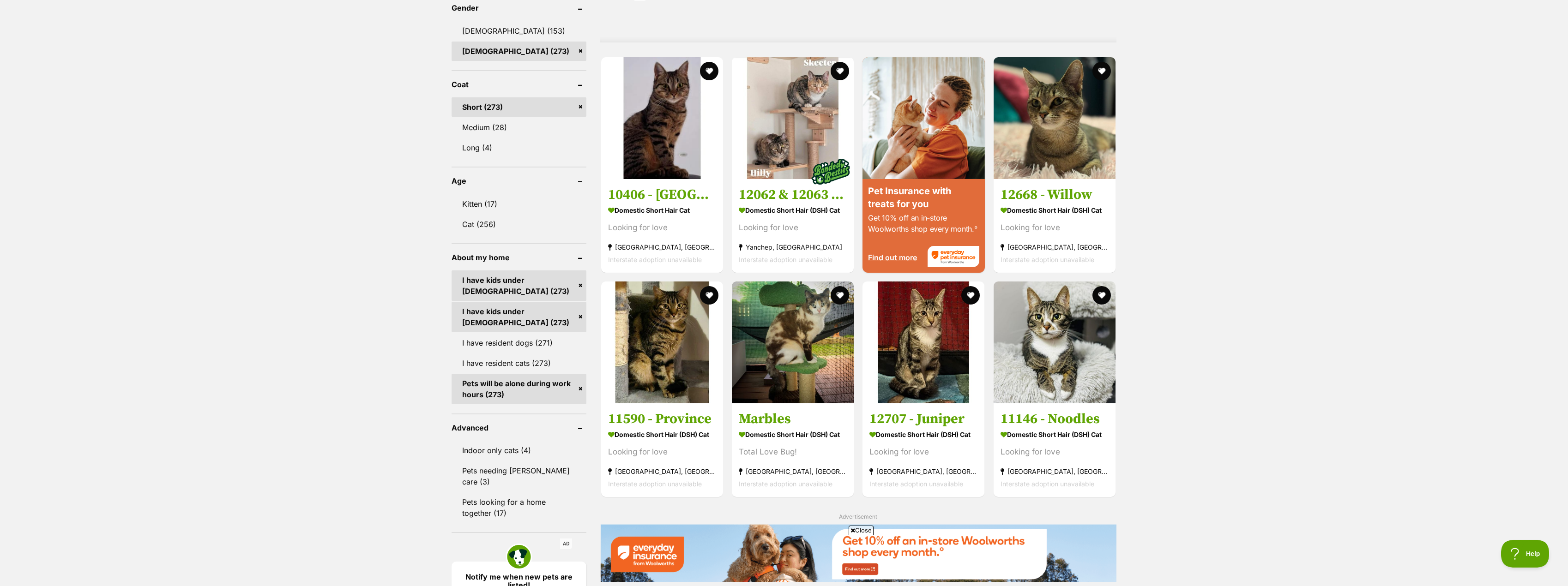
scroll to position [785, 0]
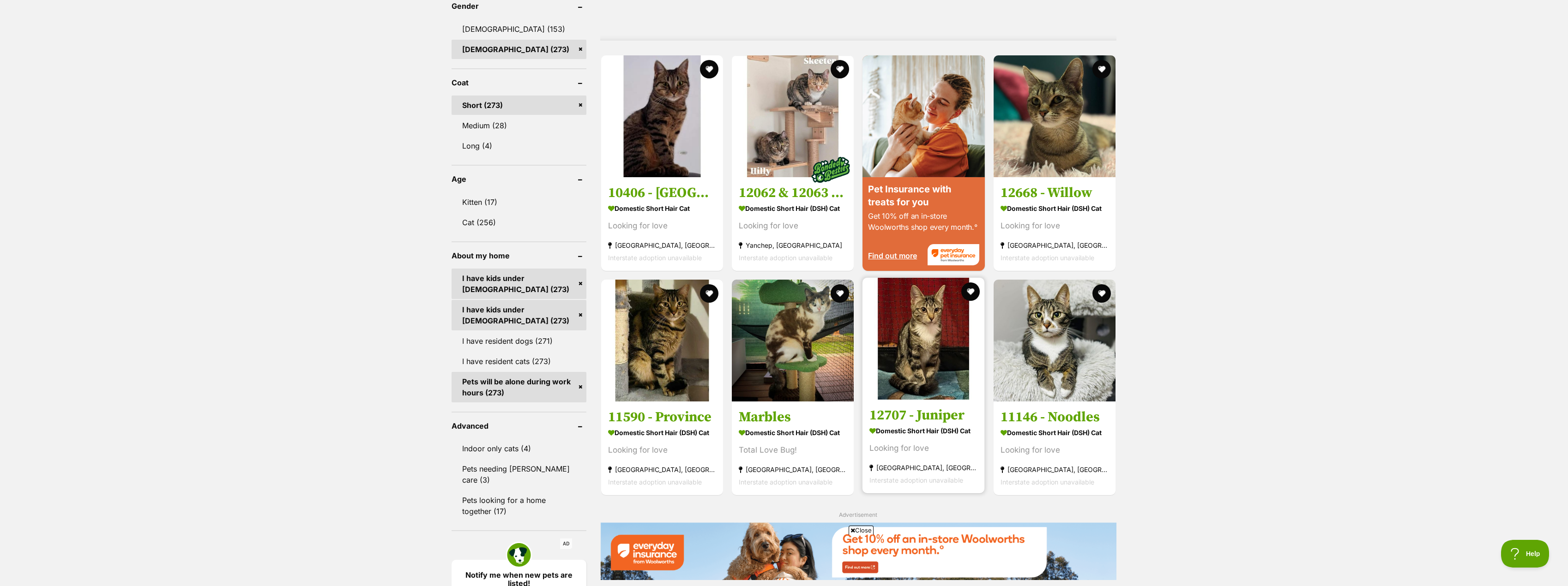
click at [939, 430] on strong "Domestic Short Hair (DSH) Cat" at bounding box center [923, 430] width 108 height 13
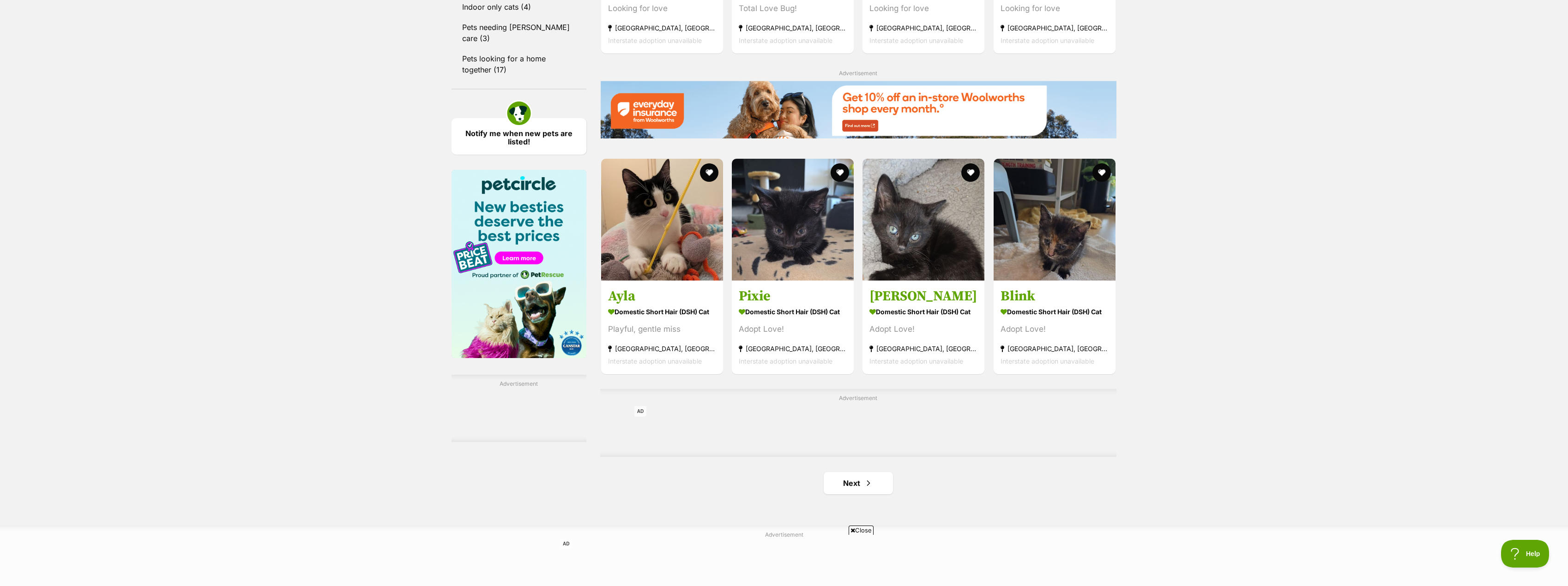
scroll to position [1246, 0]
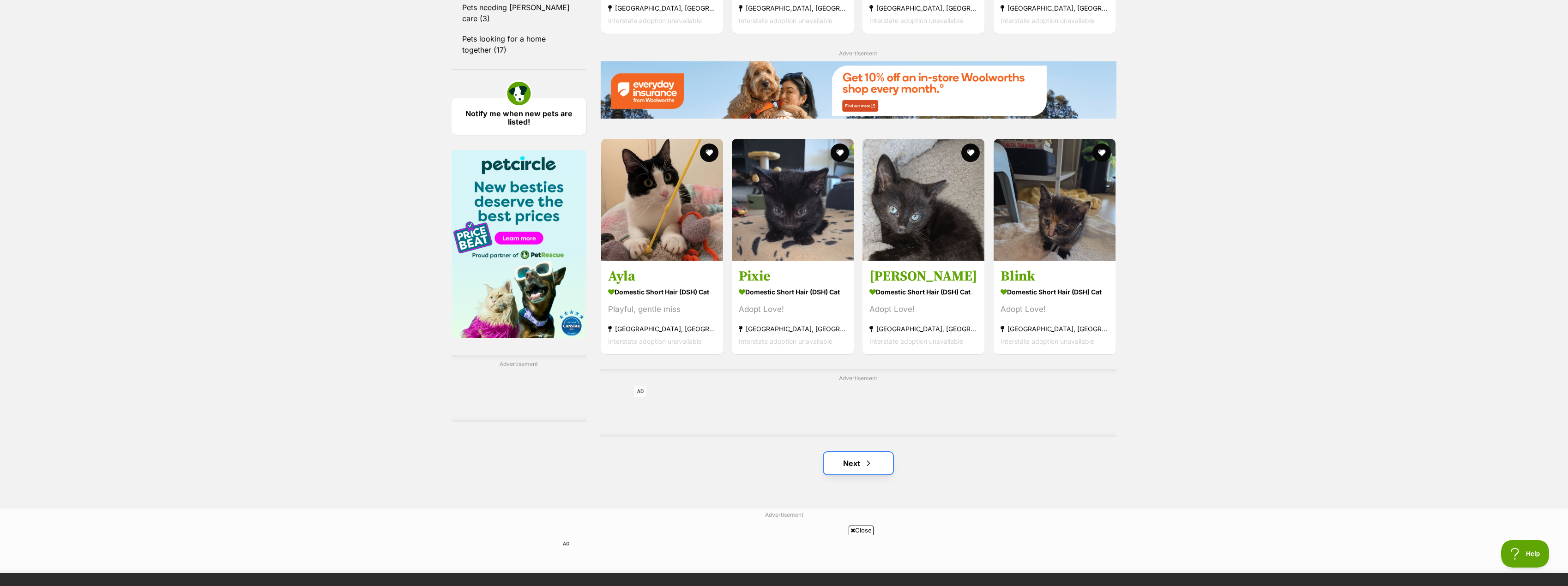
click at [857, 464] on link "Next" at bounding box center [858, 463] width 69 height 22
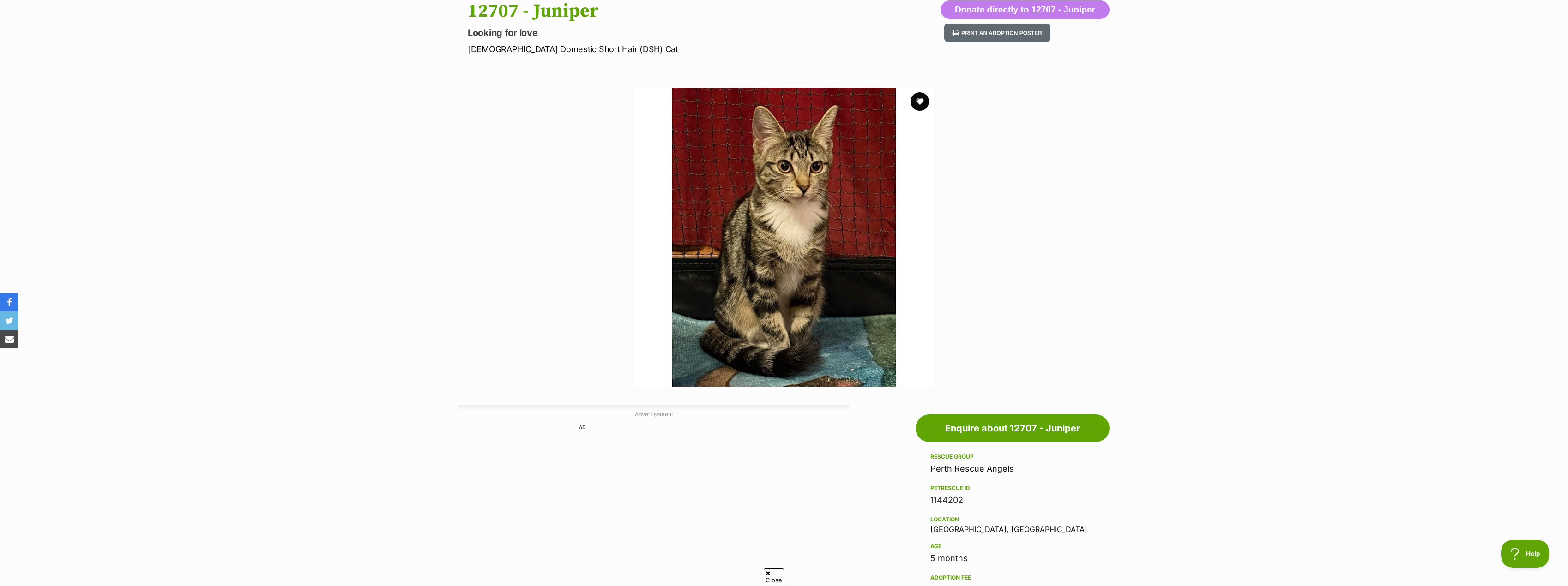
scroll to position [46, 0]
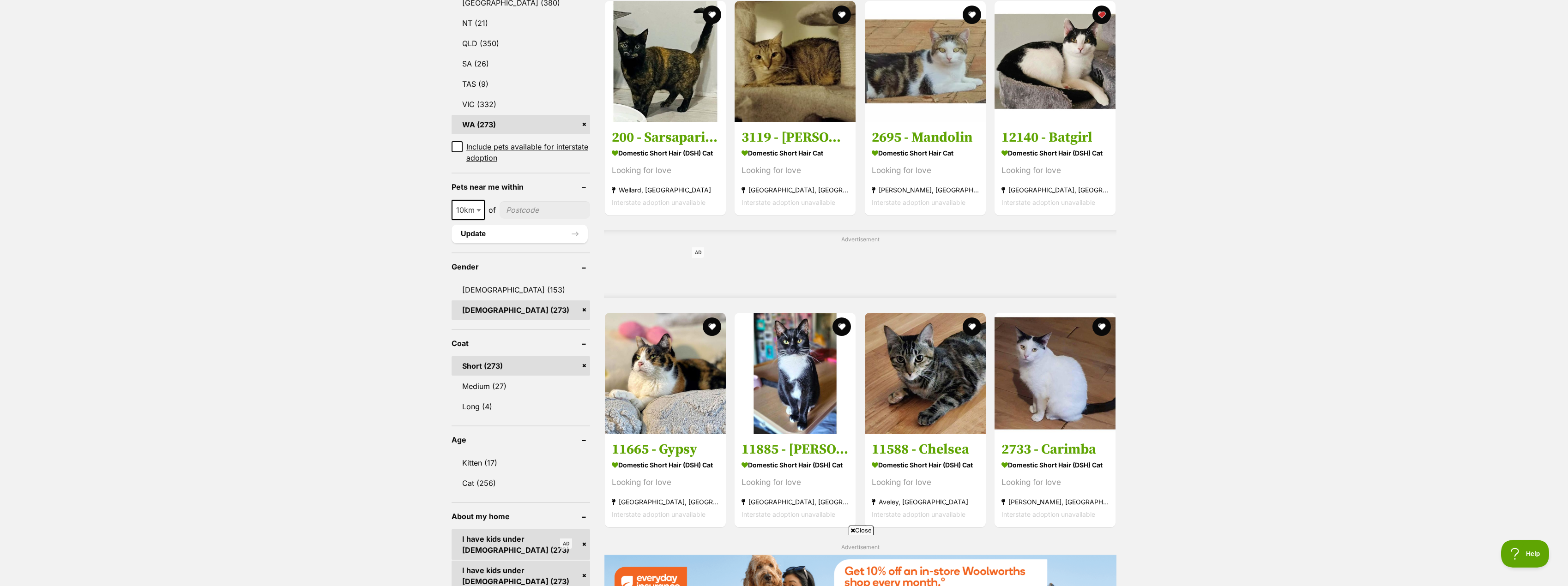
scroll to position [554, 0]
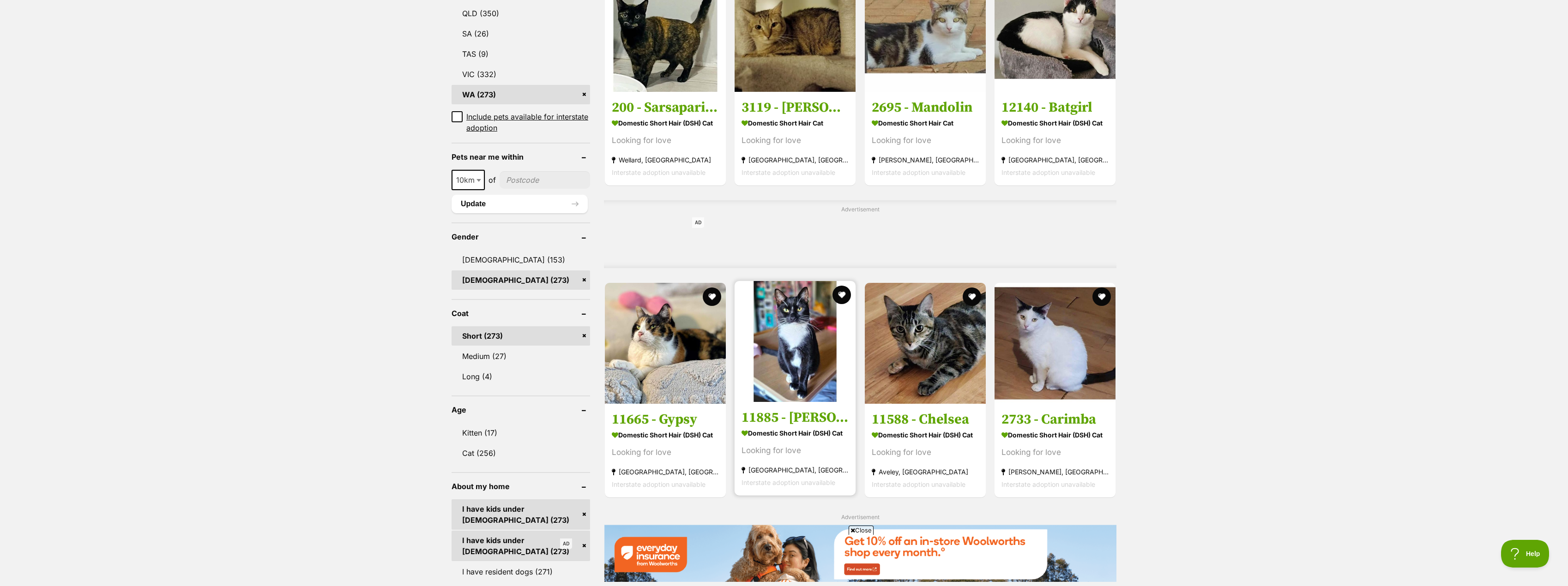
click at [814, 417] on h3 "11885 - Cordelia" at bounding box center [795, 417] width 107 height 18
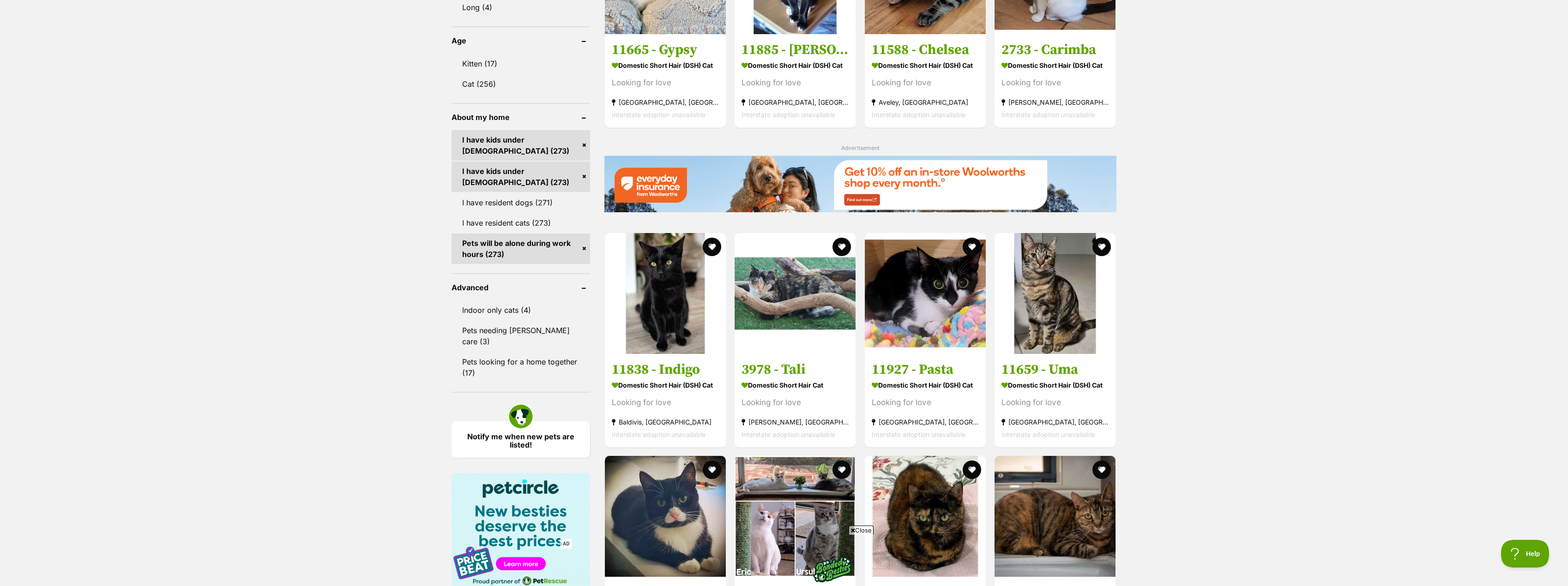
scroll to position [0, 0]
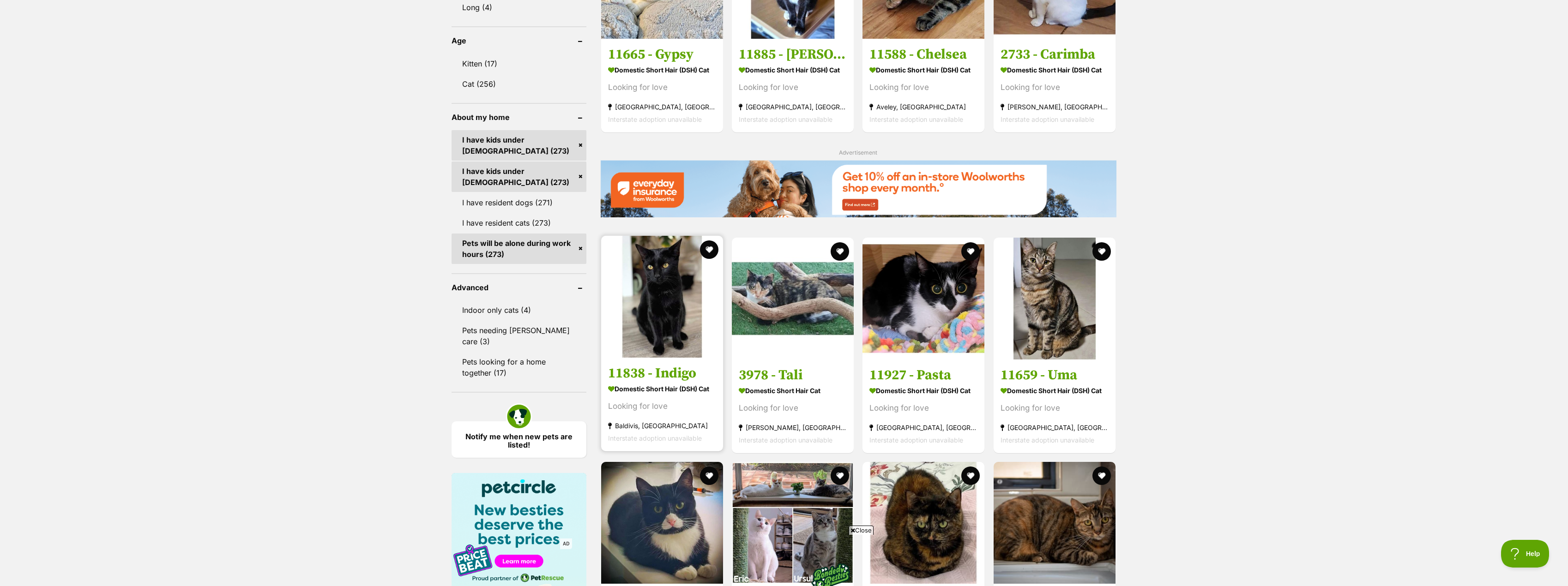
click at [649, 382] on h3 "11838 - Indigo" at bounding box center [662, 373] width 108 height 18
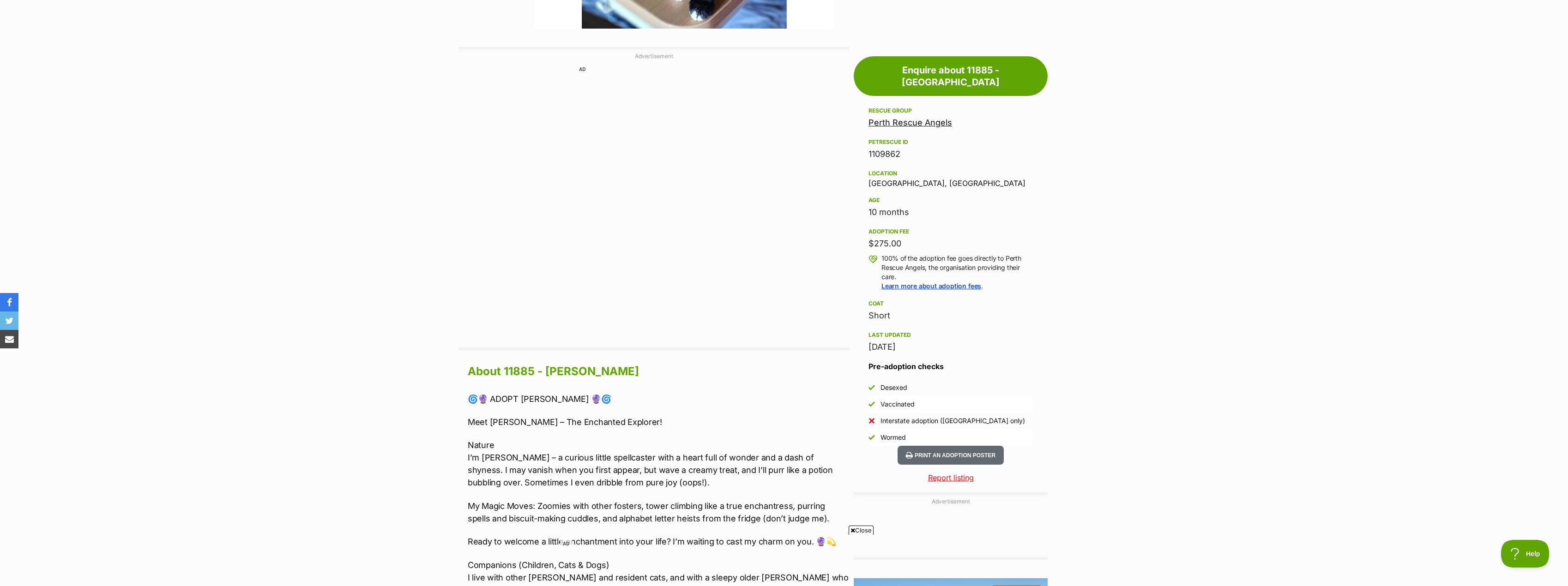
scroll to position [554, 0]
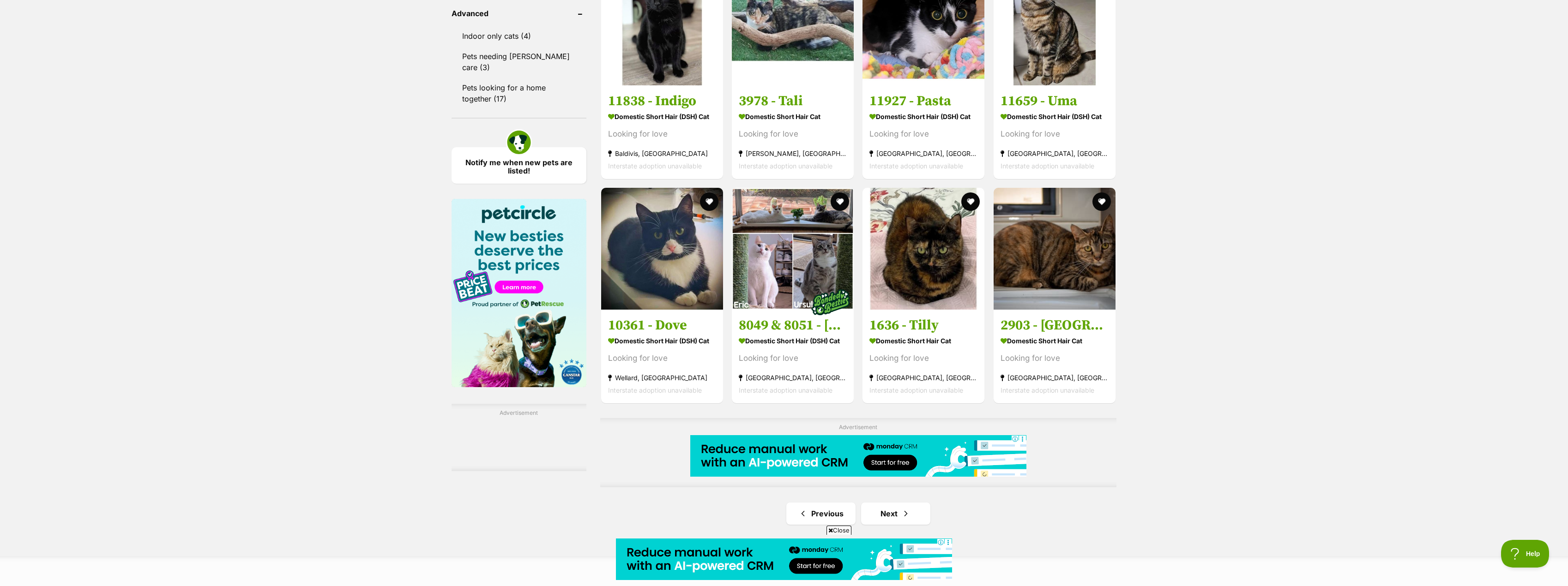
scroll to position [1241, 0]
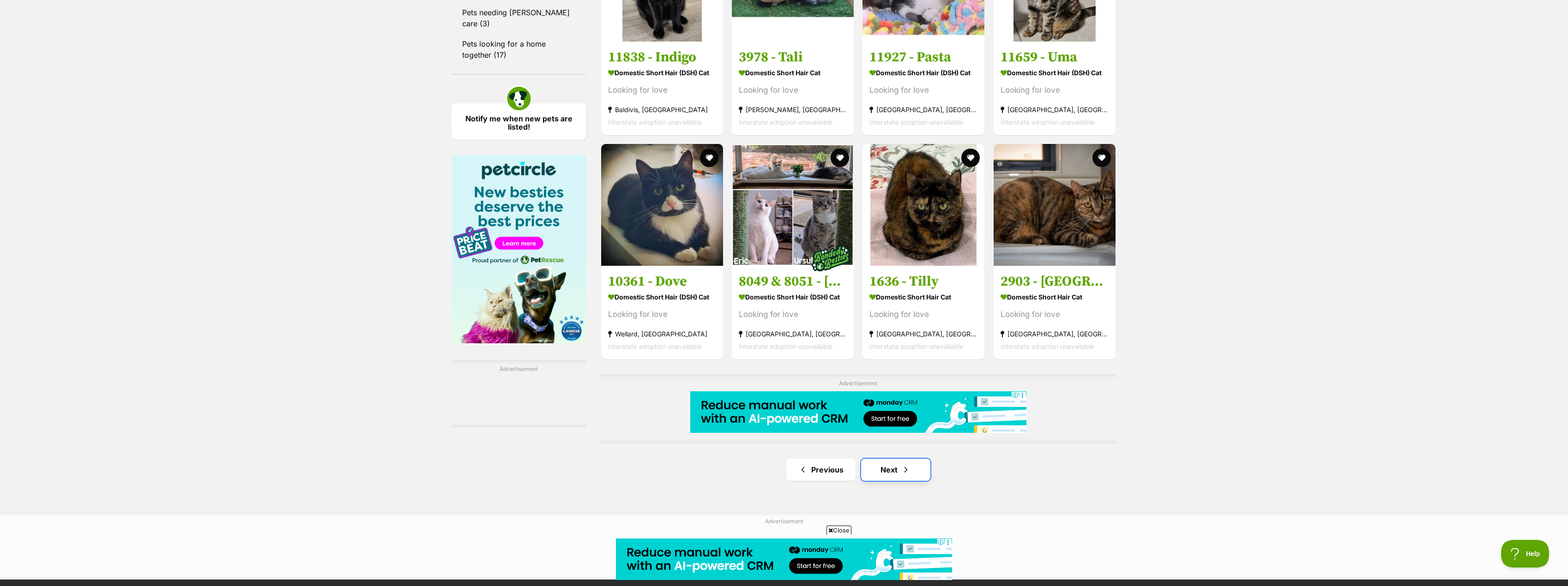
click at [898, 472] on link "Next" at bounding box center [896, 470] width 69 height 22
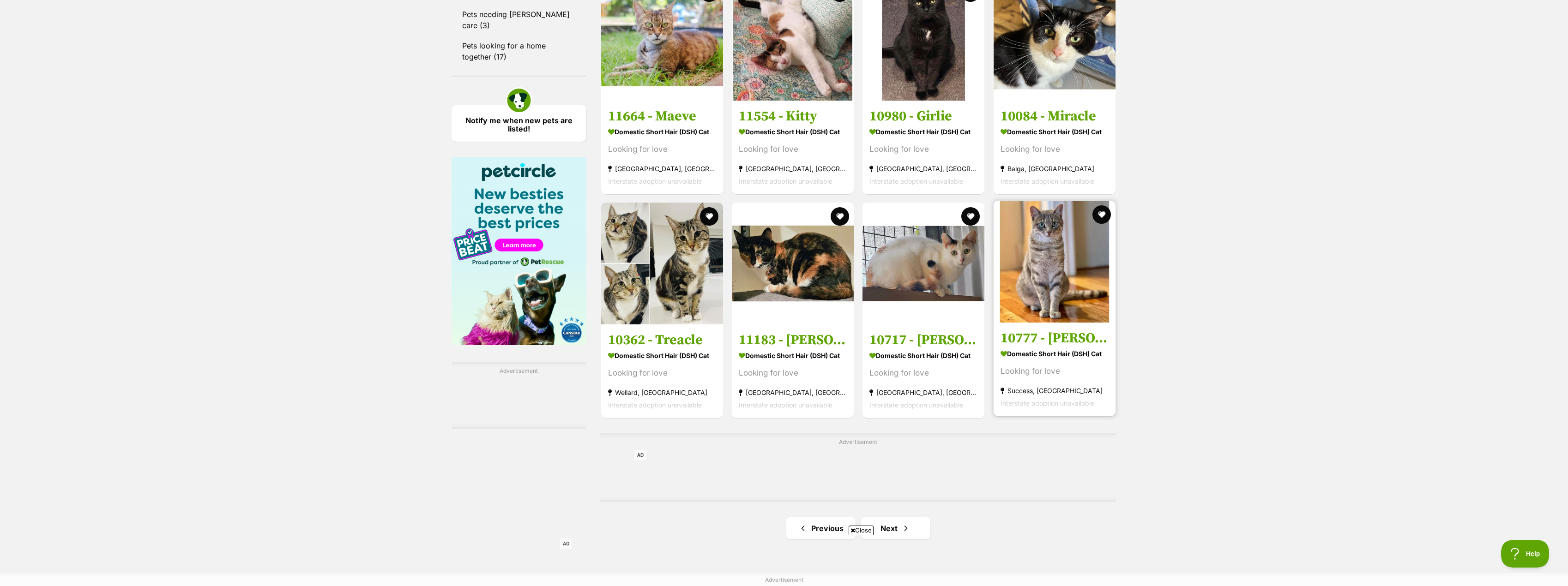
scroll to position [1246, 0]
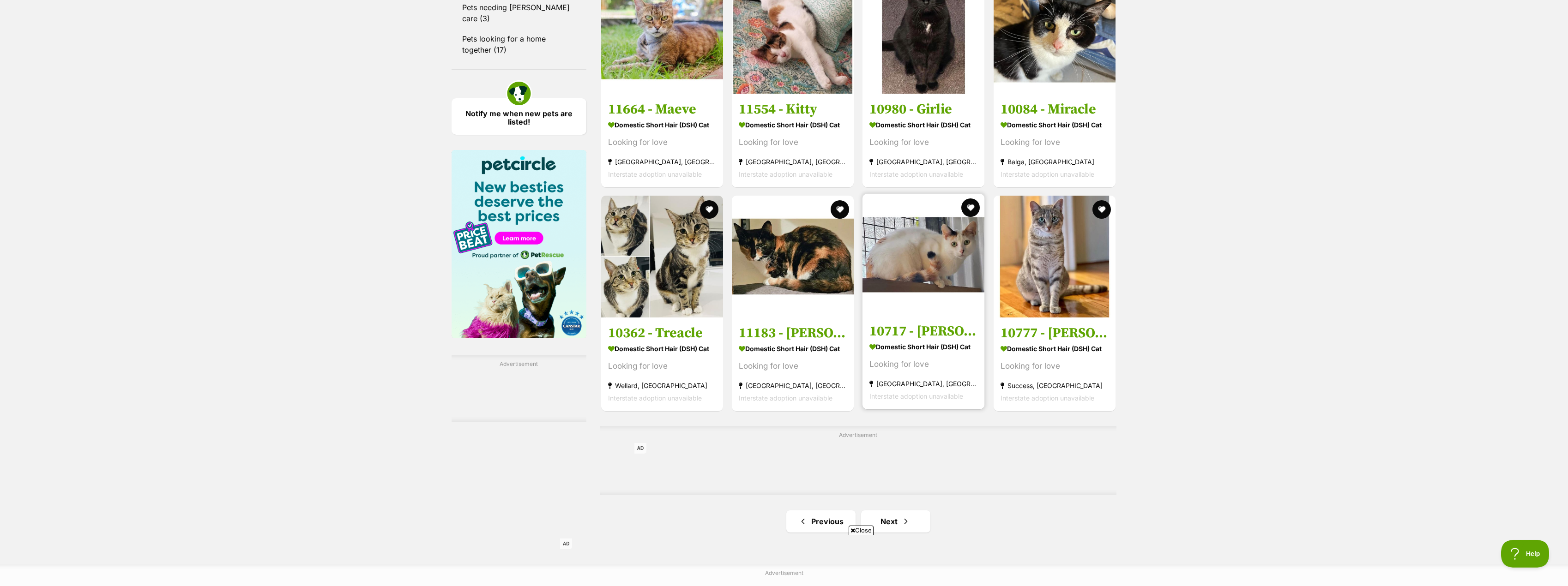
click at [927, 339] on h3 "10717 - Elsa" at bounding box center [923, 331] width 108 height 18
click at [908, 523] on span "Next page" at bounding box center [906, 521] width 9 height 11
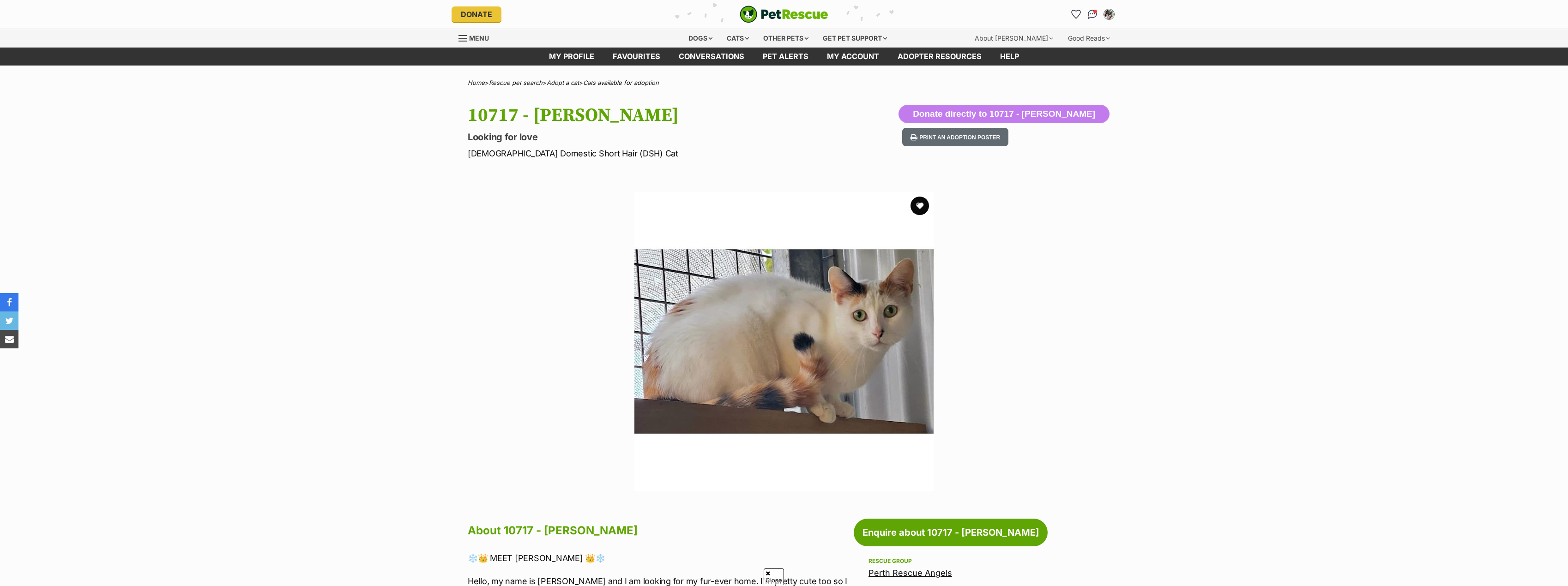
scroll to position [139, 0]
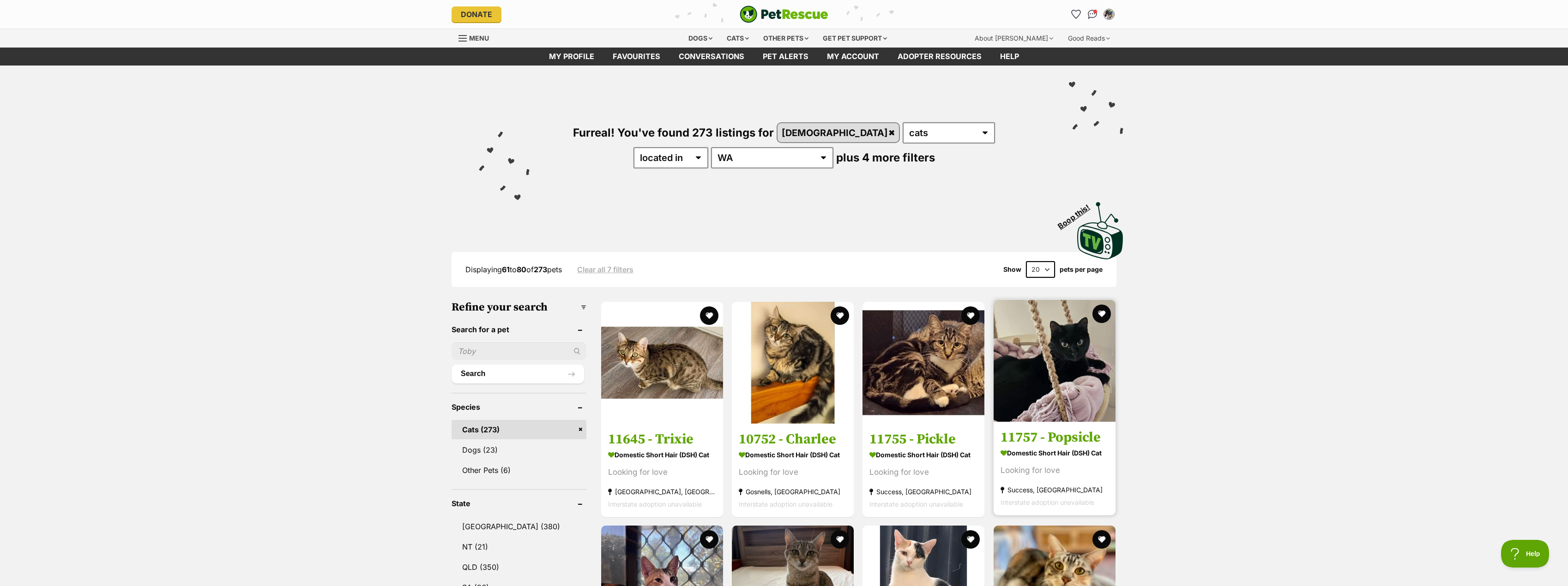
click at [1073, 456] on strong "Domestic Short Hair (DSH) Cat" at bounding box center [1054, 453] width 108 height 13
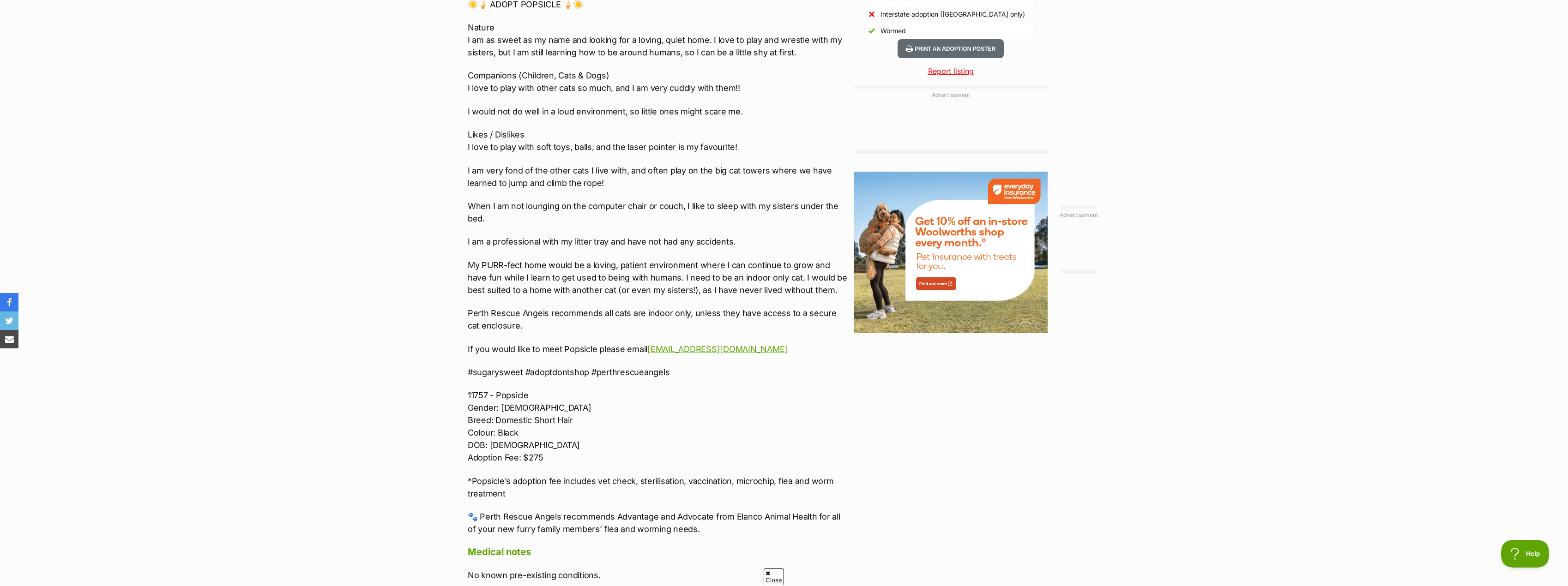
scroll to position [877, 0]
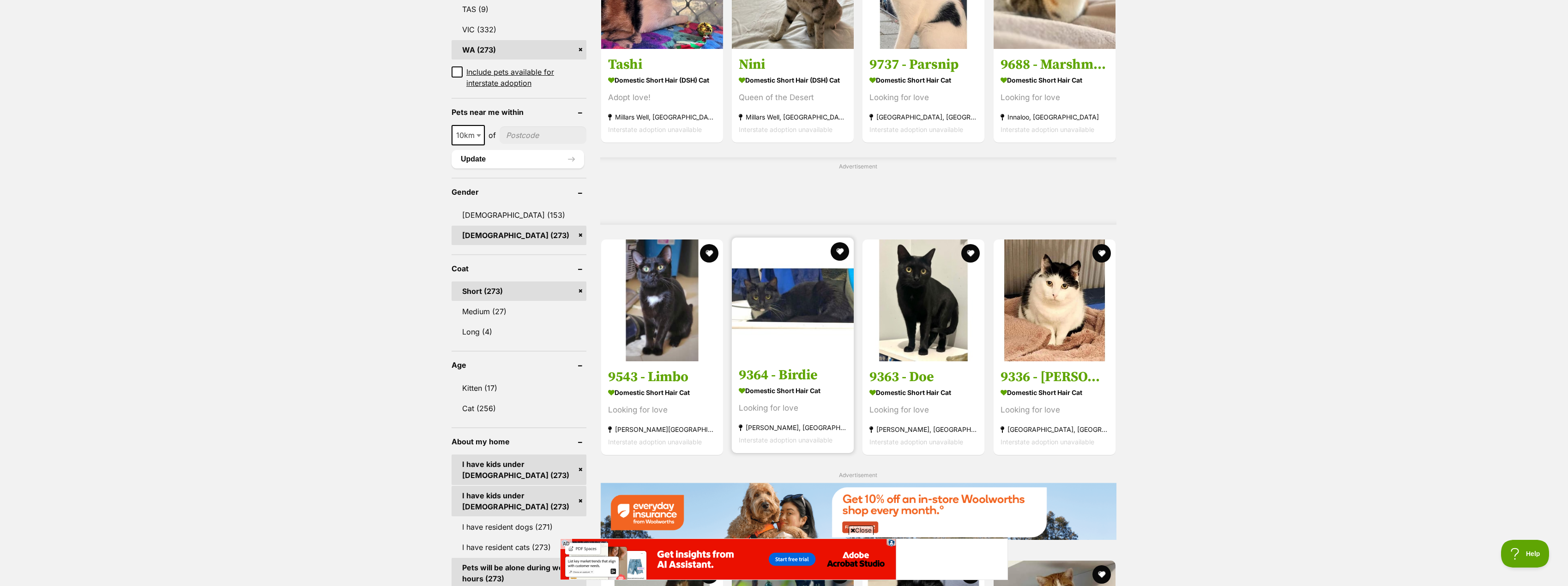
scroll to position [600, 0]
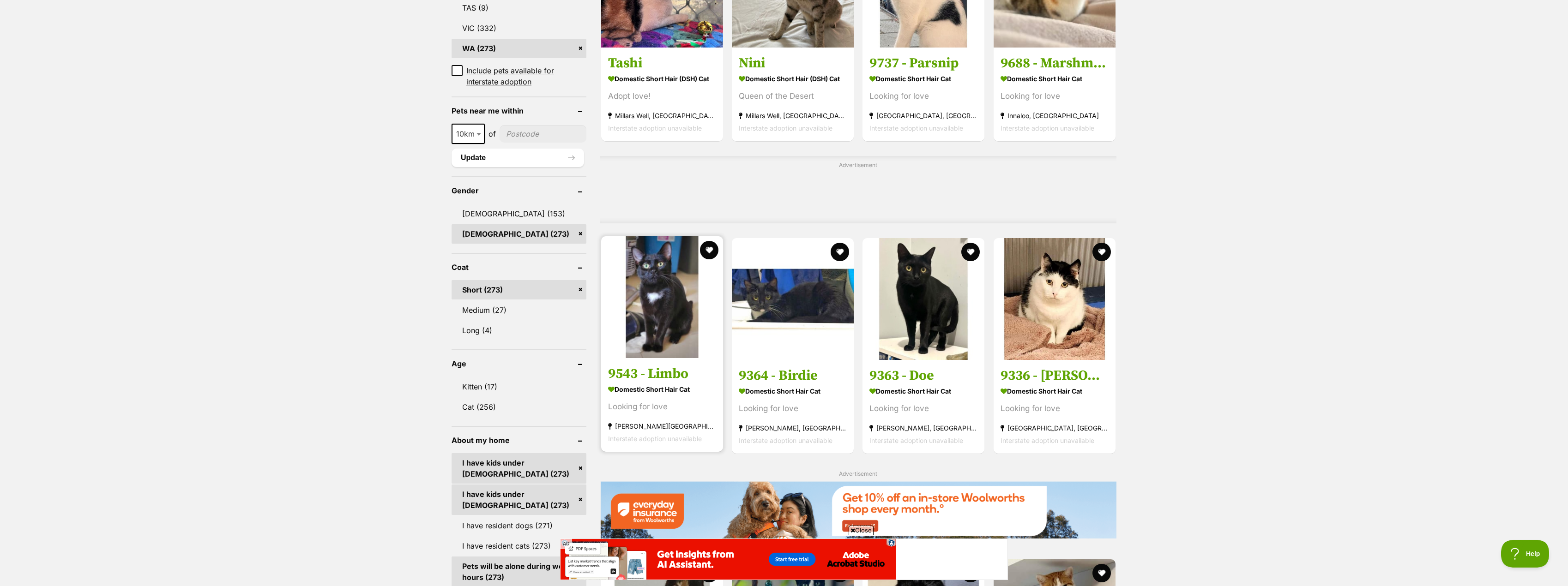
click at [633, 382] on h3 "9543 - Limbo" at bounding box center [662, 374] width 108 height 18
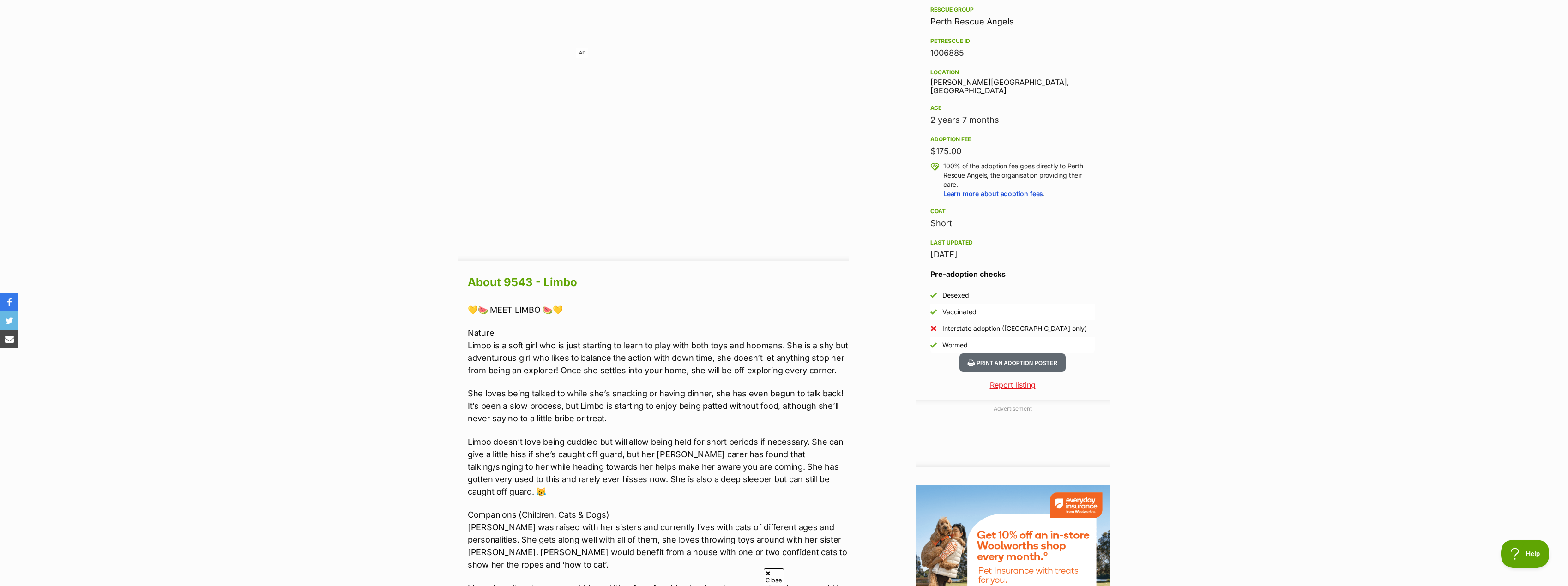
scroll to position [554, 0]
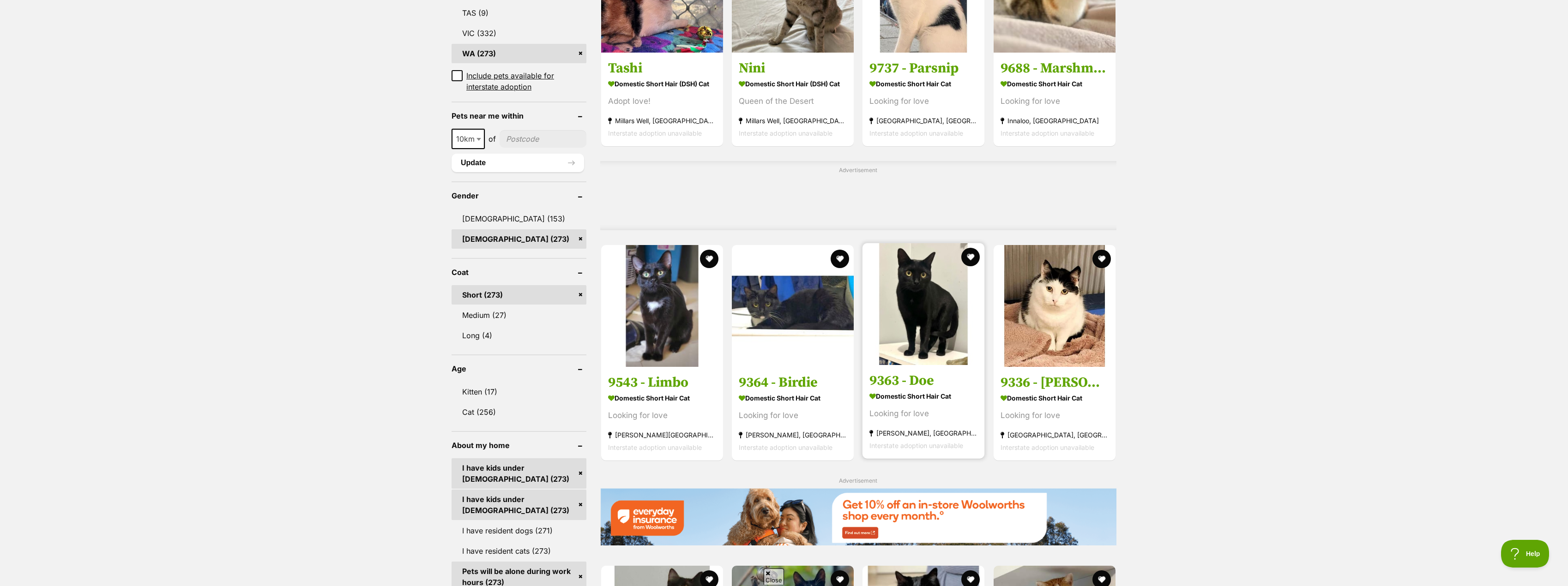
click at [896, 377] on h3 "9363 - Doe" at bounding box center [923, 380] width 108 height 18
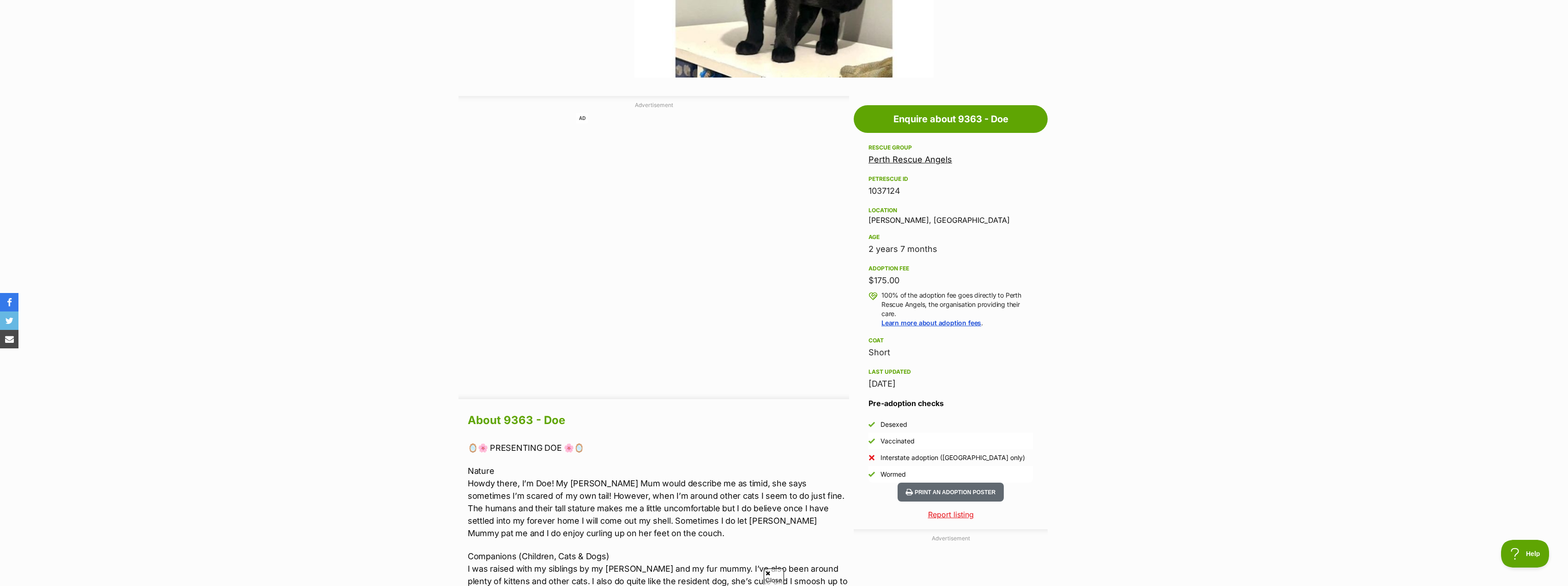
scroll to position [462, 0]
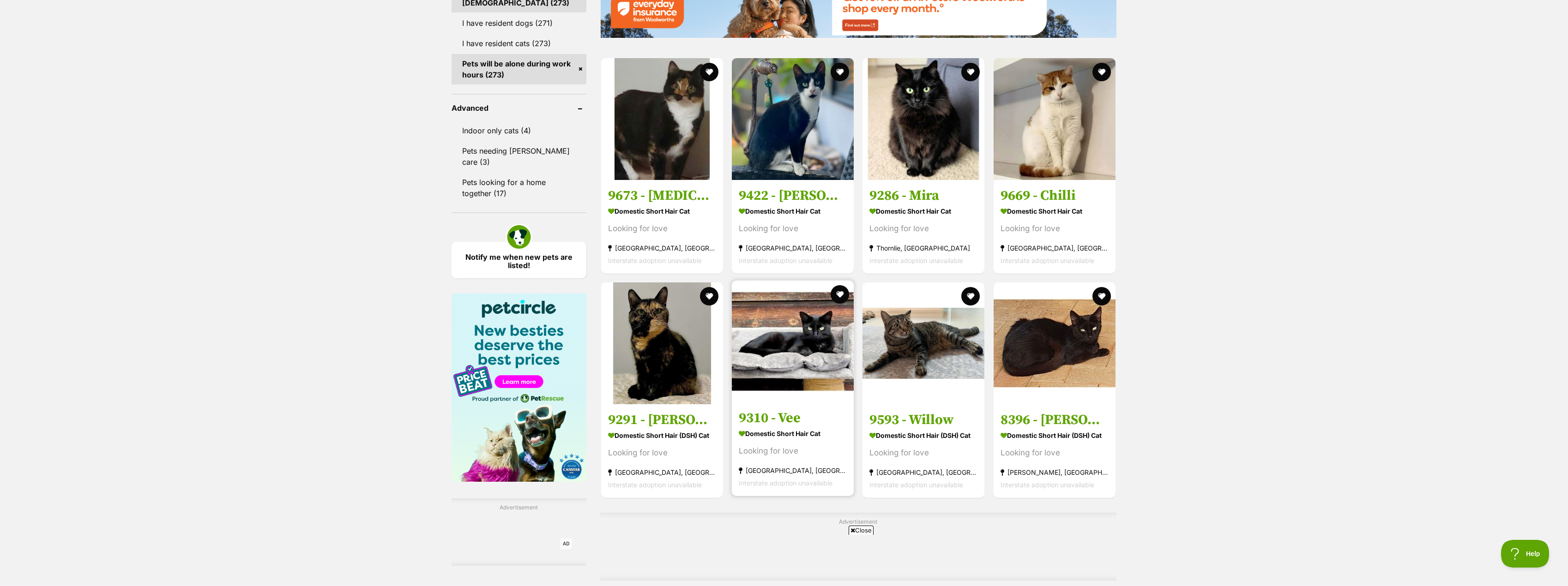
click at [768, 420] on h3 "9310 - Vee" at bounding box center [793, 418] width 108 height 18
click at [1059, 410] on link "8396 - [PERSON_NAME] Domestic Short Hair (DSH) Cat Looking for love [PERSON_NAM…" at bounding box center [1054, 449] width 122 height 94
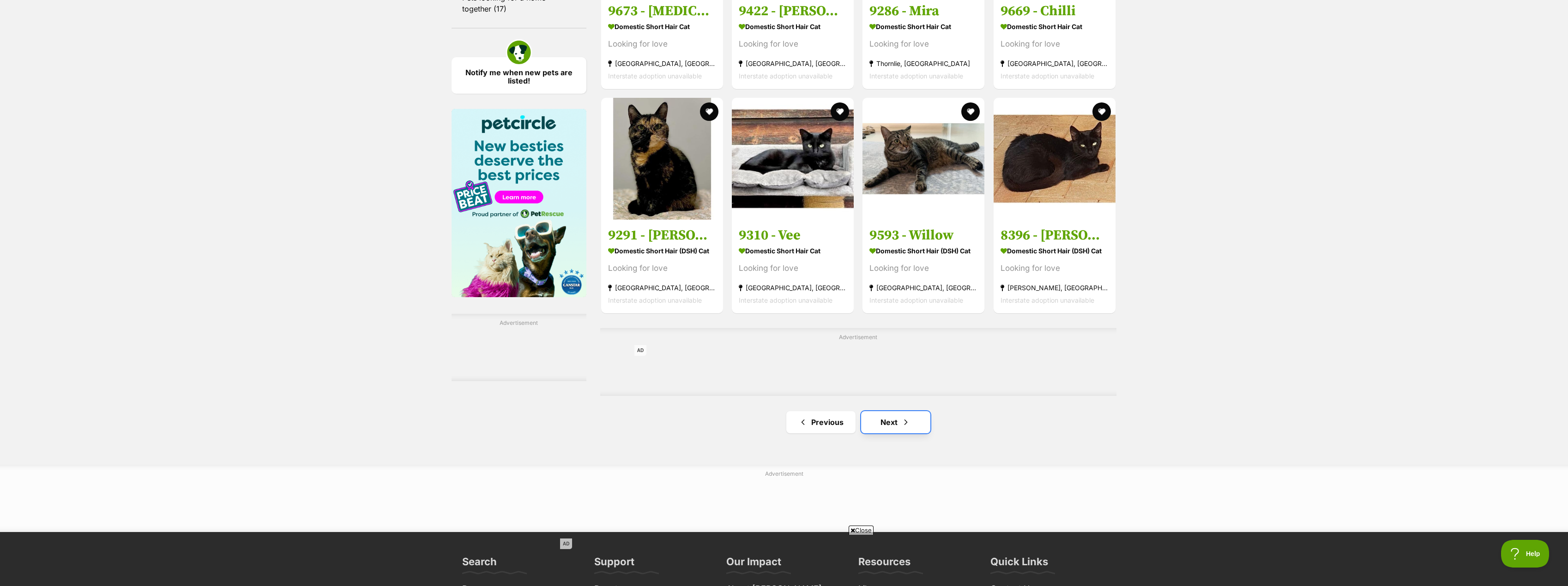
click at [883, 427] on link "Next" at bounding box center [896, 422] width 69 height 22
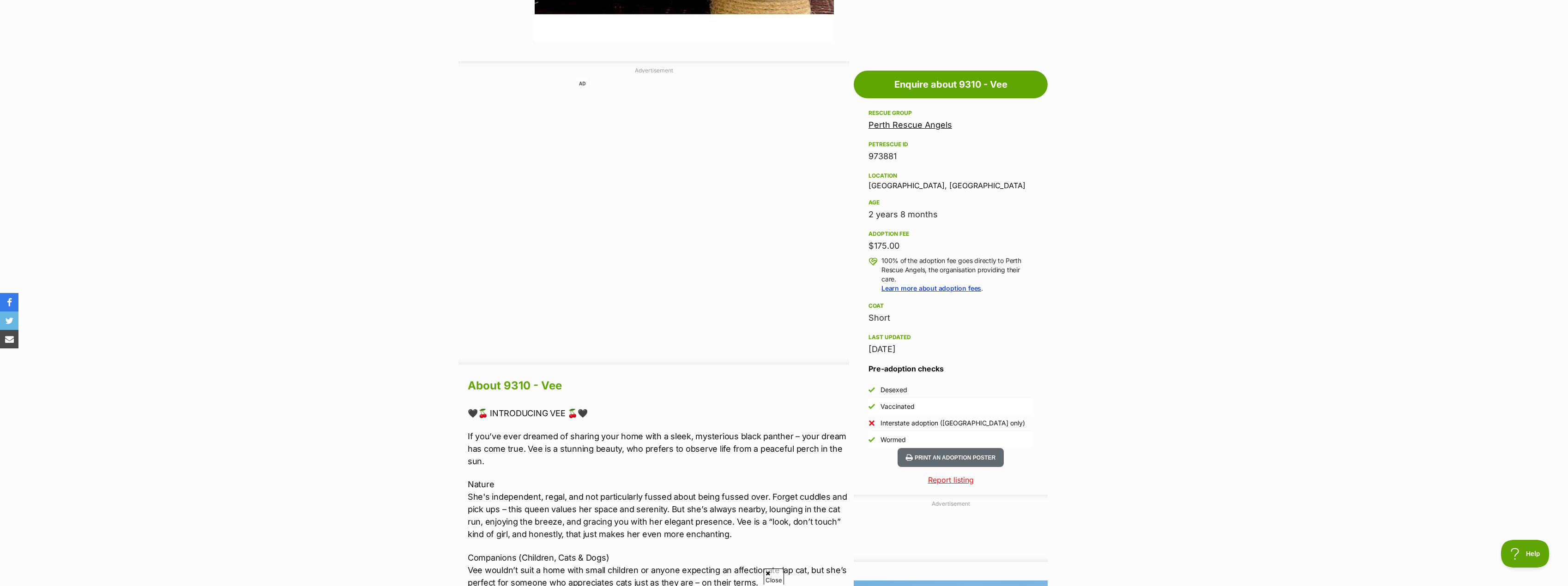
scroll to position [462, 0]
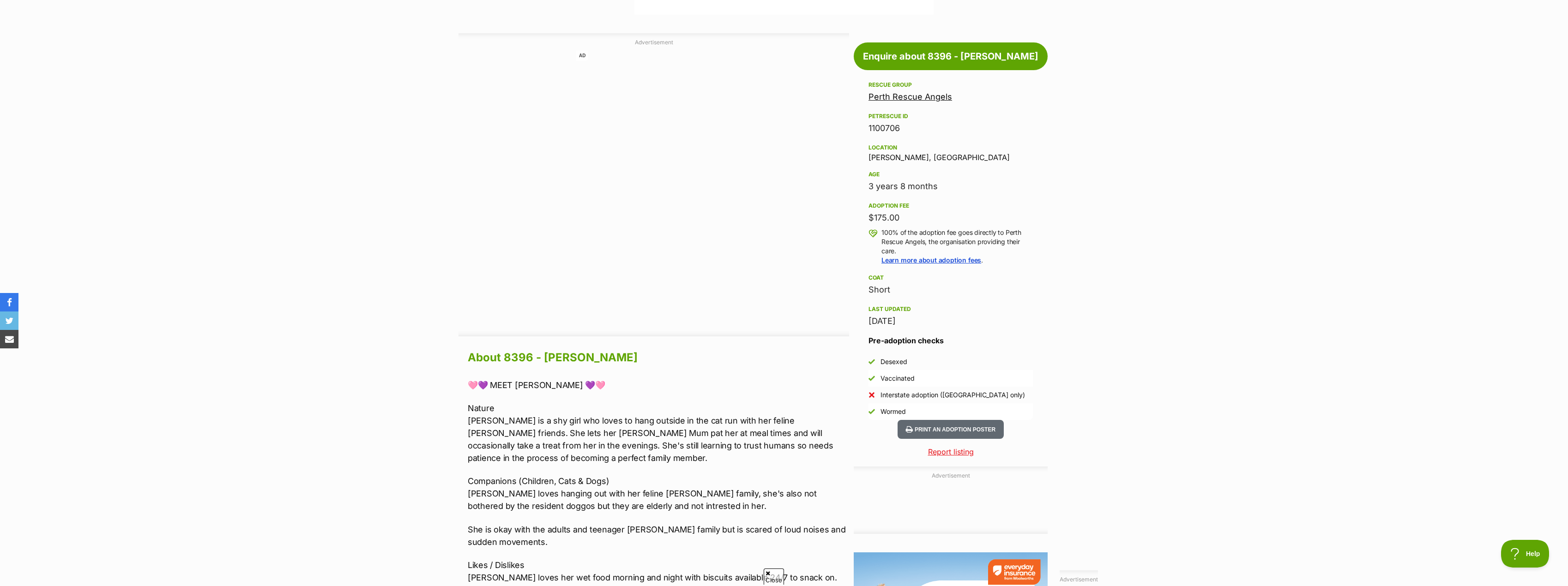
scroll to position [554, 0]
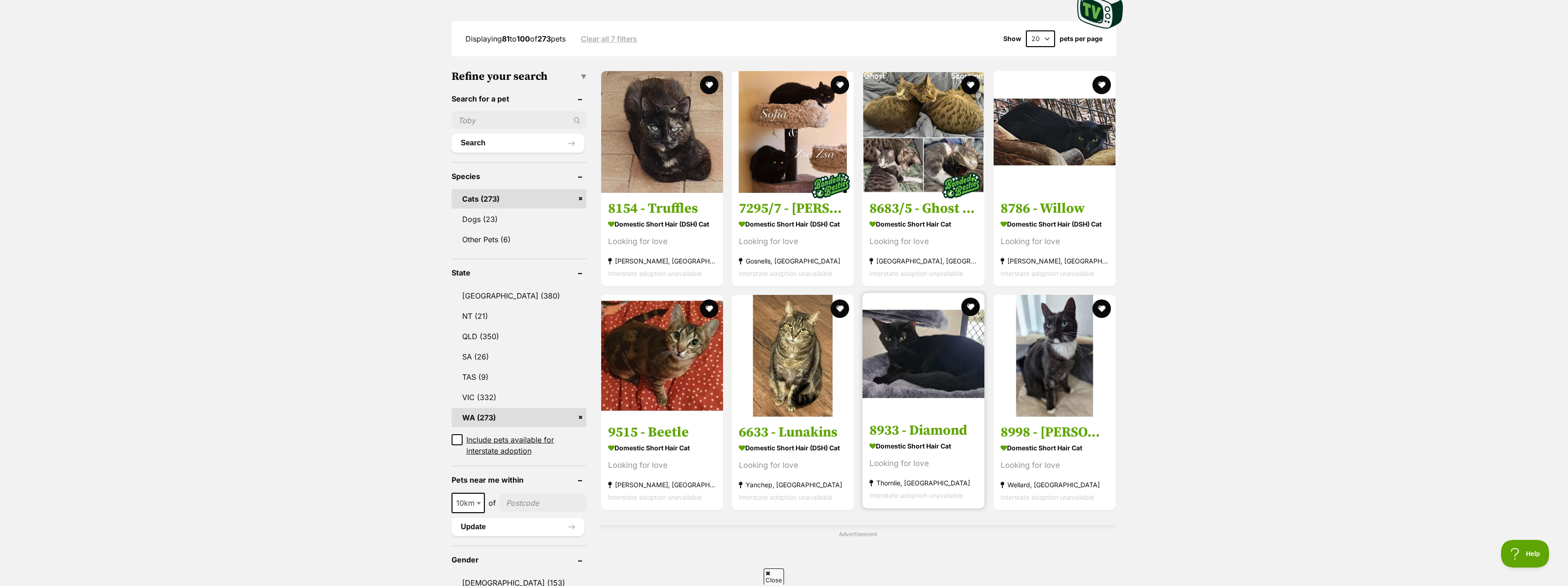
click at [930, 420] on link "8933 - Diamond Domestic Short Hair Cat Looking for love Thornlie, WA Interstate…" at bounding box center [923, 462] width 122 height 94
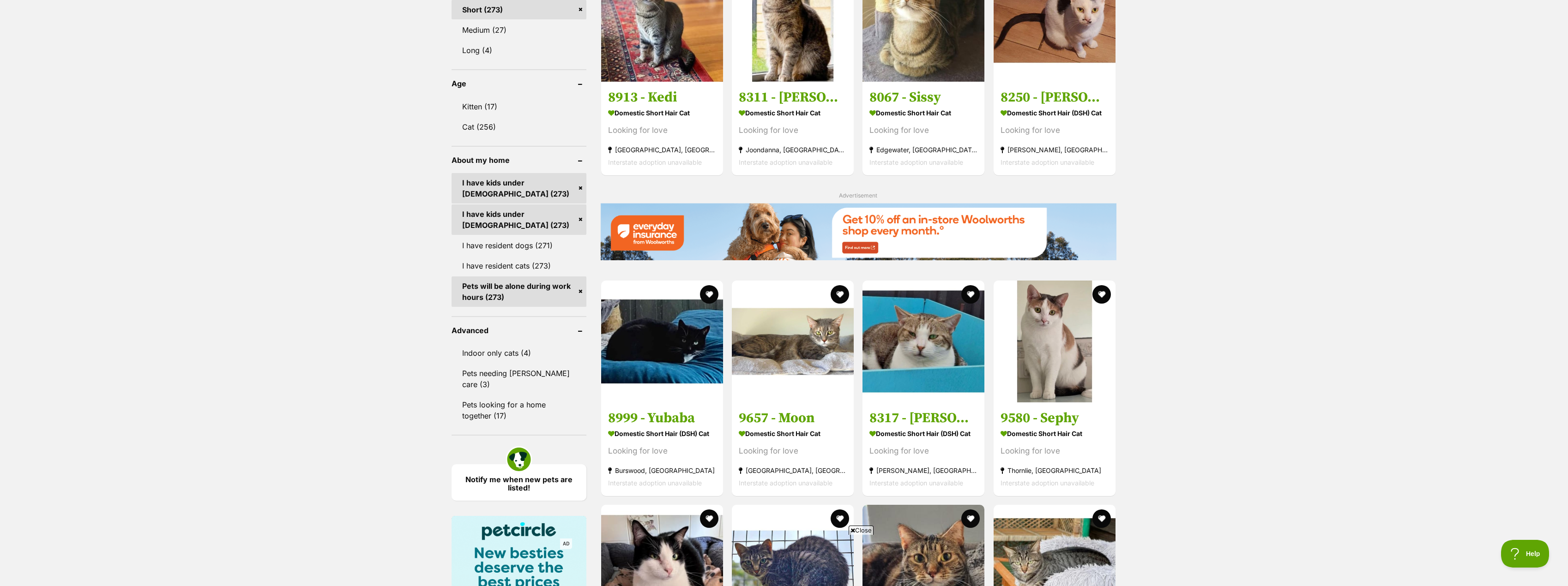
scroll to position [923, 0]
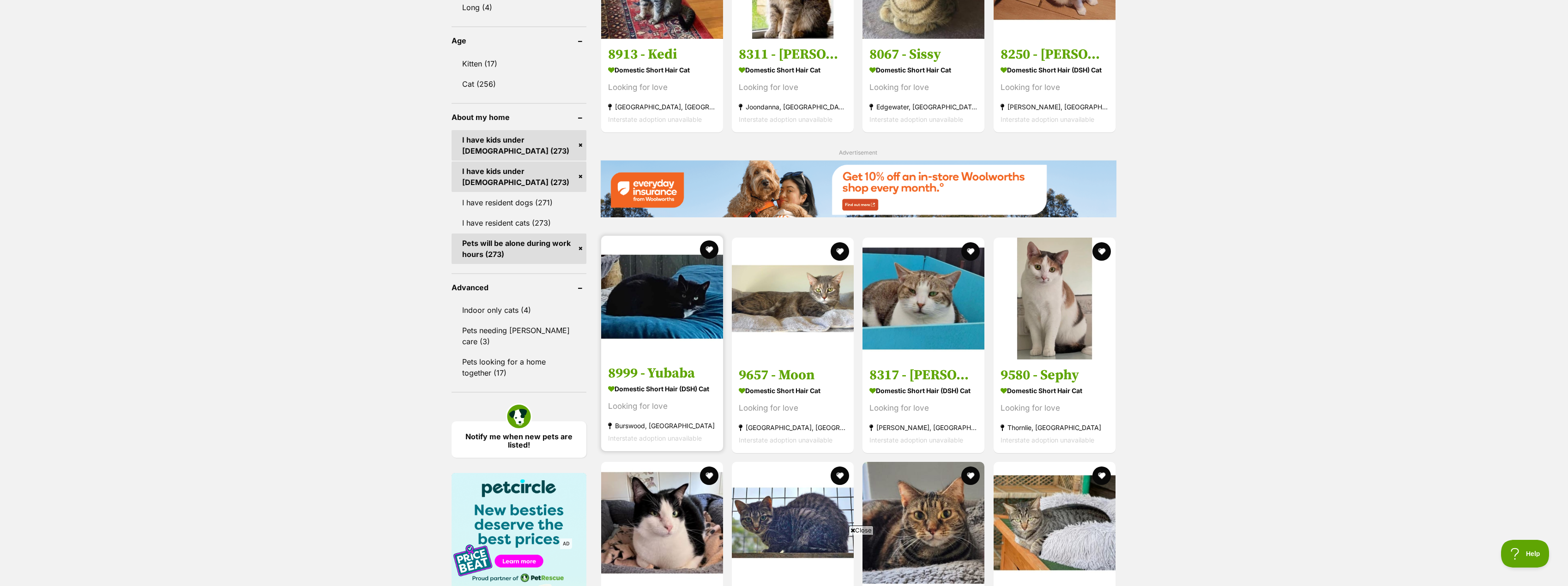
click at [654, 377] on h3 "8999 - Yubaba" at bounding box center [662, 373] width 108 height 18
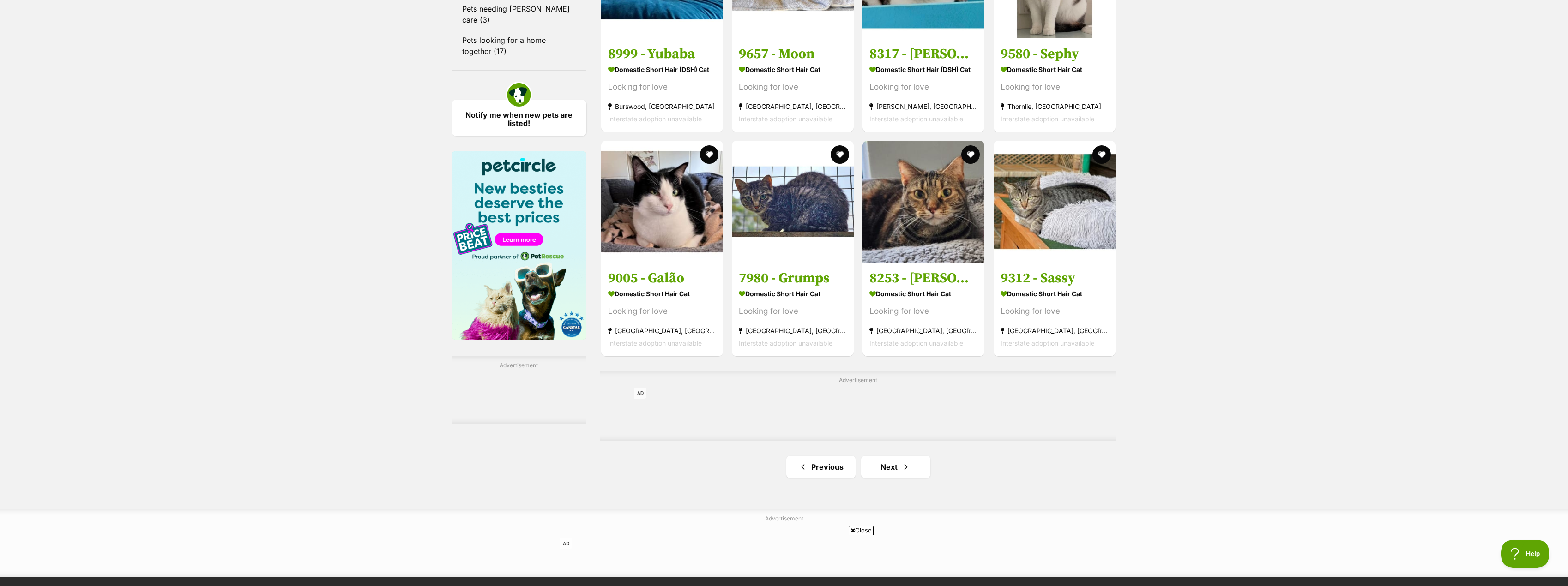
scroll to position [1246, 0]
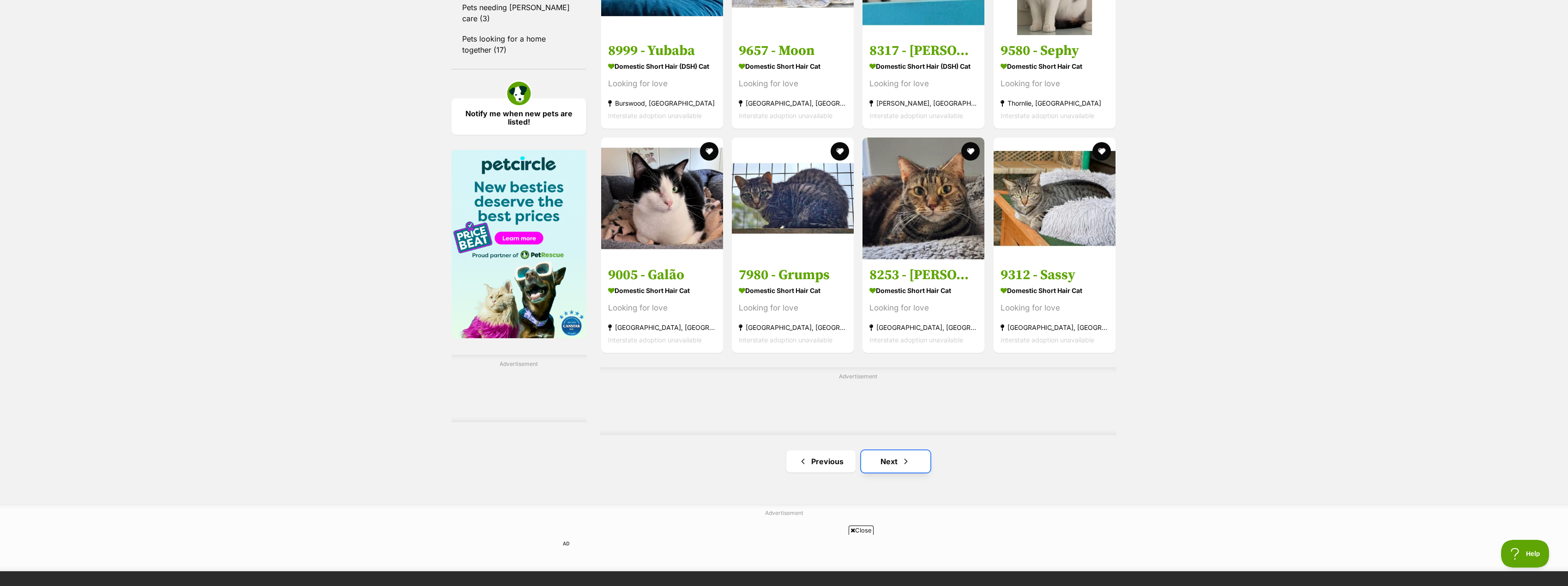
click at [902, 467] on span "Next page" at bounding box center [906, 461] width 9 height 11
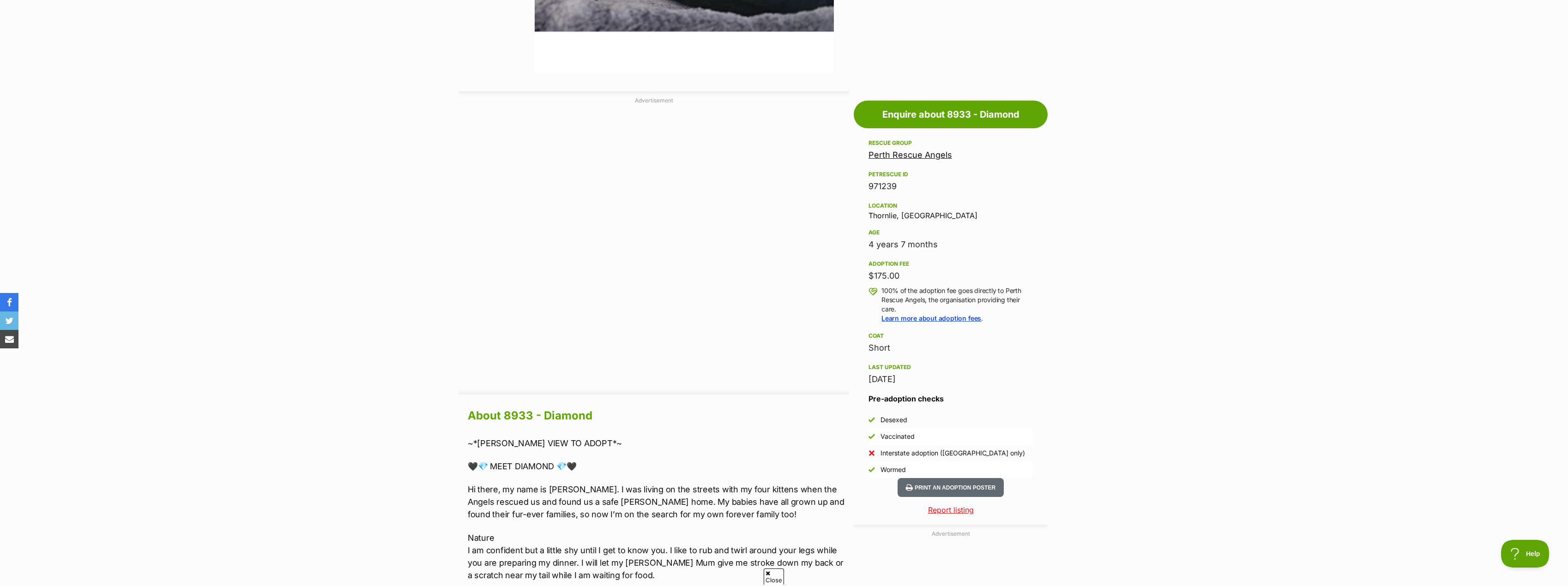
scroll to position [462, 0]
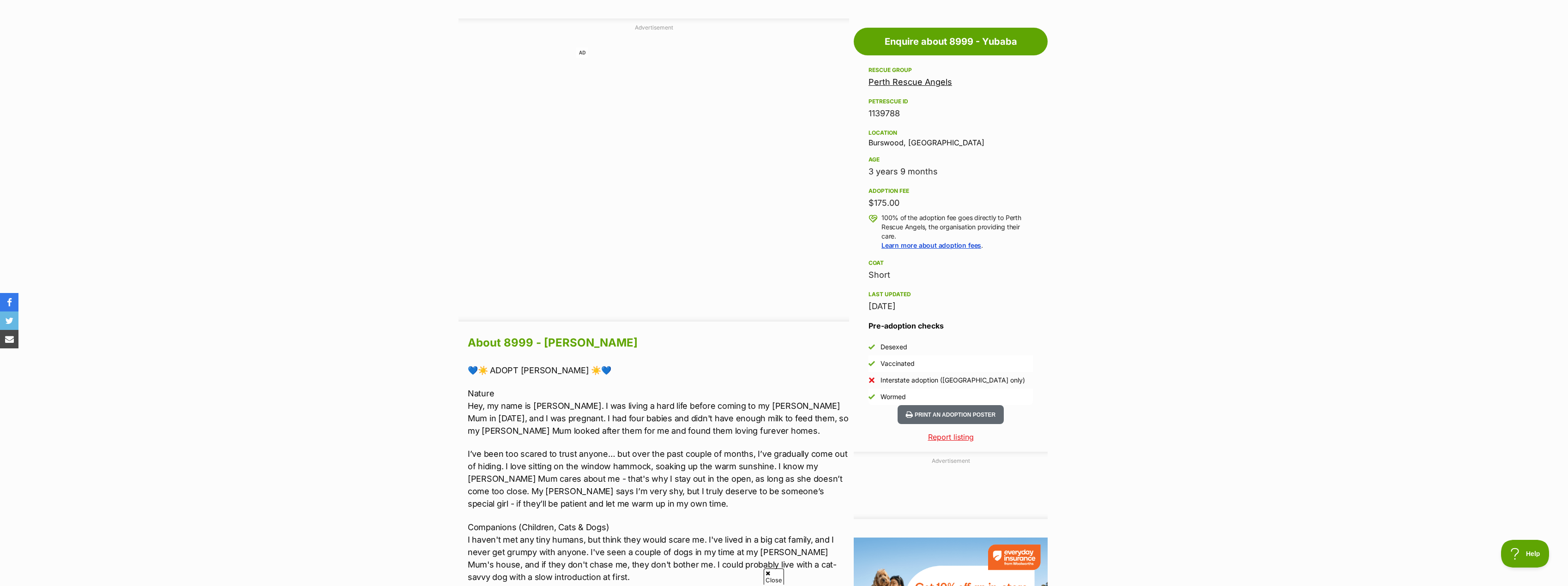
scroll to position [508, 0]
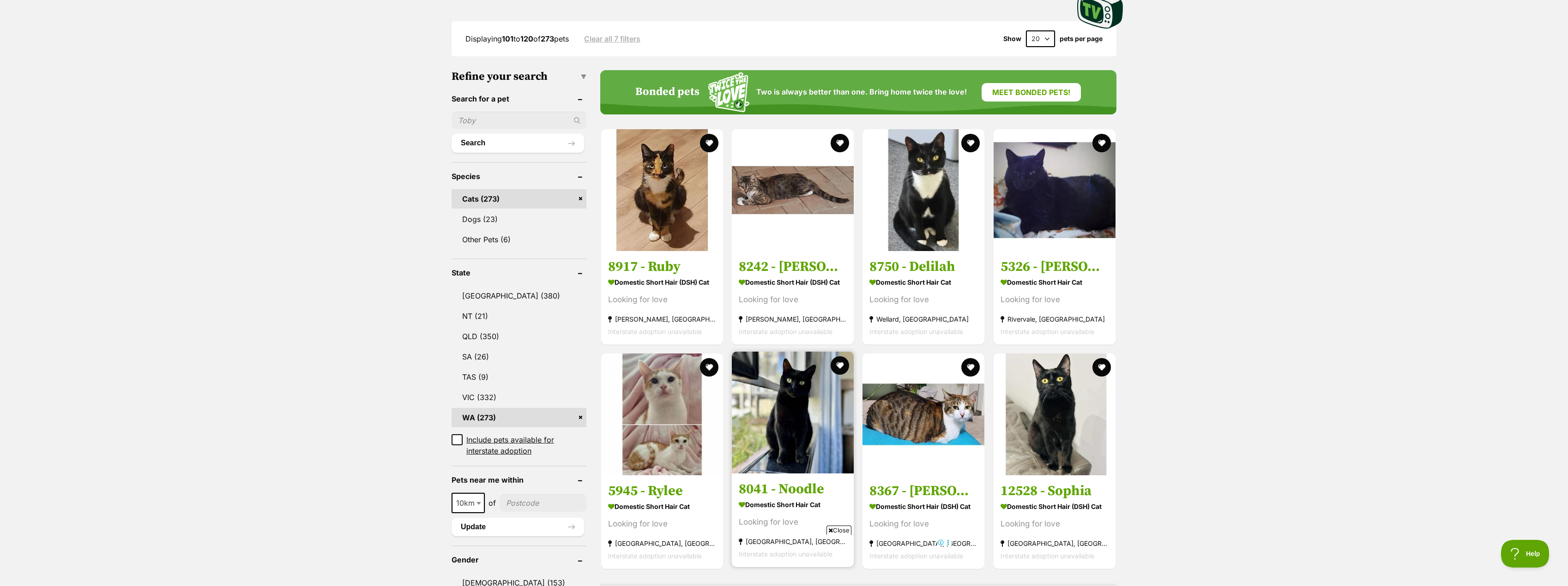
click at [783, 494] on h3 "8041 - Noodle" at bounding box center [793, 489] width 108 height 18
click at [1047, 439] on img at bounding box center [1054, 413] width 122 height 122
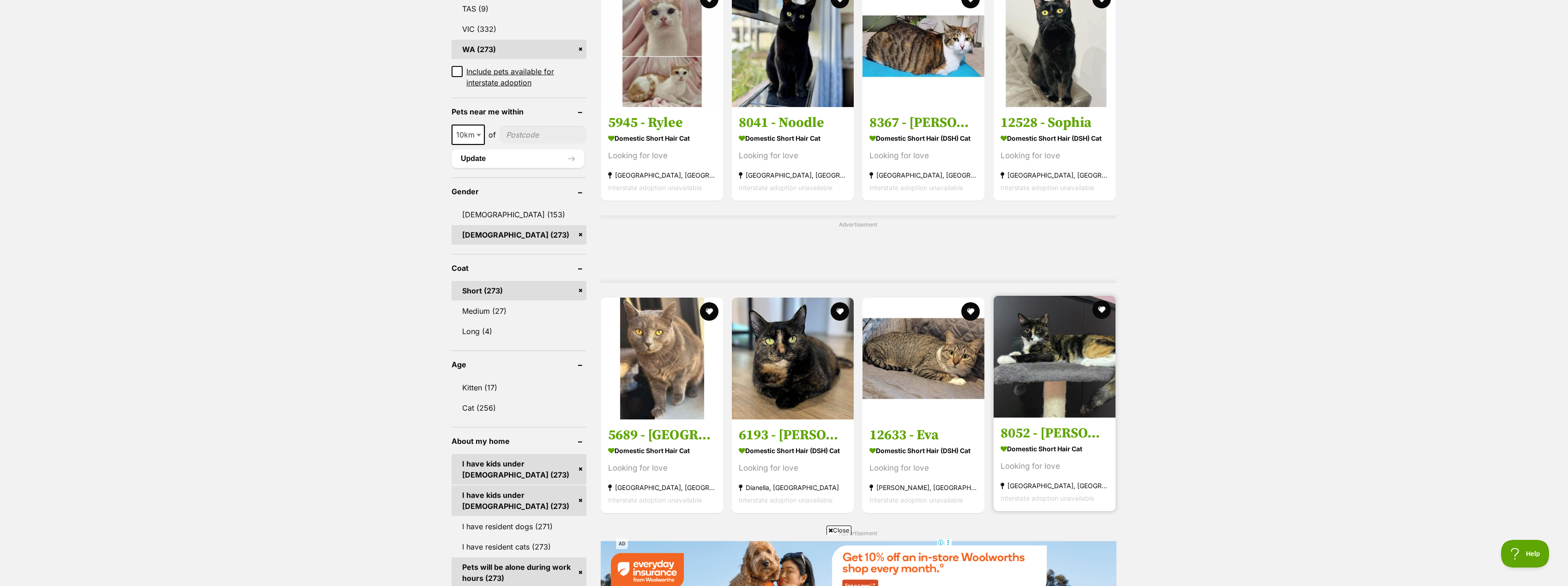
scroll to position [600, 0]
click at [1024, 434] on h3 "8052 - [PERSON_NAME]" at bounding box center [1054, 432] width 108 height 18
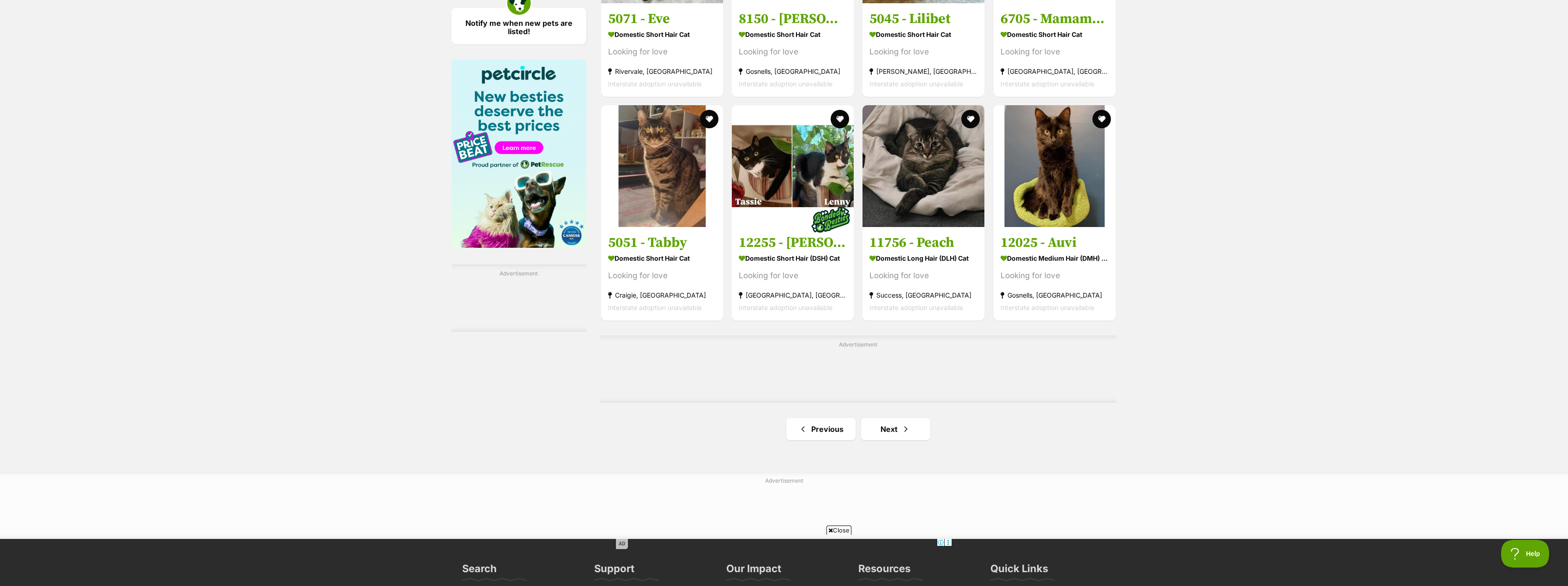
scroll to position [1385, 0]
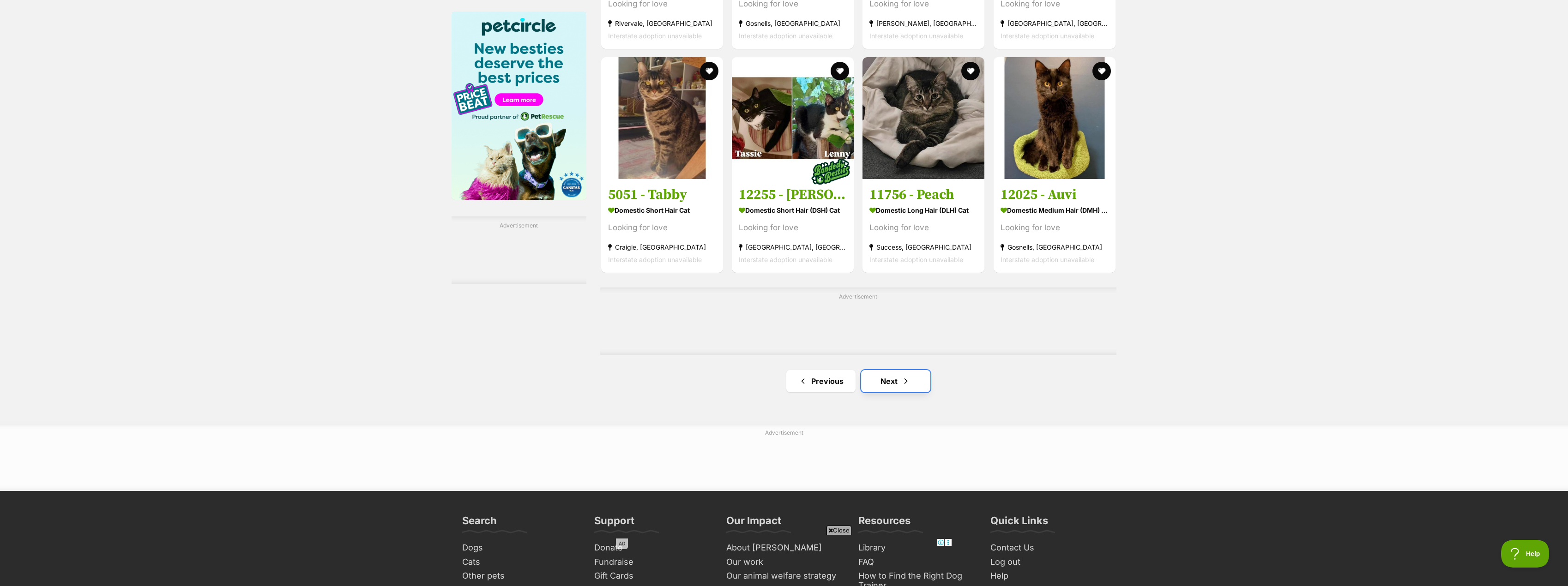
click at [901, 382] on span "Next page" at bounding box center [906, 381] width 9 height 11
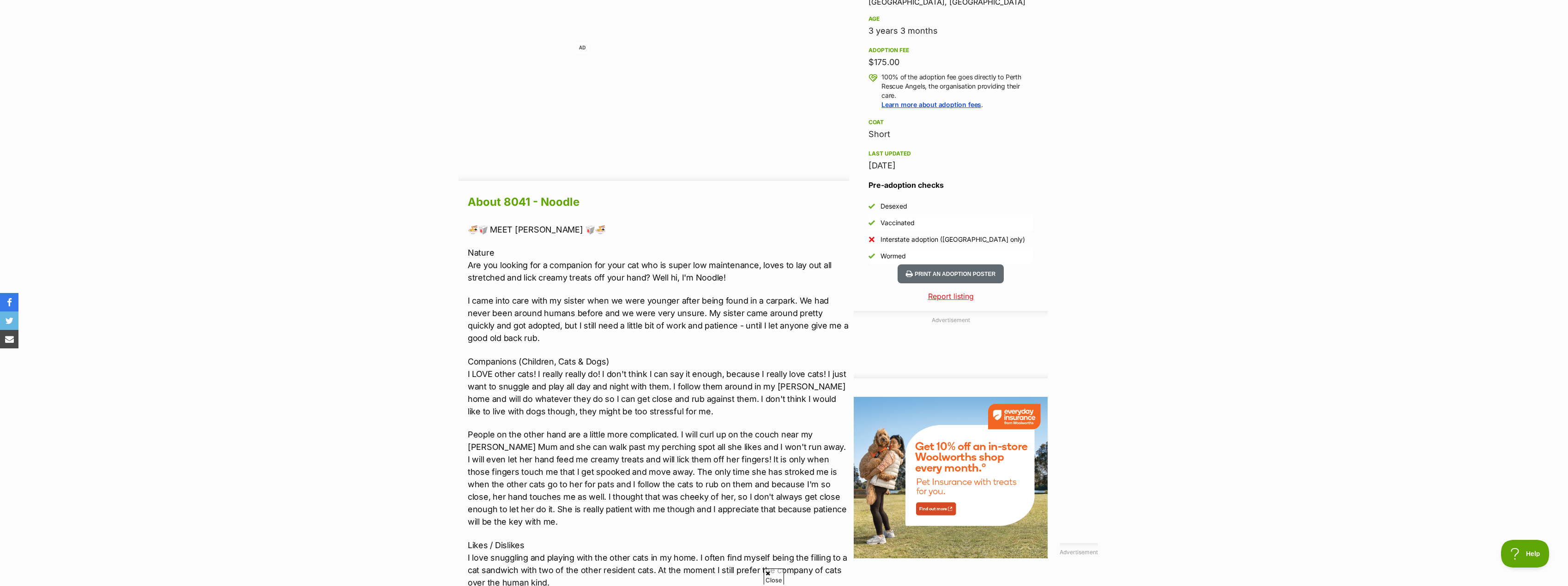
scroll to position [692, 0]
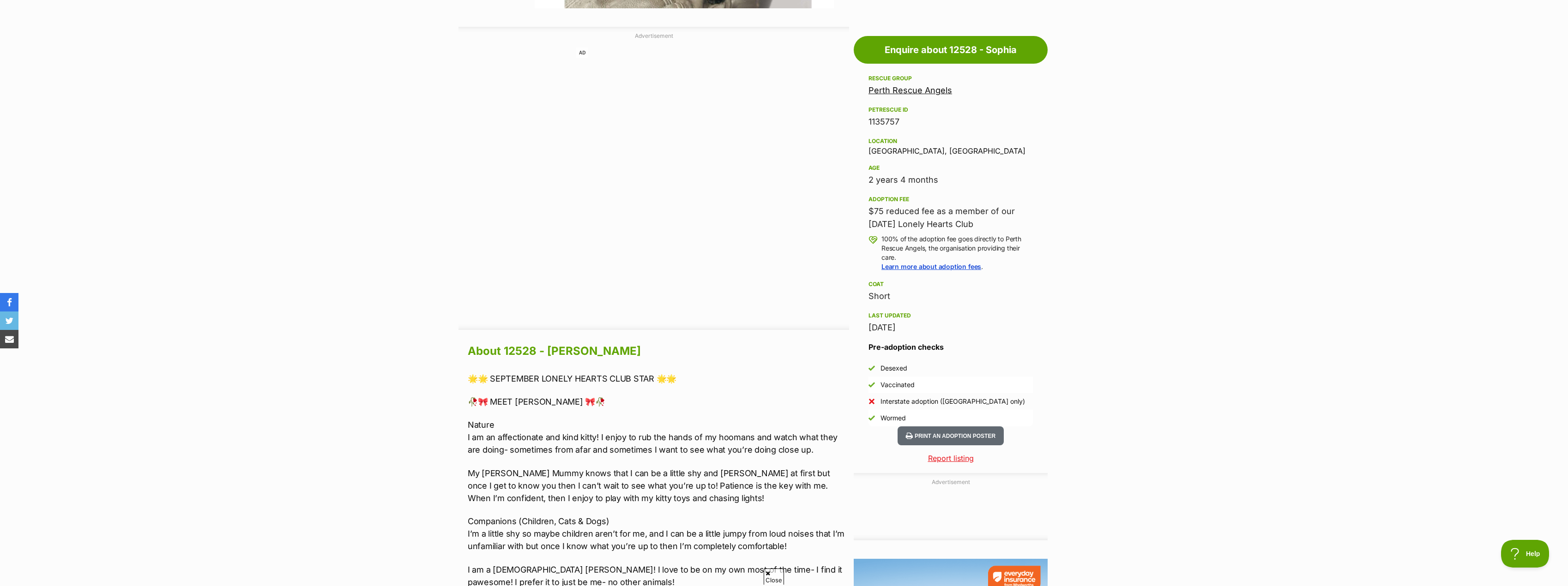
scroll to position [508, 0]
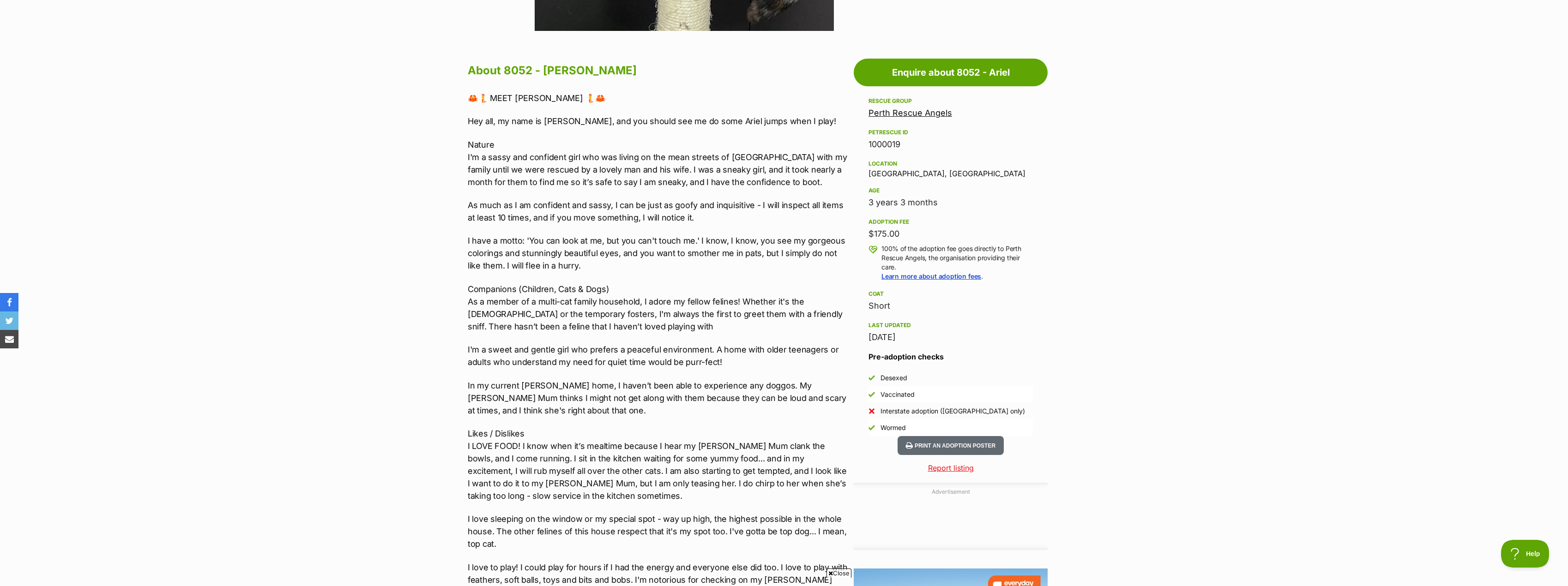
scroll to position [462, 0]
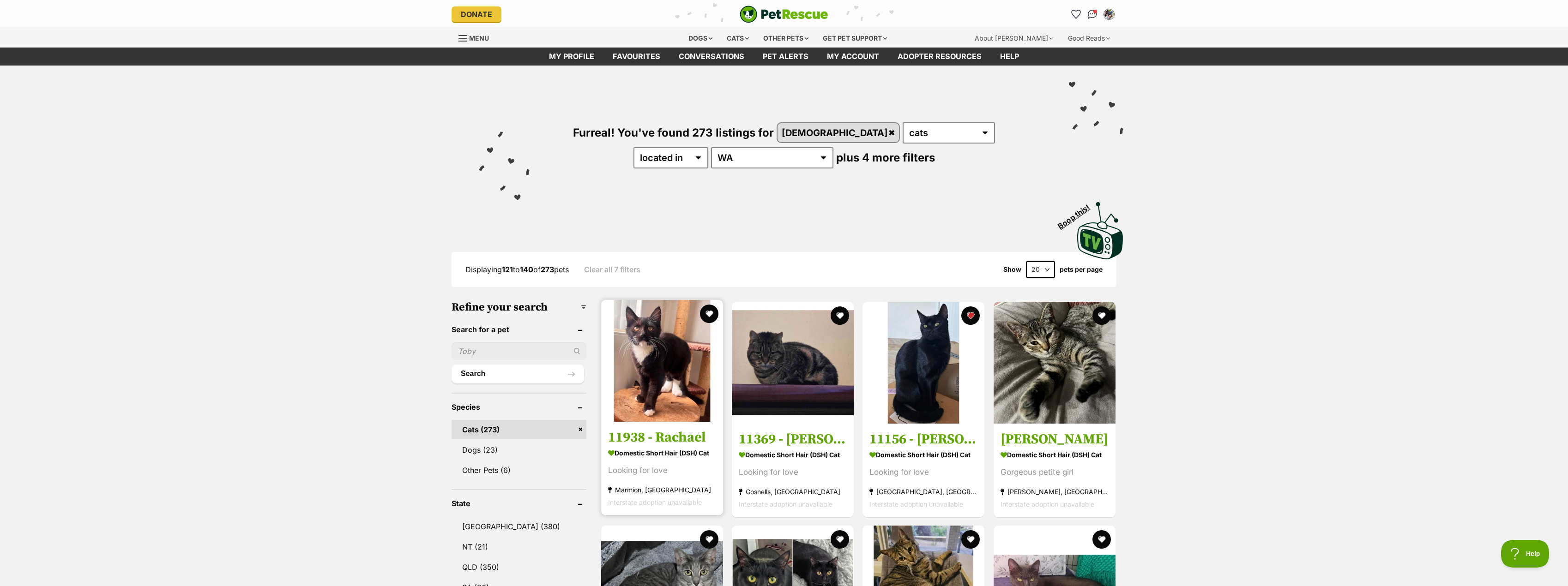
click at [681, 441] on h3 "11938 - Rachael" at bounding box center [662, 437] width 108 height 18
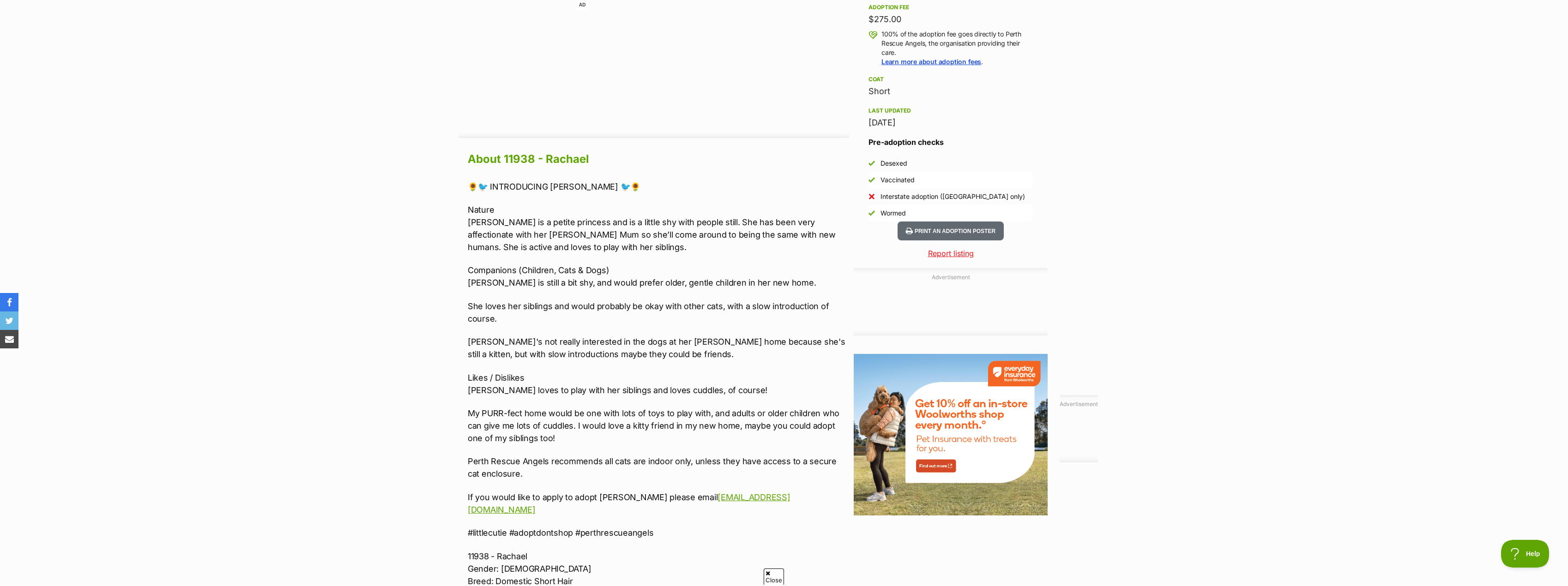
scroll to position [692, 0]
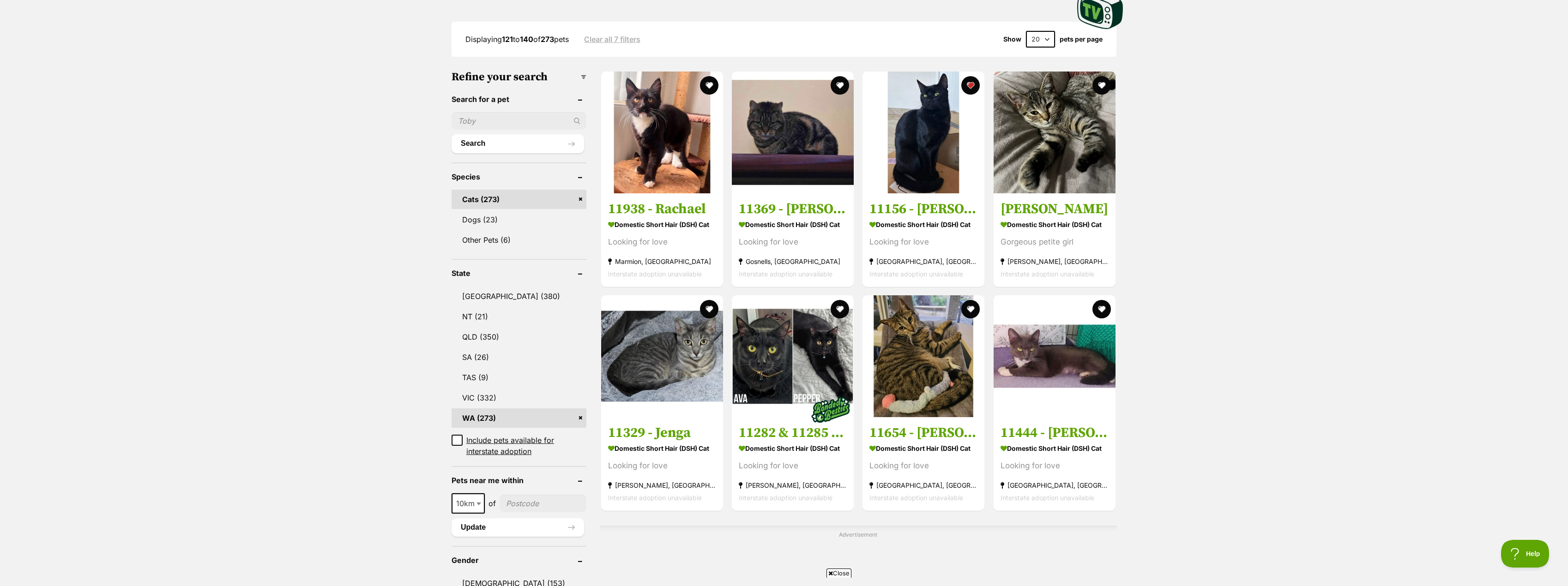
scroll to position [277, 0]
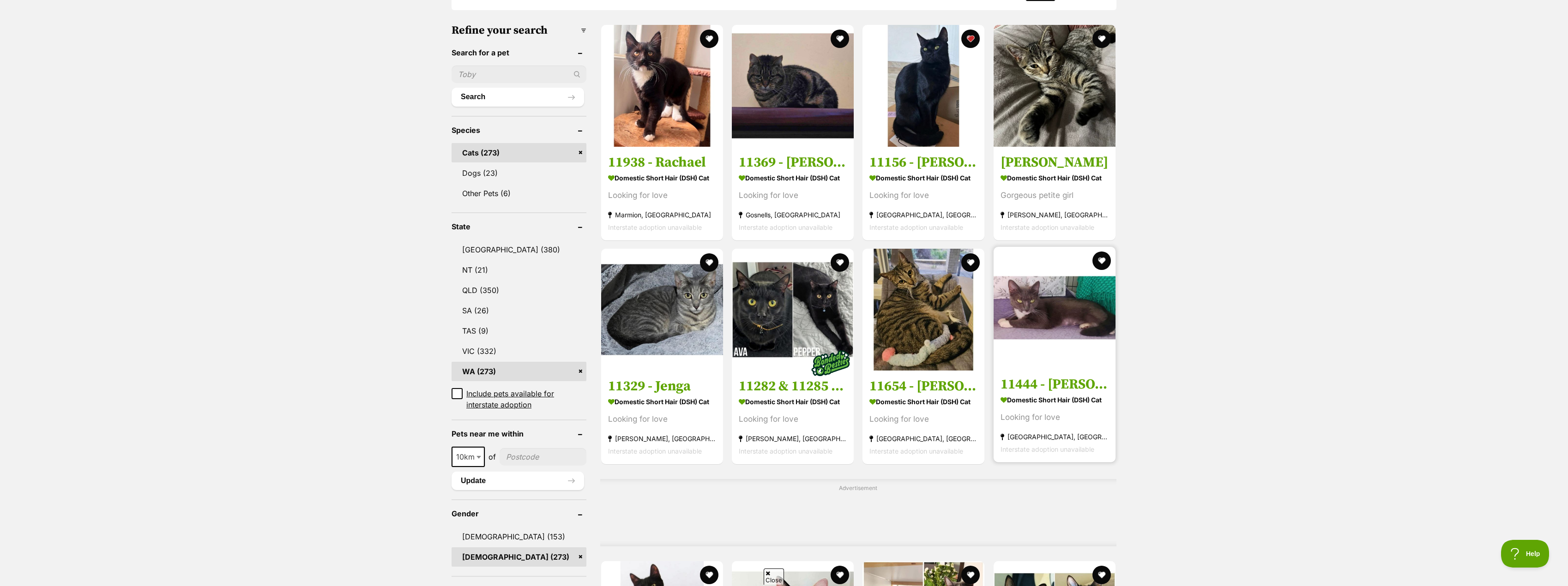
click at [1064, 380] on h3 "11444 - [PERSON_NAME]" at bounding box center [1054, 384] width 108 height 18
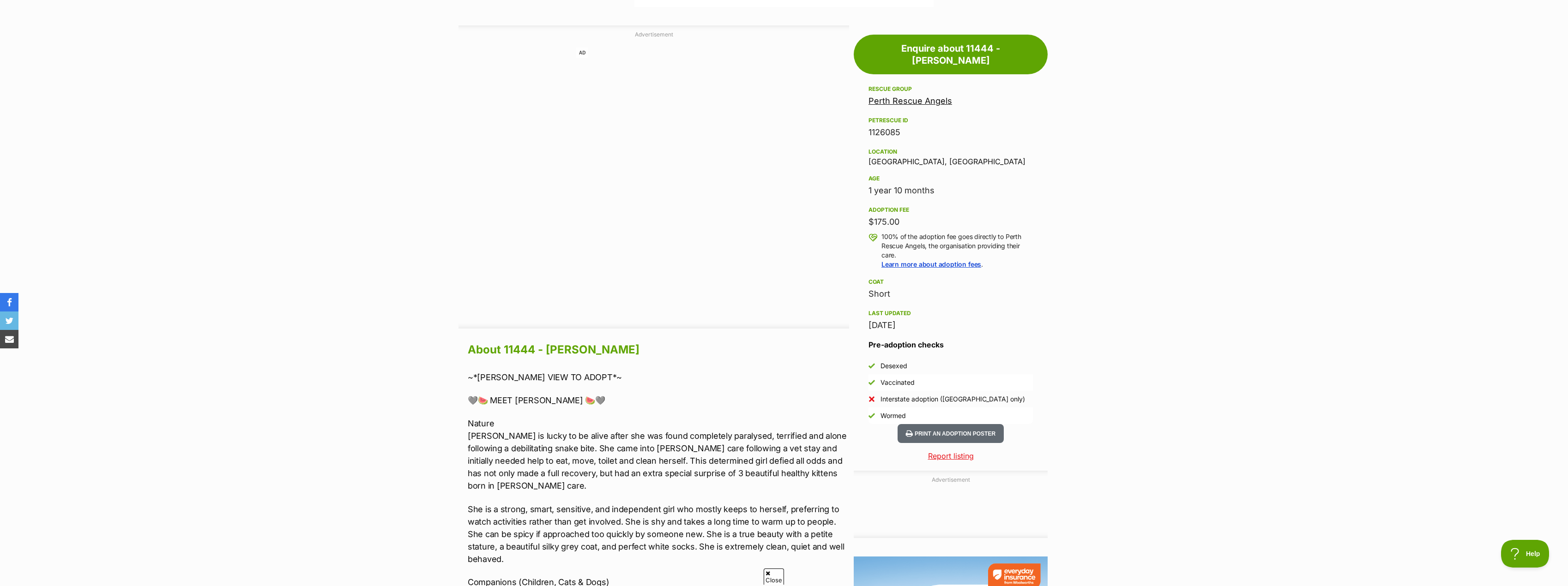
scroll to position [508, 0]
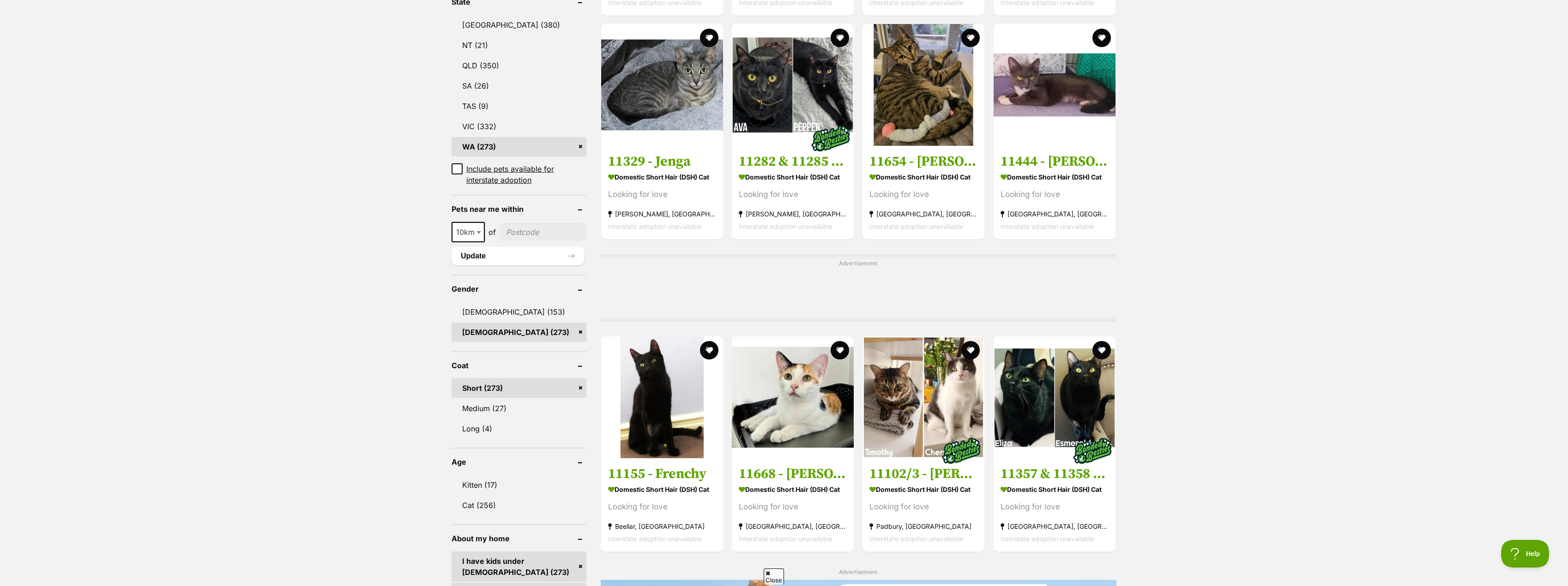
scroll to position [508, 0]
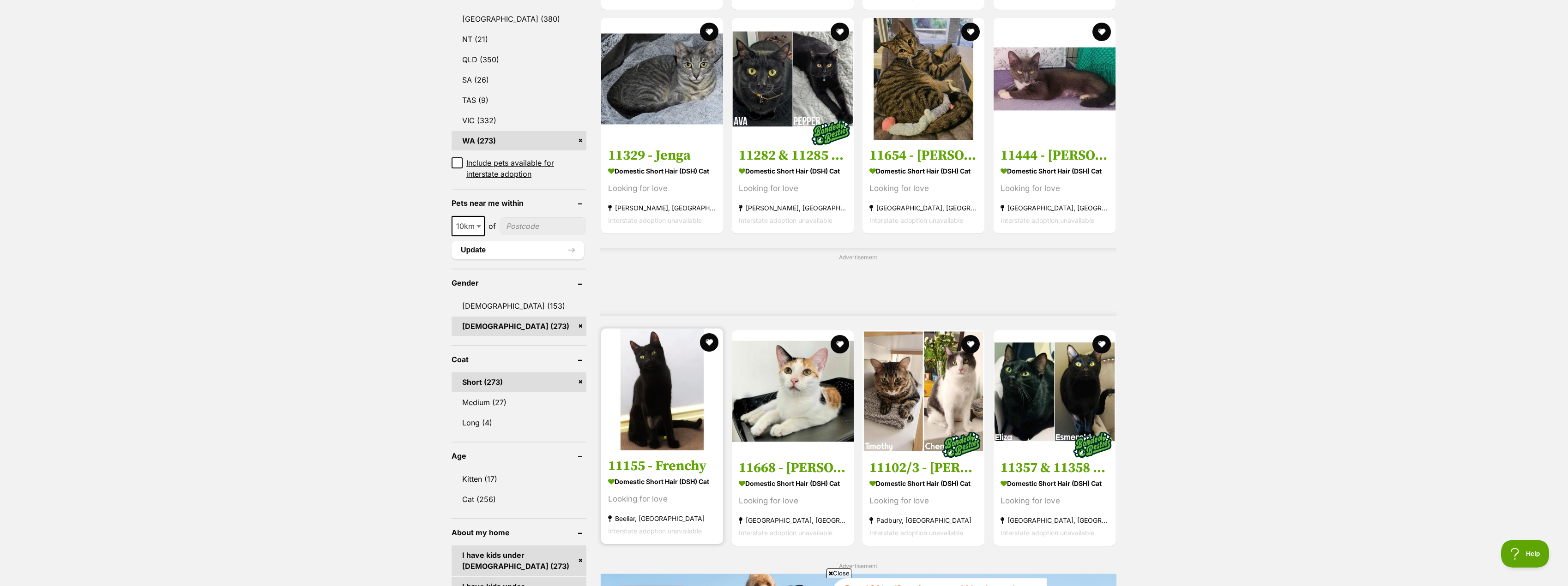
click at [655, 466] on h3 "11155 - Frenchy" at bounding box center [662, 466] width 108 height 18
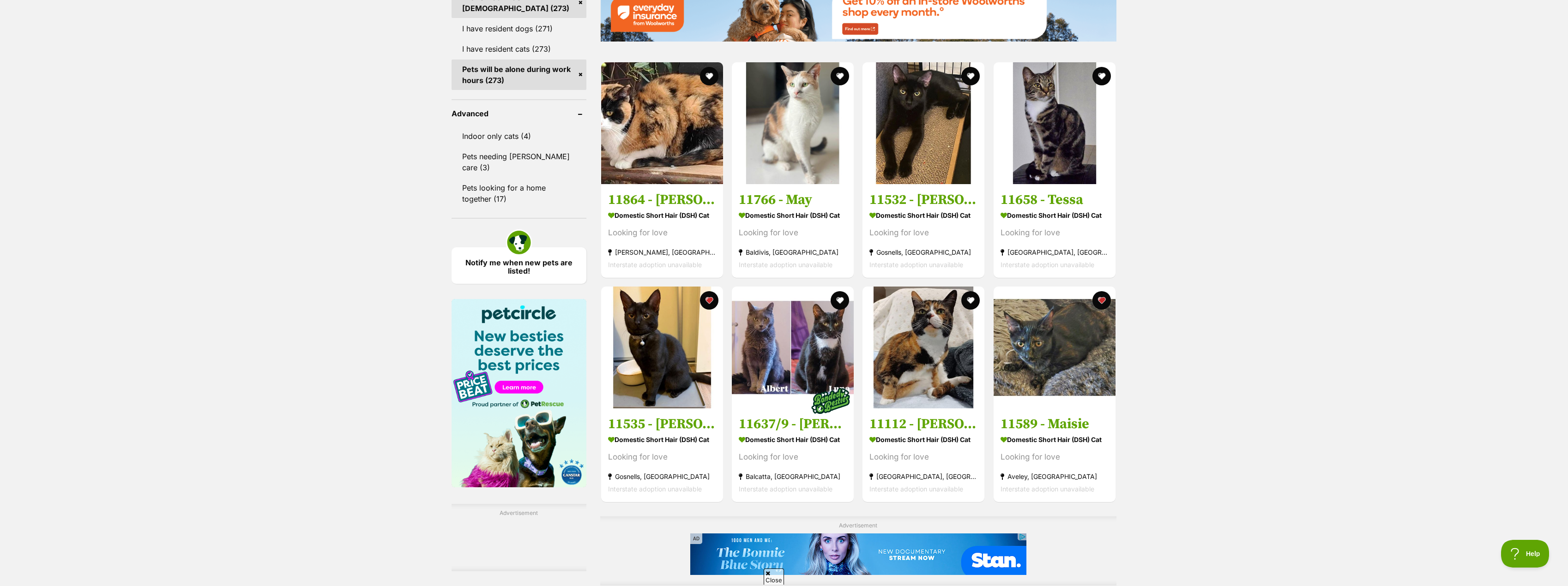
scroll to position [1107, 0]
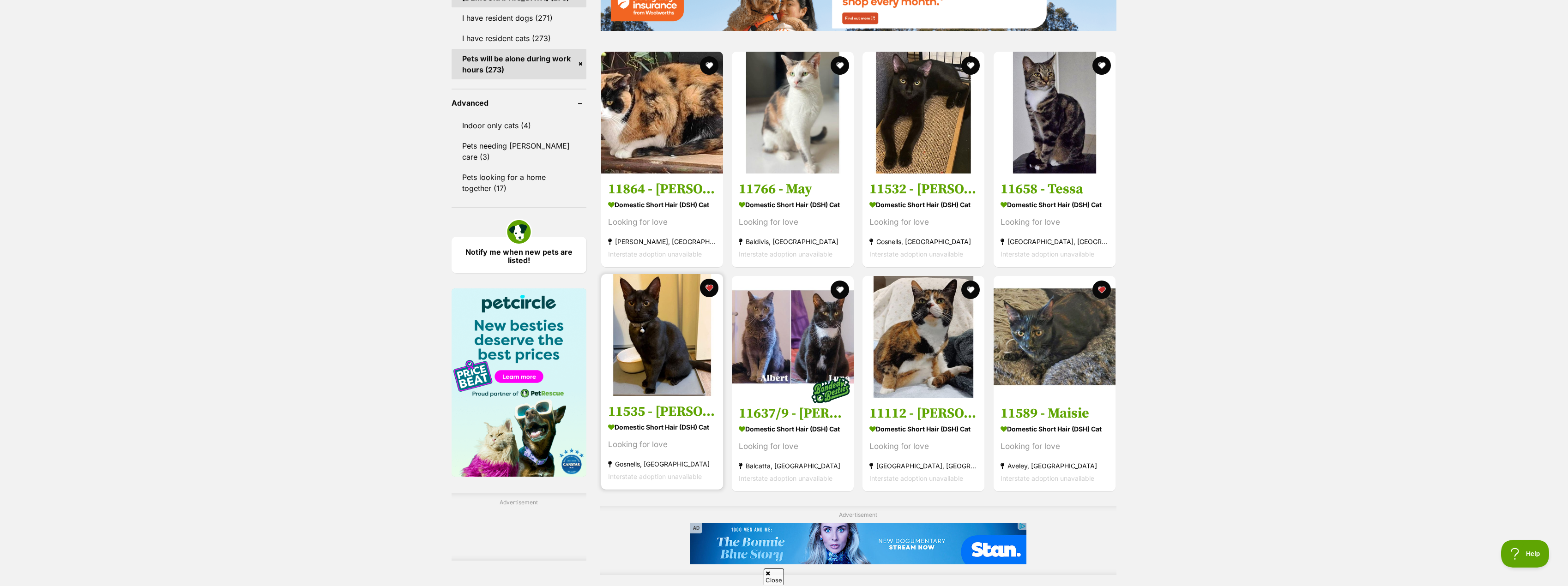
click at [656, 408] on h3 "11535 - [PERSON_NAME]" at bounding box center [662, 411] width 108 height 18
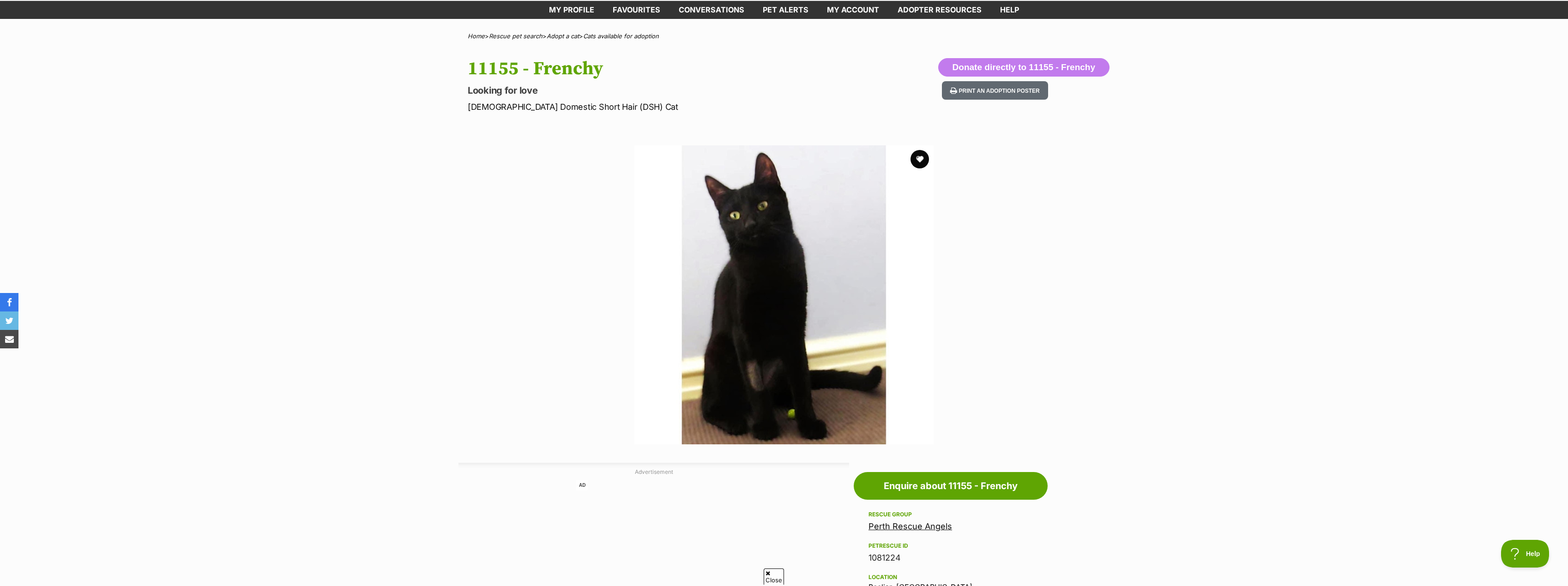
scroll to position [46, 0]
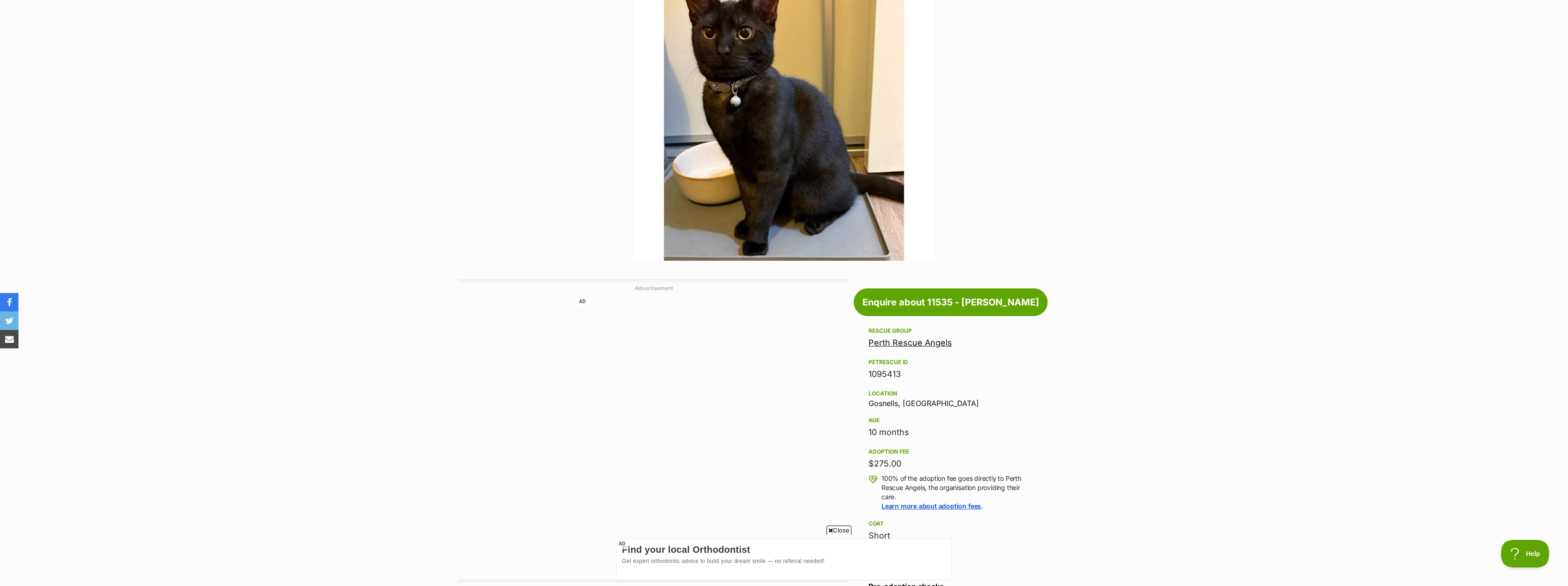
scroll to position [231, 0]
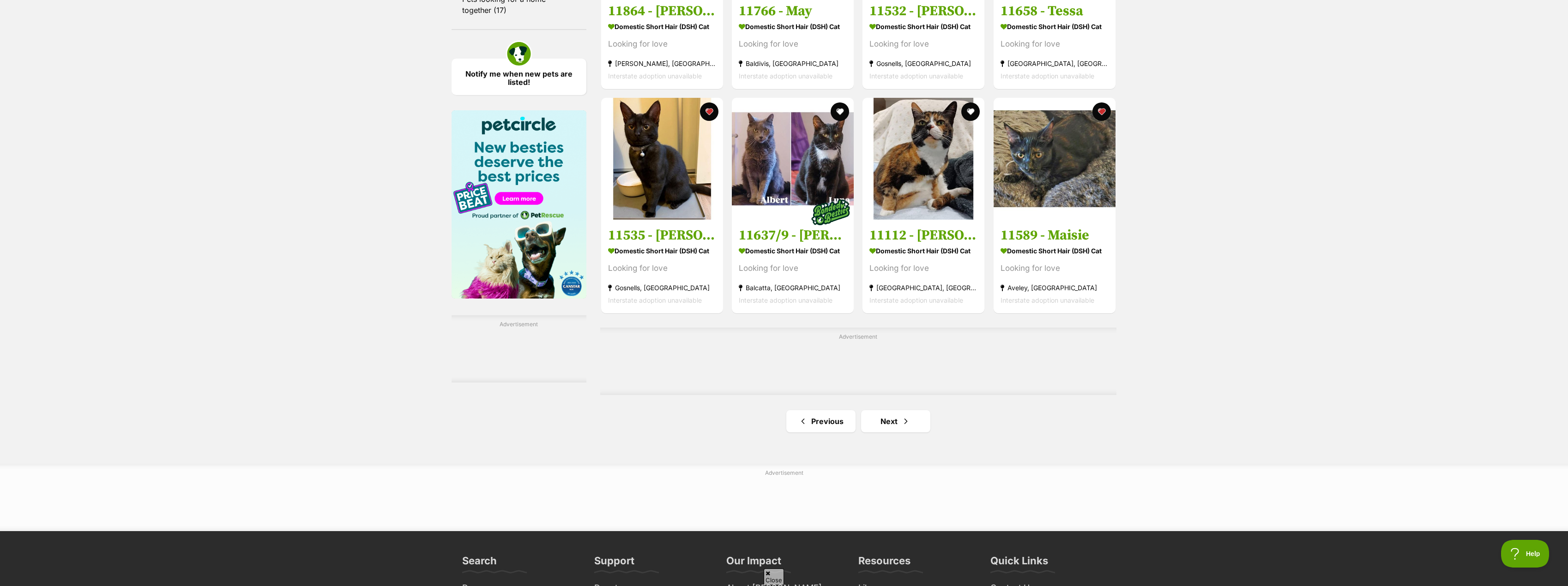
scroll to position [1339, 0]
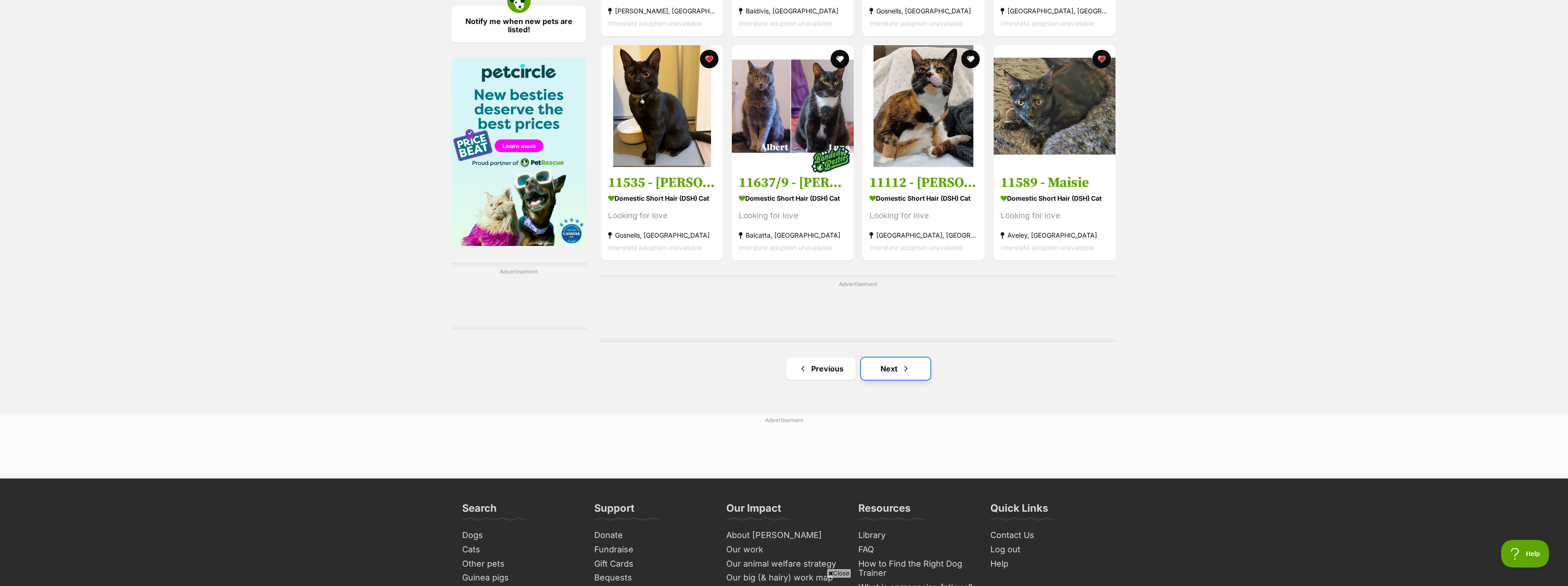
click at [886, 366] on link "Next" at bounding box center [896, 369] width 69 height 22
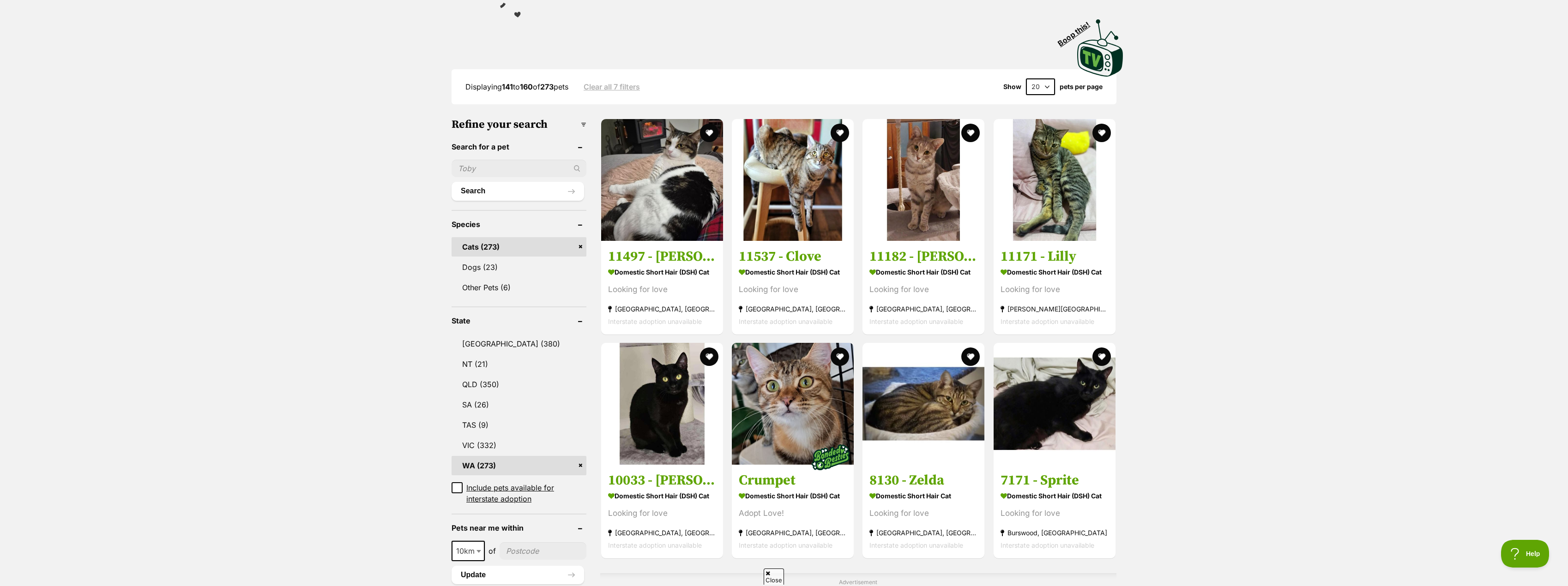
scroll to position [184, 0]
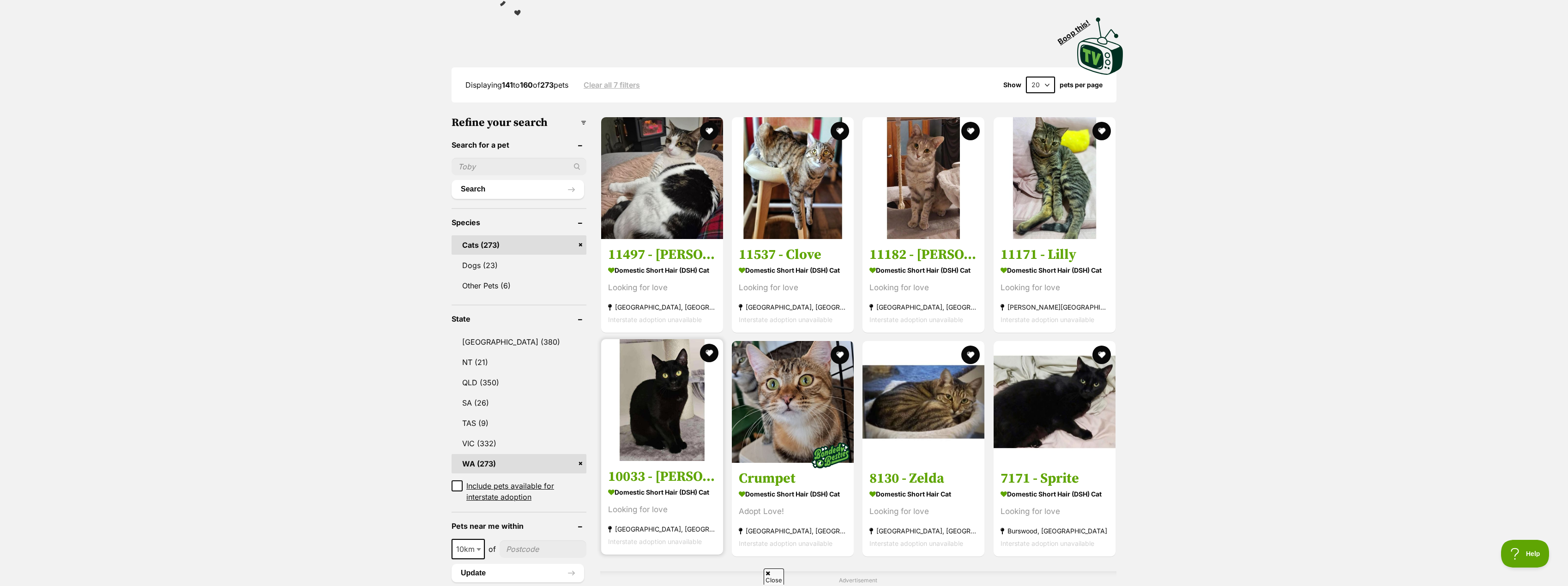
click at [667, 477] on h3 "10033 - Yoko" at bounding box center [662, 476] width 108 height 18
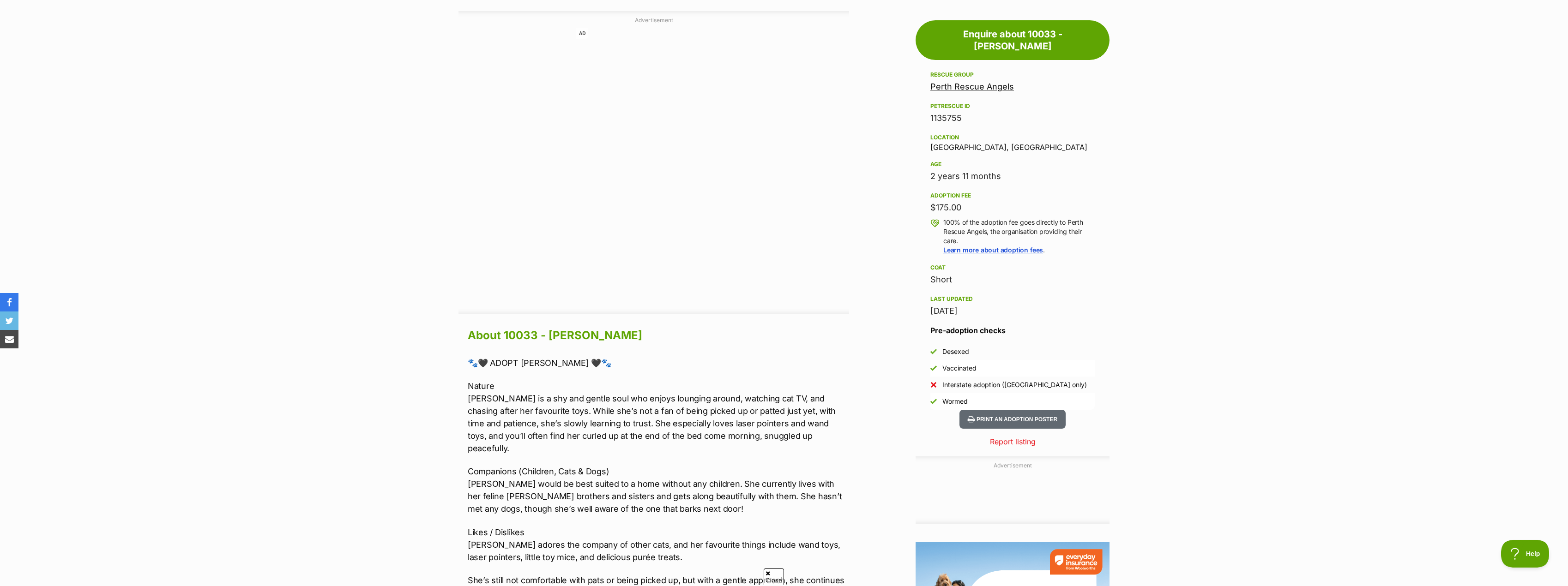
scroll to position [508, 0]
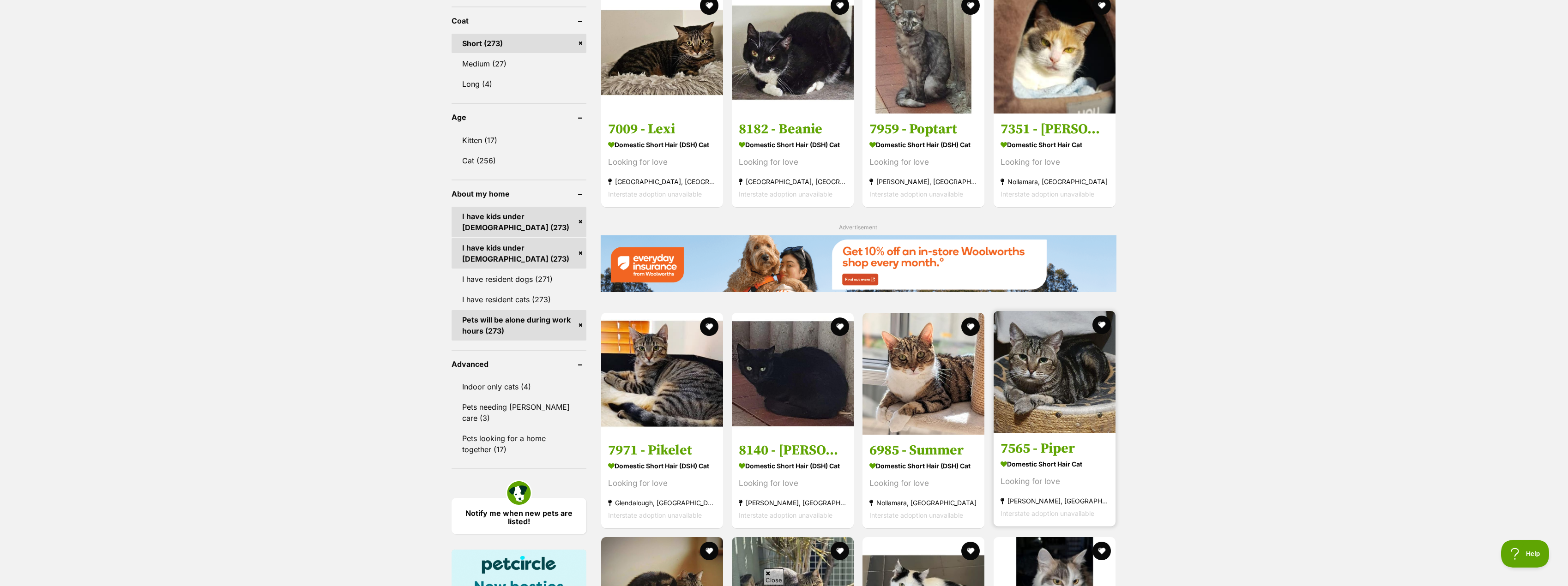
scroll to position [877, 0]
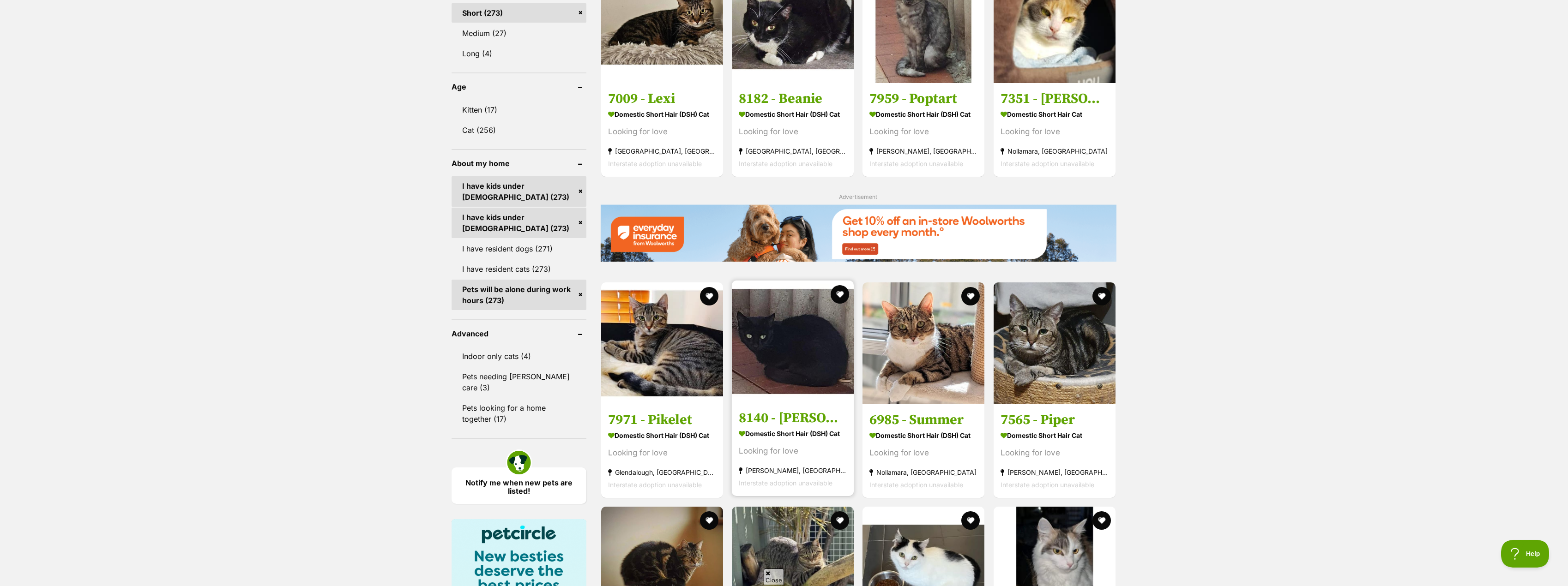
click at [766, 422] on h3 "8140 - [PERSON_NAME]" at bounding box center [793, 418] width 108 height 18
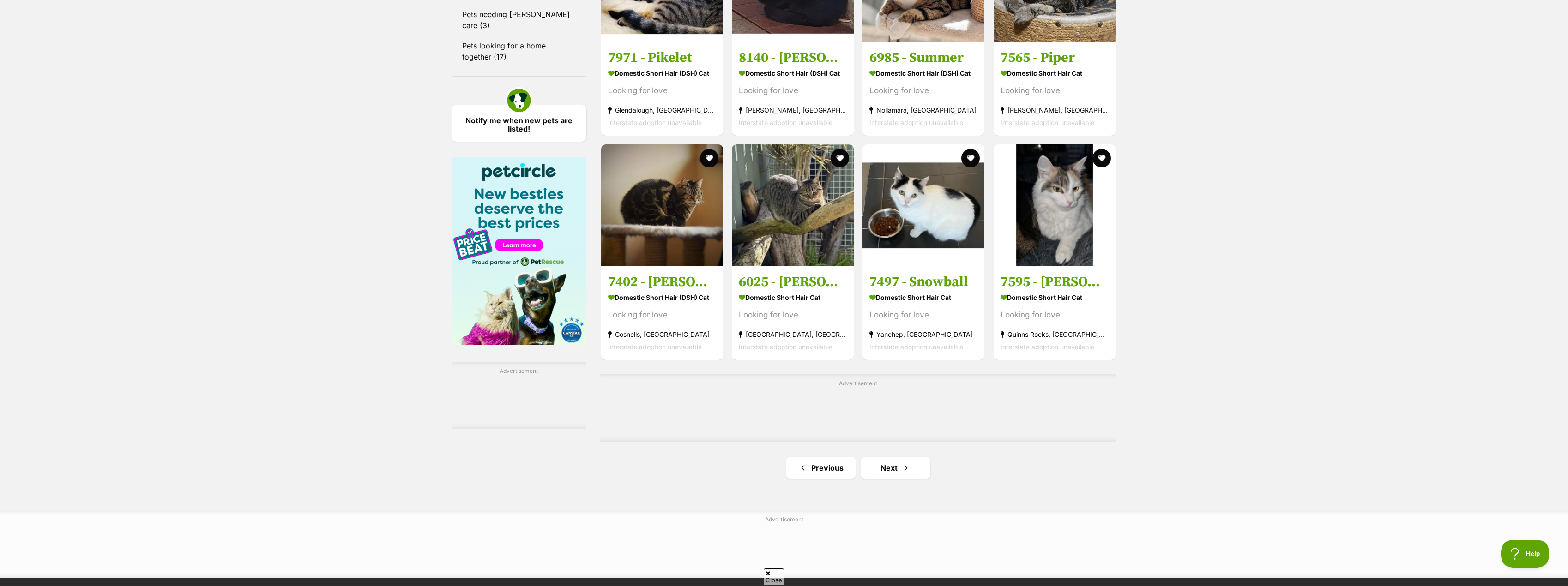
scroll to position [1246, 0]
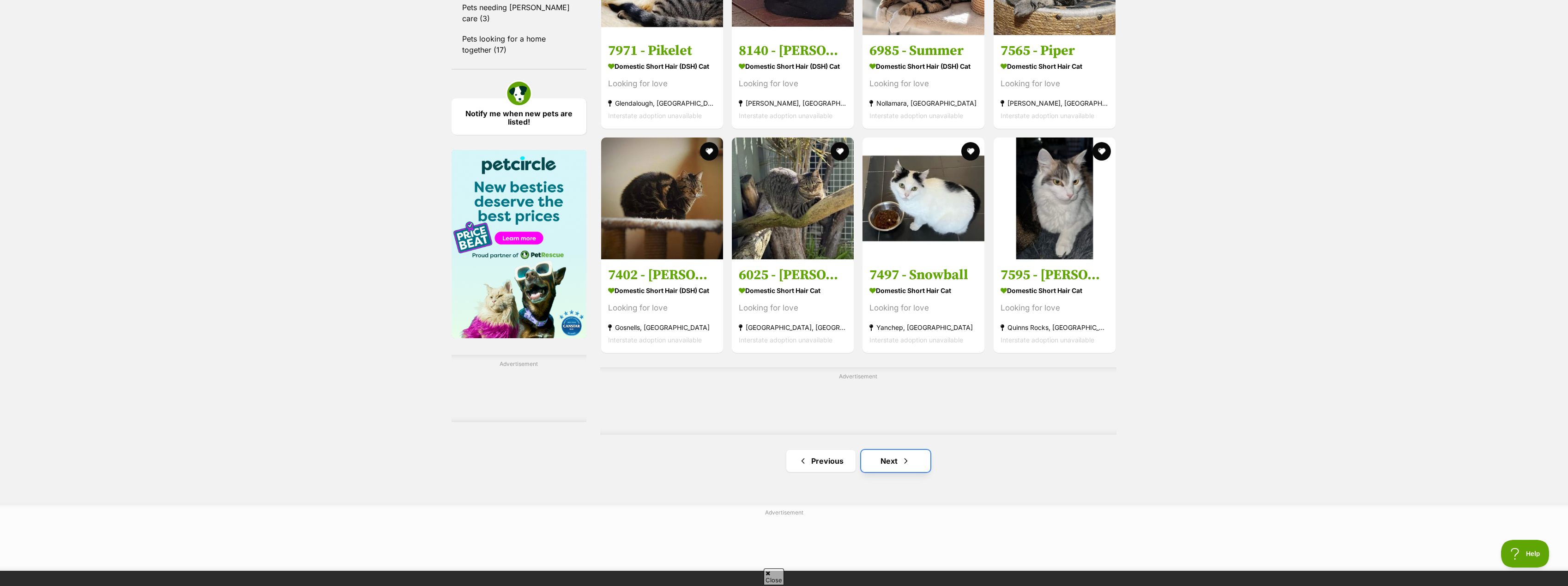
click at [906, 460] on span "Next page" at bounding box center [906, 461] width 9 height 11
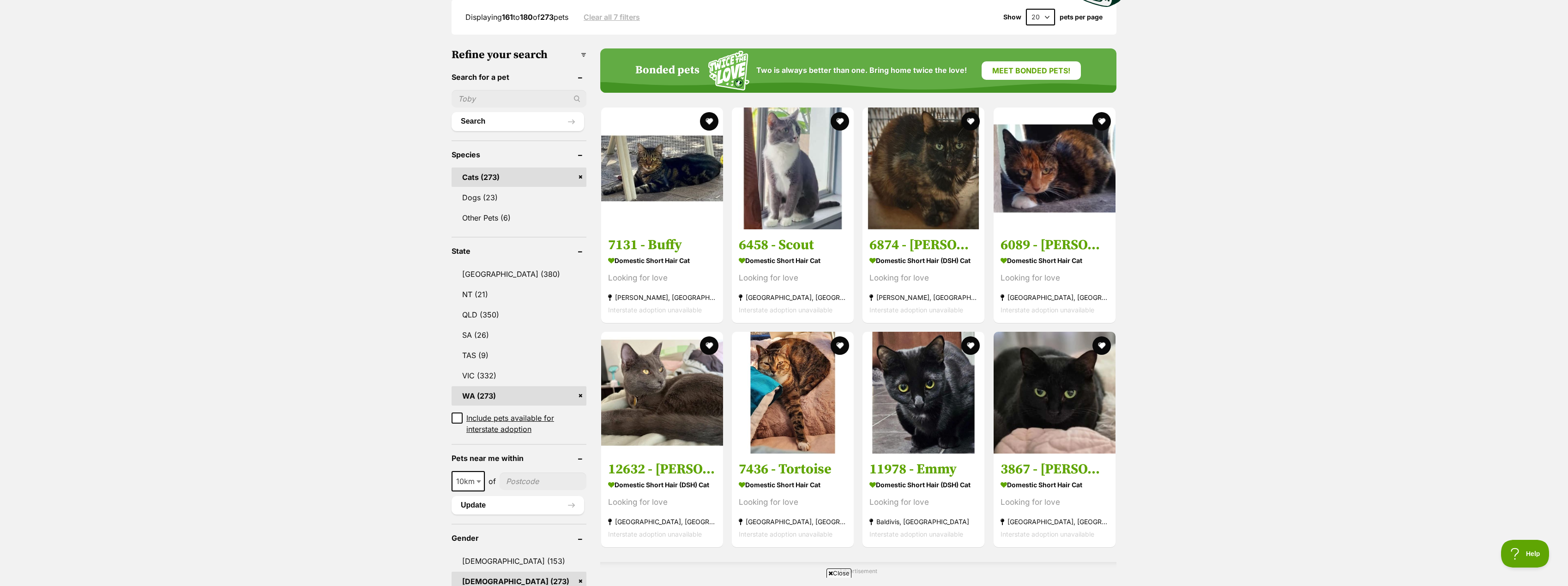
scroll to position [277, 0]
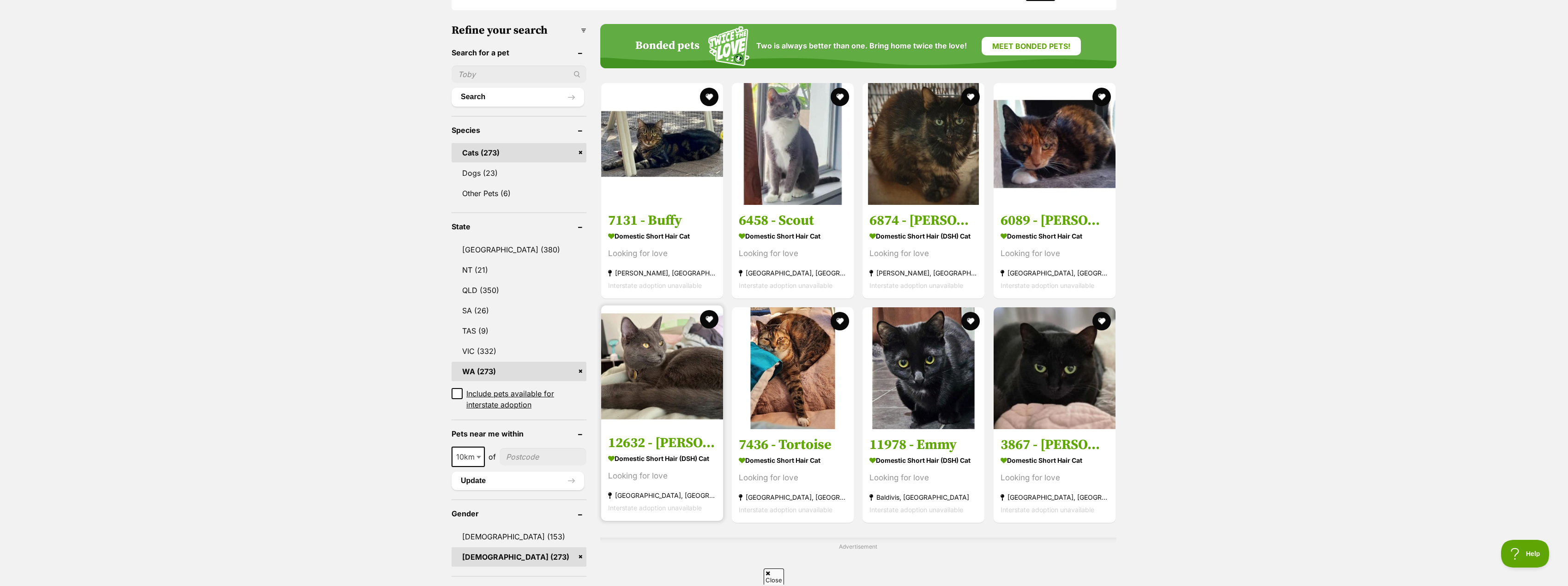
click at [642, 443] on h3 "12632 - [PERSON_NAME]" at bounding box center [662, 443] width 108 height 18
click at [1079, 450] on h3 "3867 - [PERSON_NAME]" at bounding box center [1054, 443] width 108 height 18
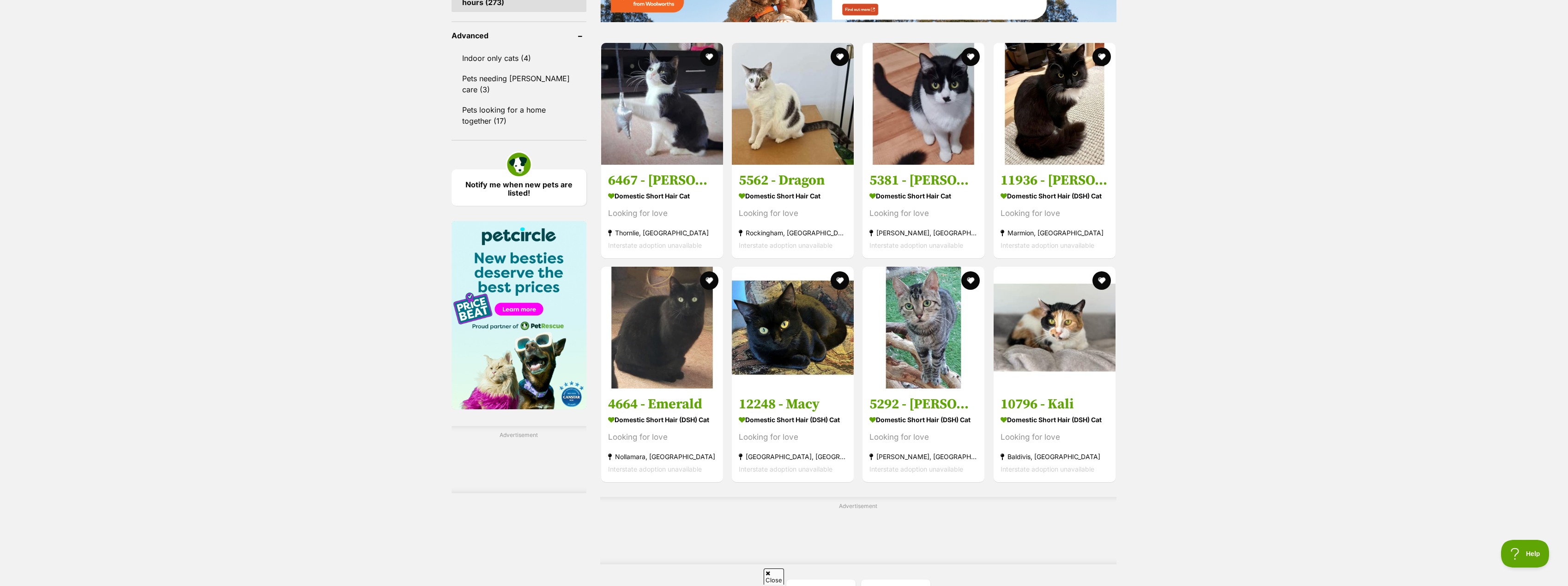
scroll to position [1200, 0]
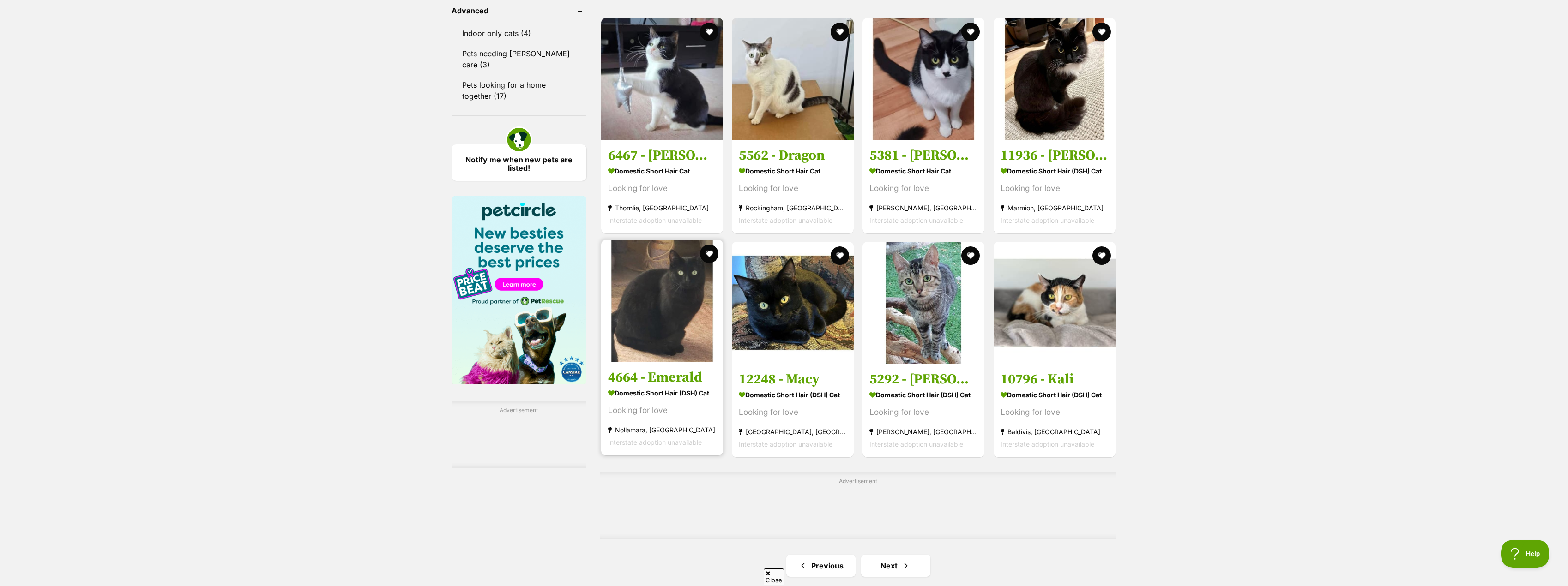
click at [640, 386] on h3 "4664 - Emerald" at bounding box center [662, 377] width 108 height 18
click at [777, 382] on h3 "12248 - Macy" at bounding box center [793, 377] width 108 height 18
click at [897, 572] on link "Next" at bounding box center [896, 566] width 69 height 22
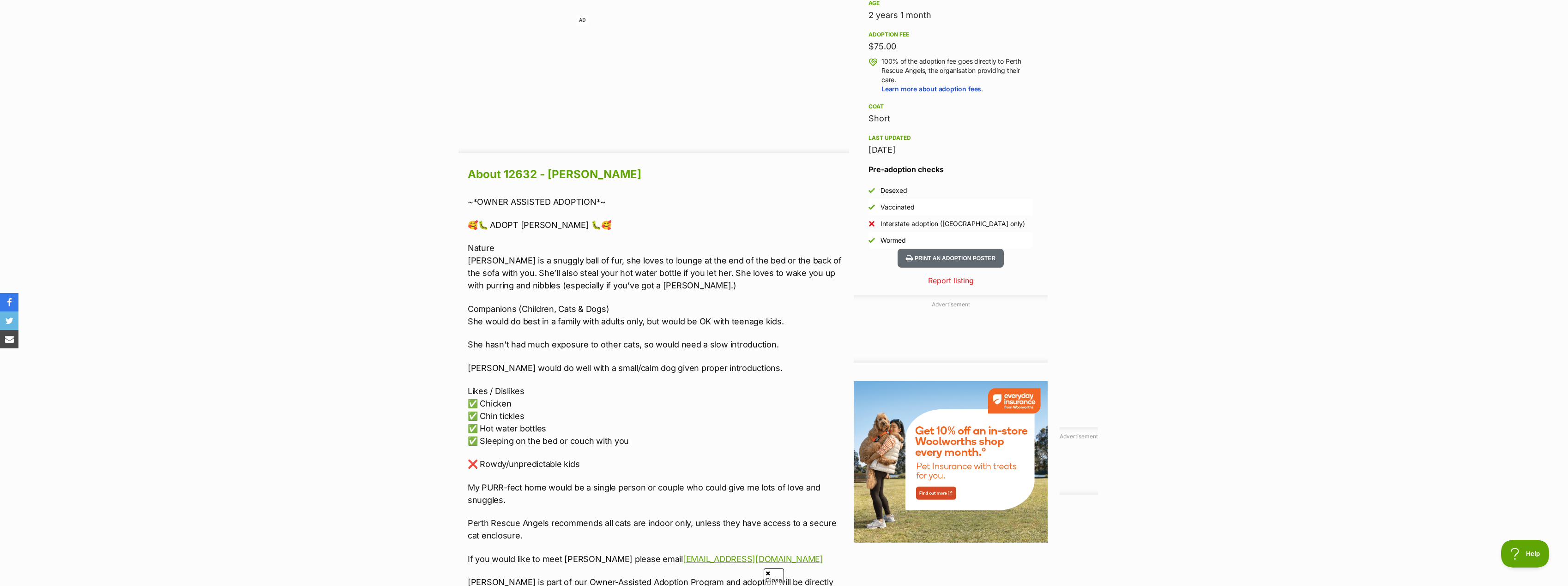
scroll to position [692, 0]
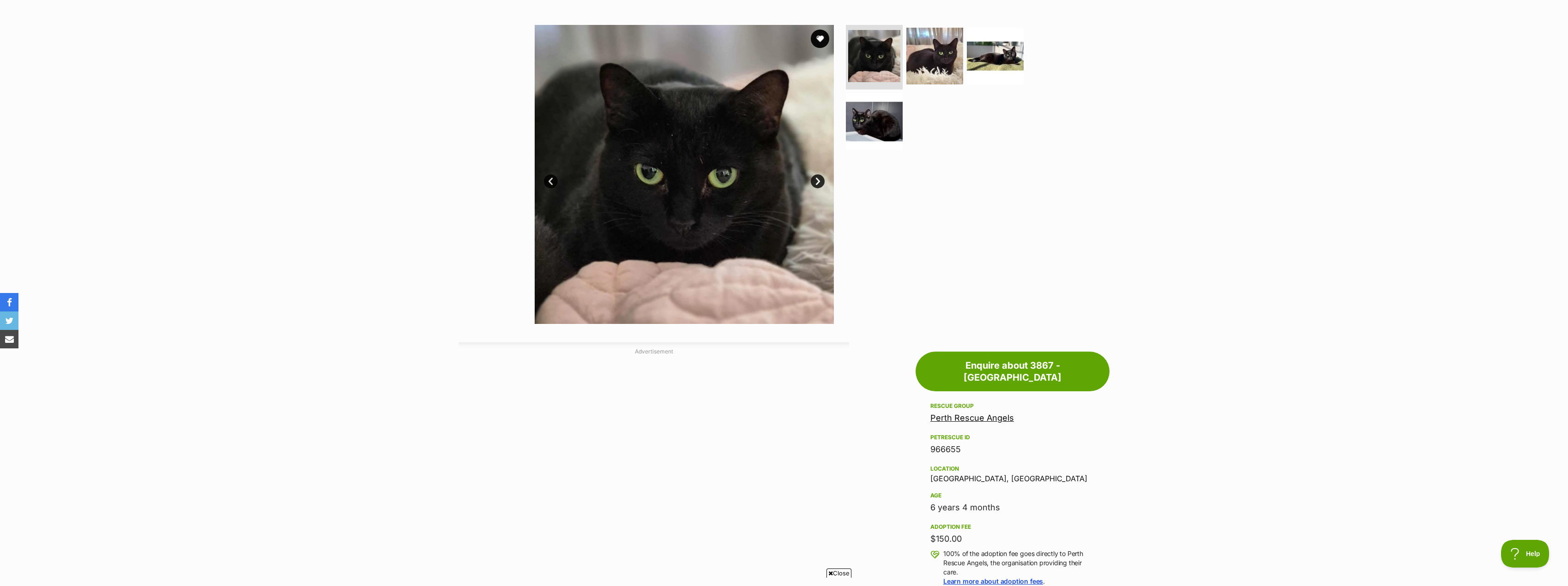
scroll to position [184, 0]
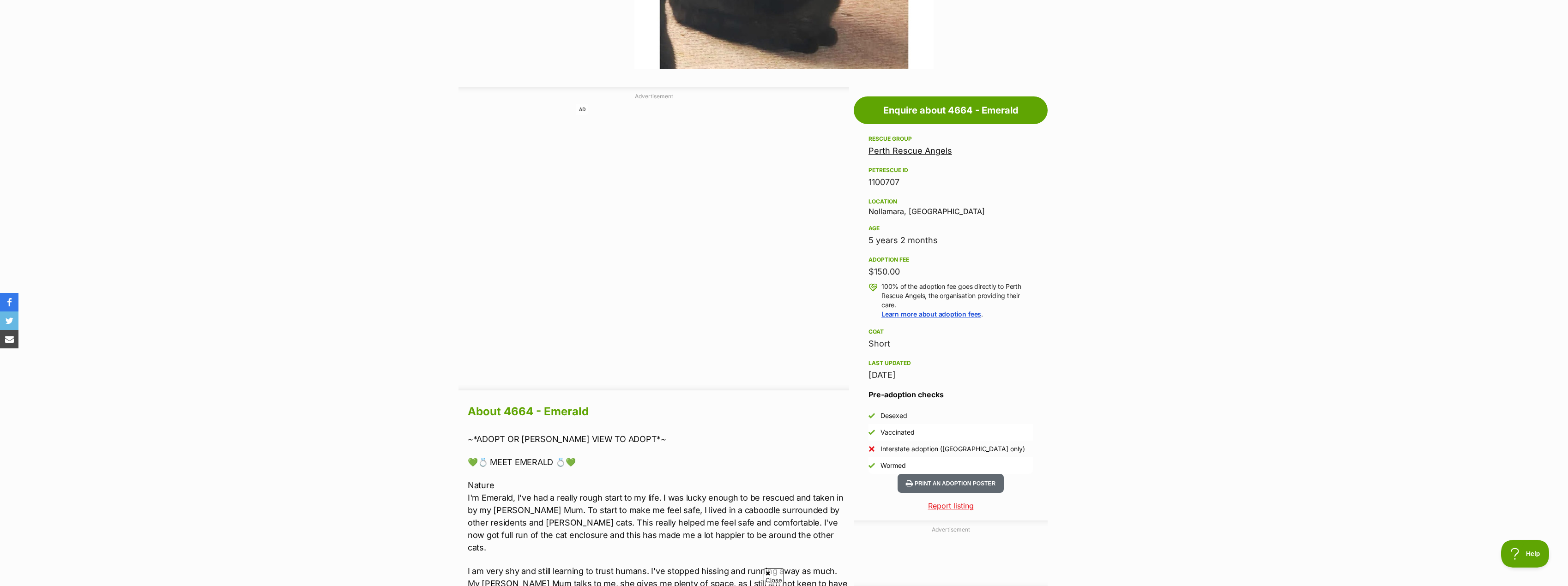
scroll to position [462, 0]
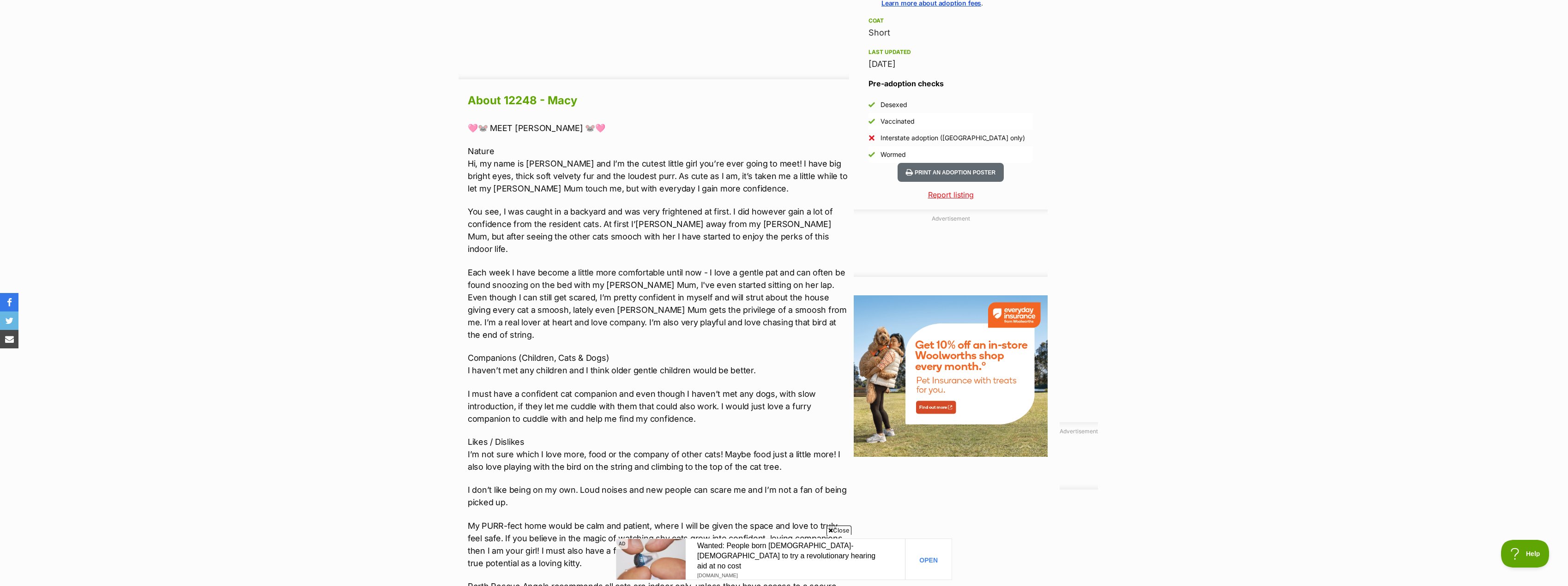
scroll to position [739, 0]
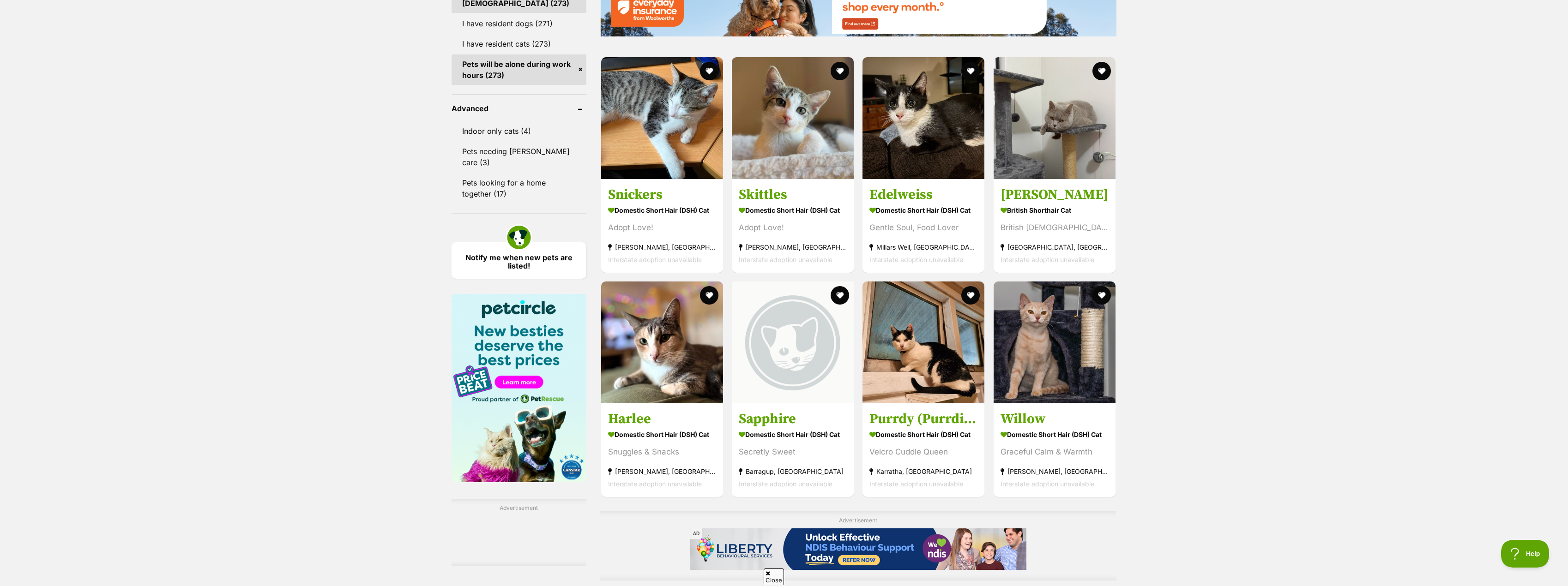
scroll to position [1154, 0]
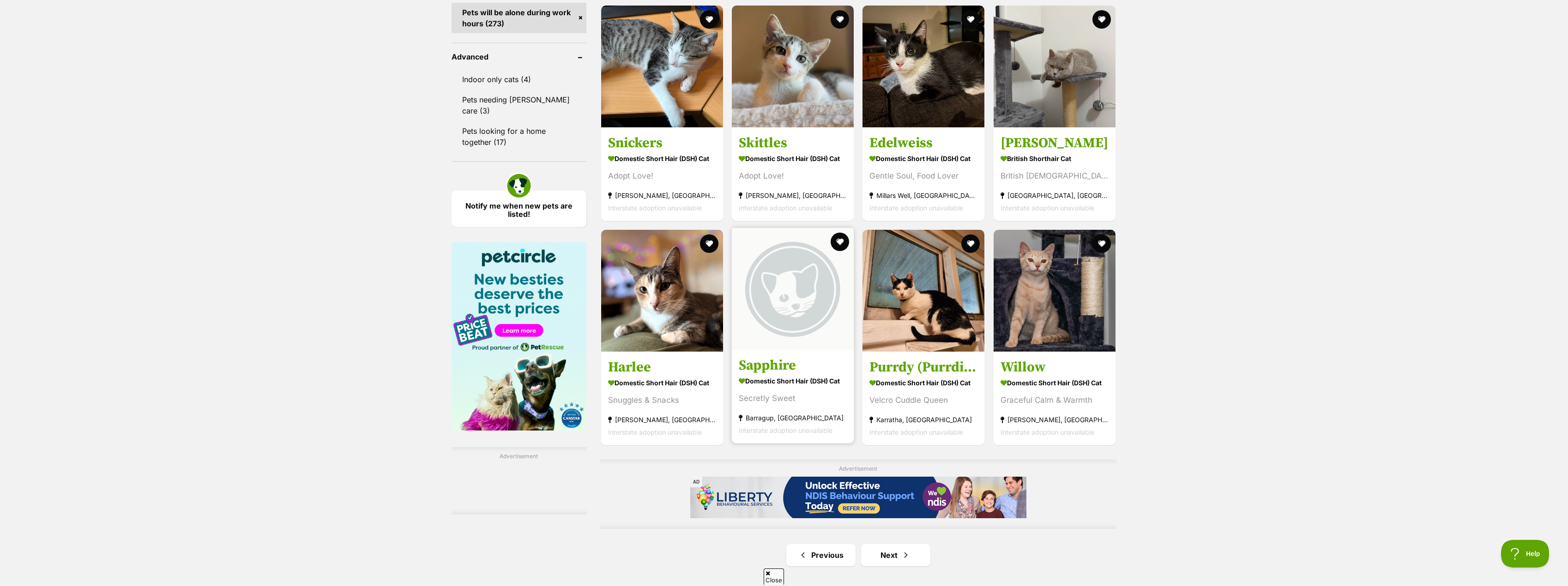
click at [790, 367] on h3 "Sapphire" at bounding box center [793, 365] width 108 height 18
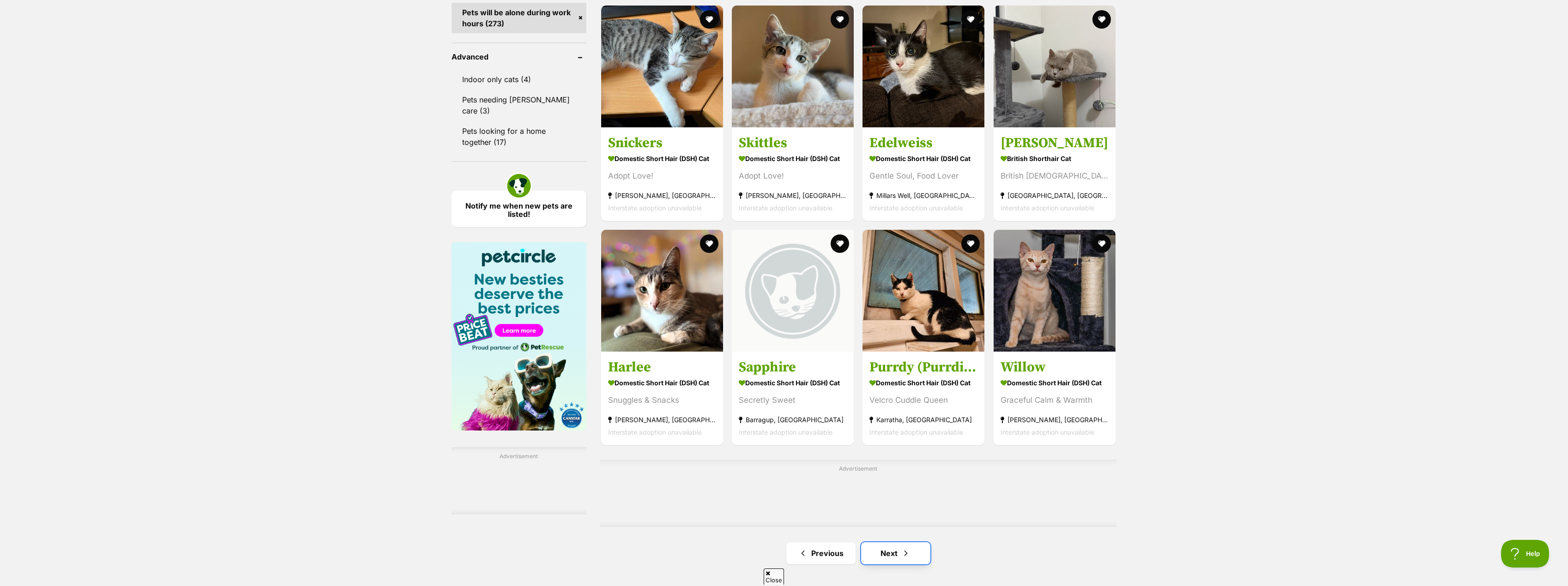
click at [898, 561] on link "Next" at bounding box center [896, 553] width 69 height 22
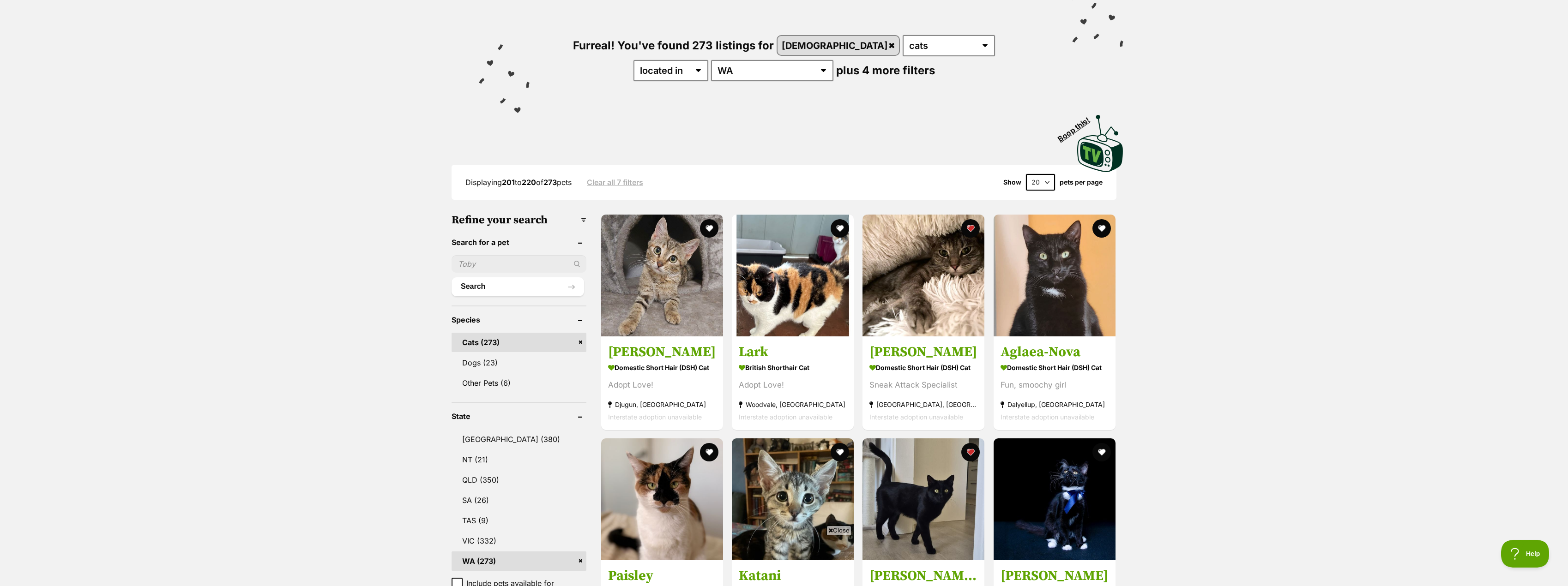
scroll to position [92, 0]
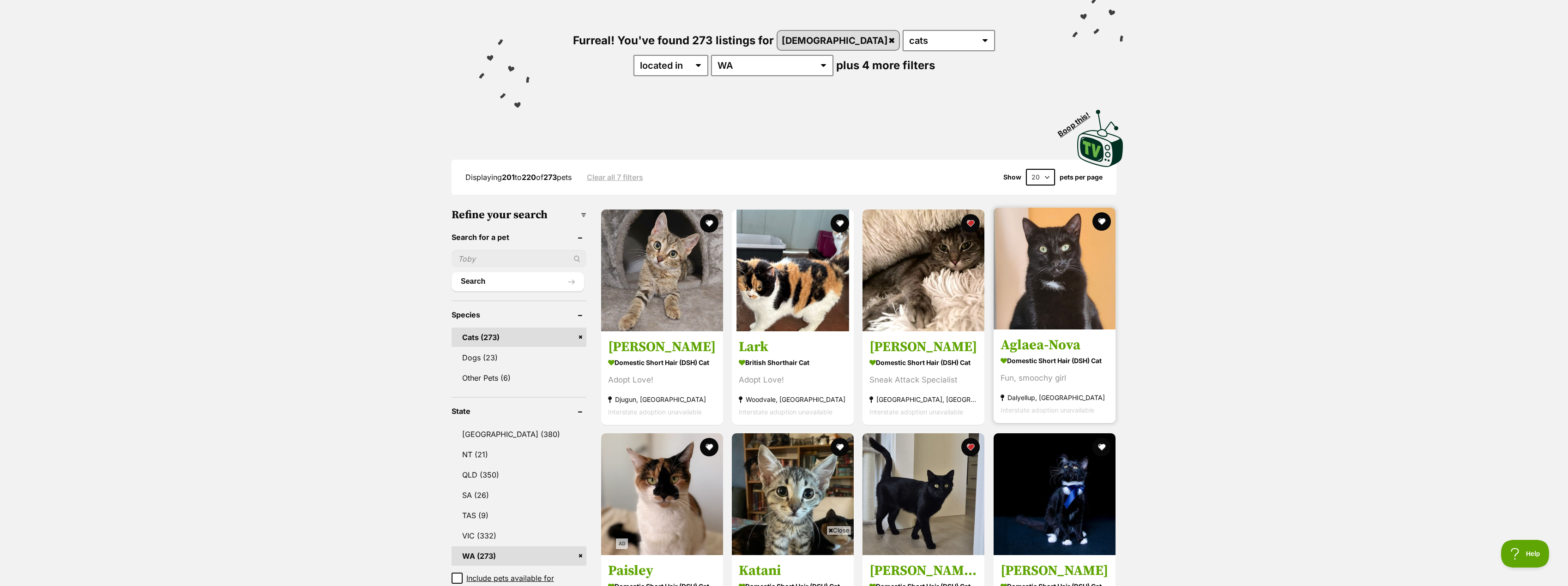
click at [1072, 346] on h3 "Aglaea-Nova" at bounding box center [1054, 344] width 108 height 18
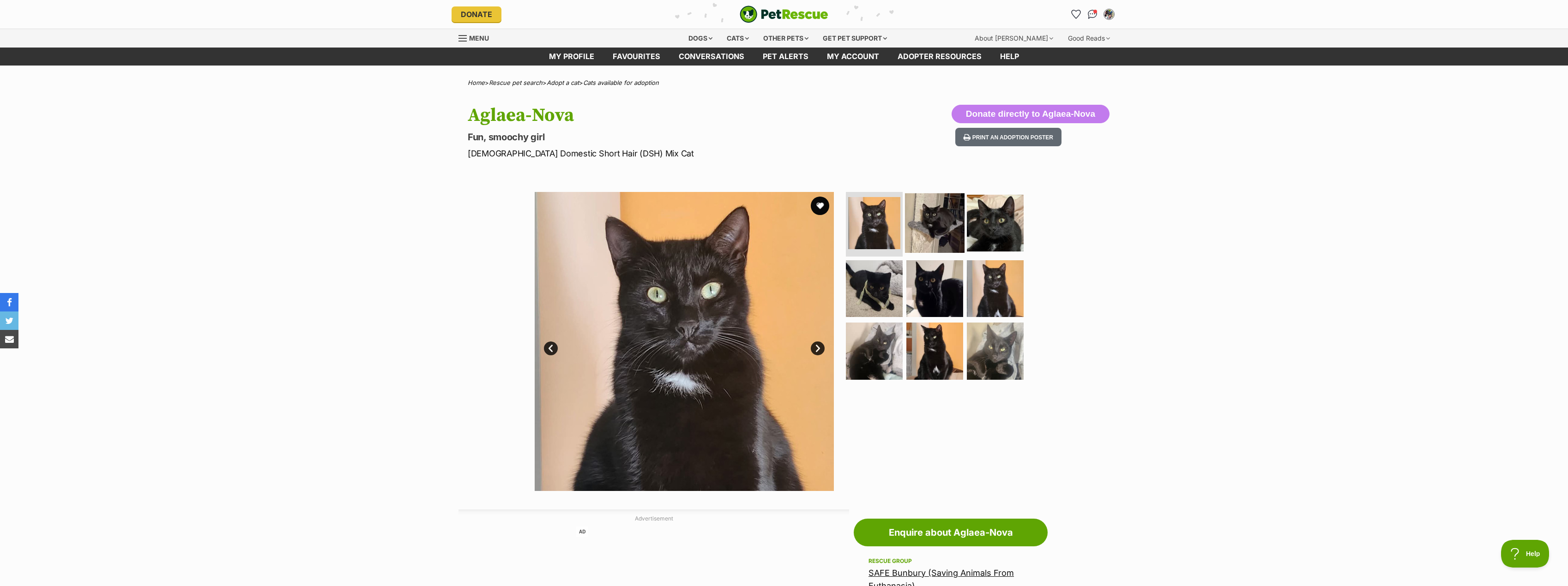
click at [942, 225] on img at bounding box center [935, 223] width 60 height 60
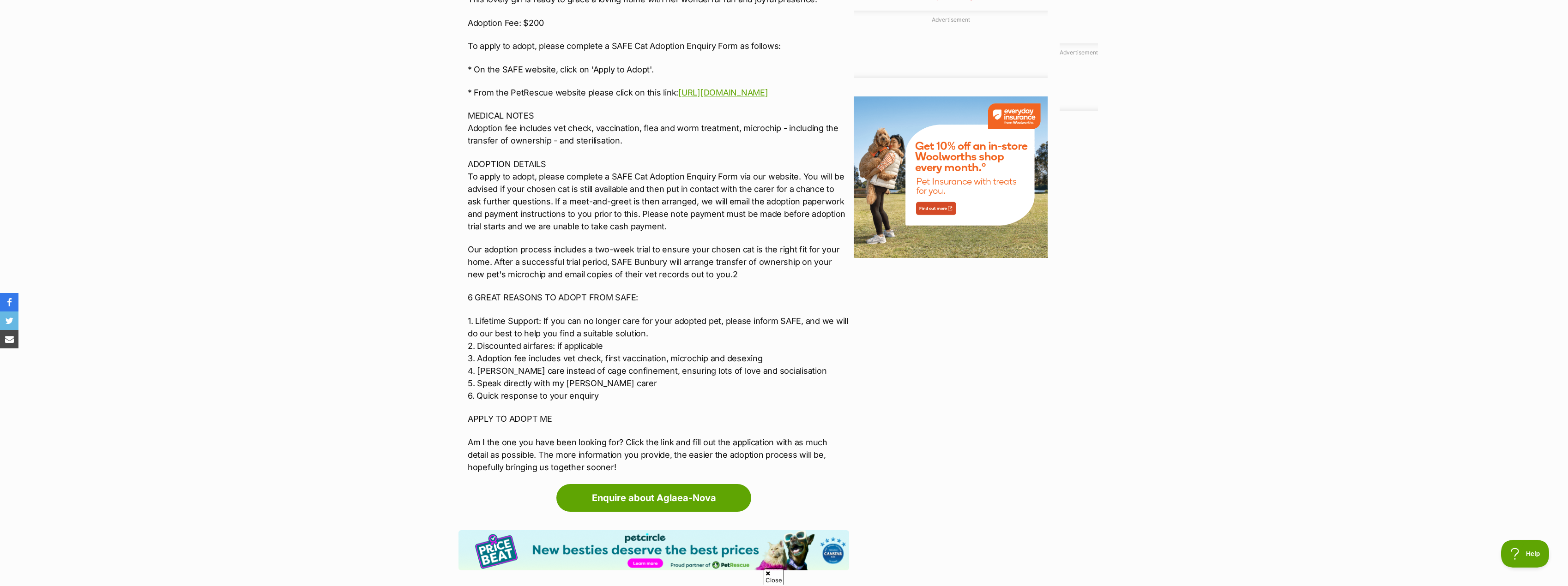
scroll to position [969, 0]
